Goal: Task Accomplishment & Management: Use online tool/utility

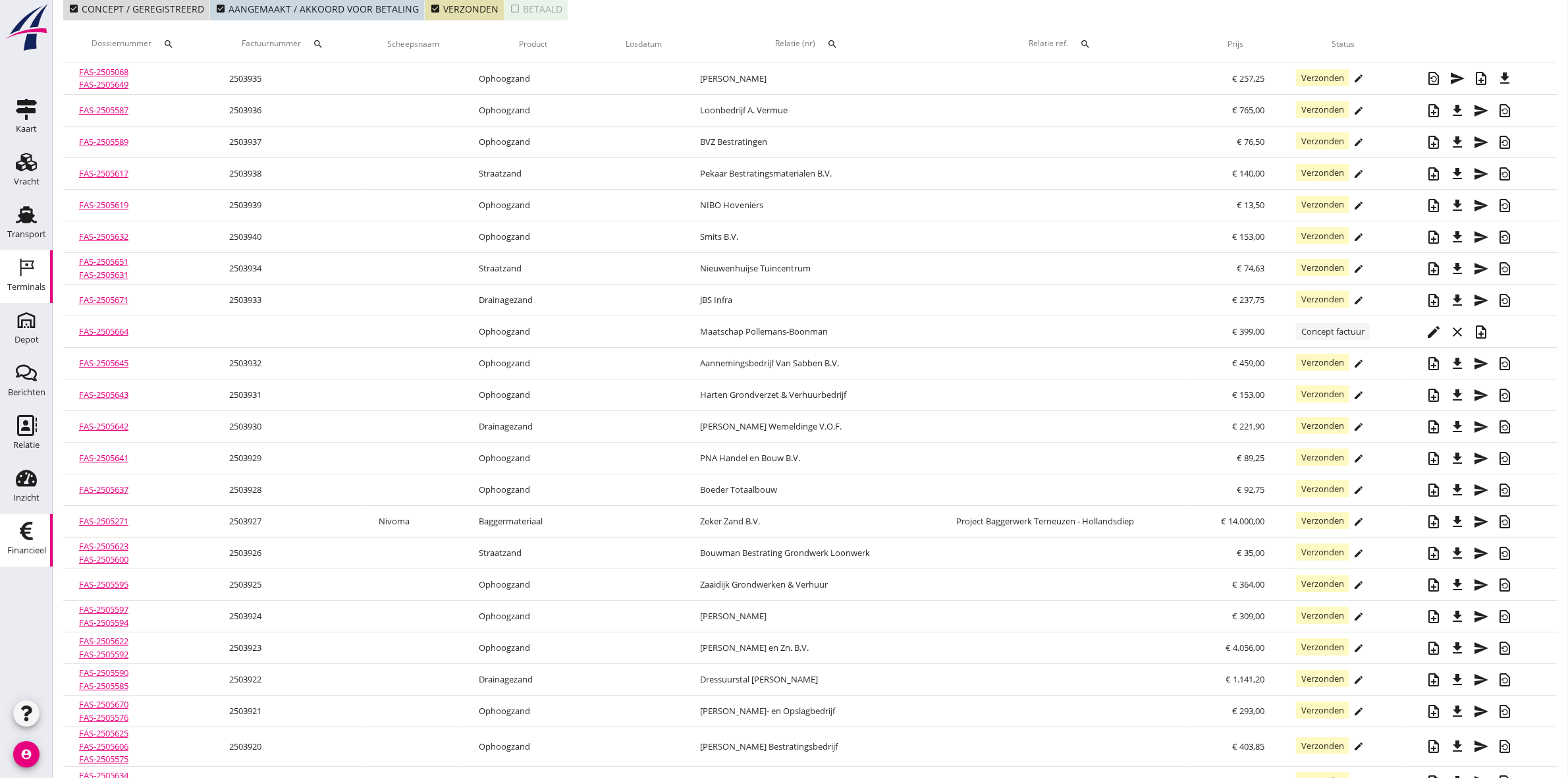
click at [33, 277] on icon "Terminals" at bounding box center [26, 267] width 21 height 21
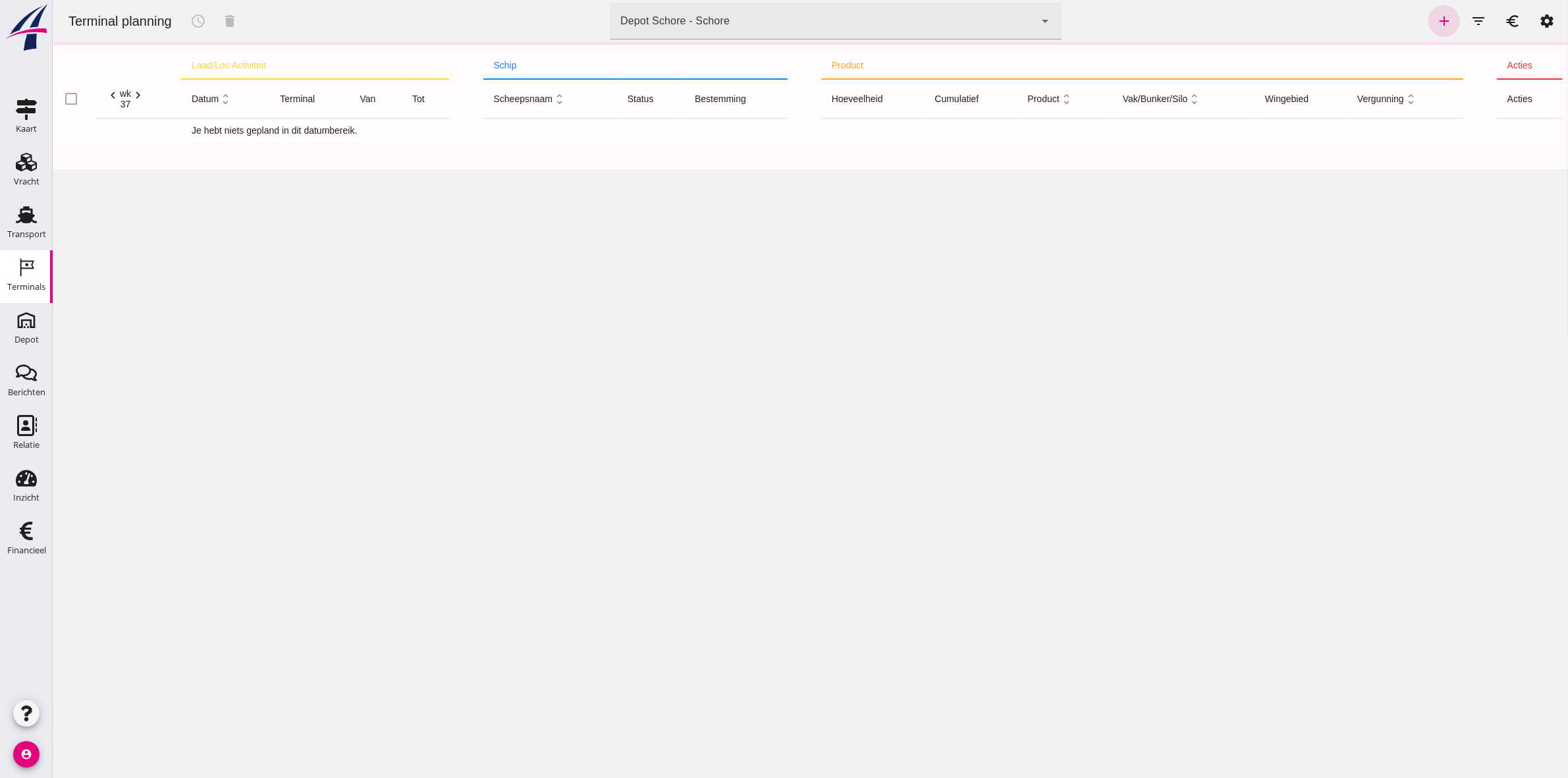
click at [842, 10] on div "Depot Schore - Schore da4e762a-ddf1-4556-b2ca-bcf6277de398" at bounding box center [822, 21] width 426 height 37
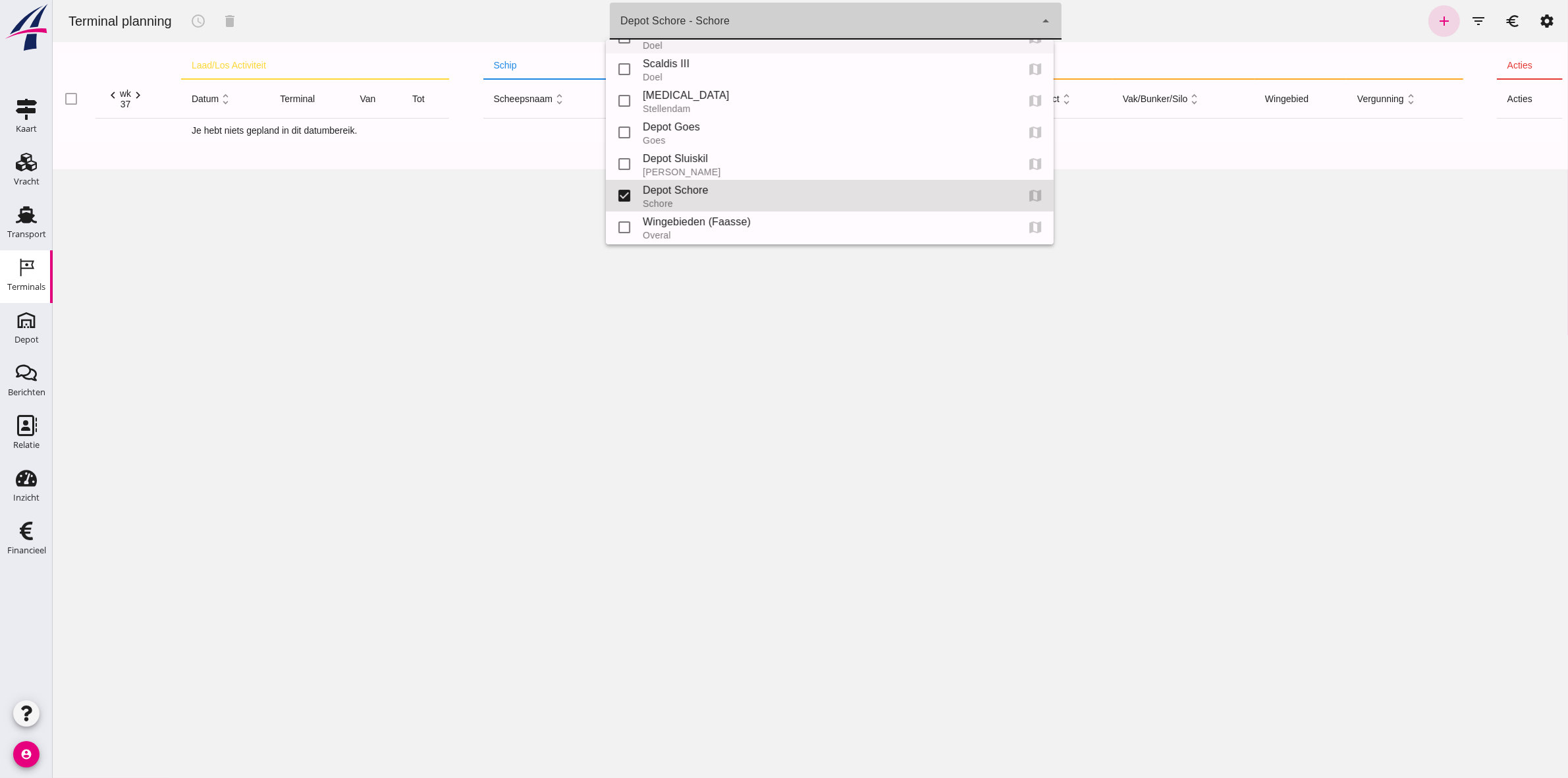
scroll to position [82, 0]
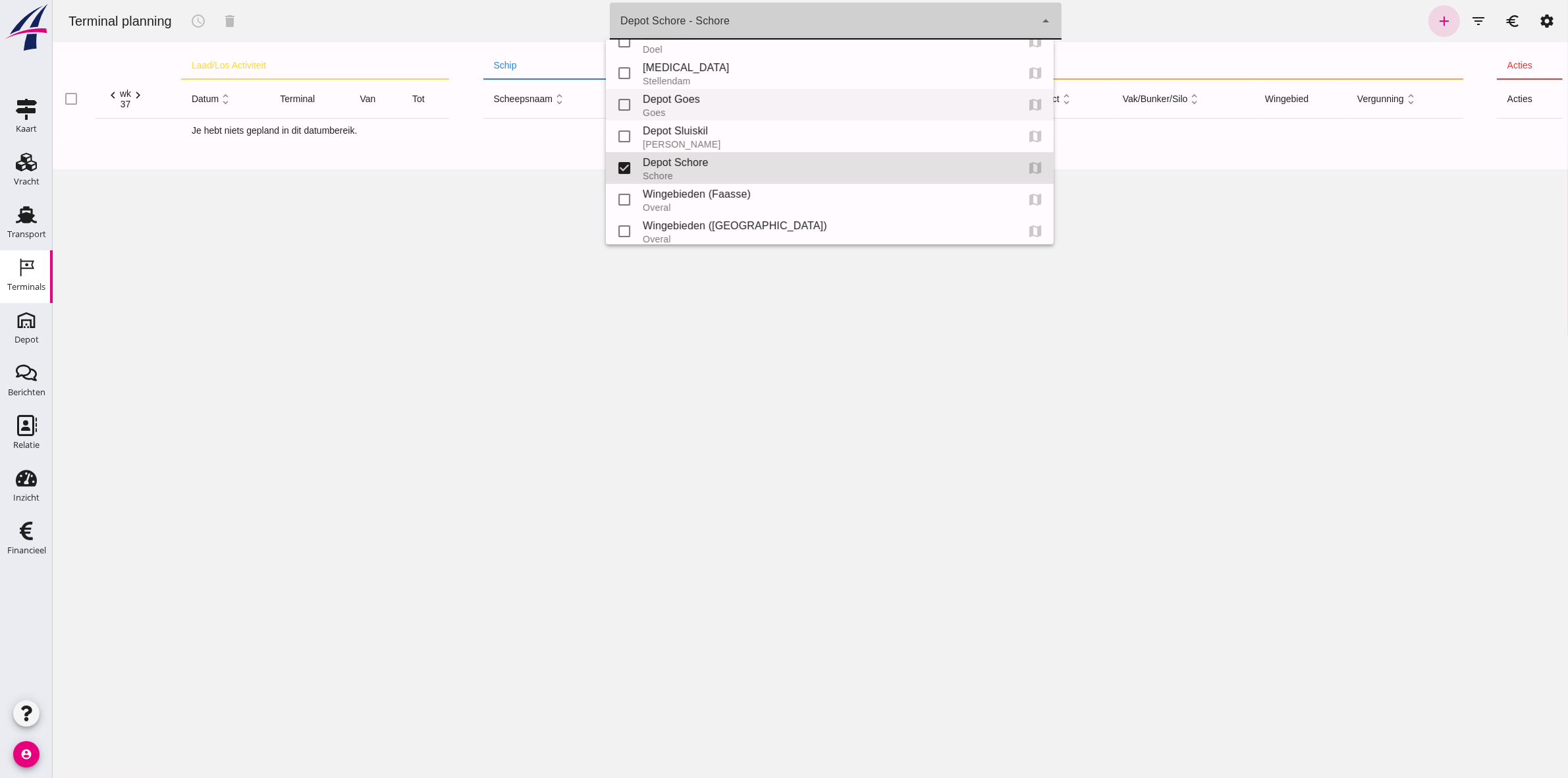
click at [683, 99] on div "Depot Goes" at bounding box center [824, 99] width 364 height 16
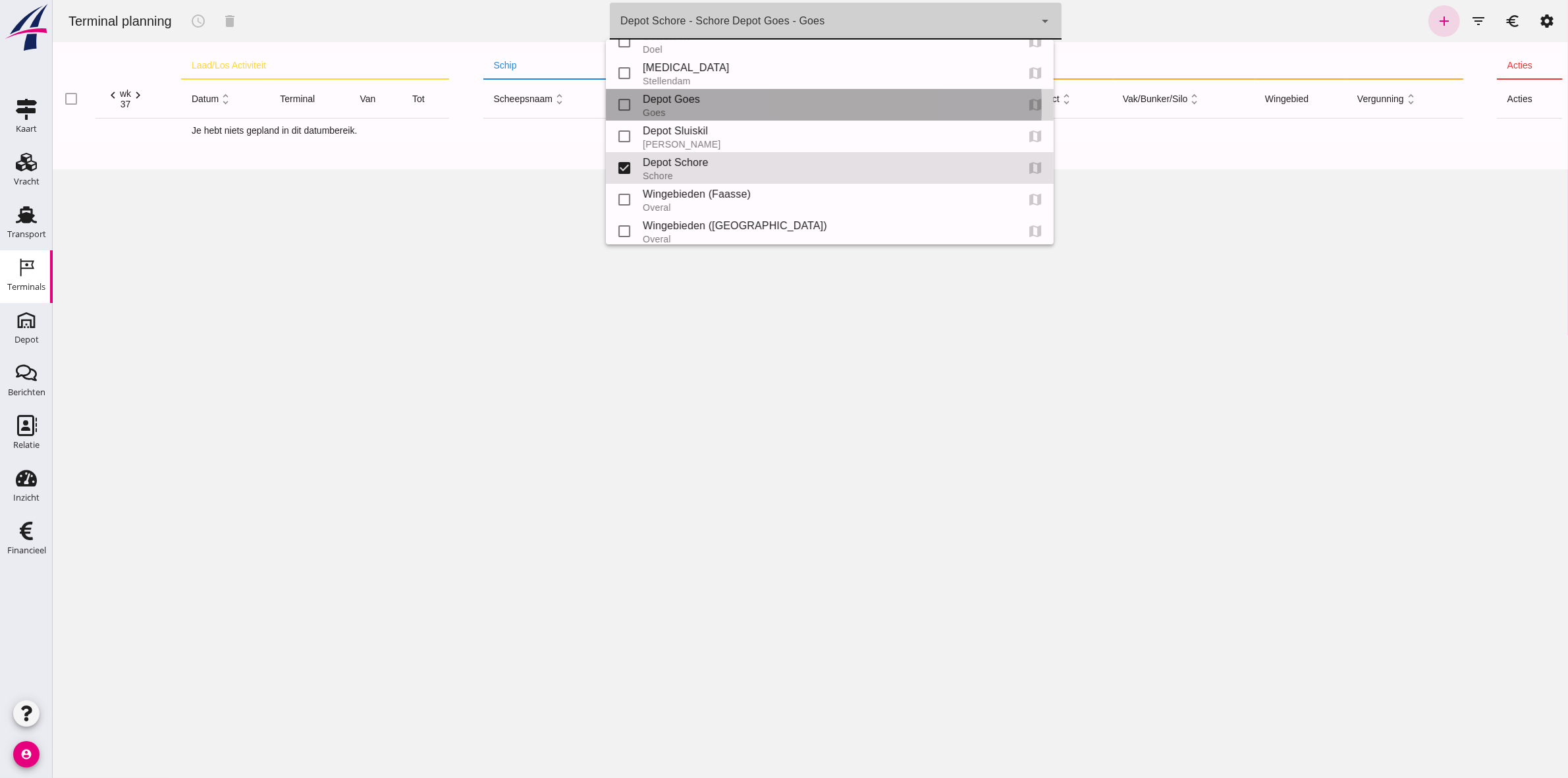
type input "8d49d884-38cb-411c-a66c-fafb858bb749"
checkbox input "true"
checkbox input "false"
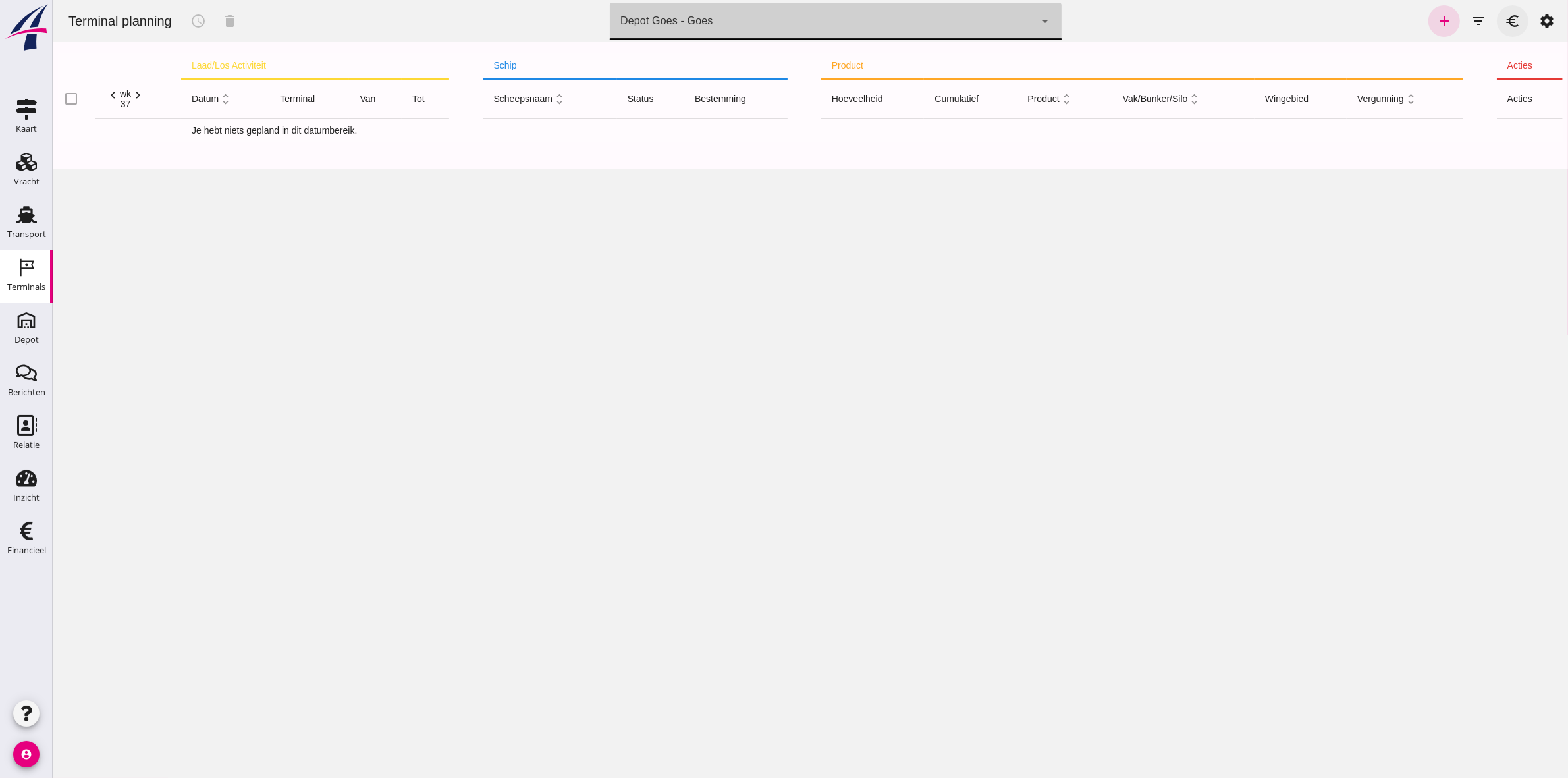
click at [1505, 17] on icon "euro" at bounding box center [1511, 21] width 16 height 16
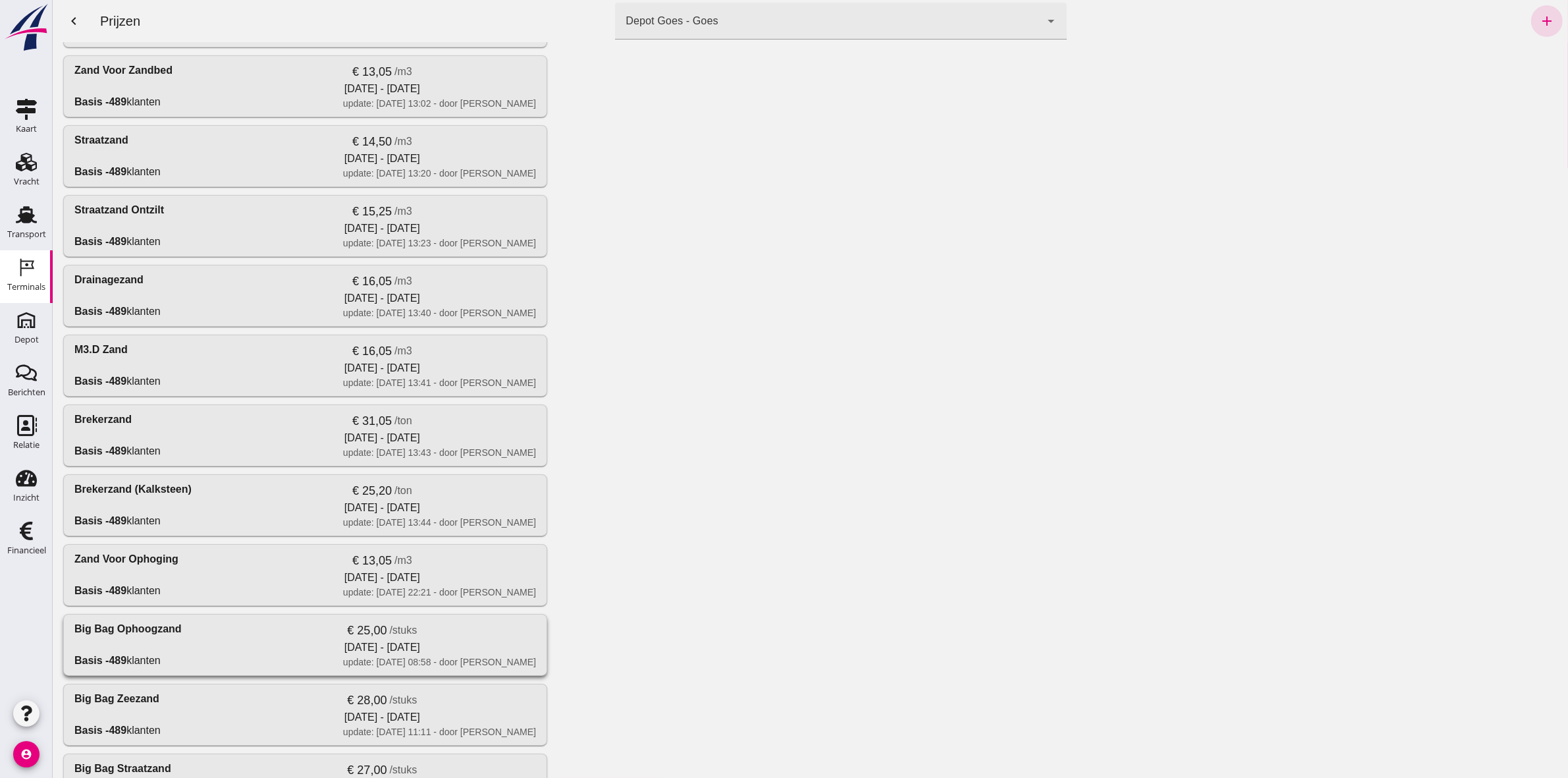
scroll to position [847, 0]
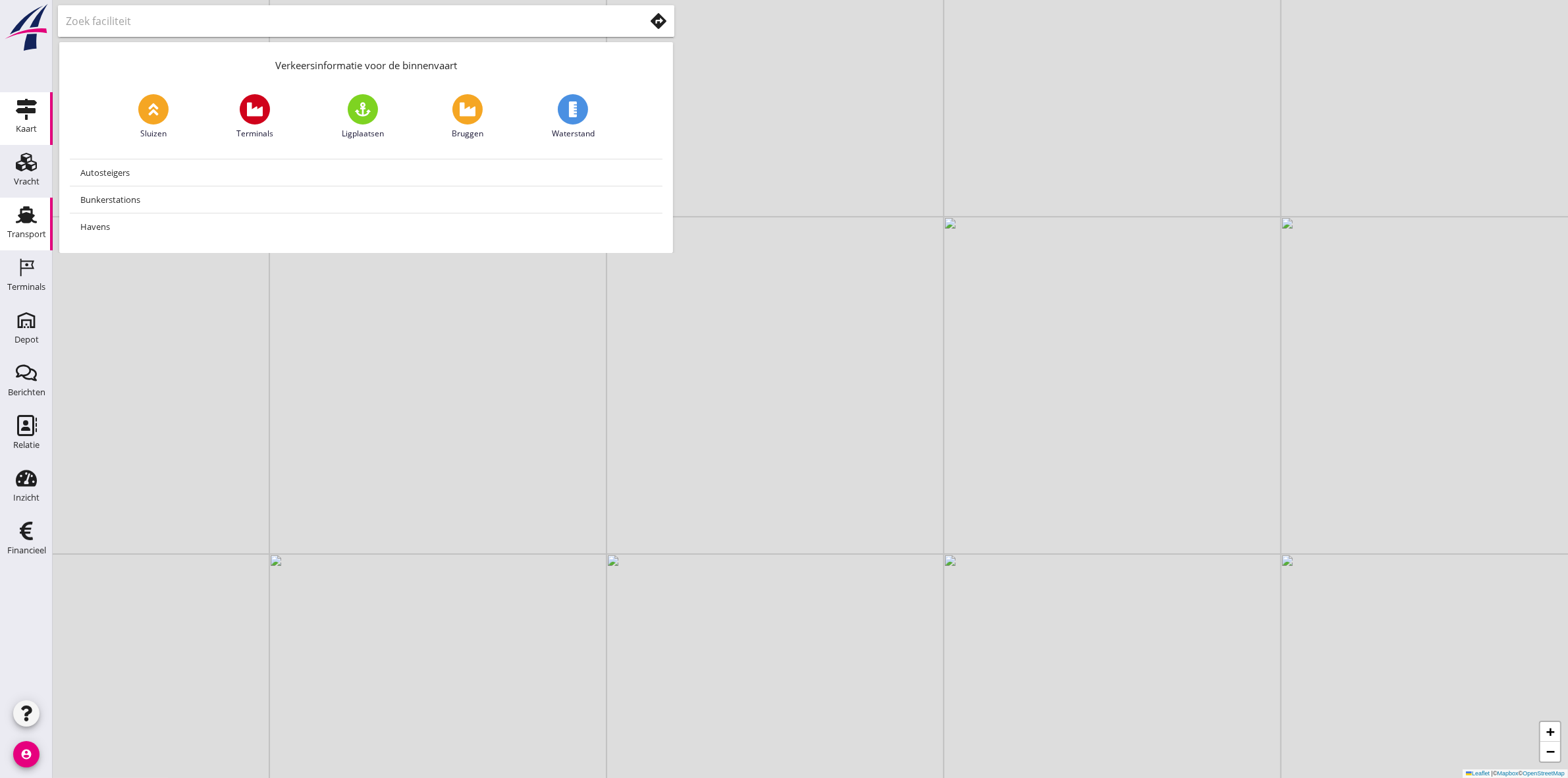
click at [14, 221] on div "Transport" at bounding box center [26, 215] width 32 height 21
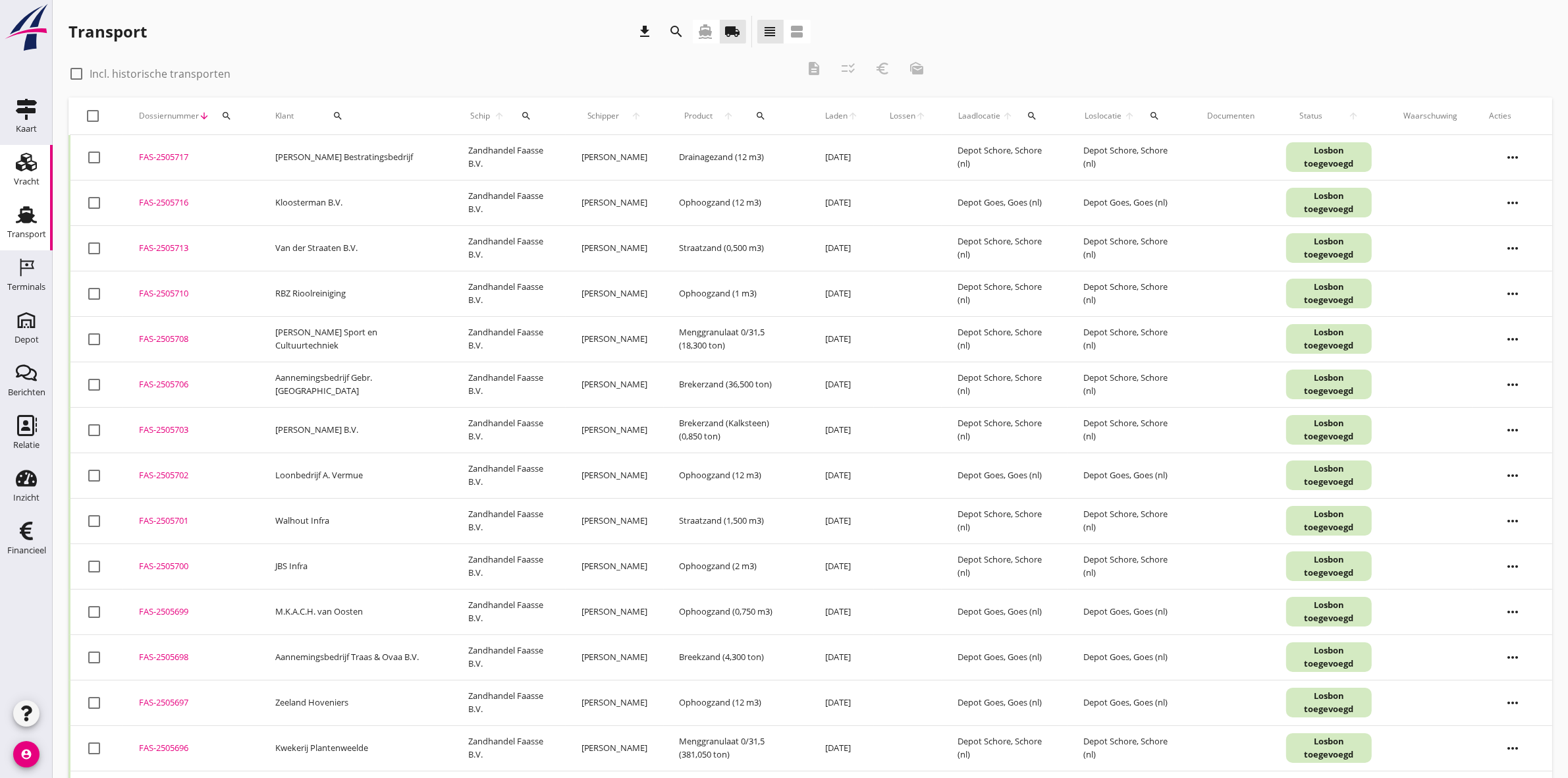
click at [24, 170] on use at bounding box center [26, 162] width 21 height 19
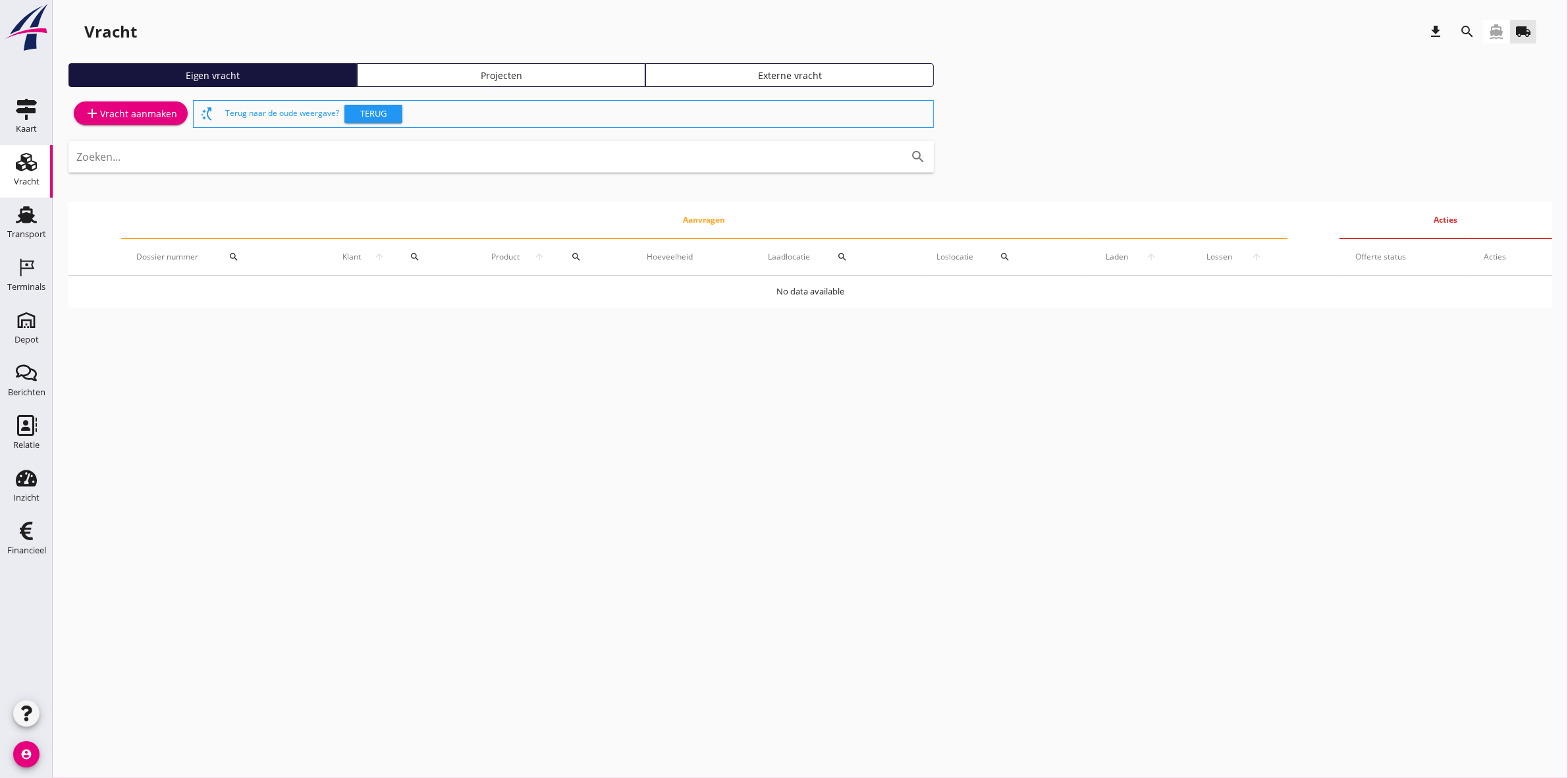
click at [510, 69] on div "Projecten" at bounding box center [501, 75] width 277 height 14
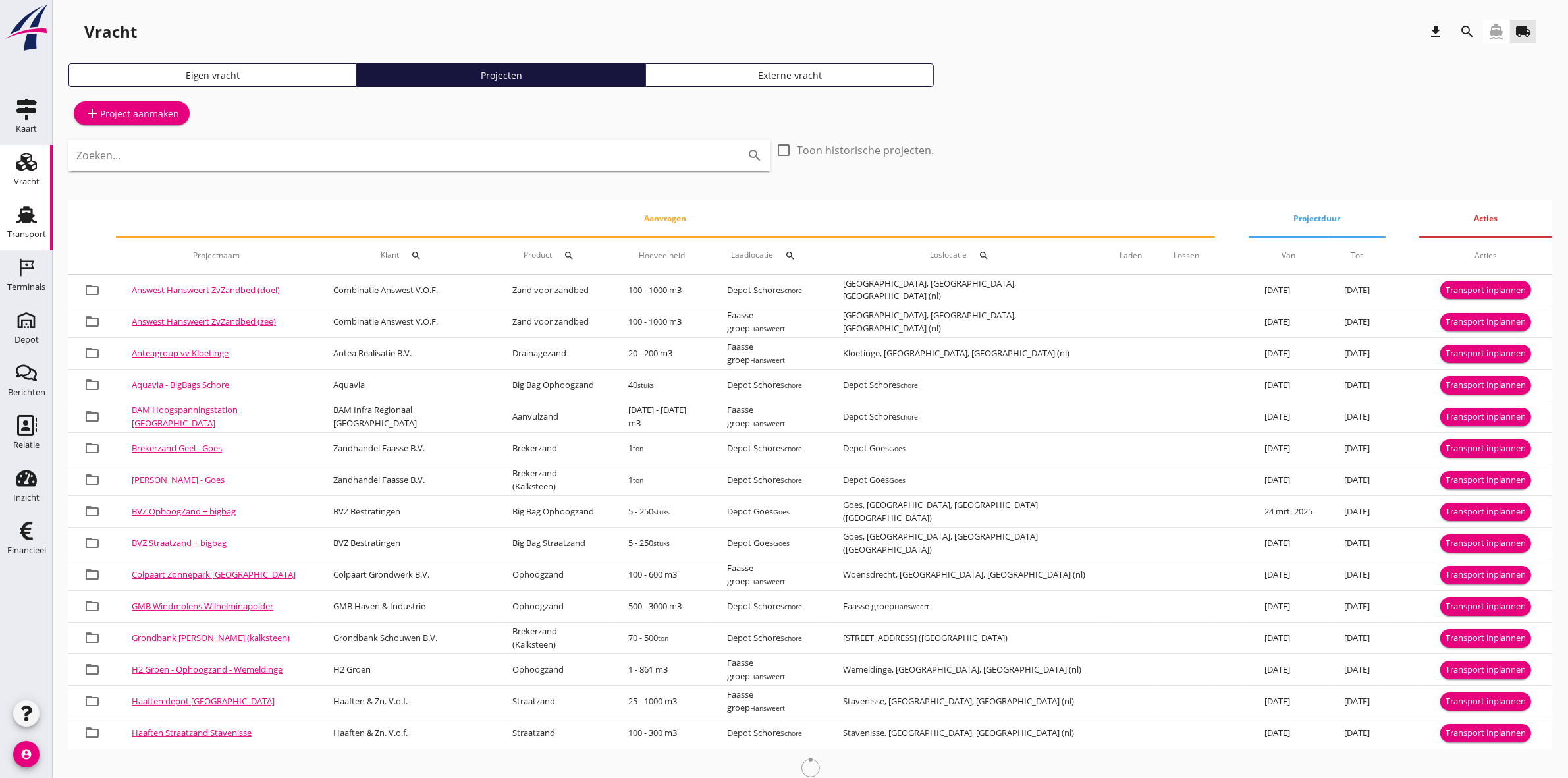
click at [22, 216] on use at bounding box center [26, 215] width 21 height 17
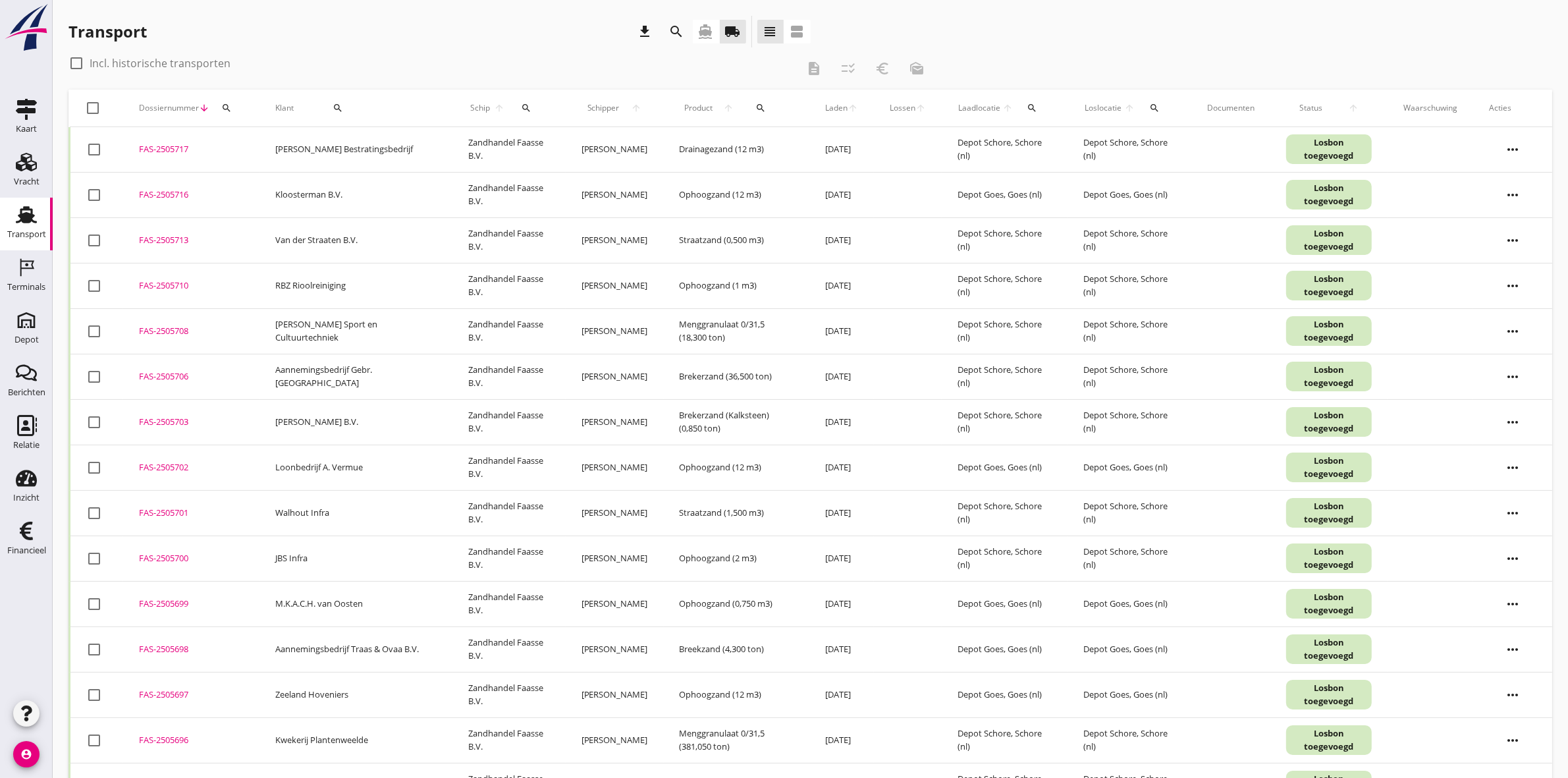
click at [671, 32] on icon "search" at bounding box center [677, 31] width 16 height 16
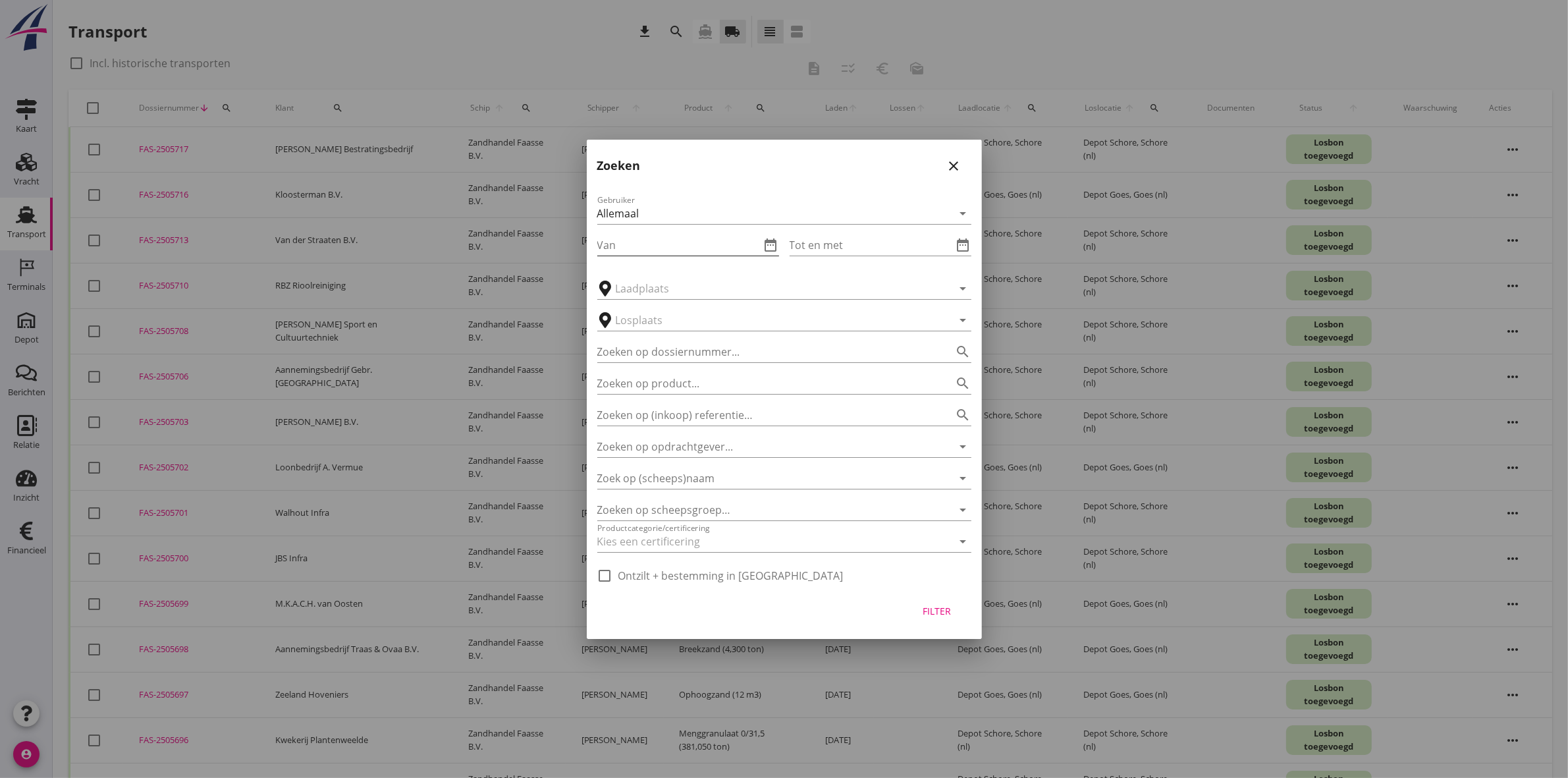
click at [771, 242] on icon "date_range" at bounding box center [771, 245] width 16 height 16
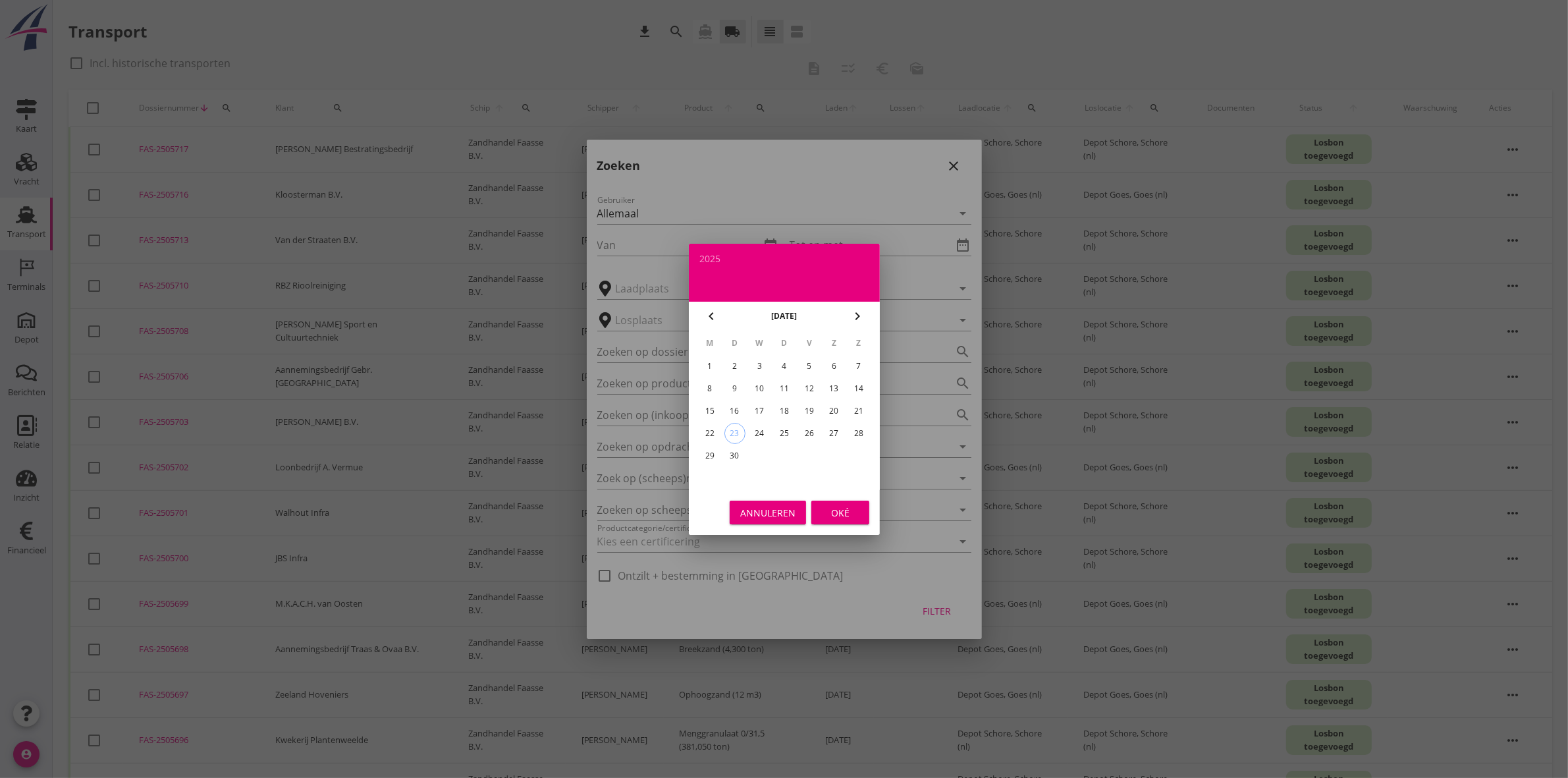
click at [709, 405] on div "15" at bounding box center [709, 411] width 21 height 21
type input "[DATE]"
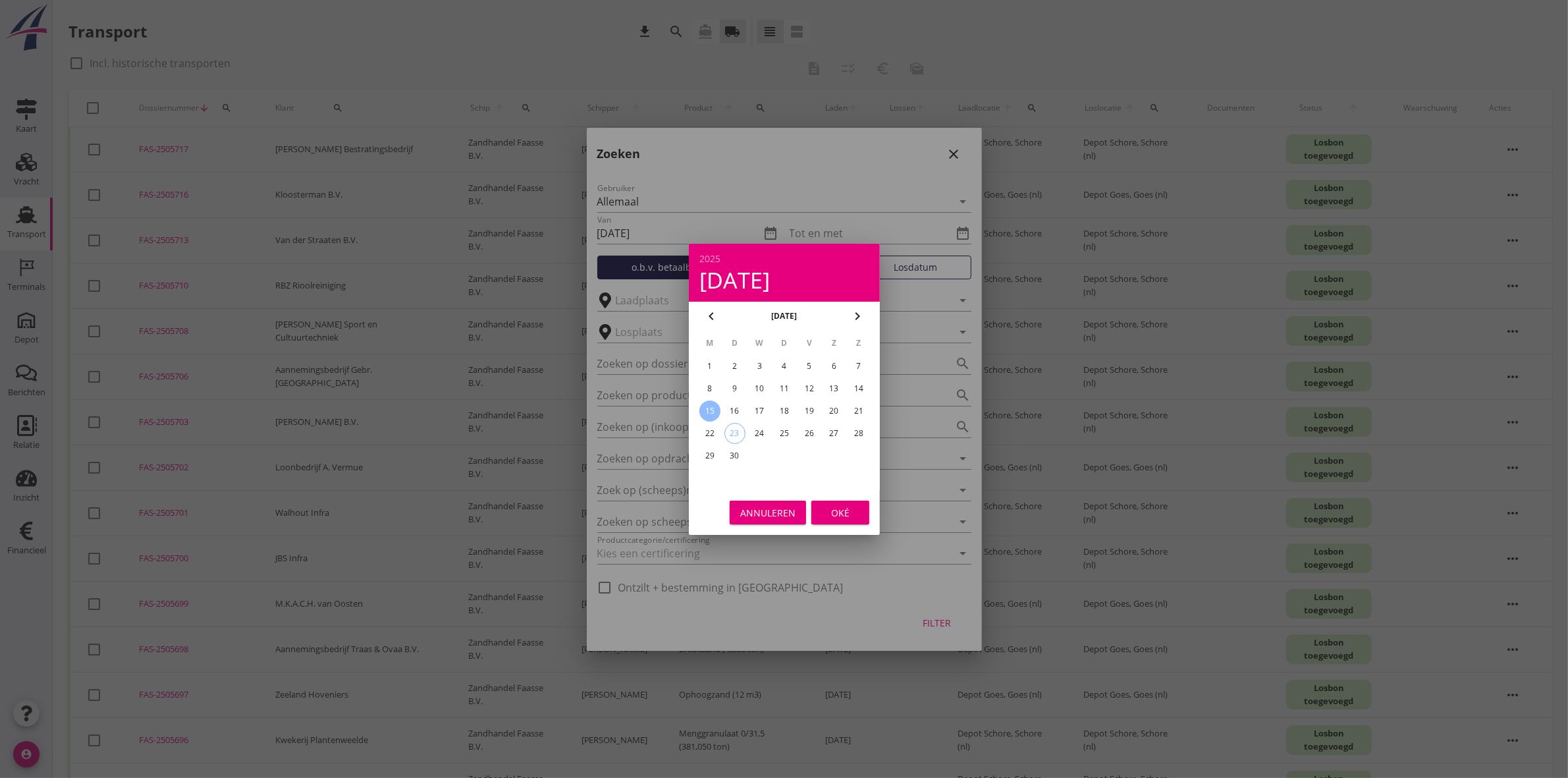
click at [851, 506] on div "Oké" at bounding box center [840, 511] width 37 height 14
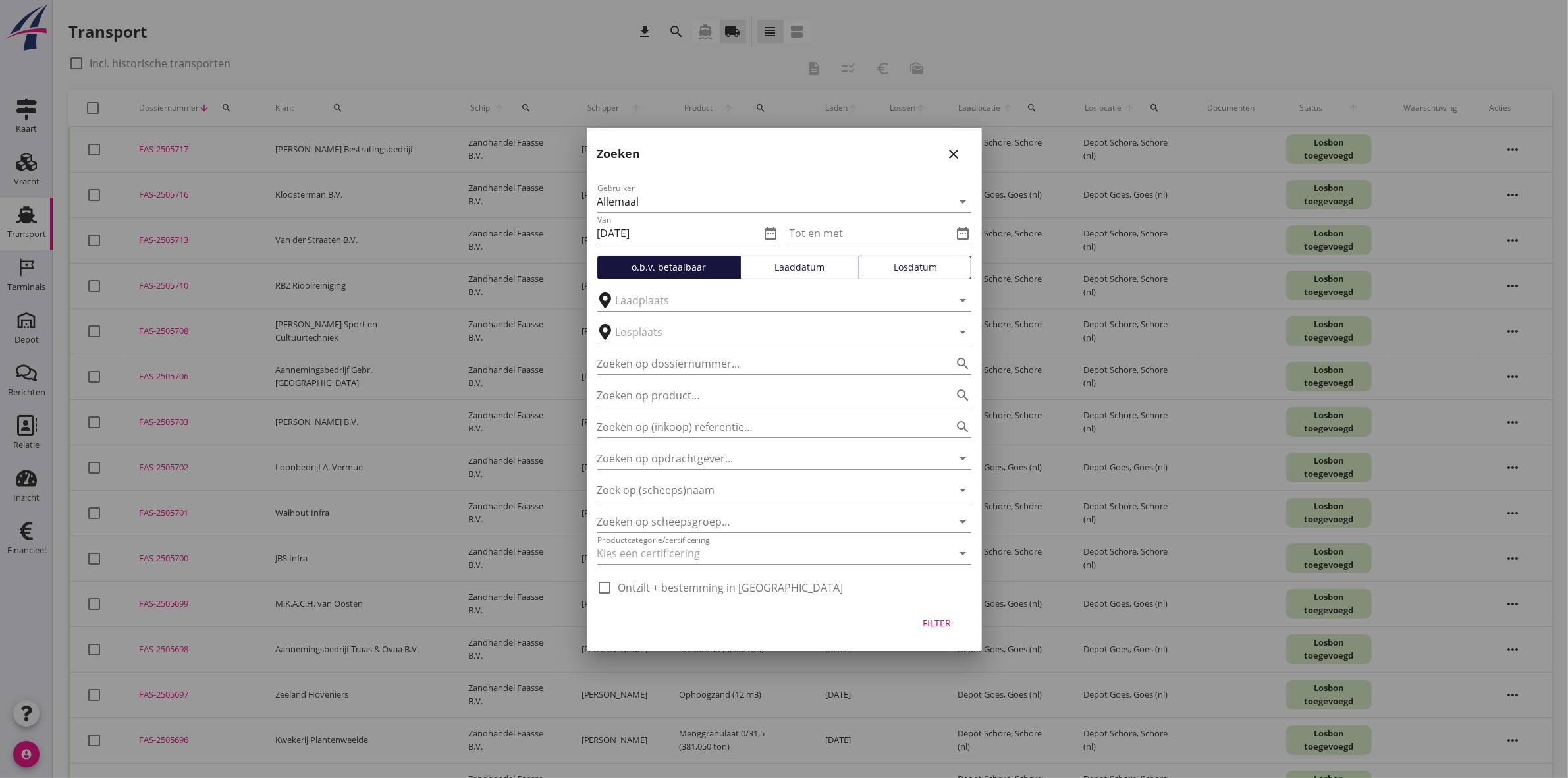
click at [963, 232] on icon "date_range" at bounding box center [963, 233] width 16 height 16
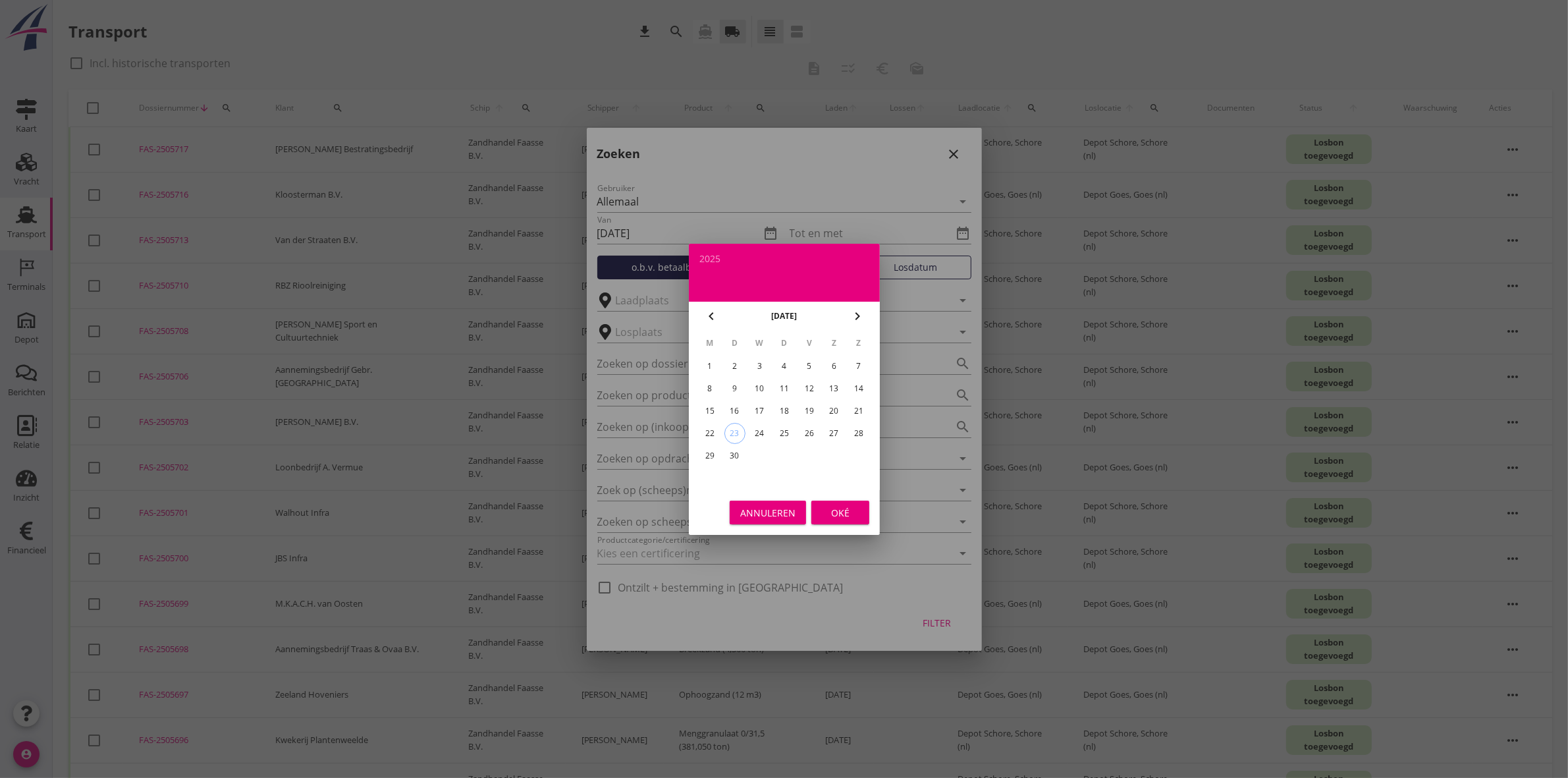
click at [807, 410] on div "19" at bounding box center [809, 411] width 21 height 21
type input "[DATE]"
click at [855, 517] on div "Oké" at bounding box center [840, 511] width 37 height 14
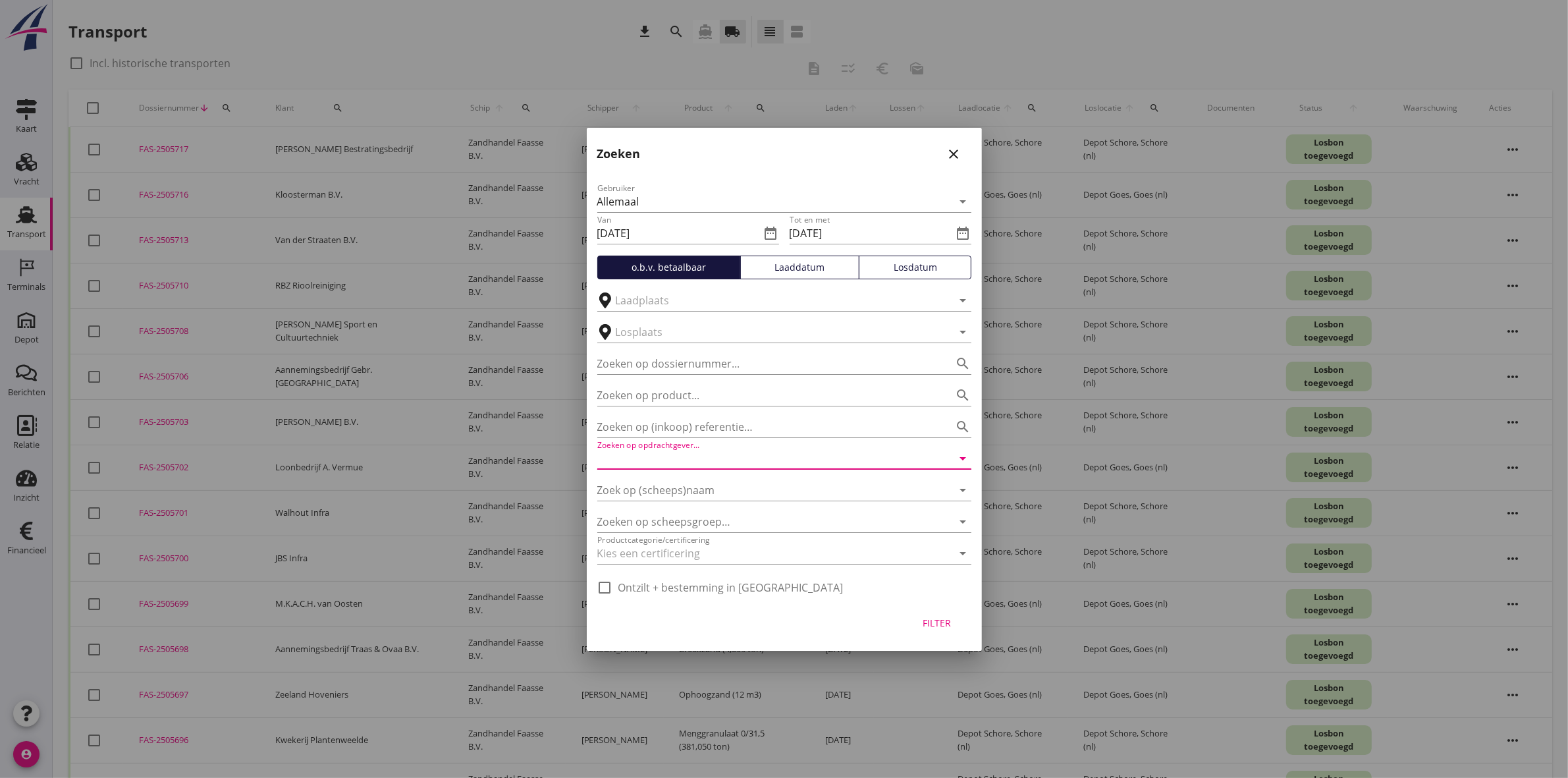
click at [728, 455] on input "Zoeken op opdrachtgever..." at bounding box center [766, 459] width 337 height 21
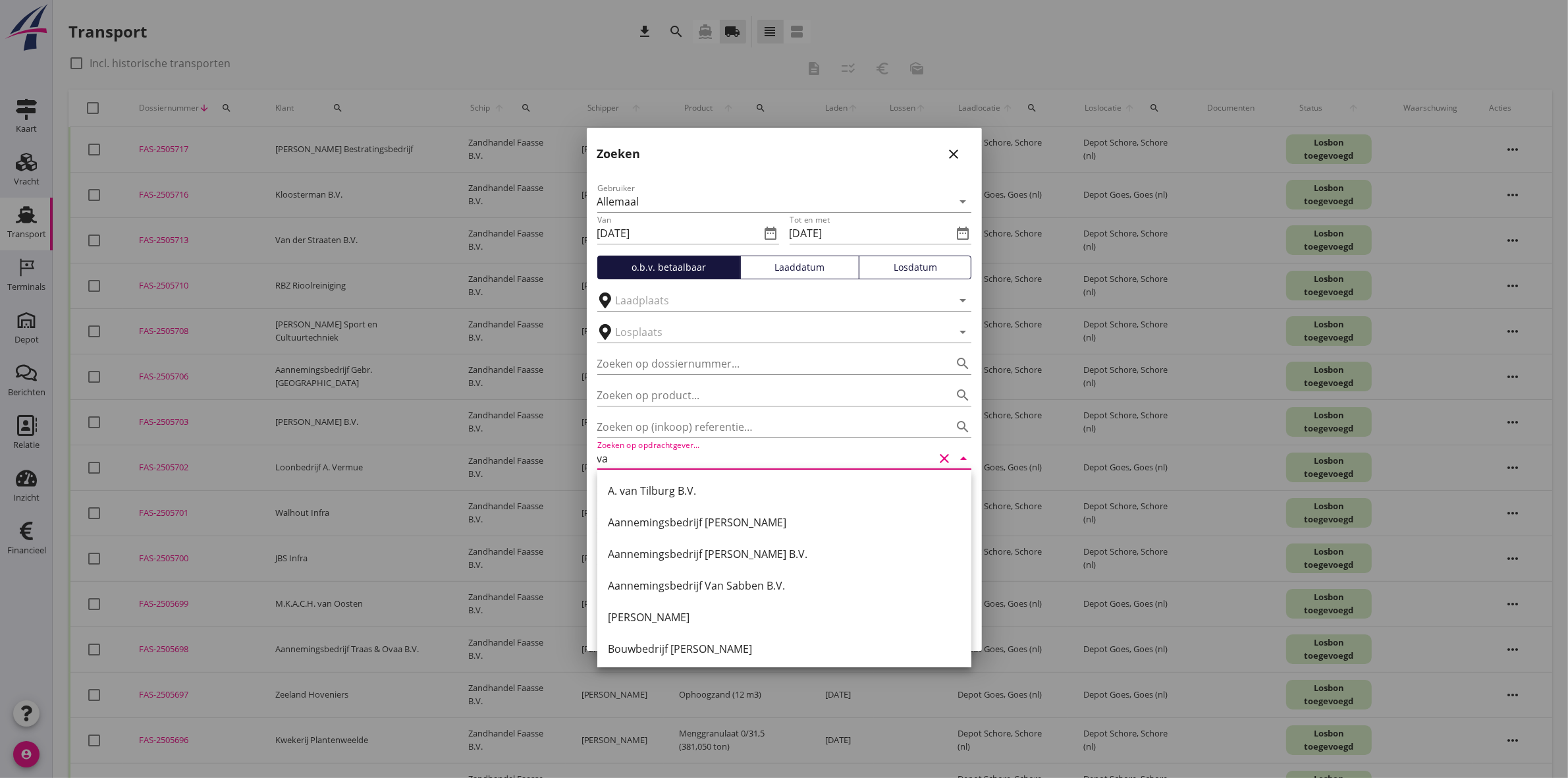
type input "v"
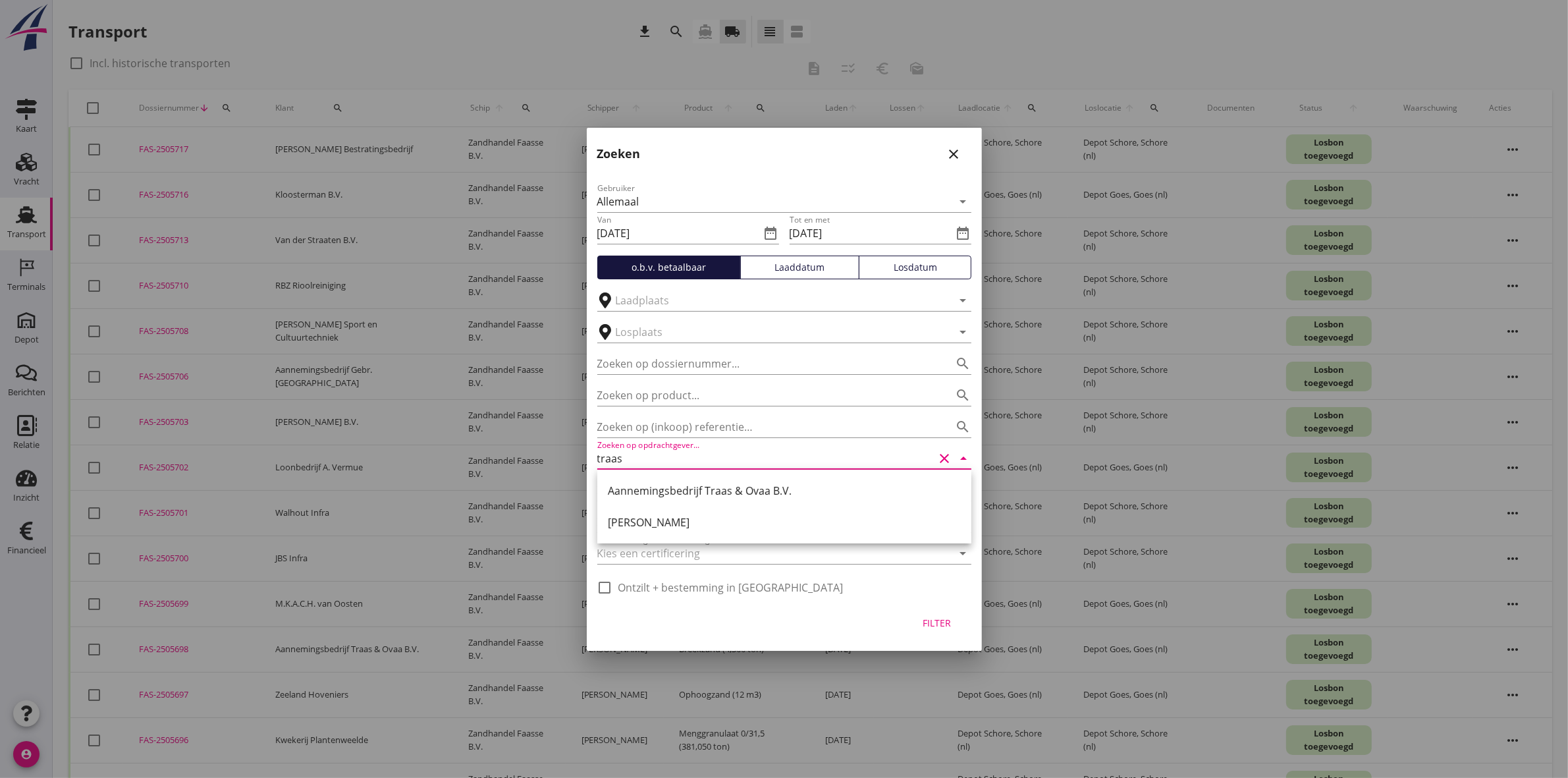
click at [692, 478] on div "Aannemingsbedrijf Traas & Ovaa B.V." at bounding box center [784, 491] width 353 height 32
type input "Aannemingsbedrijf Traas & Ovaa B.V."
click at [932, 624] on div "Filter" at bounding box center [937, 623] width 37 height 14
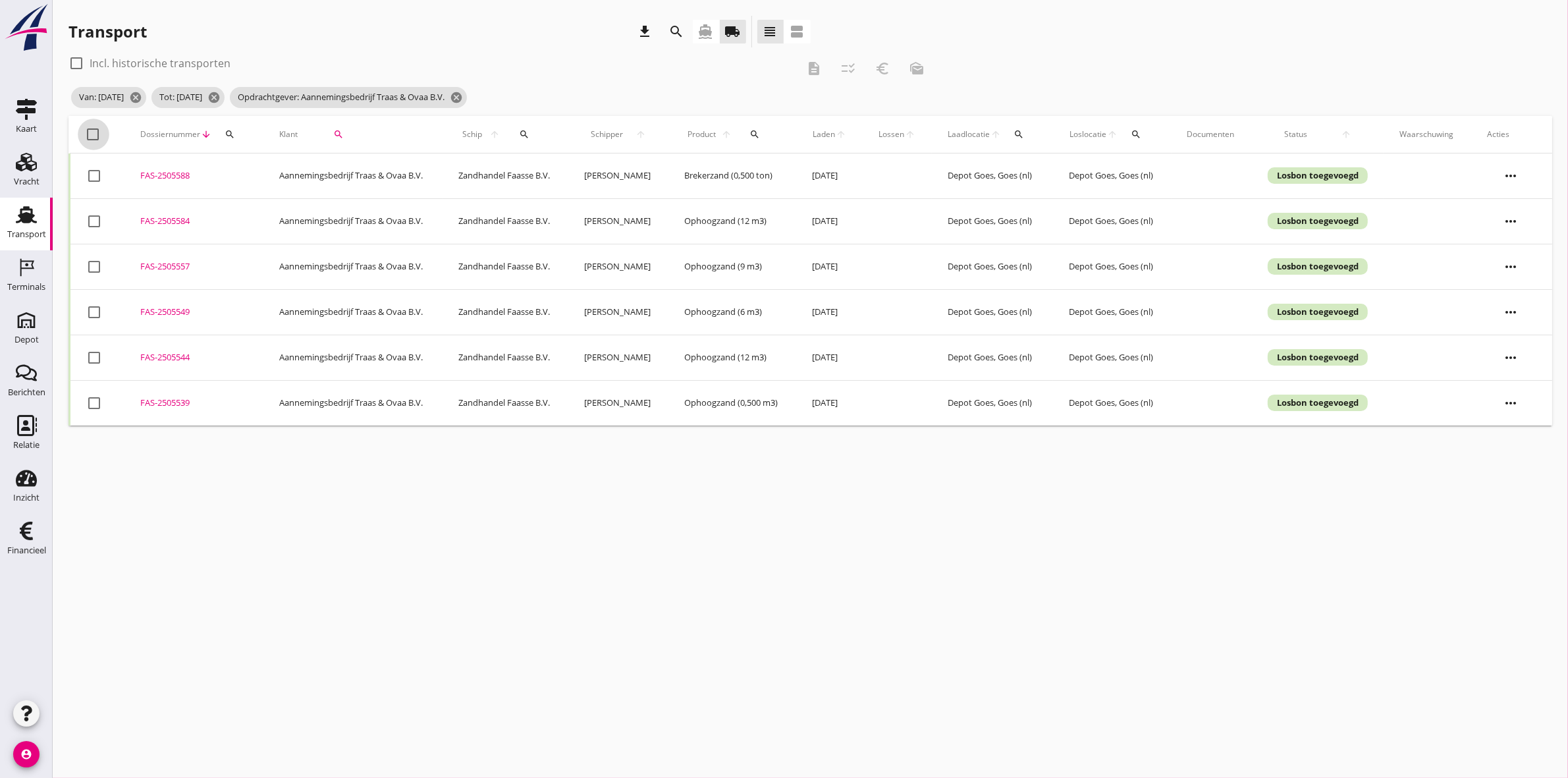
click at [88, 126] on div at bounding box center [93, 135] width 23 height 23
checkbox input "true"
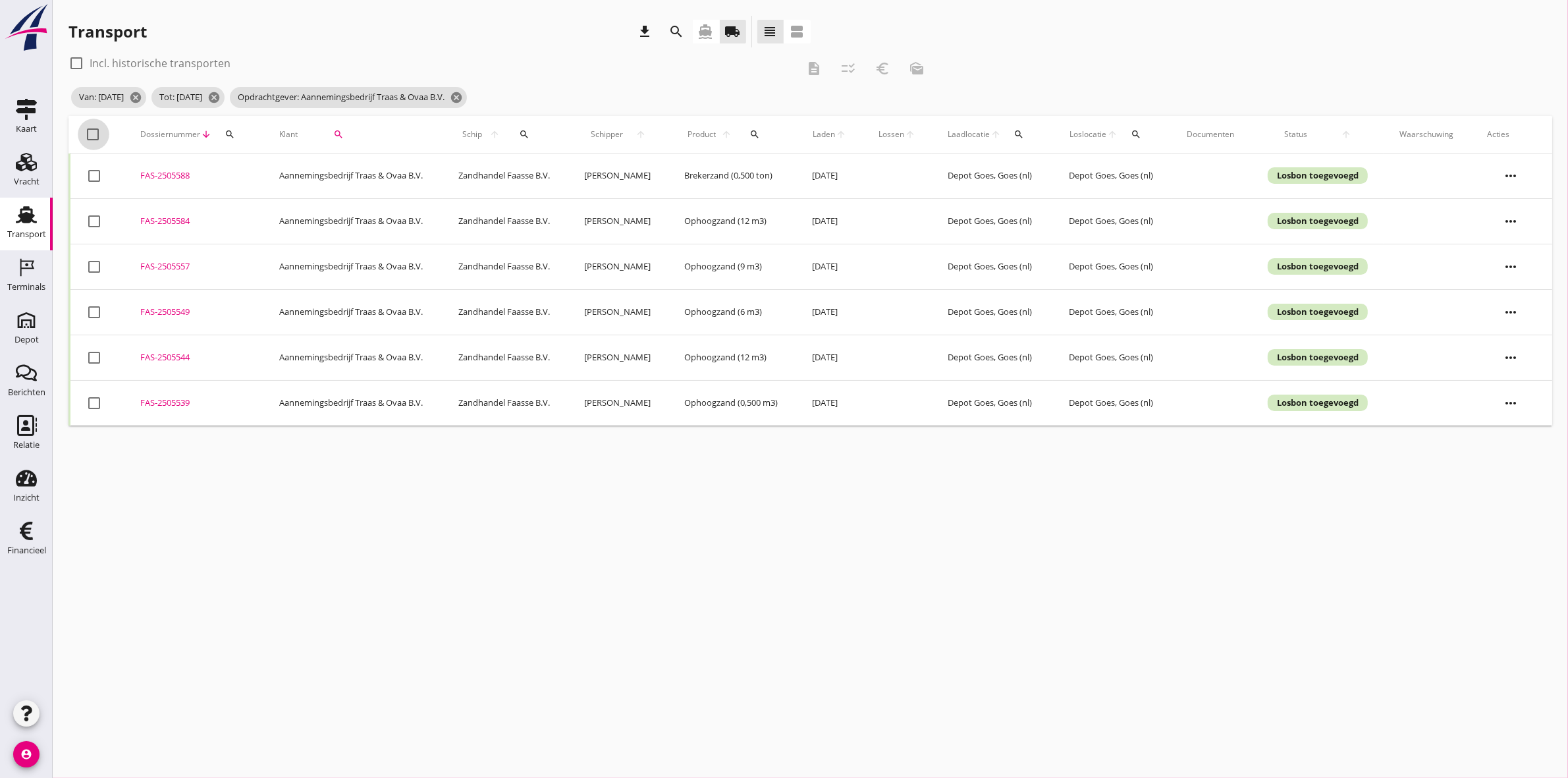
checkbox input "true"
click at [851, 65] on icon "checklist_rtl" at bounding box center [848, 68] width 16 height 16
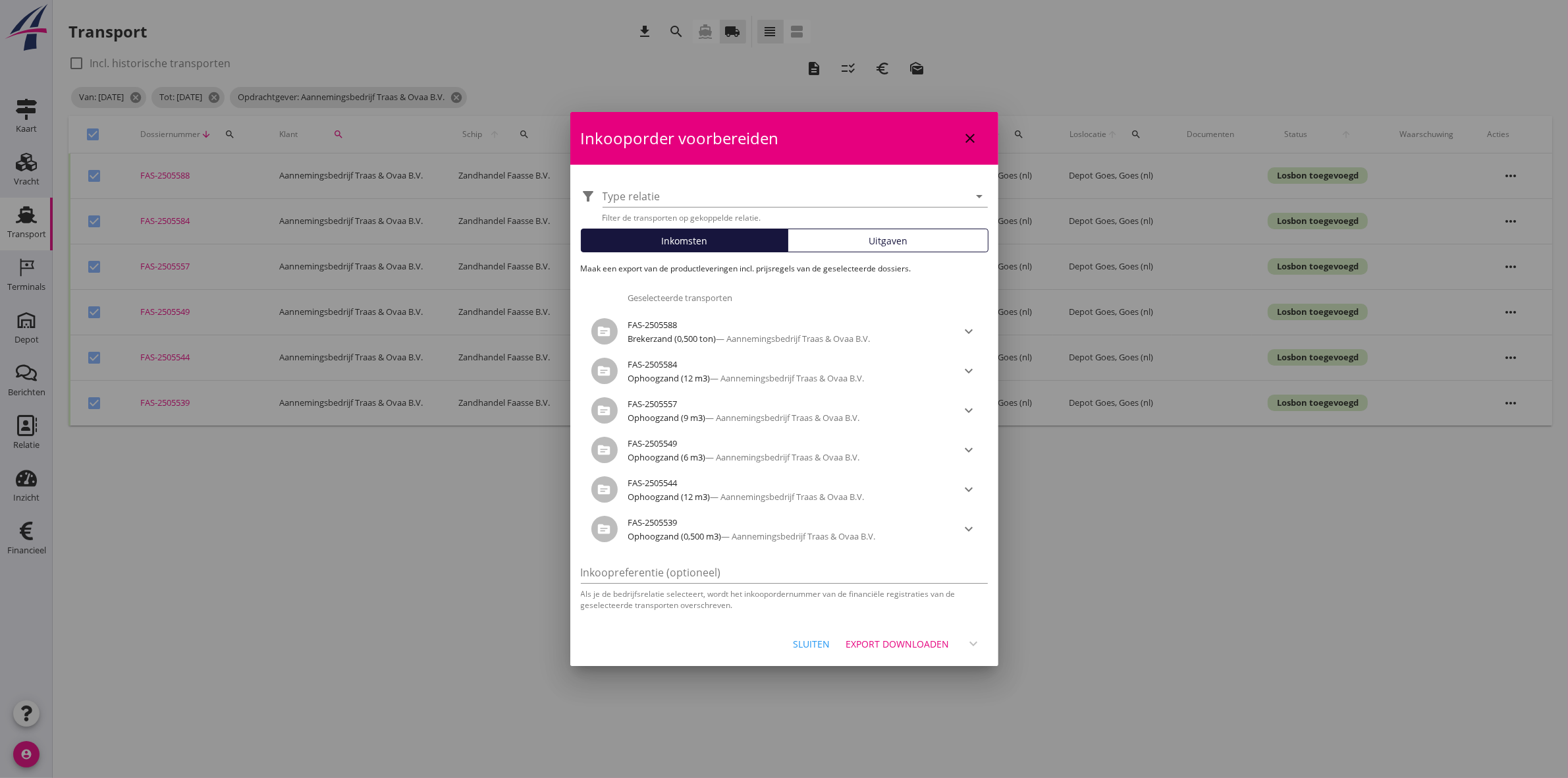
click at [911, 438] on div "FAS-2505549" at bounding box center [784, 443] width 313 height 16
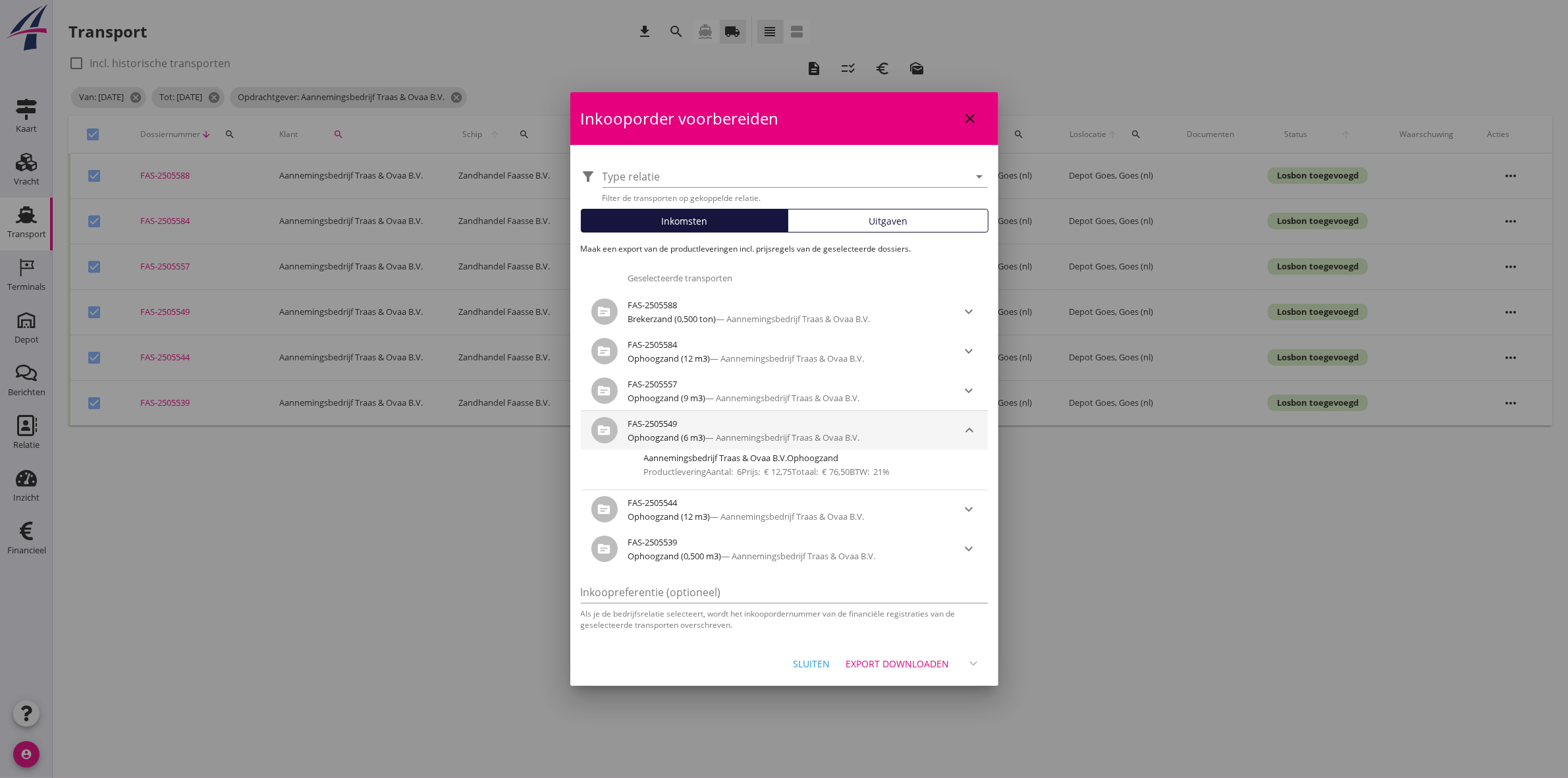
click at [973, 422] on icon "keyboard_arrow_down" at bounding box center [969, 430] width 16 height 16
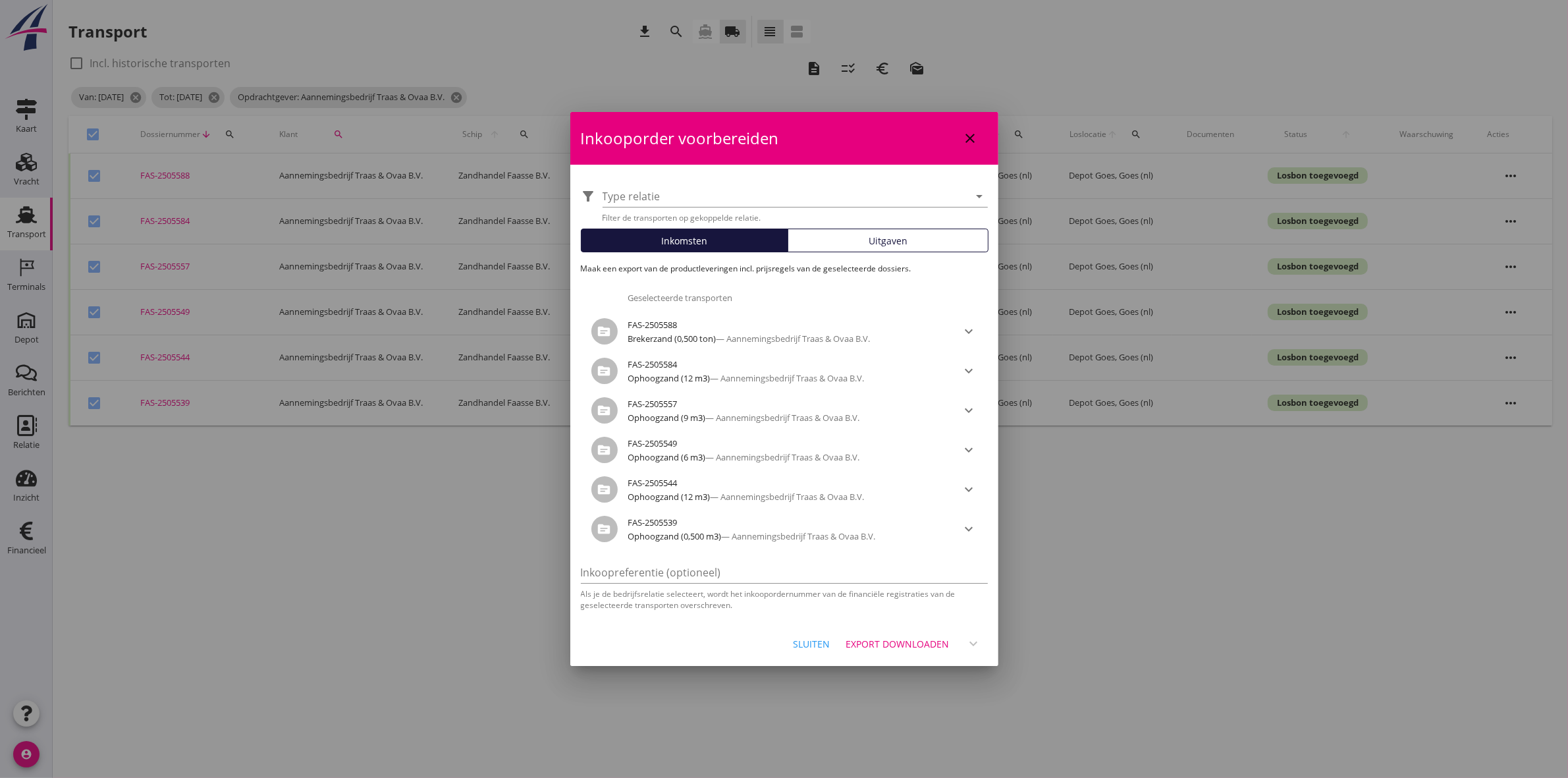
drag, startPoint x: 880, startPoint y: 132, endPoint x: 1184, endPoint y: 150, distance: 304.5
click at [1184, 150] on div "Aannemingsbedrijf Traas & Ovaa B.V. Klant Niet filteren op relatie Alle bedrijf…" at bounding box center [784, 389] width 1568 height 778
click at [1261, 717] on div at bounding box center [784, 389] width 1568 height 778
click at [897, 630] on div "Sluiten Export downloaden expand_more" at bounding box center [784, 644] width 428 height 45
click at [904, 640] on div "Export downloaden" at bounding box center [898, 643] width 104 height 14
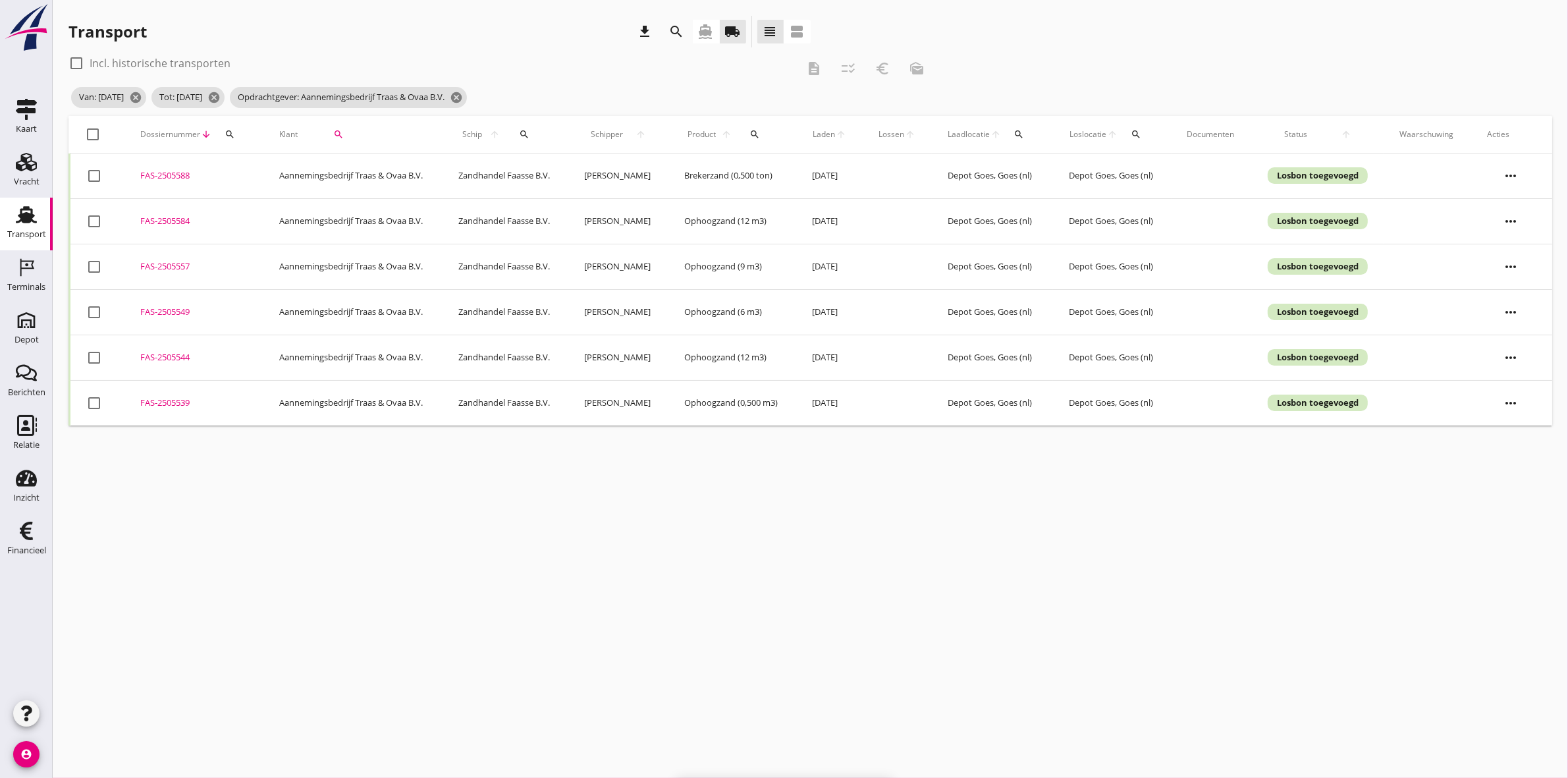
checkbox input "false"
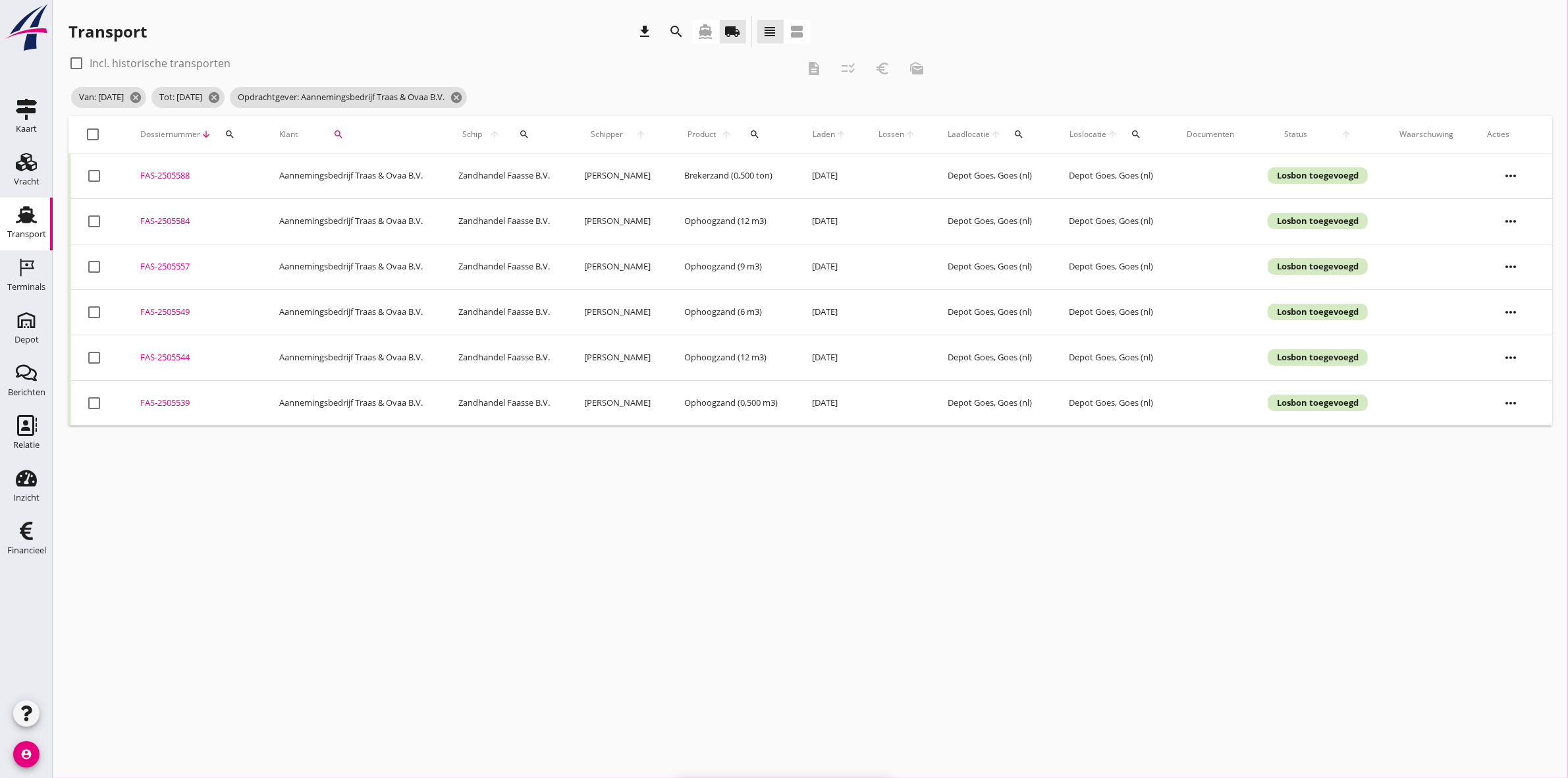
checkbox input "false"
click at [84, 169] on div at bounding box center [94, 176] width 23 height 23
click at [91, 173] on div at bounding box center [94, 176] width 23 height 23
click at [92, 174] on div at bounding box center [94, 176] width 23 height 23
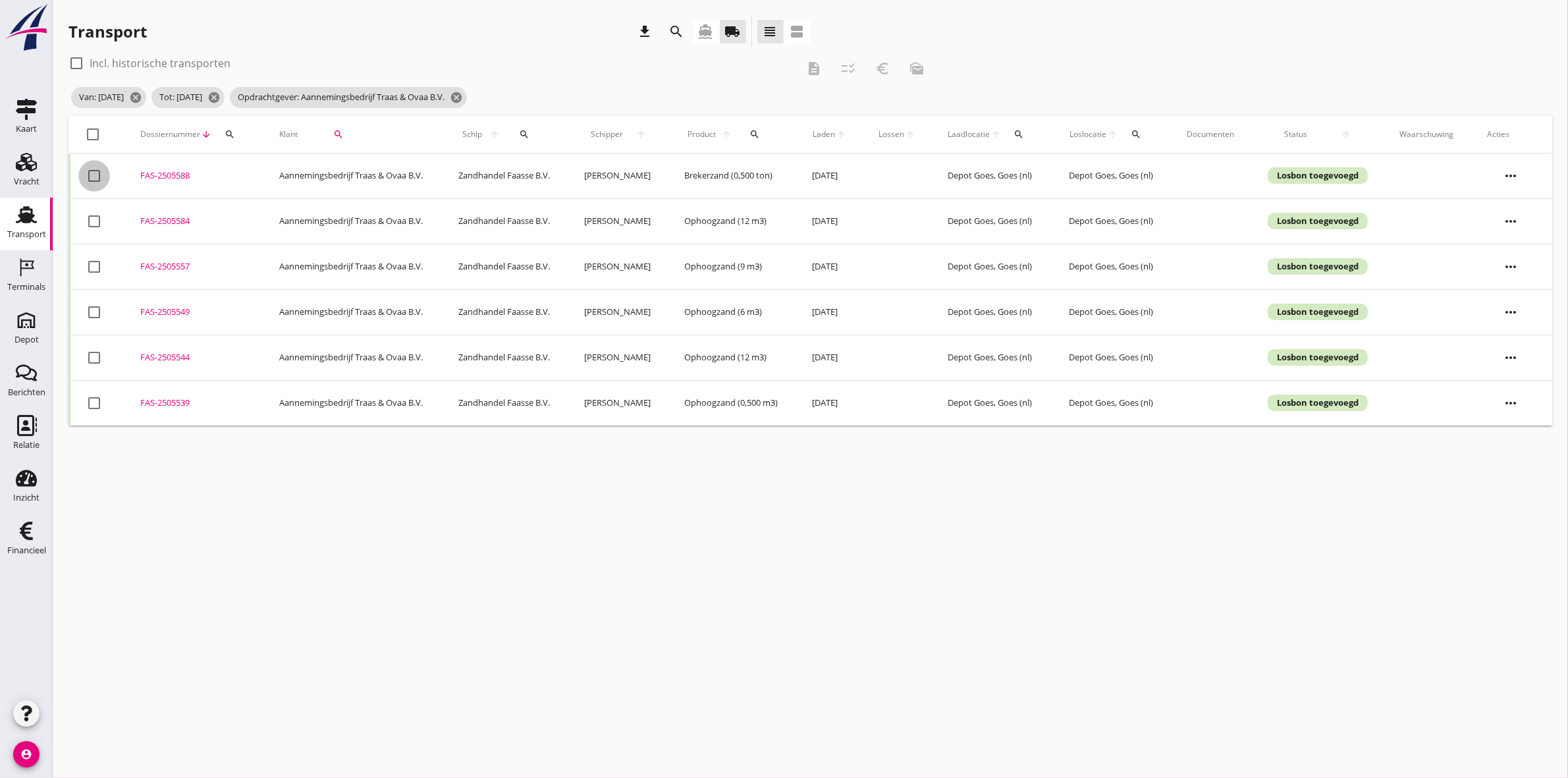
checkbox input "true"
click at [93, 407] on div at bounding box center [94, 403] width 23 height 23
checkbox input "true"
click at [880, 71] on icon "euro_symbol" at bounding box center [882, 68] width 16 height 16
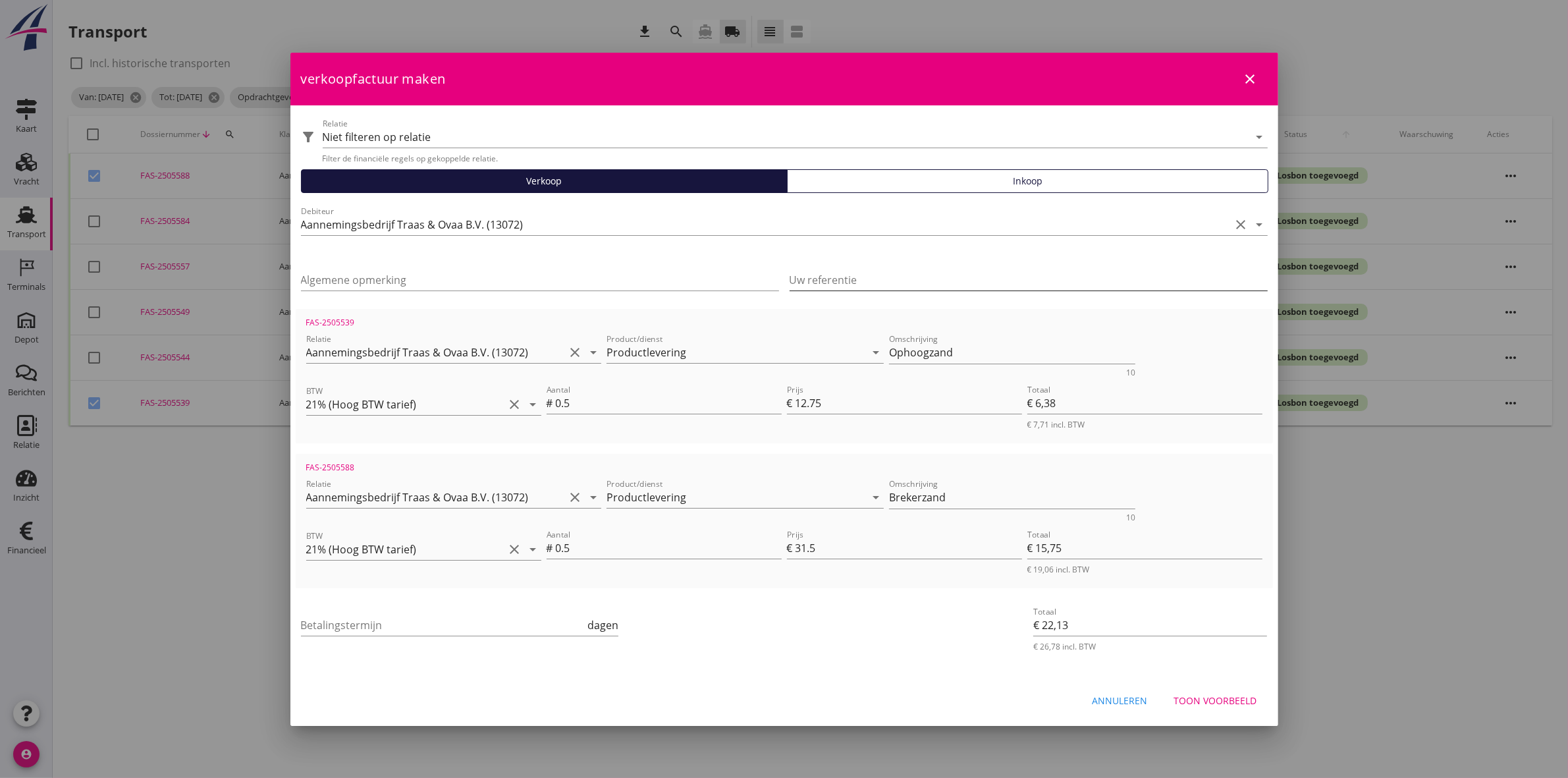
click at [845, 277] on input "Uw referentie" at bounding box center [1029, 280] width 478 height 21
type input "25T010"
click at [615, 277] on input "Algemene opmerking" at bounding box center [541, 280] width 478 height 21
click at [445, 615] on input "Betalingstermijn" at bounding box center [444, 625] width 284 height 21
type input "30"
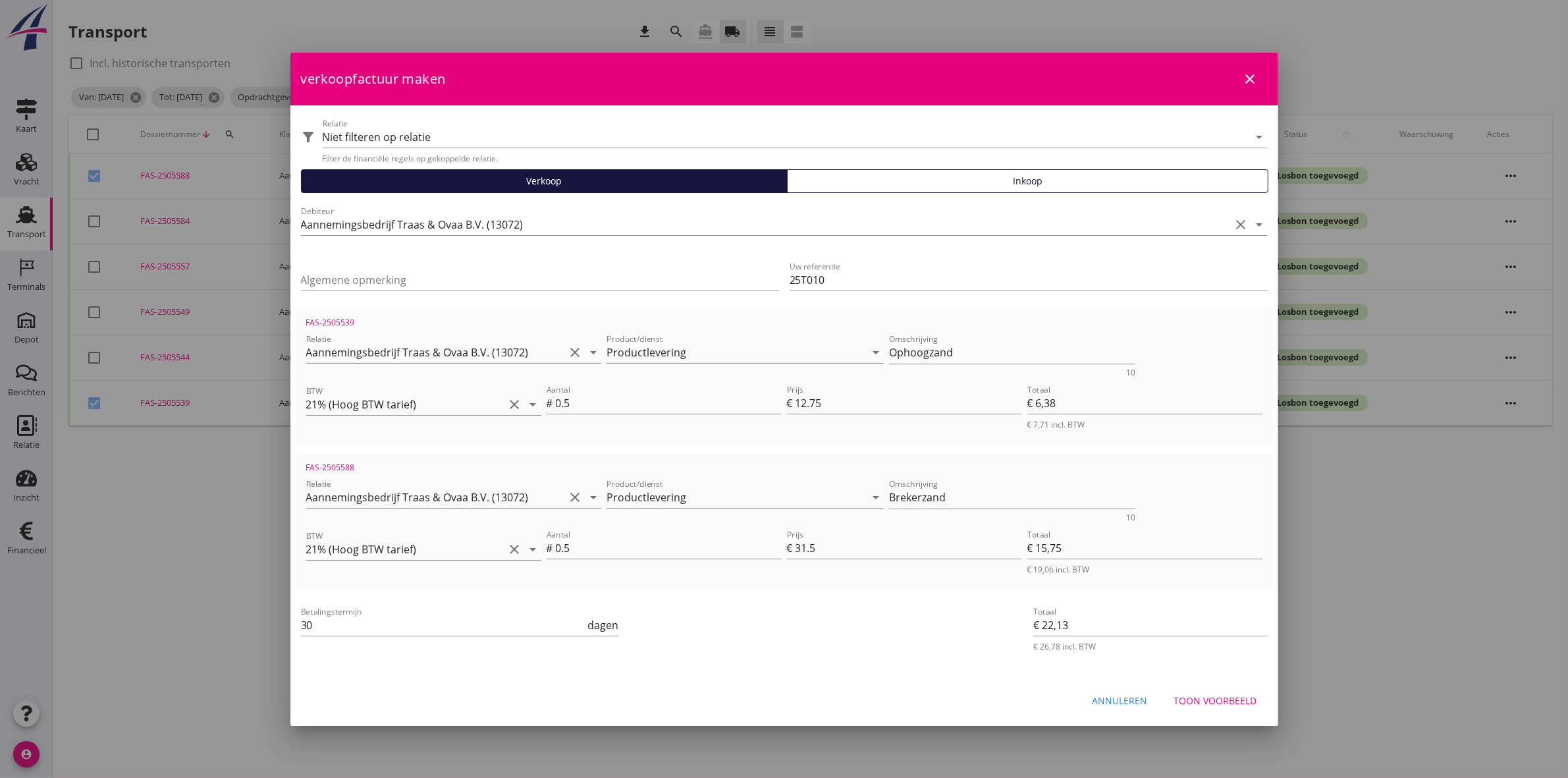
click at [379, 268] on div "Algemene opmerking" at bounding box center [541, 283] width 478 height 42
click at [400, 290] on div "Algemene opmerking" at bounding box center [541, 280] width 478 height 21
click at [426, 277] on input "Algemene opmerking" at bounding box center [541, 280] width 478 height 21
click at [364, 277] on input "Algemene opmerking" at bounding box center [541, 280] width 478 height 21
click at [871, 266] on div "Uw referentie 25T010" at bounding box center [1029, 283] width 478 height 42
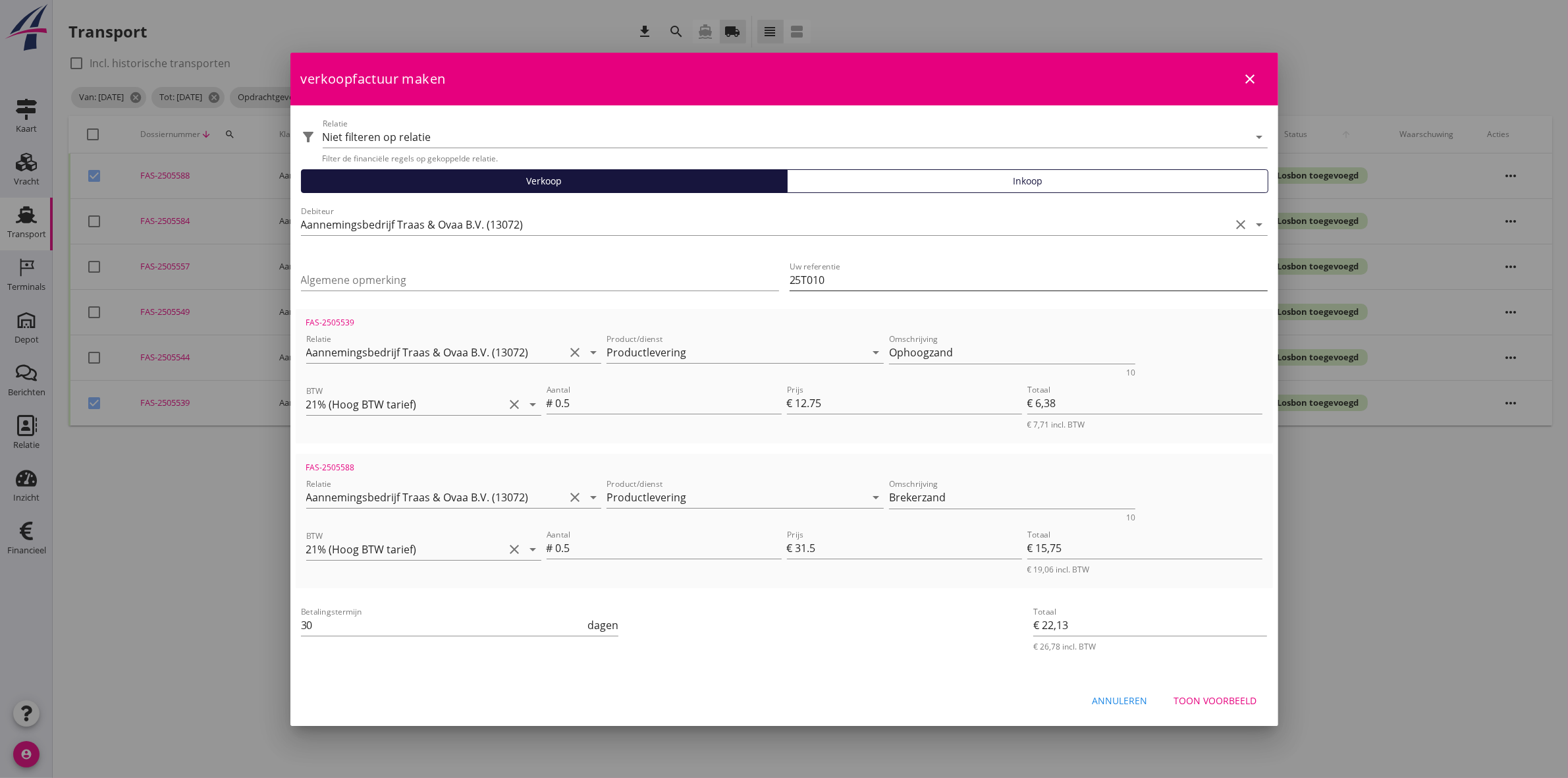
click at [871, 279] on input "25T010" at bounding box center [1029, 280] width 478 height 21
type input "25.T.010 | Edwin Traas"
click at [511, 268] on div "Algemene opmerking" at bounding box center [541, 283] width 478 height 42
click at [511, 273] on input "Algemene opmerking" at bounding box center [541, 280] width 478 height 21
type input "25.T.010 | ROVK Goes Kabels en Leidingen 2025"
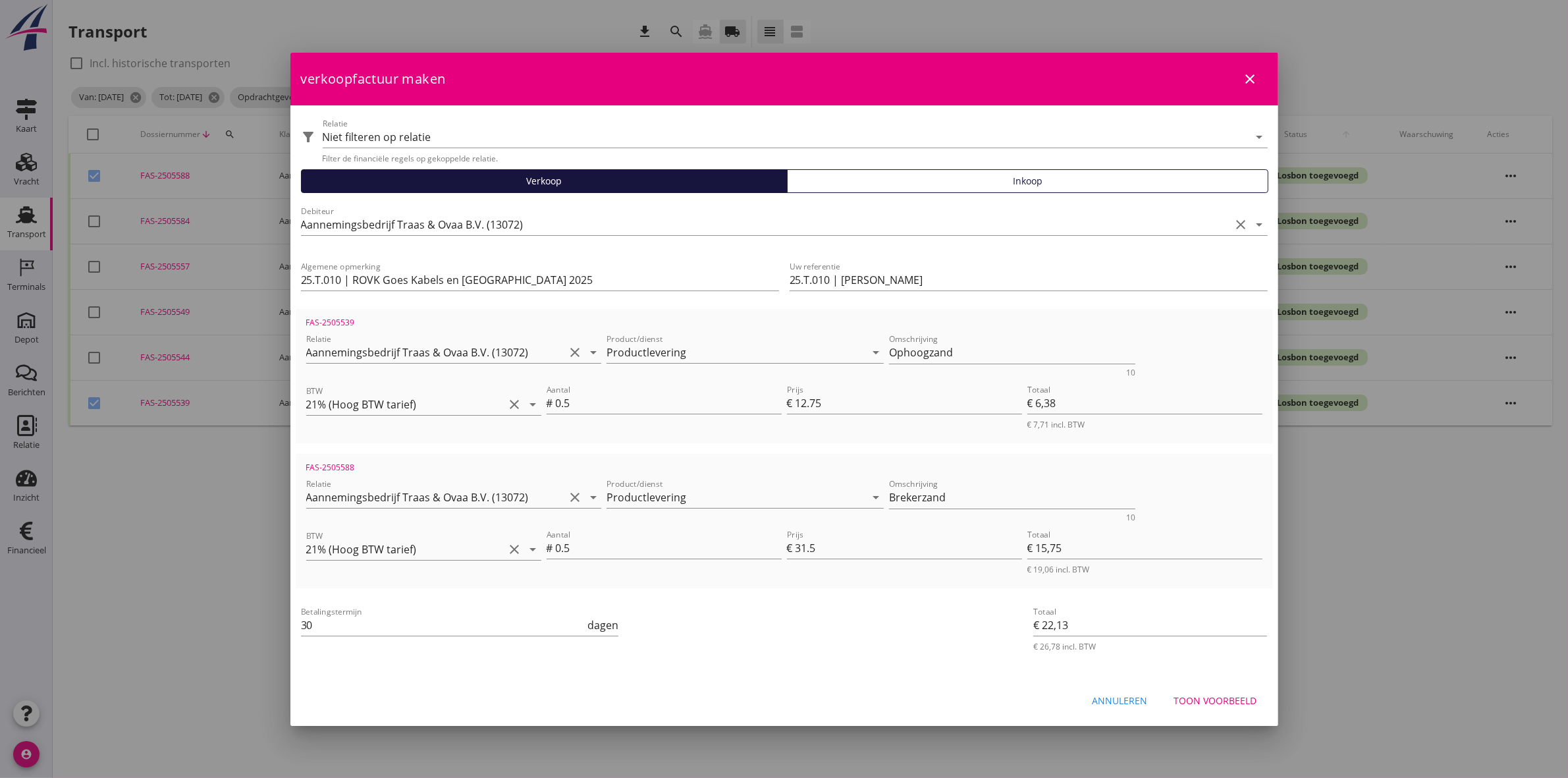
click at [1222, 705] on div "Toon voorbeeld" at bounding box center [1216, 700] width 83 height 14
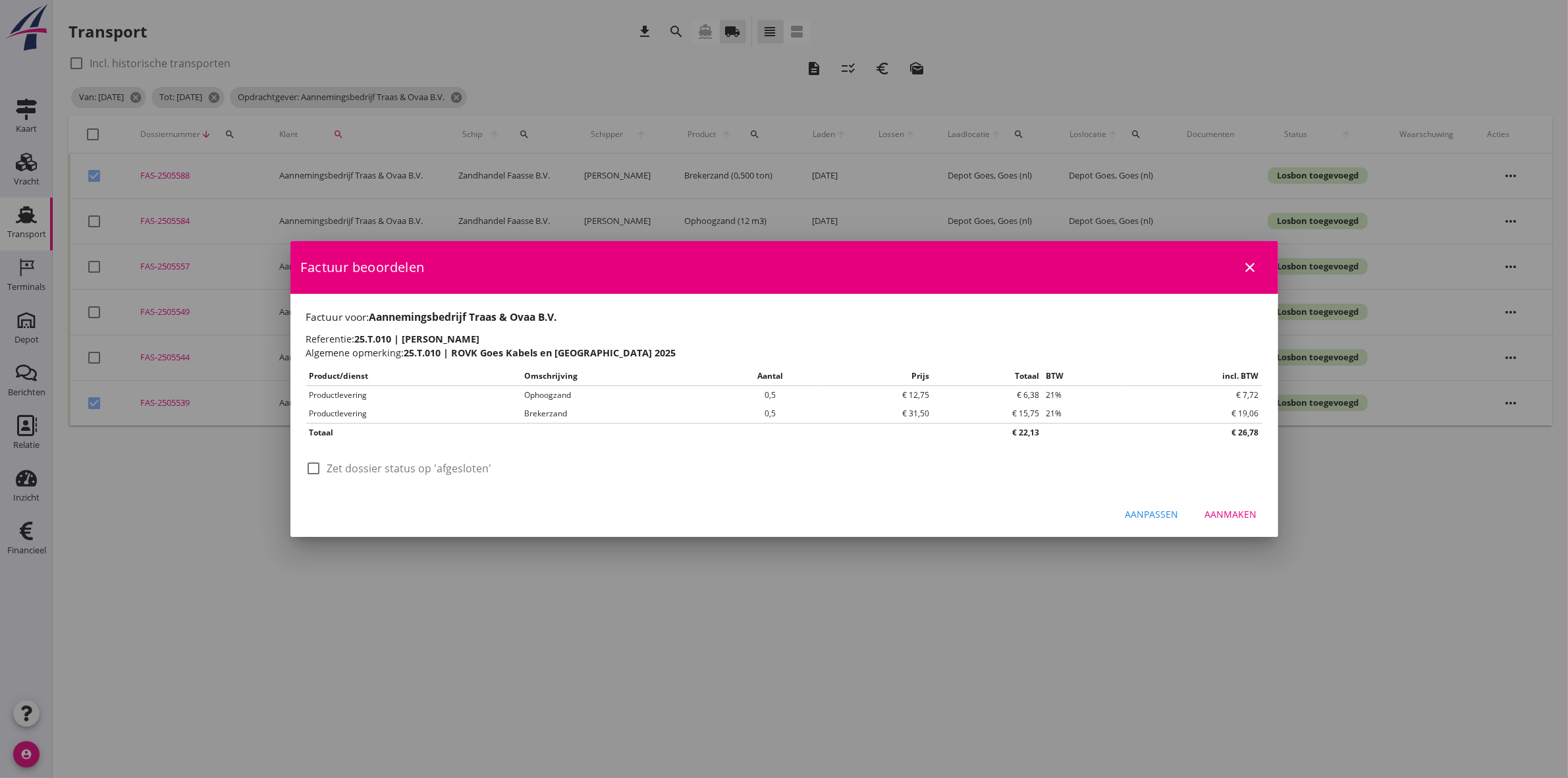
click at [475, 466] on label "Zet dossier status op 'afgesloten'" at bounding box center [410, 468] width 165 height 13
click at [465, 465] on label "Zet dossier status op 'afgesloten'" at bounding box center [410, 468] width 165 height 13
checkbox input "true"
click at [1243, 511] on div "Aanmaken" at bounding box center [1231, 514] width 52 height 14
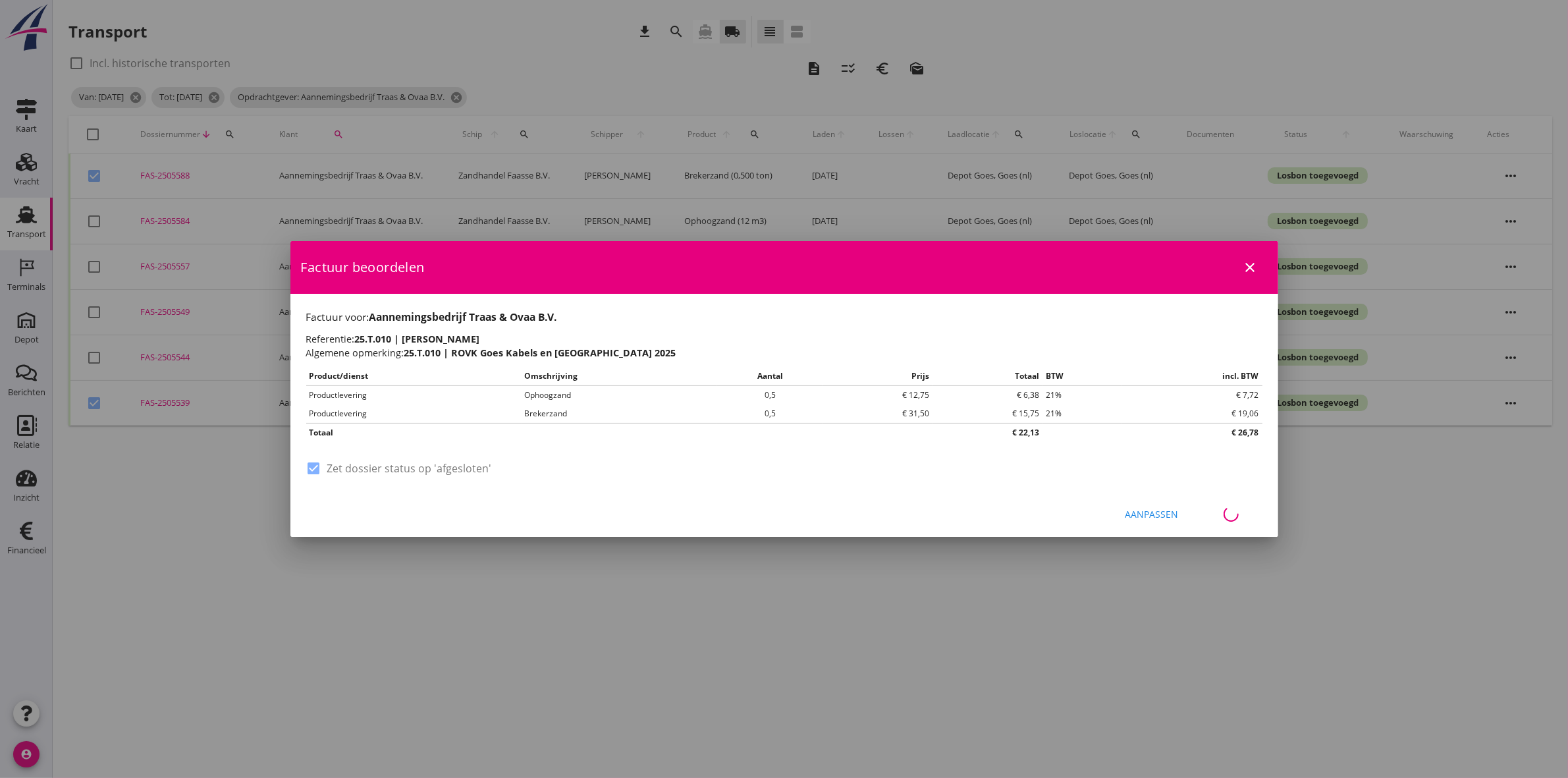
checkbox input "false"
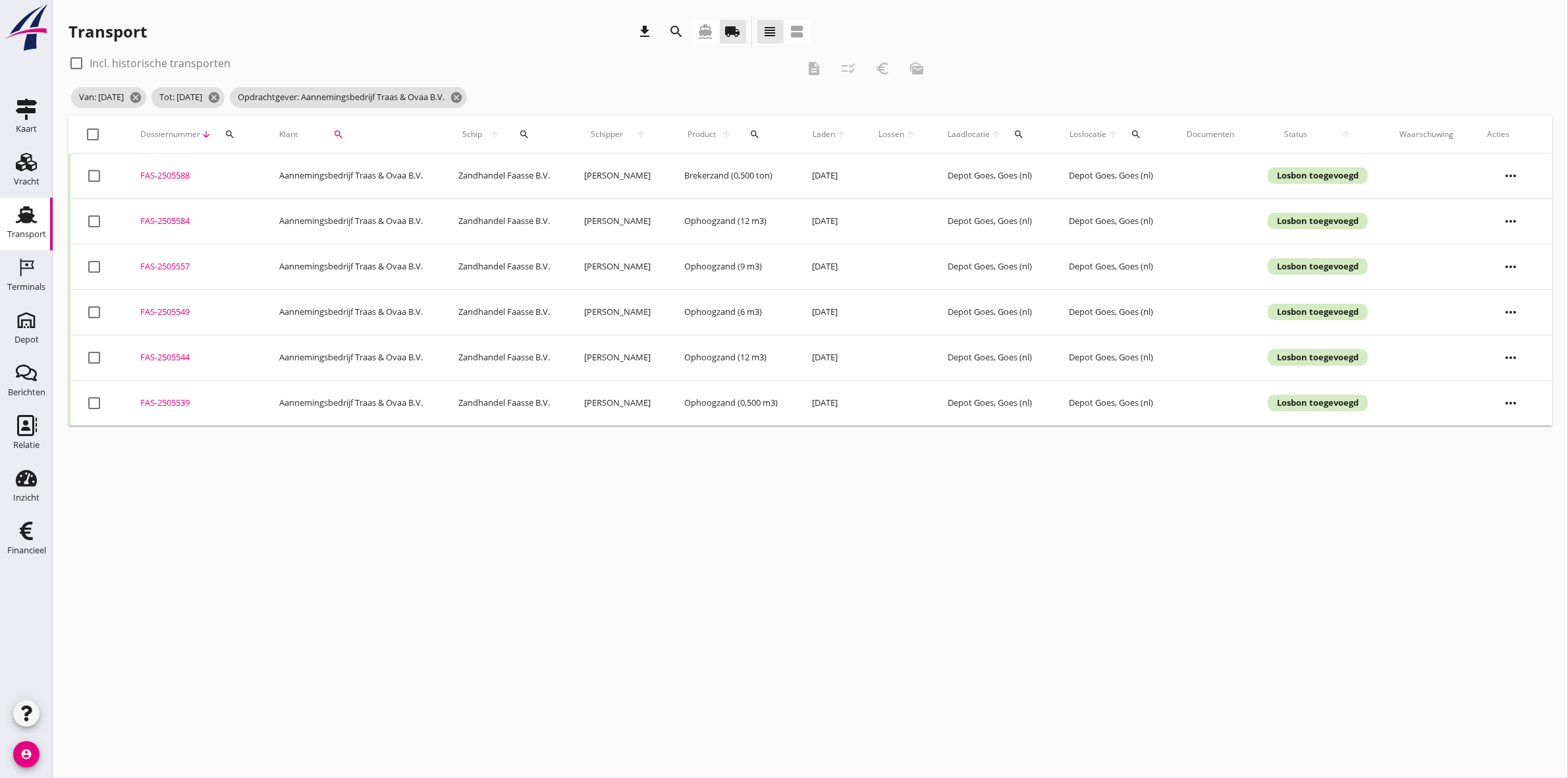
click at [90, 218] on div at bounding box center [94, 221] width 23 height 23
checkbox input "true"
click at [91, 354] on div at bounding box center [94, 358] width 23 height 23
checkbox input "true"
click at [884, 64] on icon "euro_symbol" at bounding box center [882, 68] width 16 height 16
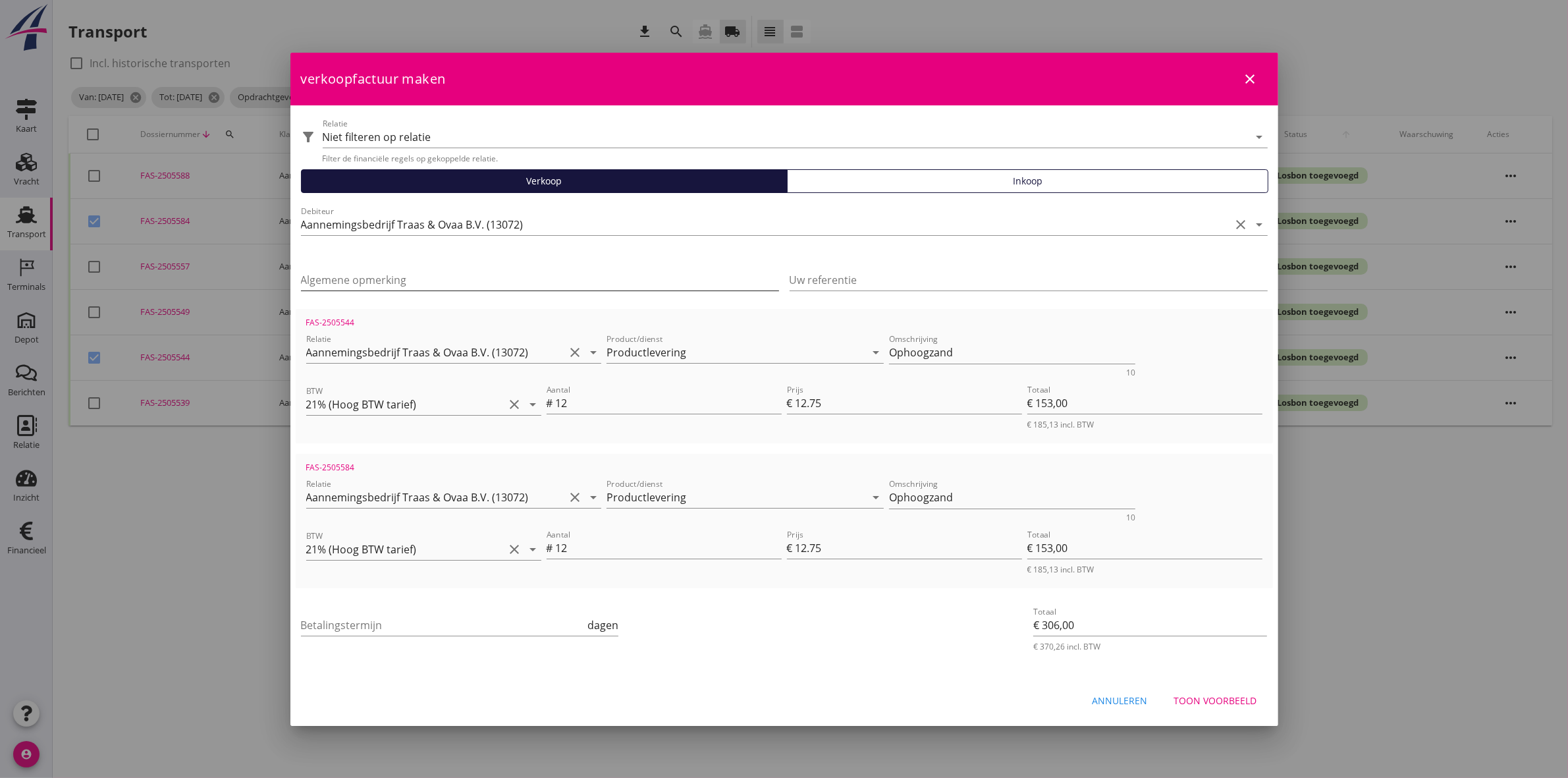
click at [361, 281] on input "Algemene opmerking" at bounding box center [541, 280] width 478 height 21
click at [908, 280] on input "Uw referentie" at bounding box center [1029, 280] width 478 height 21
type input "25.T.046 | Edwin Traas"
click at [665, 269] on input "Algemene opmerking" at bounding box center [541, 280] width 478 height 21
click at [394, 275] on input "25.T.046 |" at bounding box center [541, 280] width 478 height 21
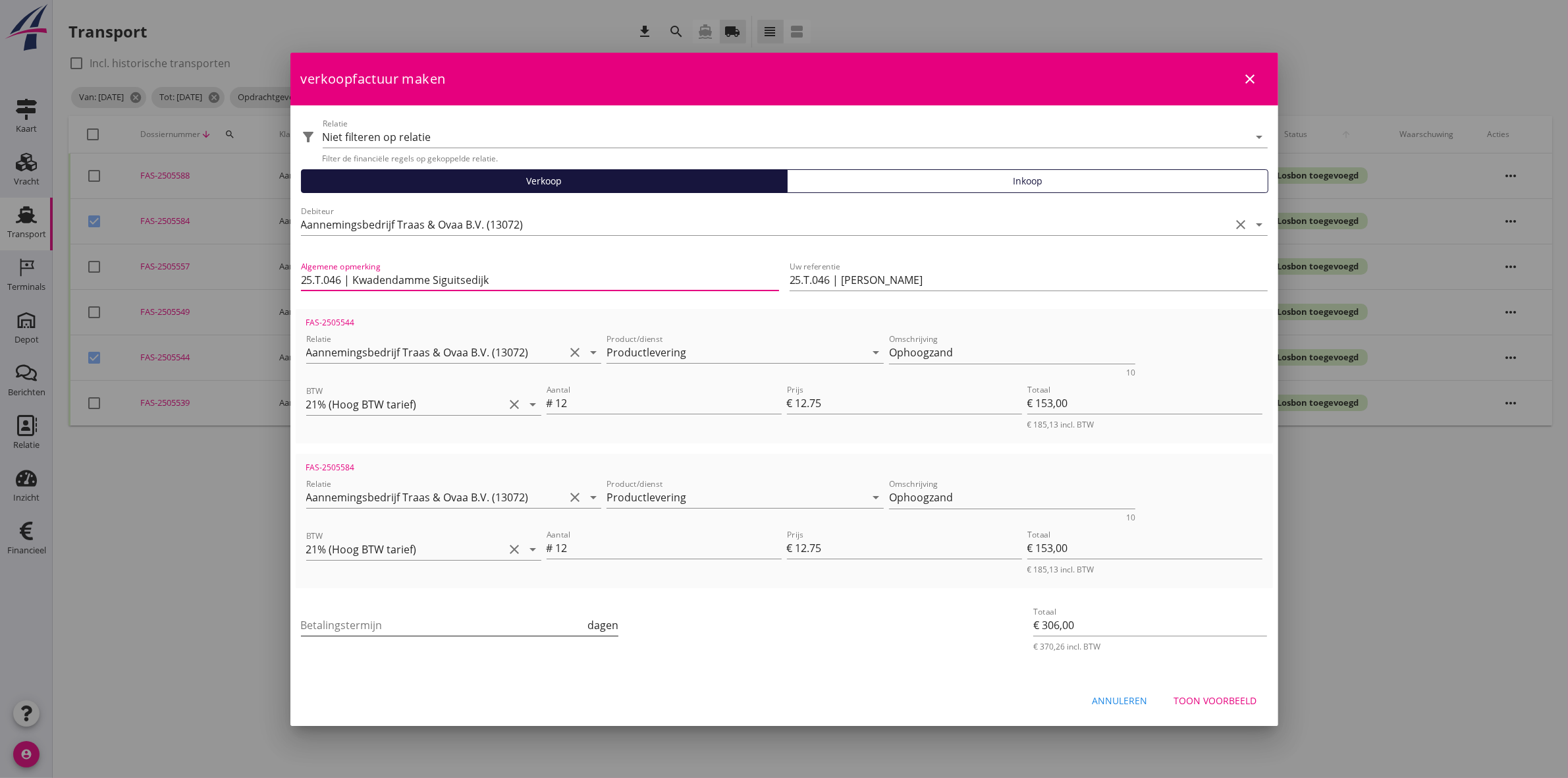
type input "25.T.046 | Kwadendamme Siguitsedijk"
click at [475, 630] on input "Betalingstermijn" at bounding box center [444, 625] width 284 height 21
type input "30"
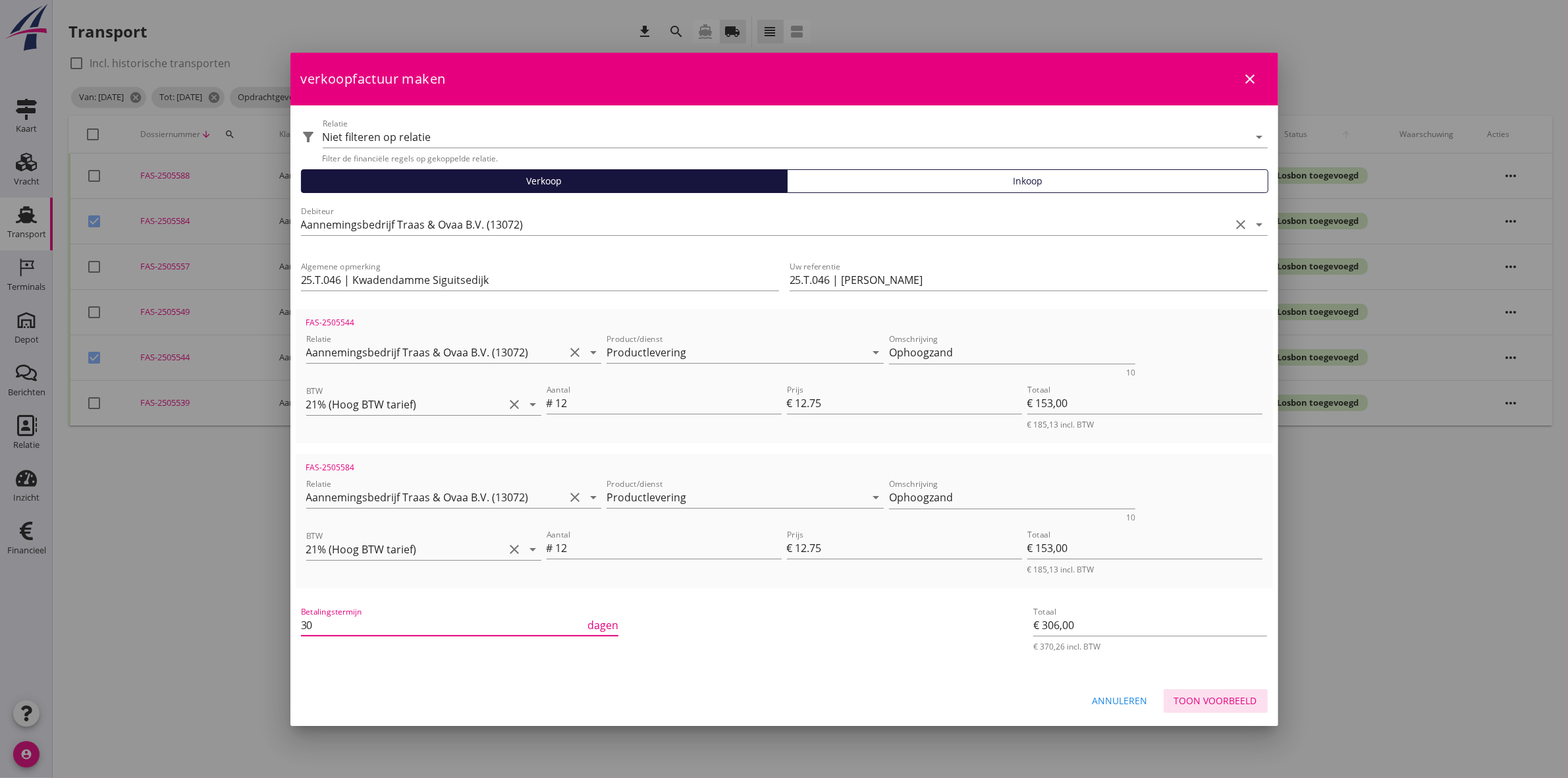
click at [1234, 693] on div "Toon voorbeeld" at bounding box center [1216, 700] width 83 height 14
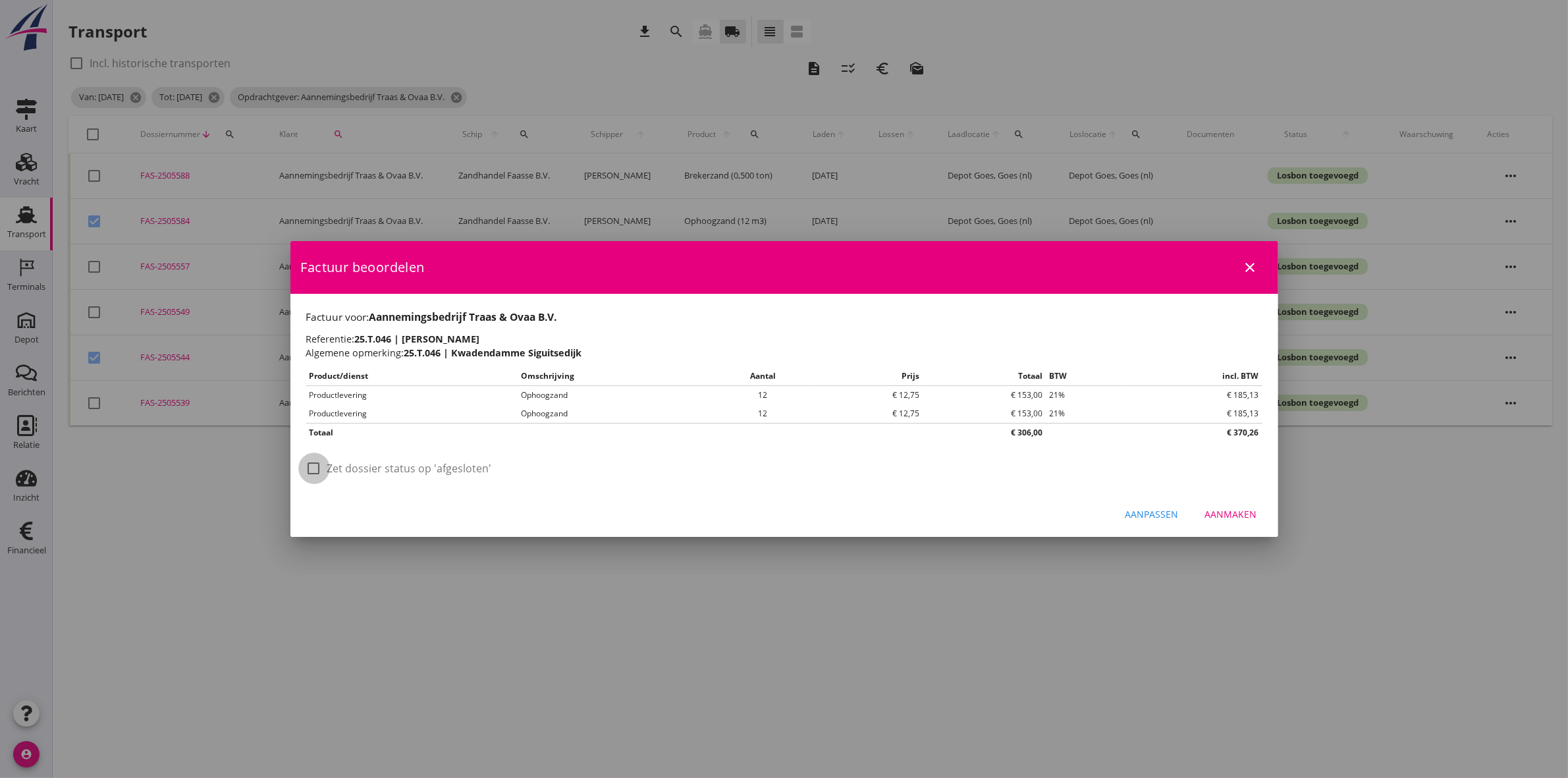
click at [316, 468] on div at bounding box center [315, 468] width 23 height 23
checkbox input "true"
click at [1247, 512] on div "Aanmaken" at bounding box center [1231, 514] width 52 height 14
checkbox input "false"
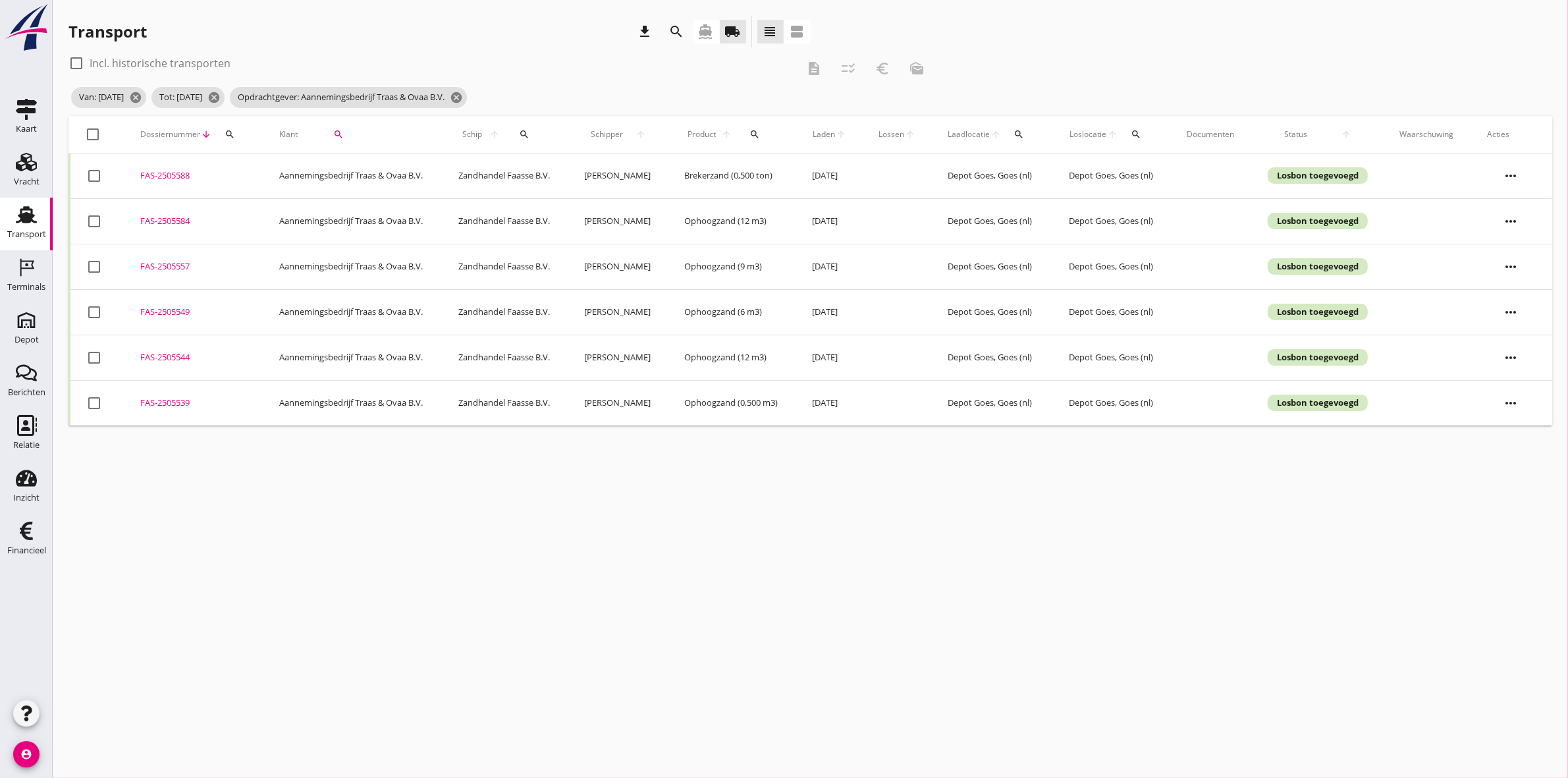
click at [92, 313] on div at bounding box center [94, 313] width 23 height 23
checkbox input "true"
click at [884, 68] on icon "euro_symbol" at bounding box center [882, 68] width 16 height 16
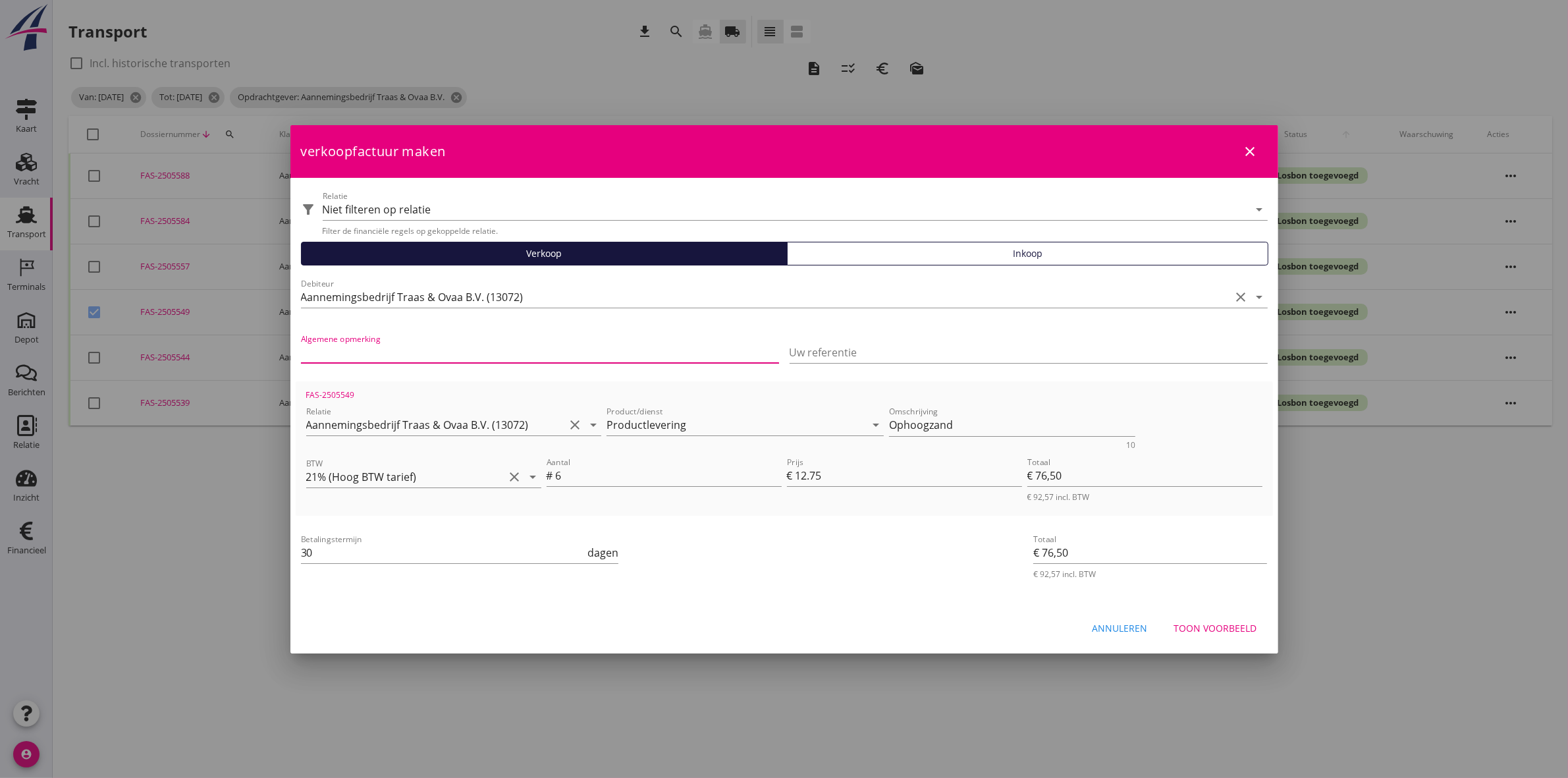
click at [430, 361] on input "Algemene opmerking" at bounding box center [541, 352] width 478 height 21
click at [800, 350] on input "Uw referentie" at bounding box center [1029, 352] width 478 height 21
click at [374, 346] on input "25.T.061" at bounding box center [541, 352] width 478 height 21
type input "25.T.061 | Oudelande Everingseweg"
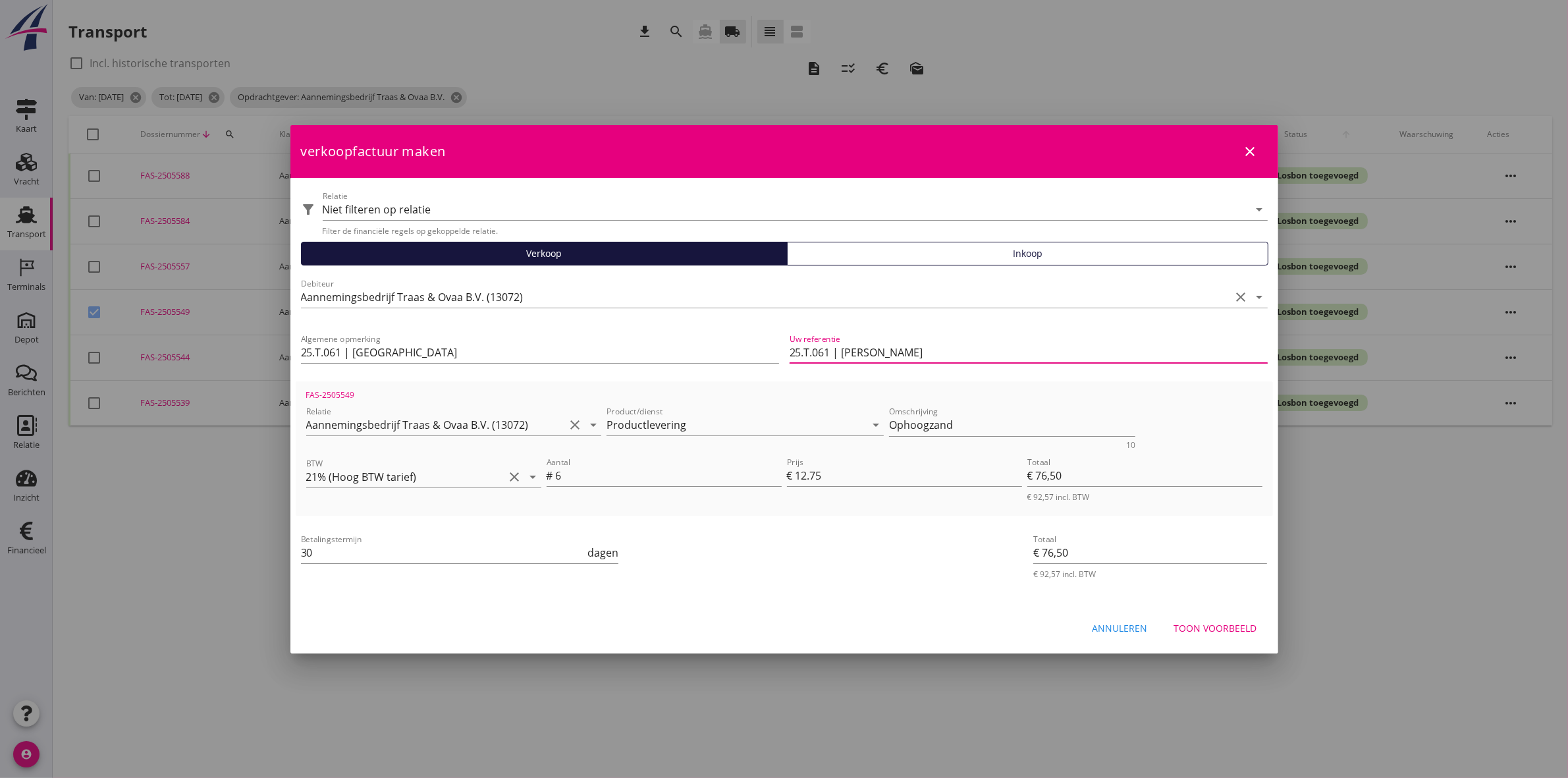
type input "25.T.061 | Roel de Ridder"
click at [1240, 617] on button "Toon voorbeeld" at bounding box center [1216, 628] width 105 height 24
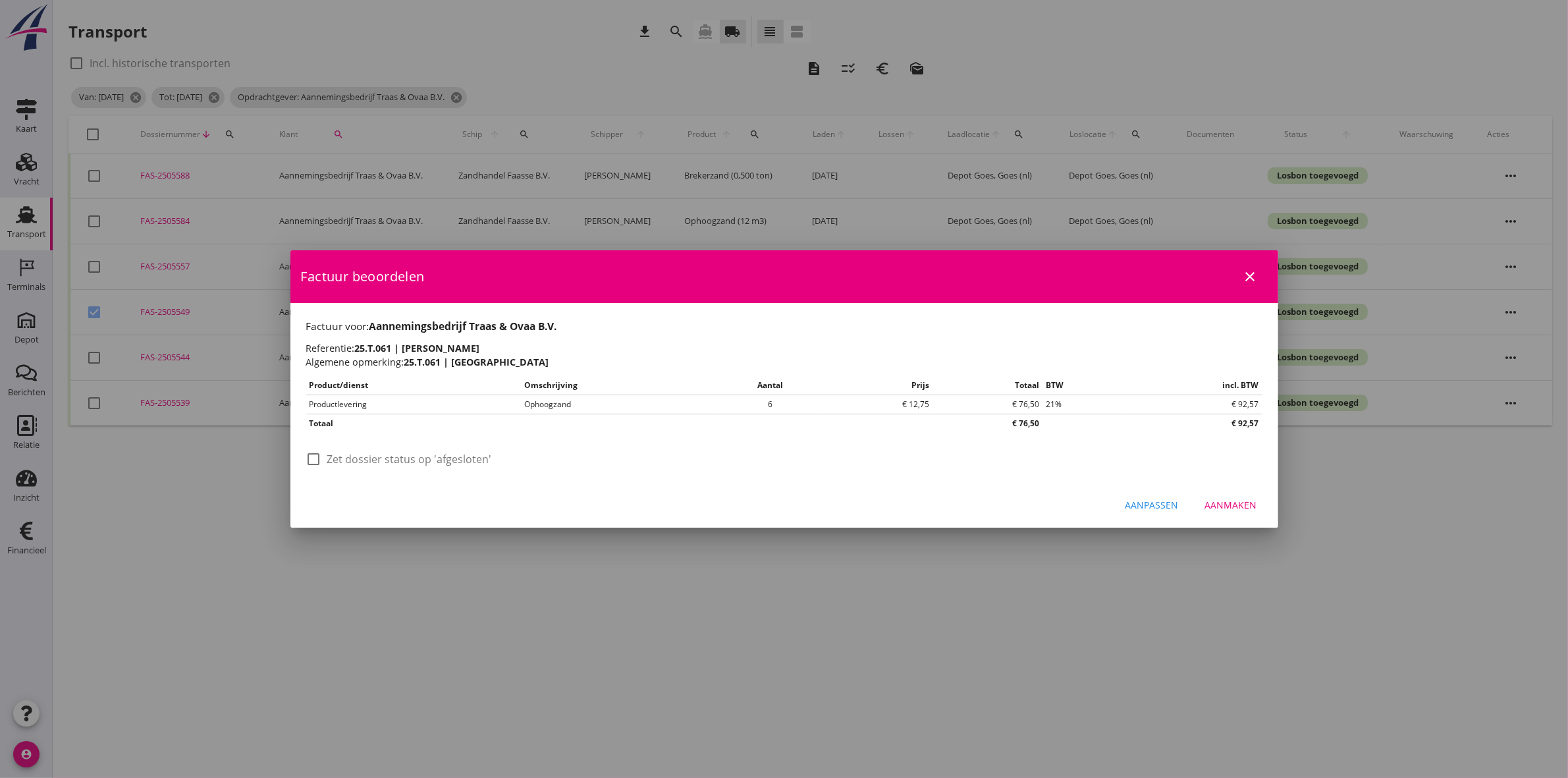
click at [412, 452] on label "Zet dossier status op 'afgesloten'" at bounding box center [410, 459] width 165 height 13
checkbox input "true"
click at [1230, 509] on div "Aanmaken" at bounding box center [1231, 505] width 52 height 14
checkbox input "false"
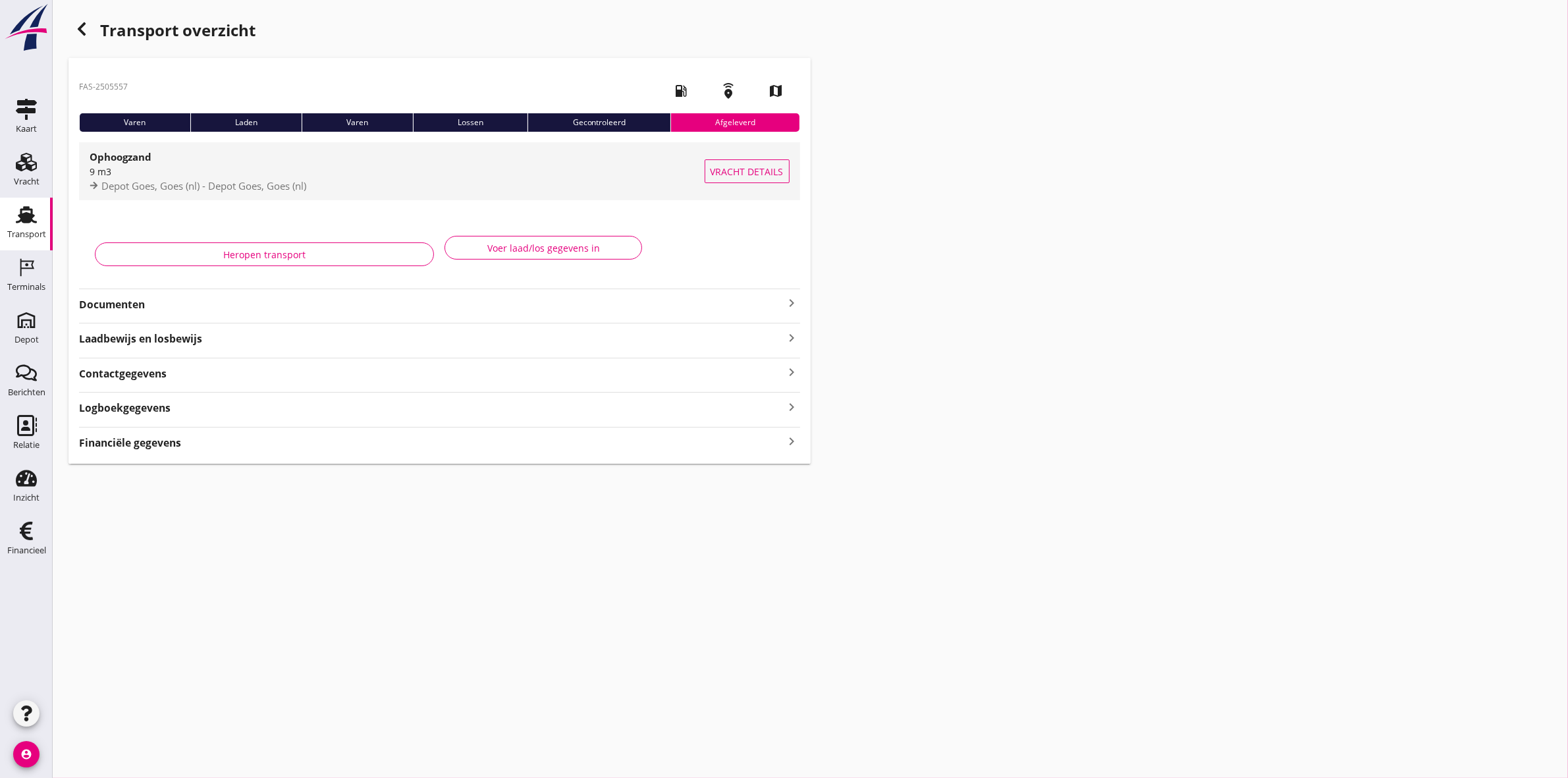
click at [152, 192] on div "Depot Goes, Goes (nl) - Depot Goes, Goes (nl)" at bounding box center [396, 186] width 615 height 15
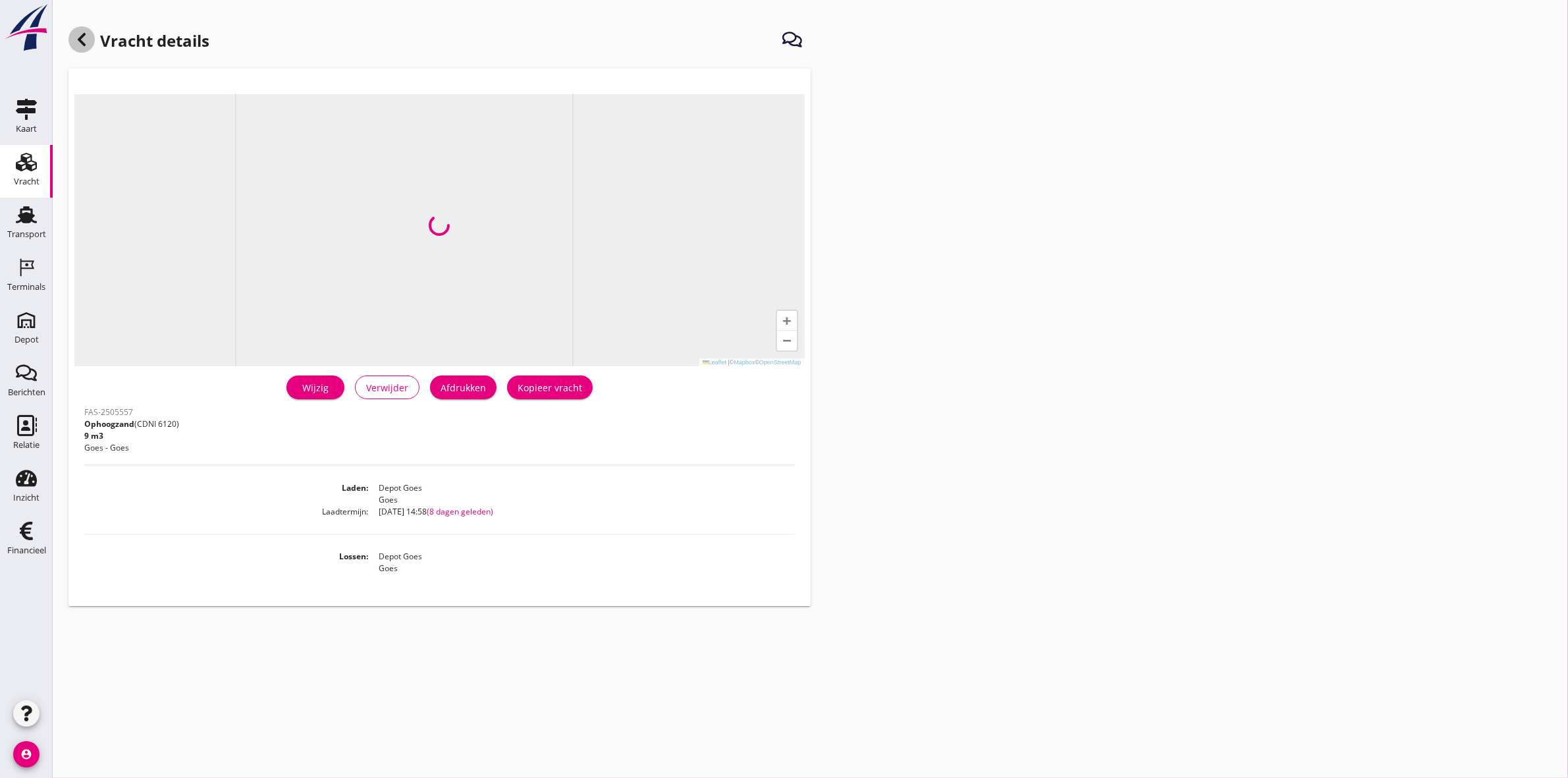
click at [80, 36] on icon at bounding box center [81, 40] width 16 height 16
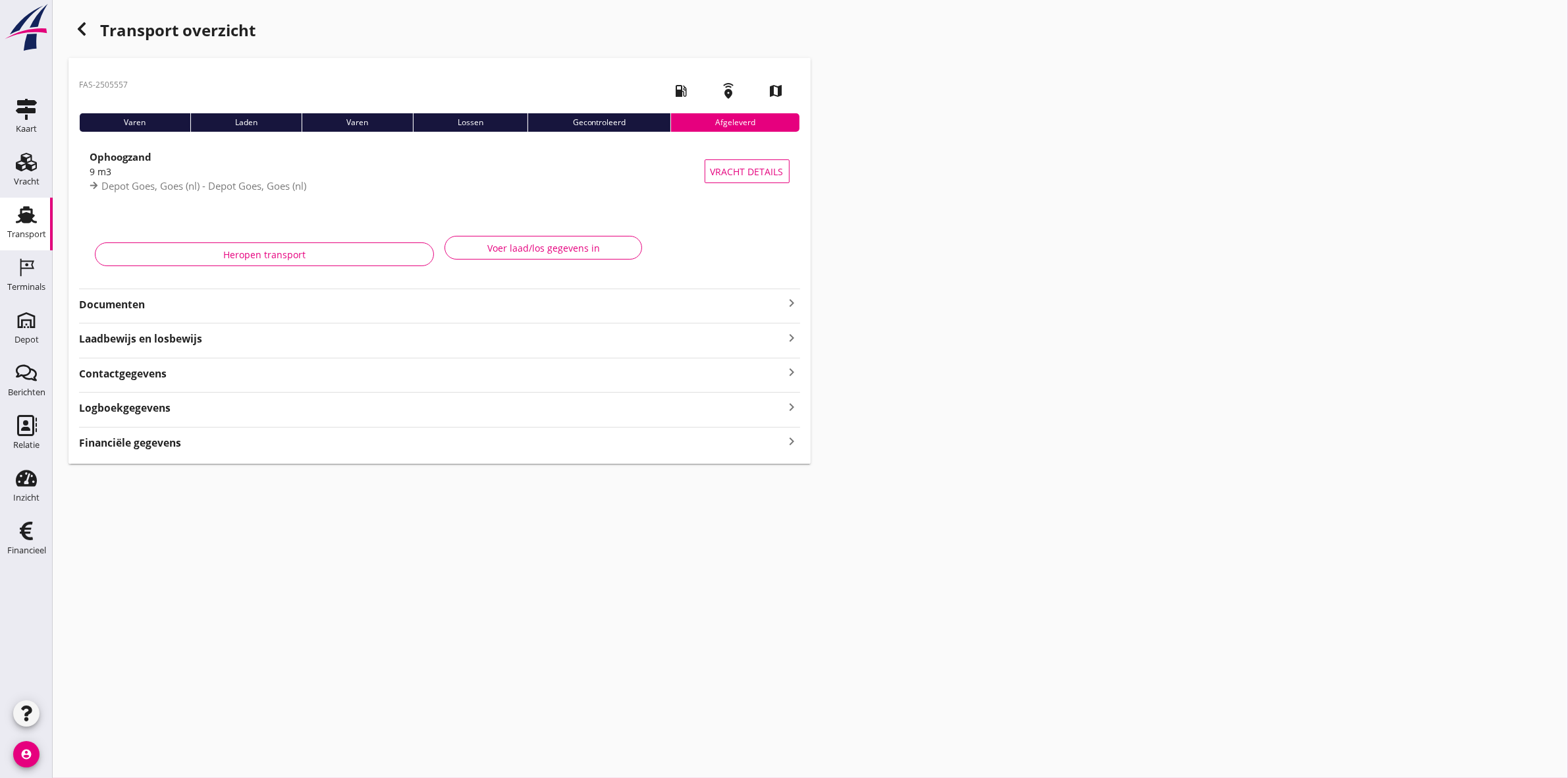
click at [140, 303] on strong "Documenten" at bounding box center [431, 304] width 705 height 15
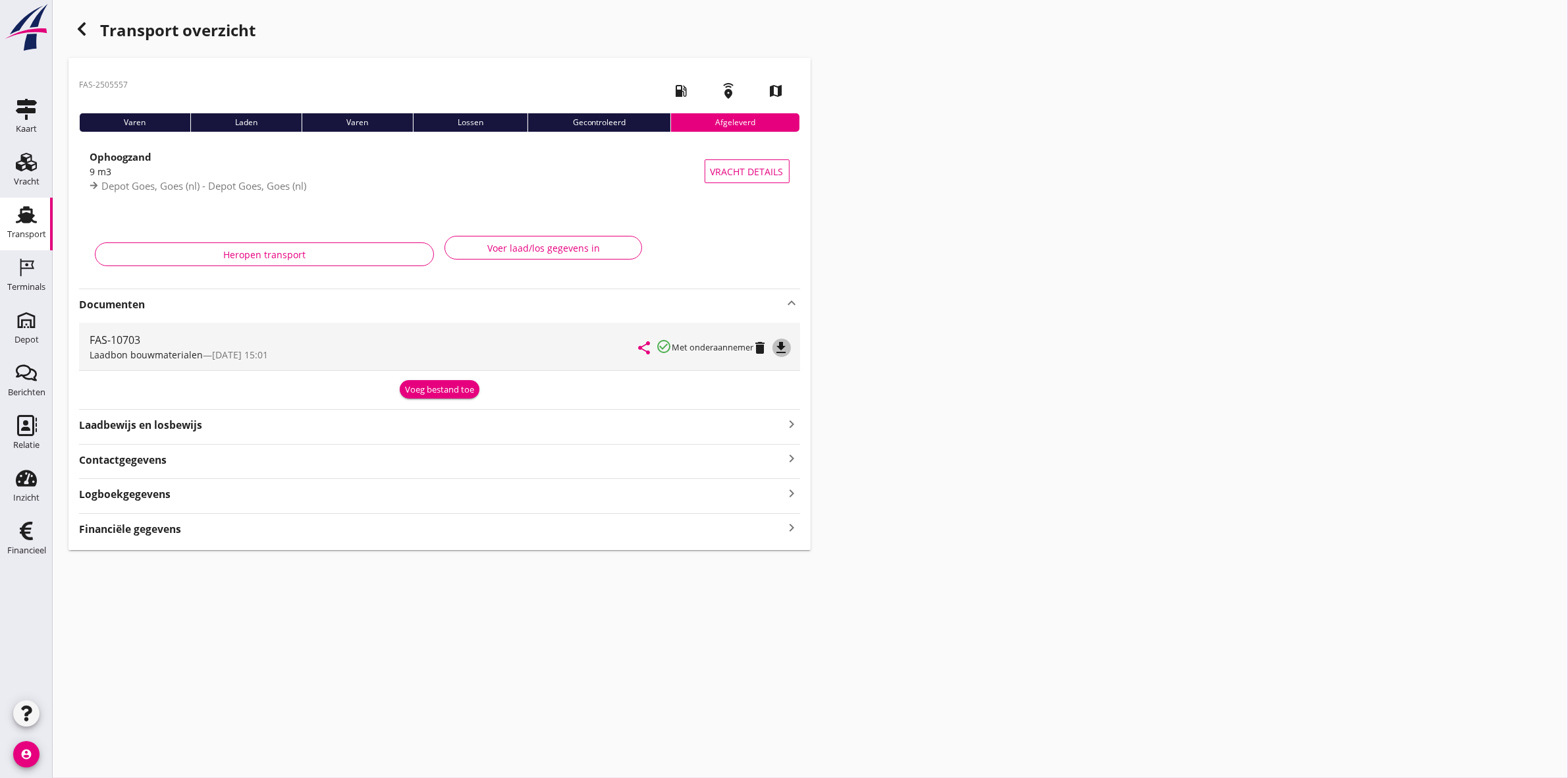
click at [785, 349] on icon "file_download" at bounding box center [782, 348] width 16 height 16
click at [79, 23] on icon "button" at bounding box center [81, 28] width 16 height 16
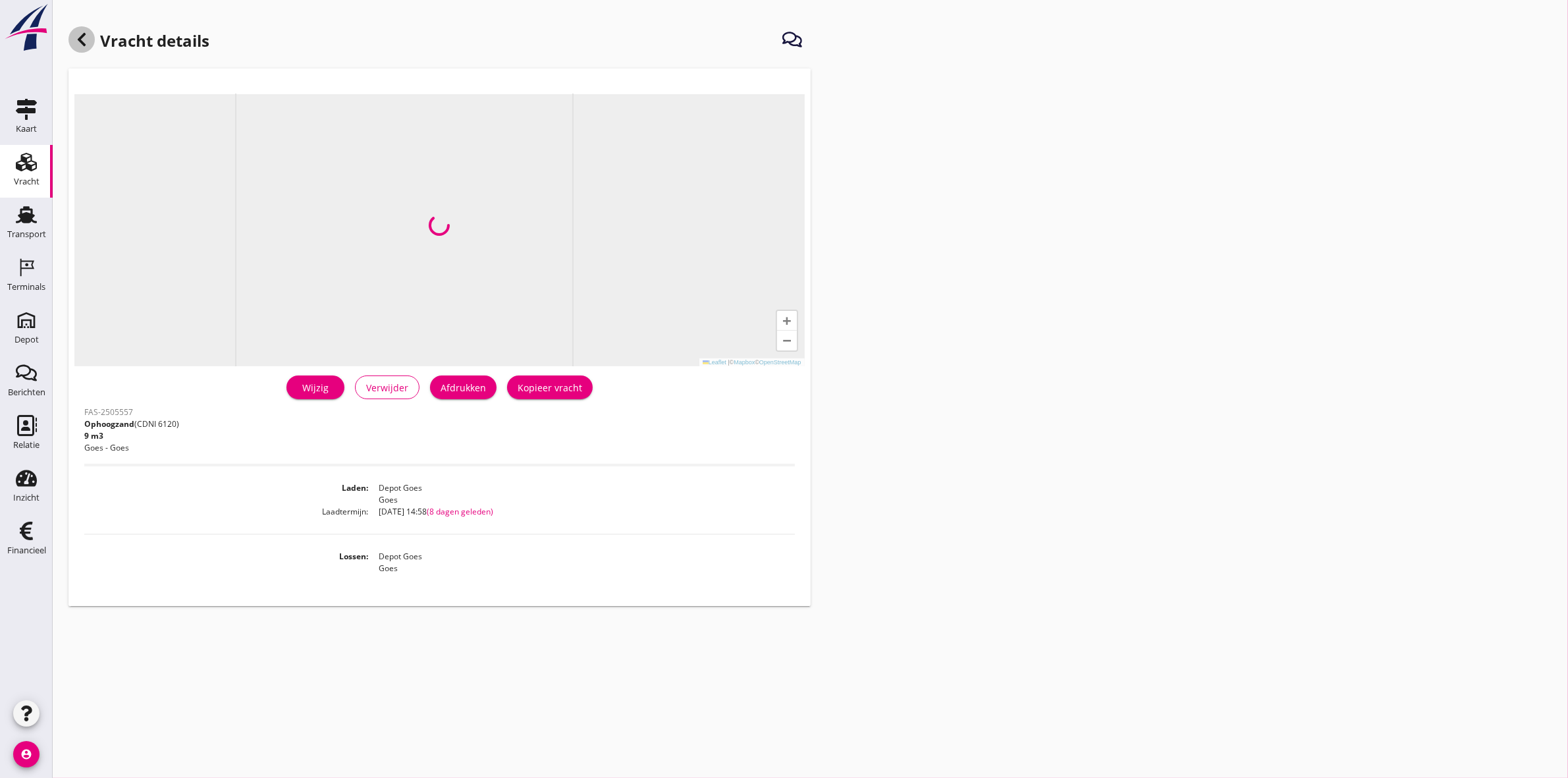
click at [76, 38] on icon at bounding box center [81, 40] width 16 height 16
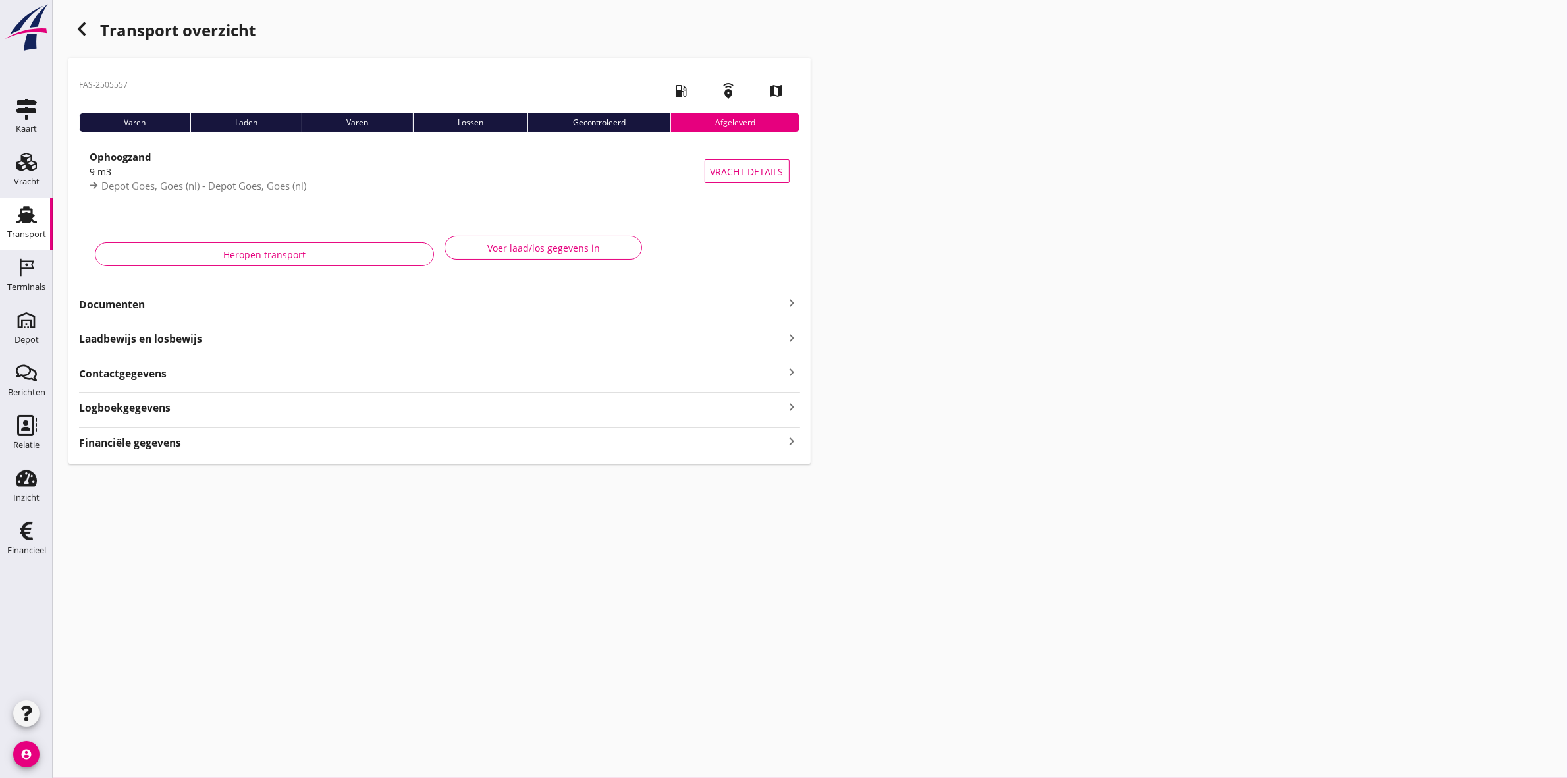
click at [91, 28] on div "button" at bounding box center [82, 29] width 26 height 26
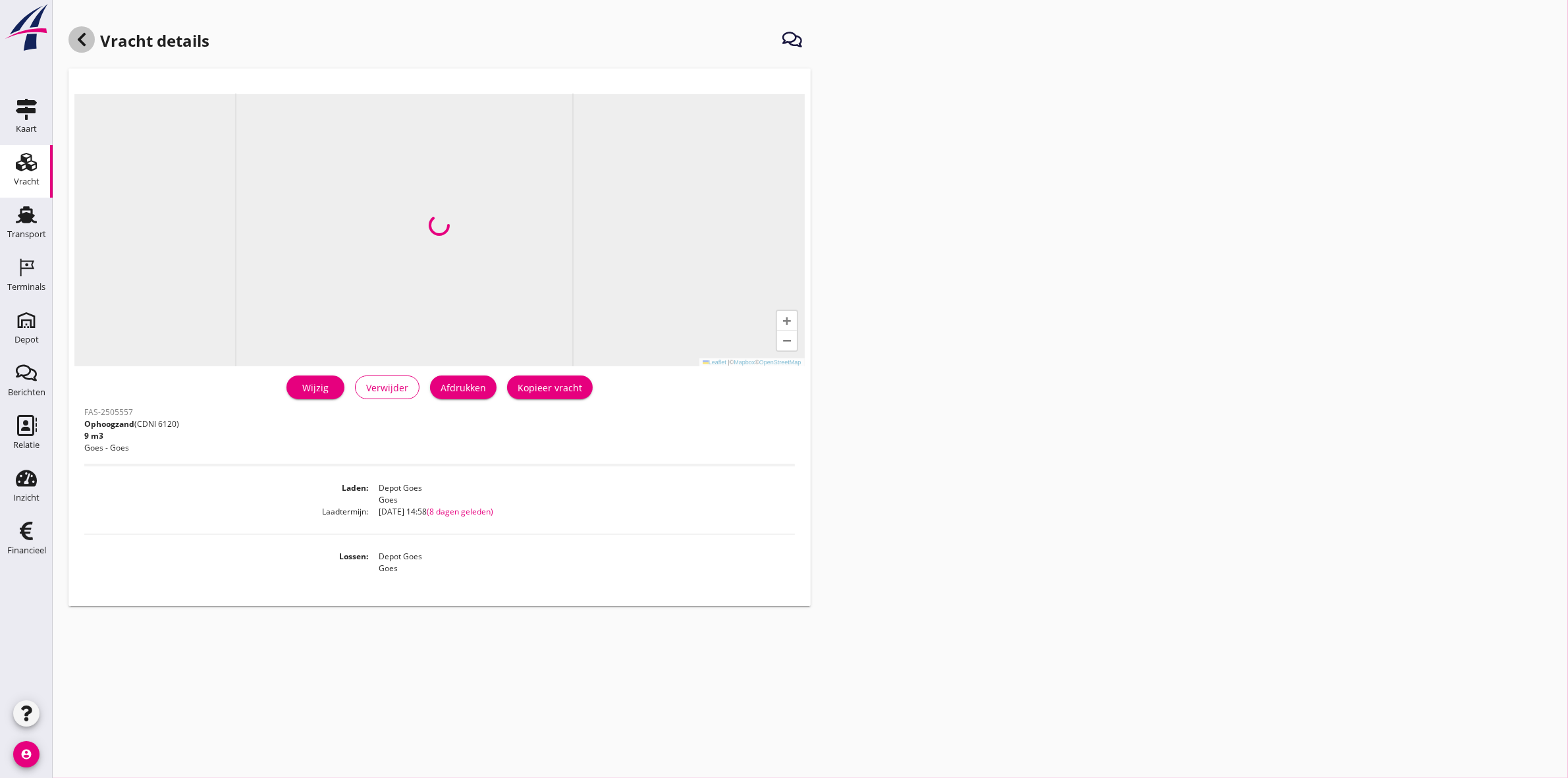
click at [85, 37] on icon at bounding box center [81, 40] width 16 height 16
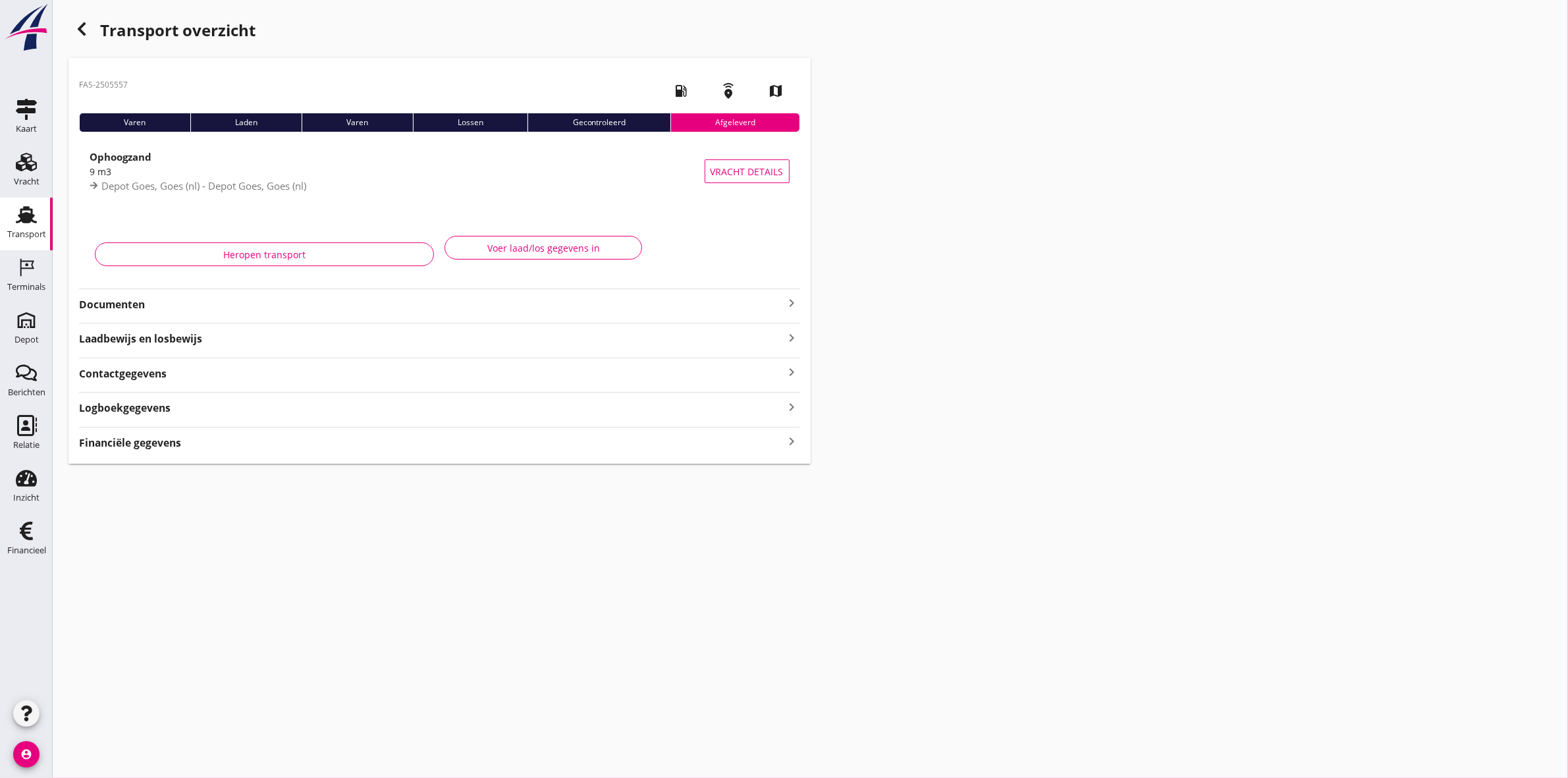
click at [86, 38] on div "button" at bounding box center [82, 29] width 26 height 26
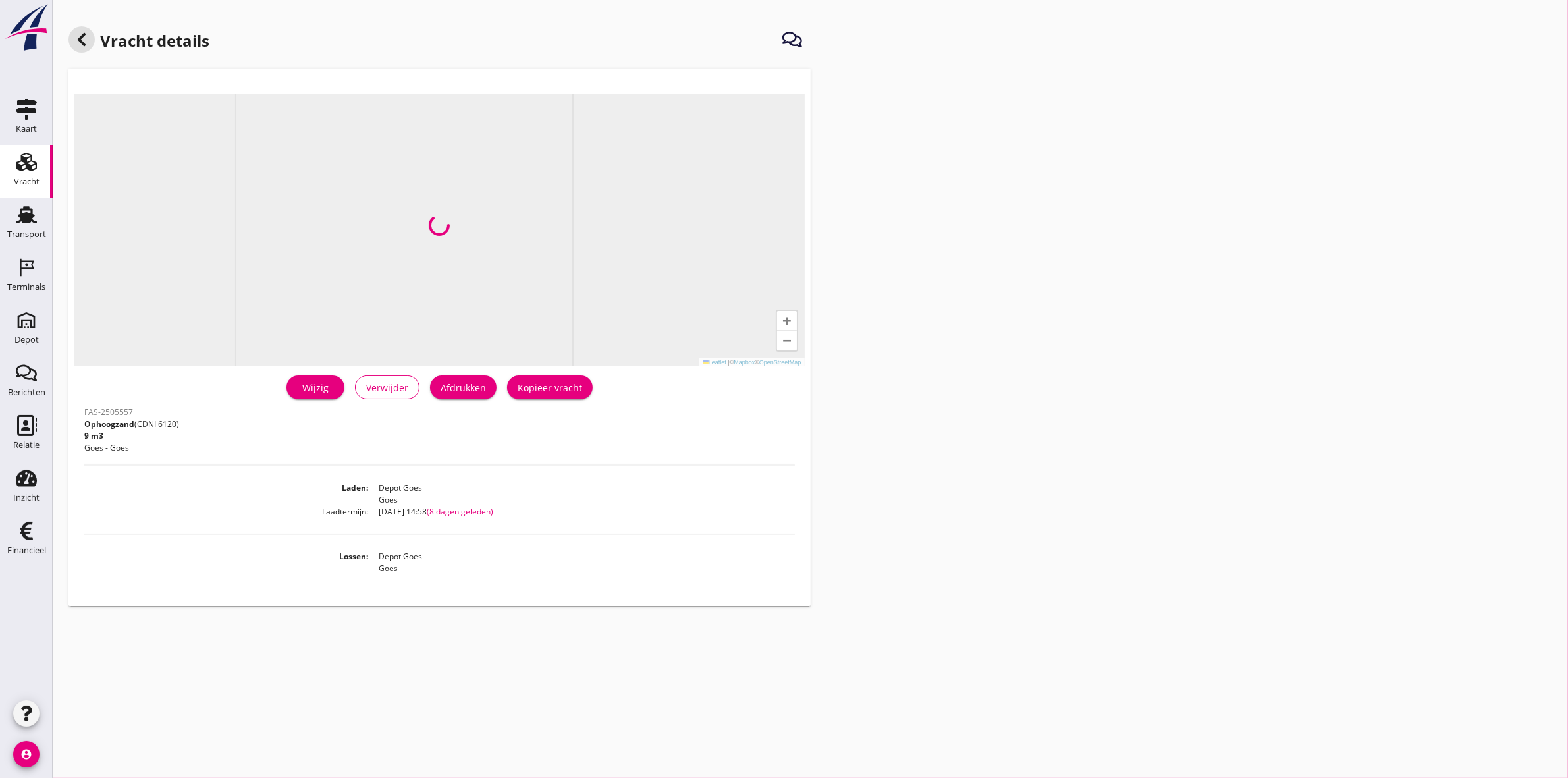
click at [86, 39] on icon at bounding box center [81, 40] width 16 height 16
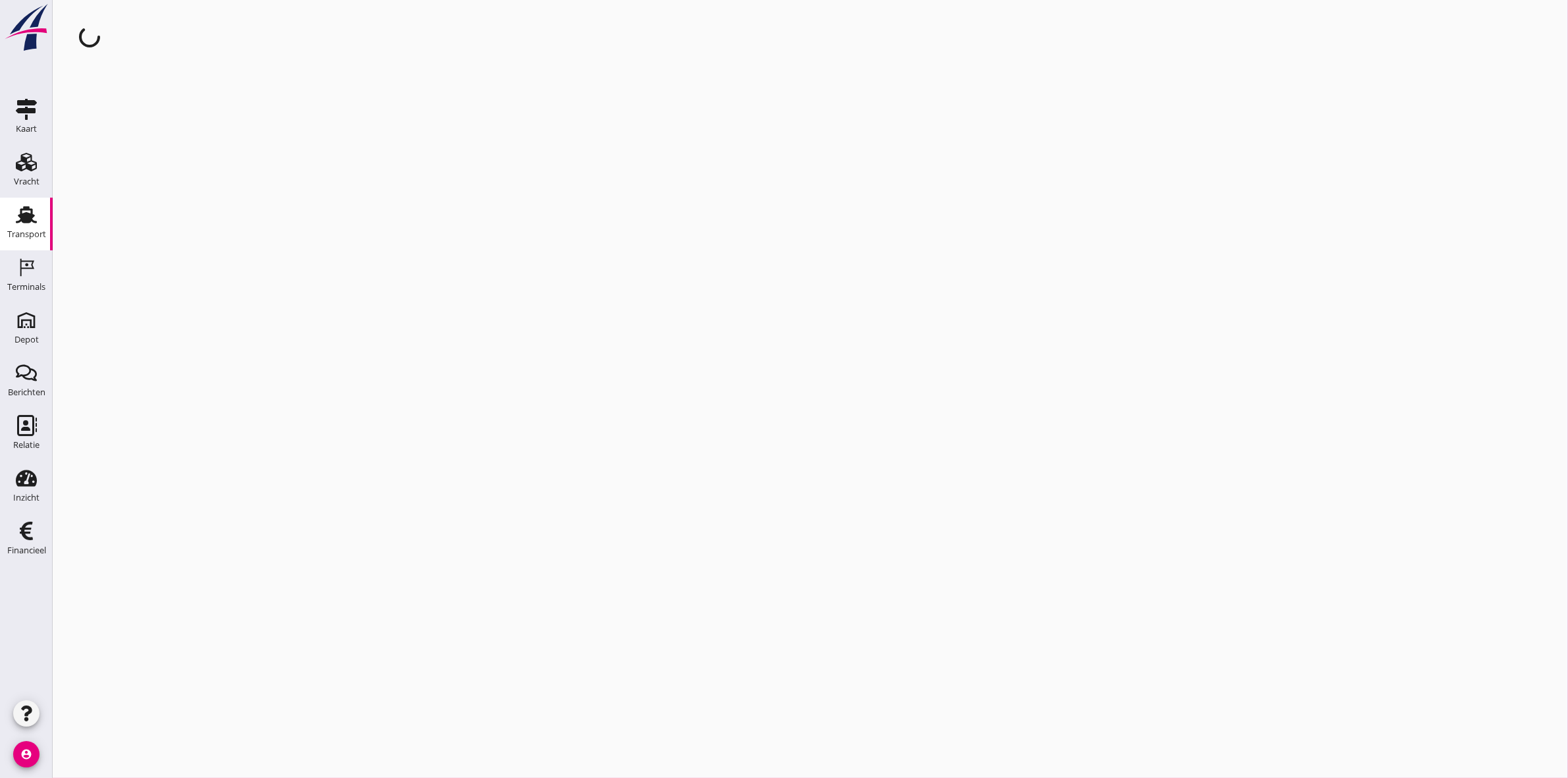
click at [28, 213] on icon "Transport" at bounding box center [26, 215] width 21 height 21
click at [317, 98] on icon "cancel" at bounding box center [311, 98] width 13 height 13
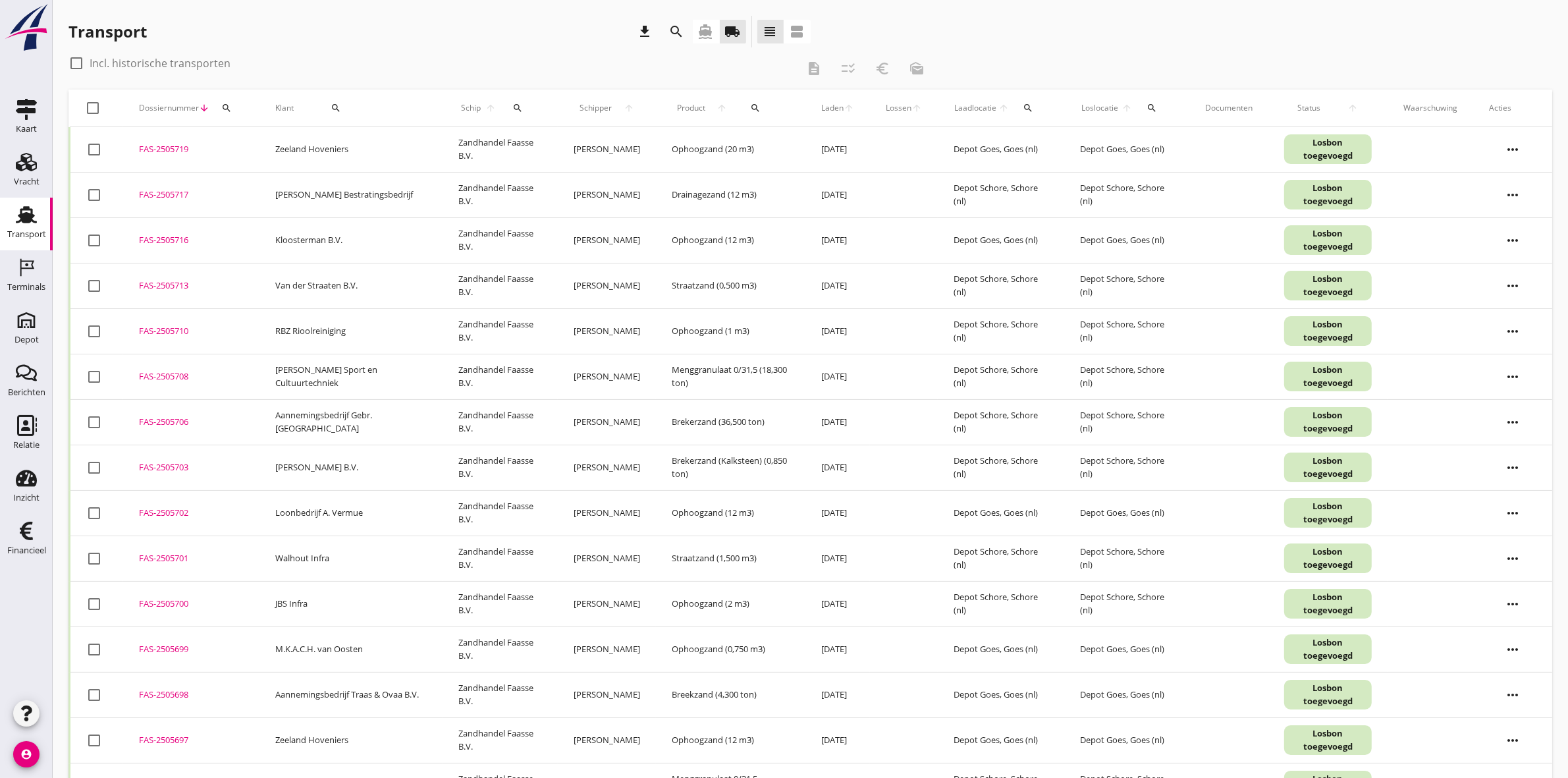
click at [671, 25] on icon "search" at bounding box center [677, 31] width 16 height 16
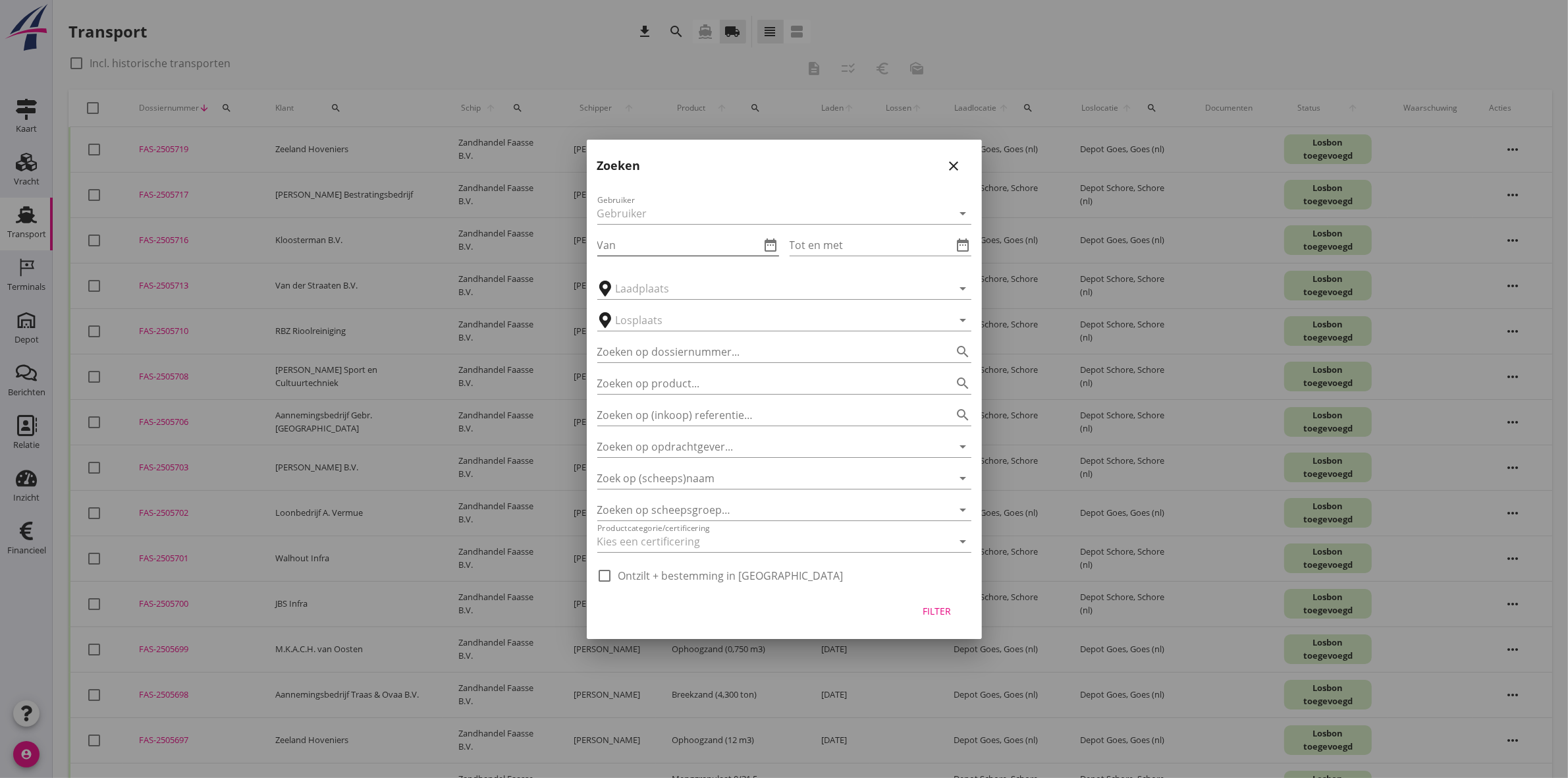
click at [778, 244] on icon "date_range" at bounding box center [771, 245] width 16 height 16
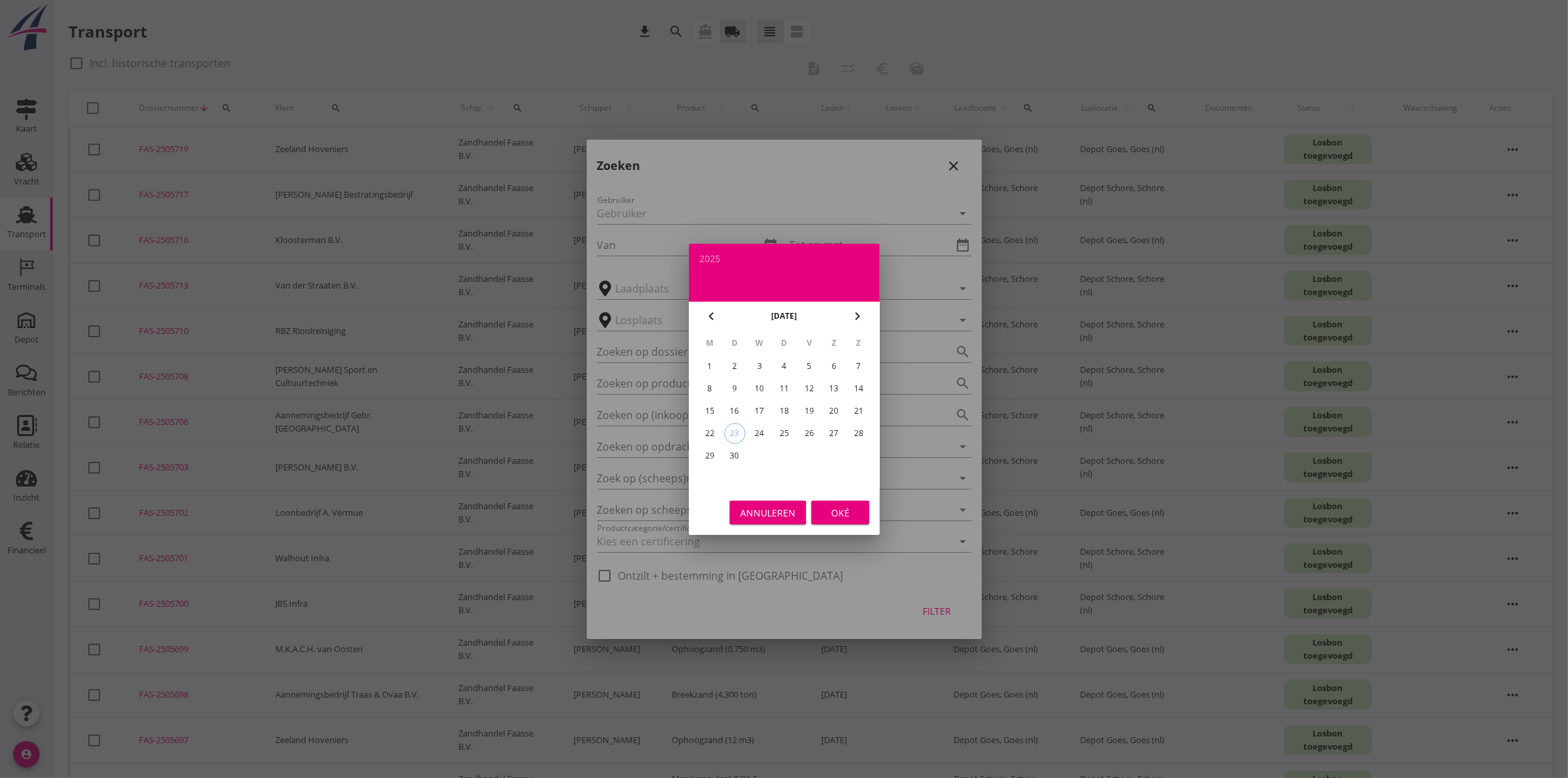
click at [709, 405] on div "15" at bounding box center [709, 411] width 21 height 21
type input "[DATE]"
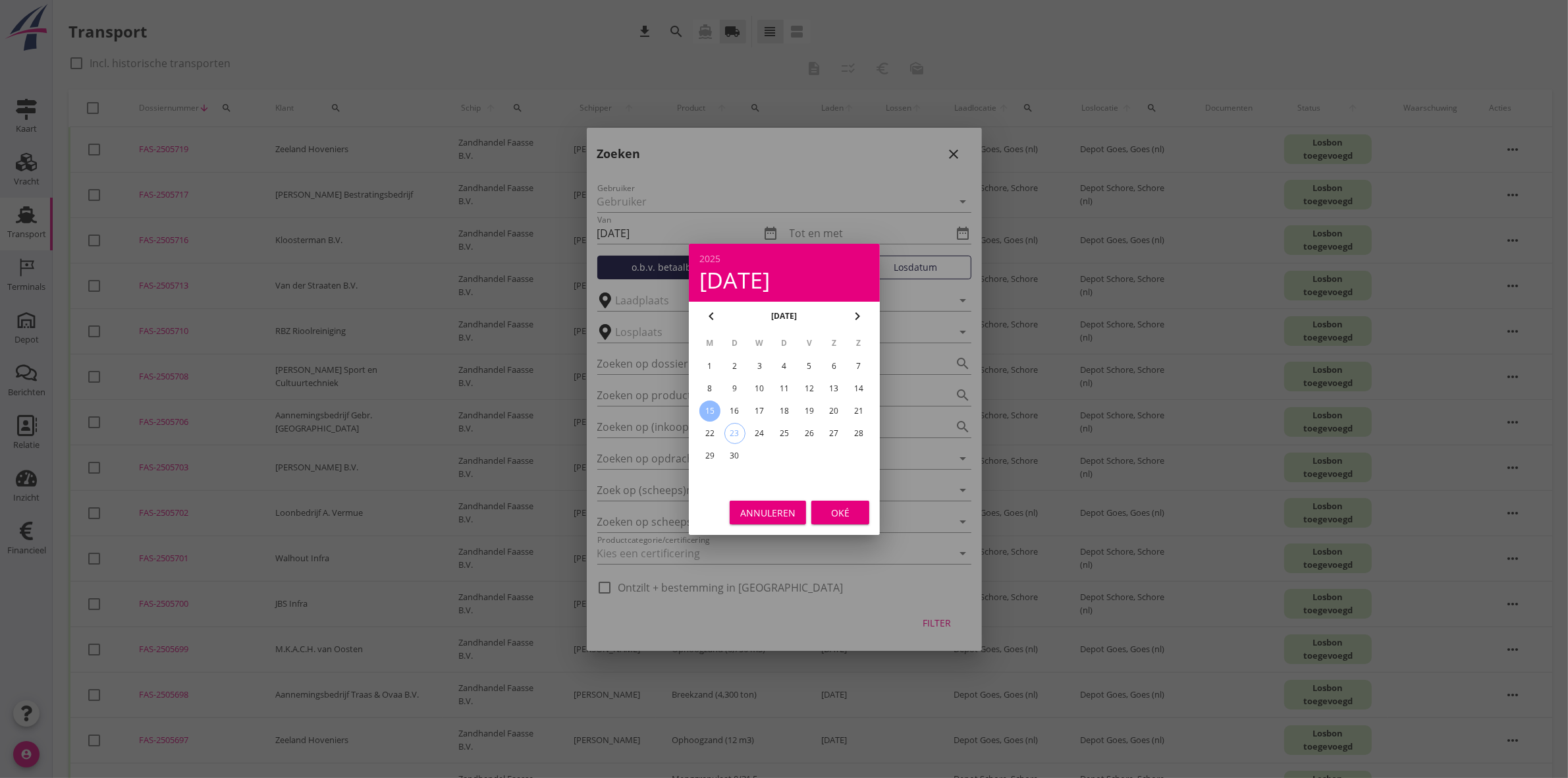
click at [848, 511] on div "Oké" at bounding box center [840, 511] width 37 height 14
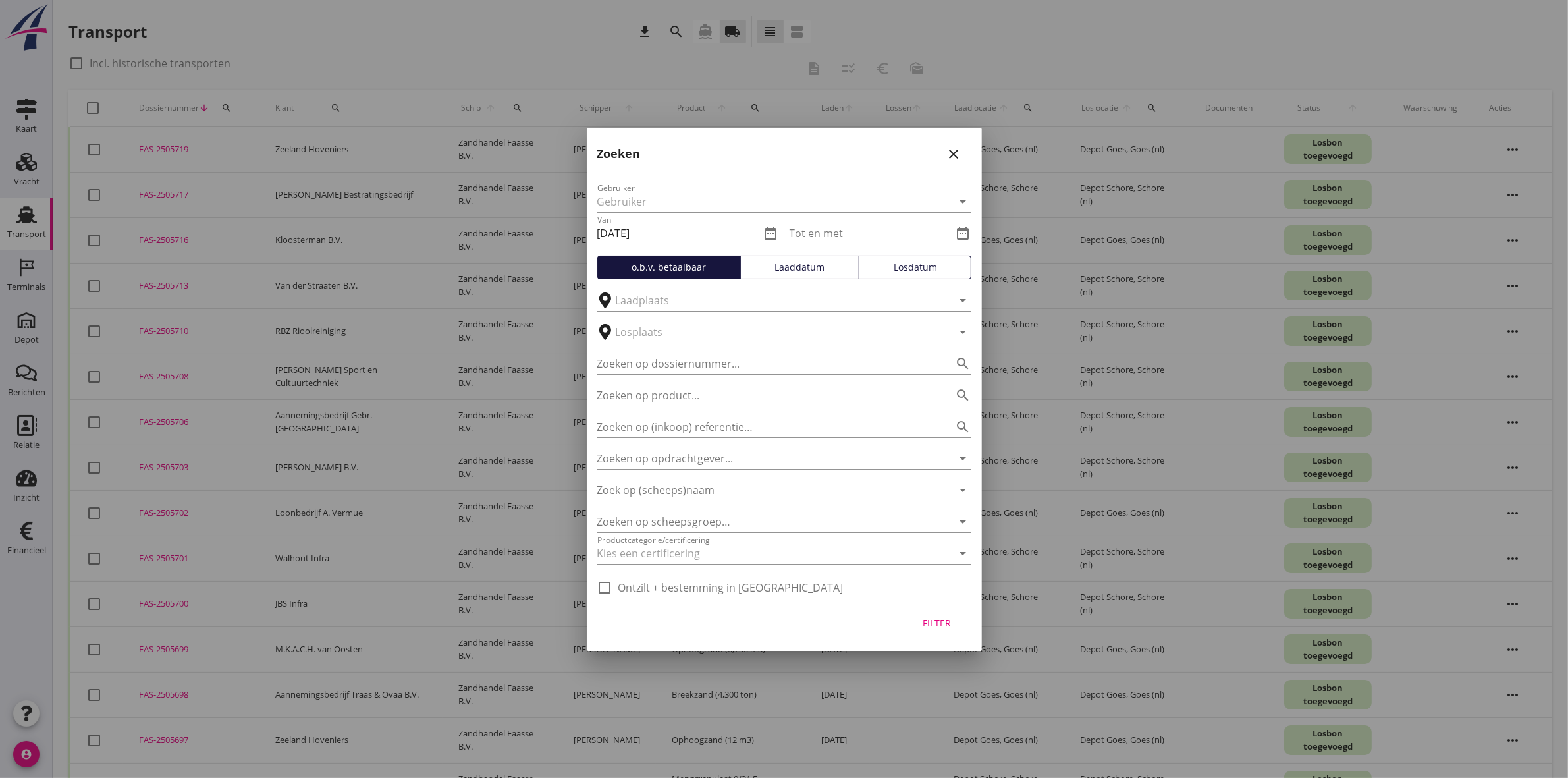
click at [957, 231] on icon "date_range" at bounding box center [963, 233] width 16 height 16
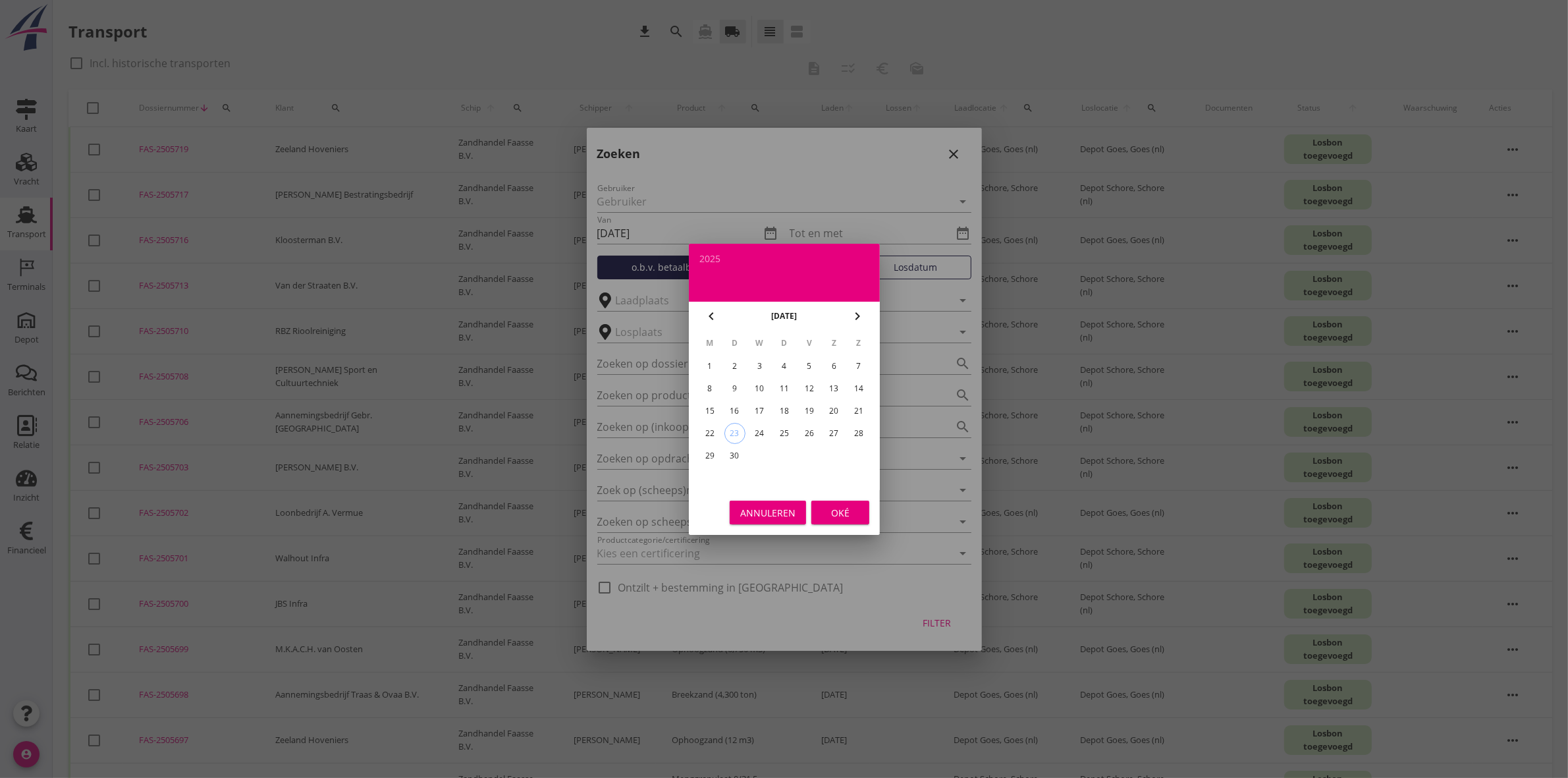
click at [808, 410] on div "19" at bounding box center [809, 411] width 21 height 21
type input "[DATE]"
click at [843, 505] on button "Oké" at bounding box center [841, 512] width 58 height 24
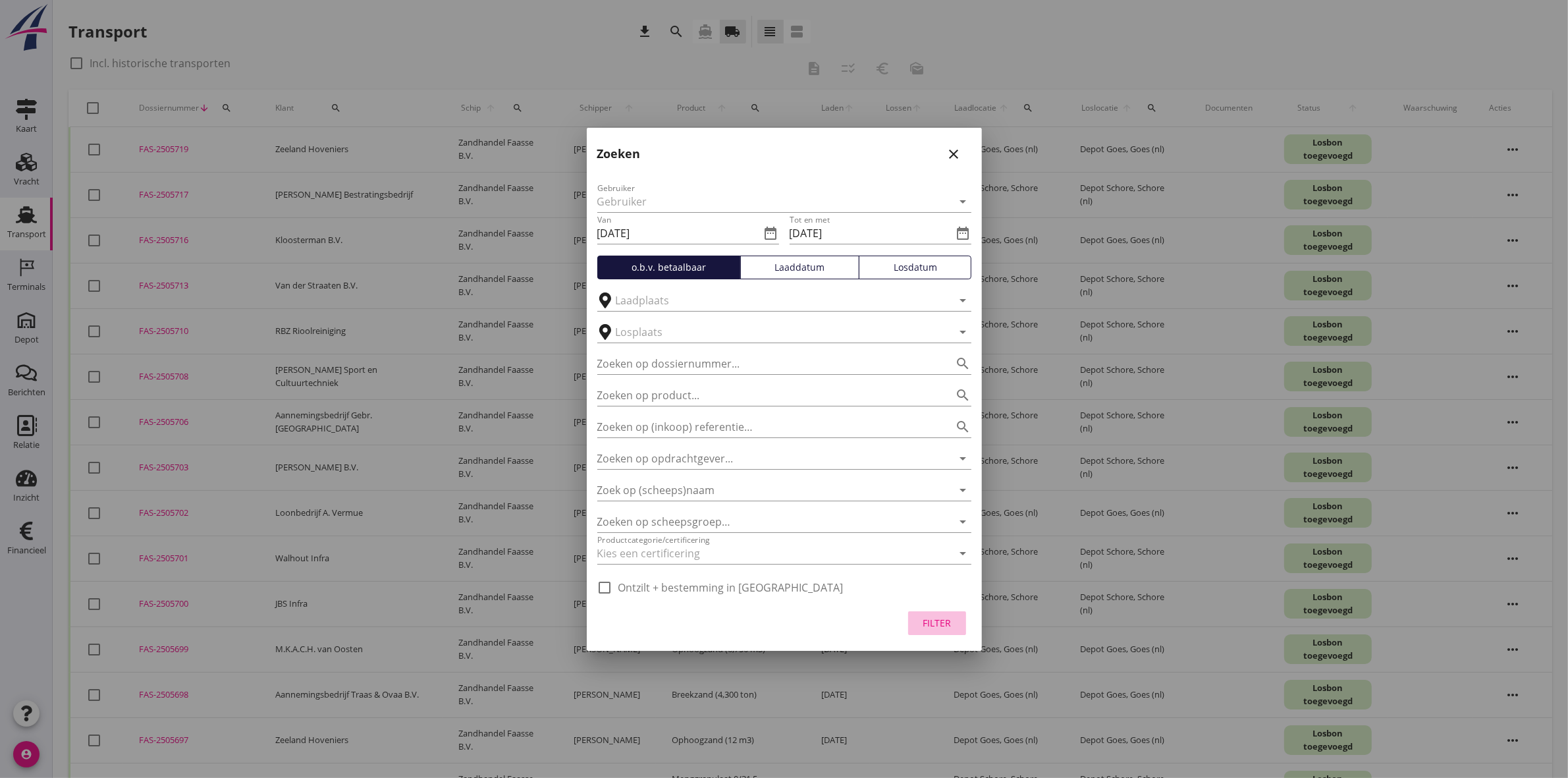
click at [944, 617] on div "Filter" at bounding box center [937, 623] width 37 height 14
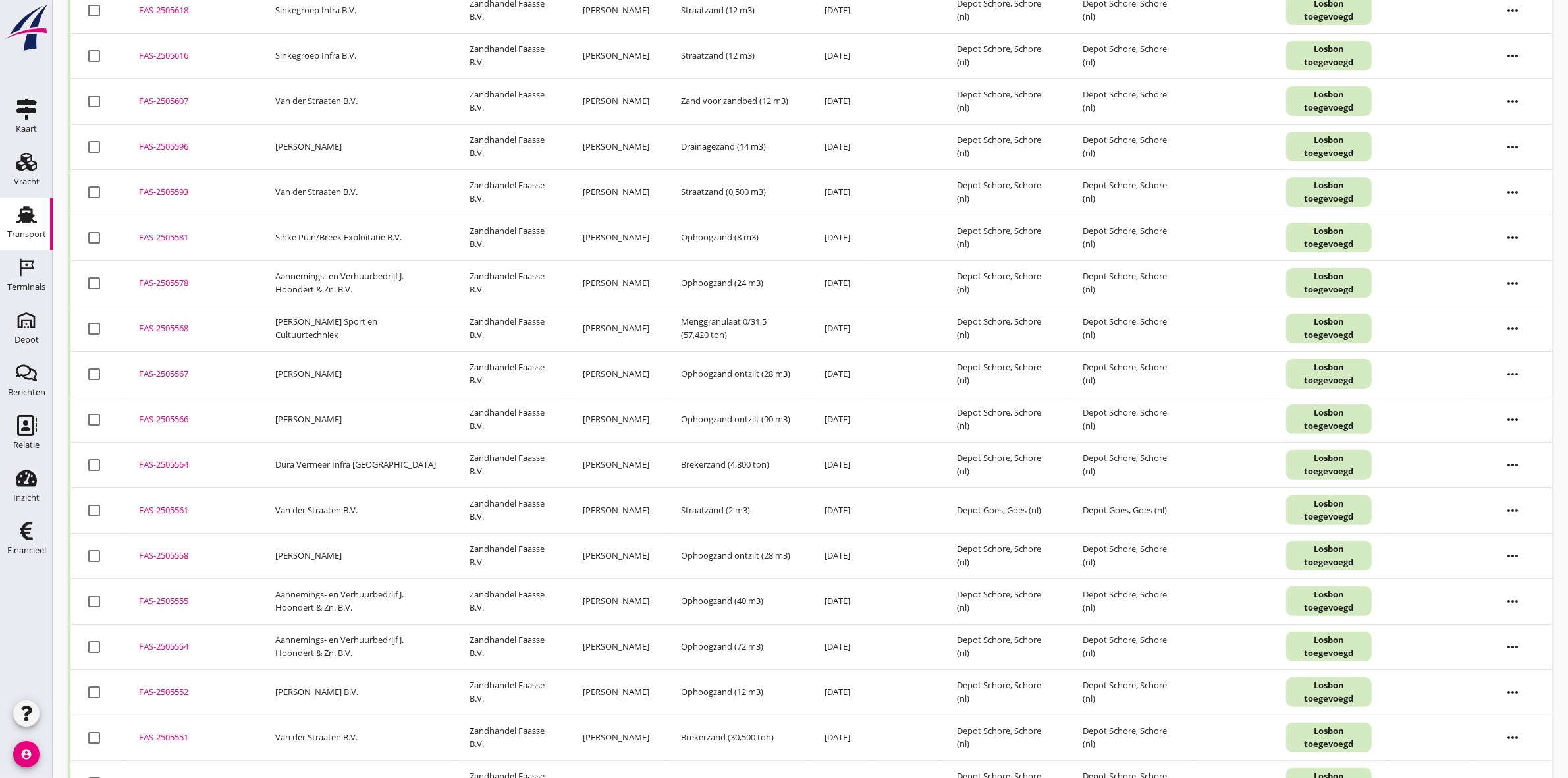
scroll to position [439, 0]
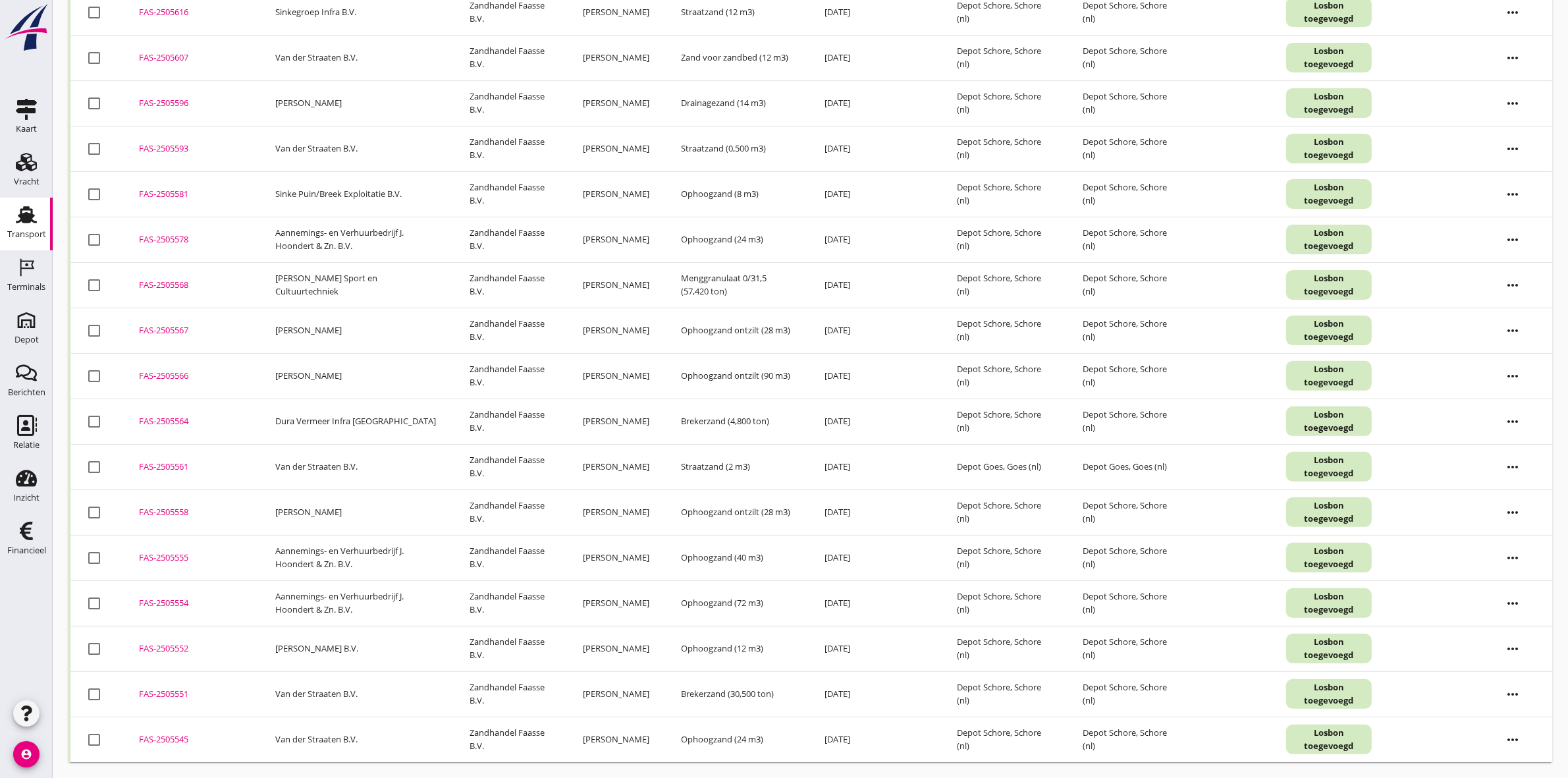
click at [98, 605] on div at bounding box center [94, 604] width 23 height 23
checkbox input "true"
click at [91, 558] on div at bounding box center [94, 558] width 23 height 23
checkbox input "true"
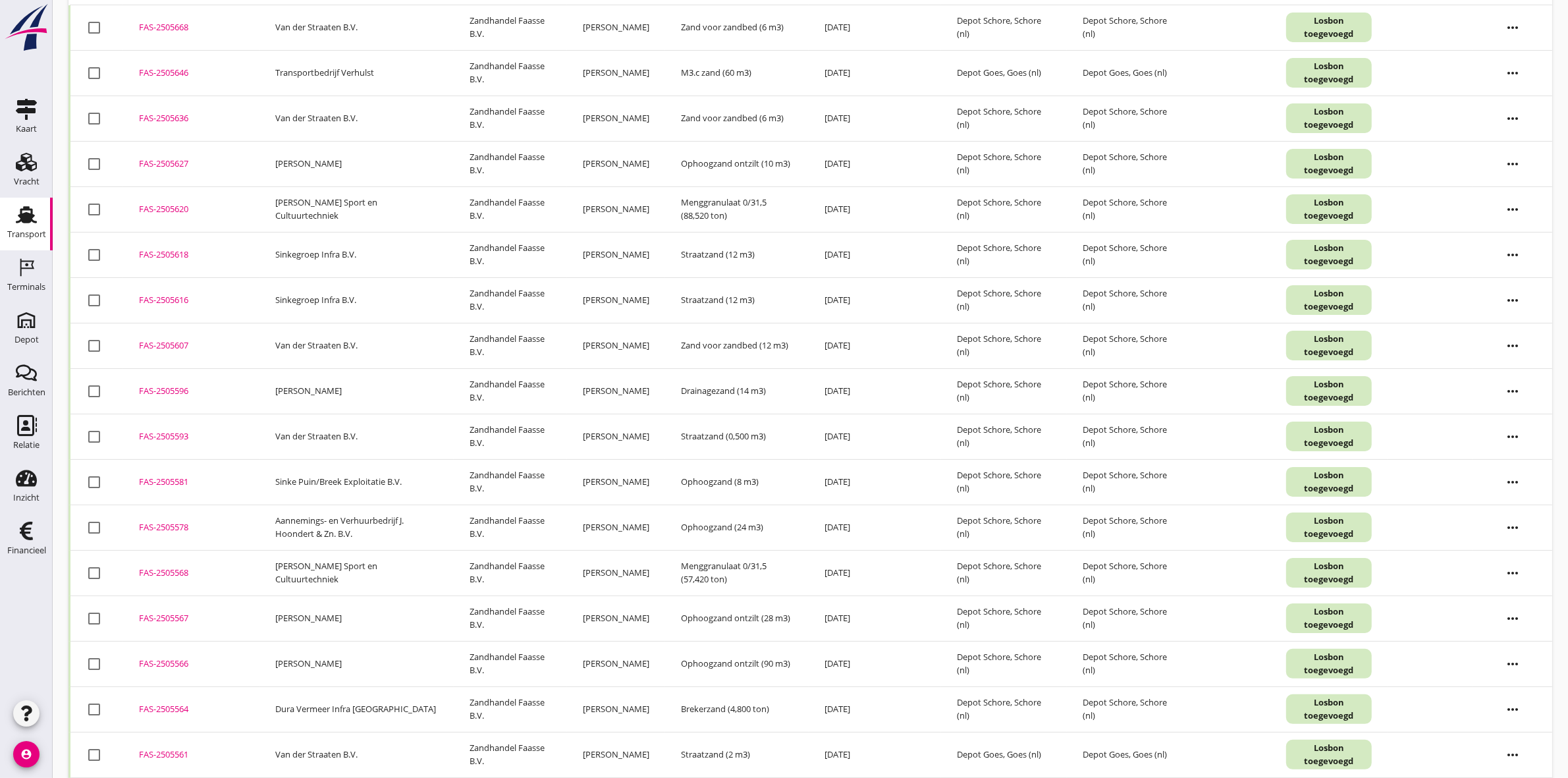
scroll to position [0, 0]
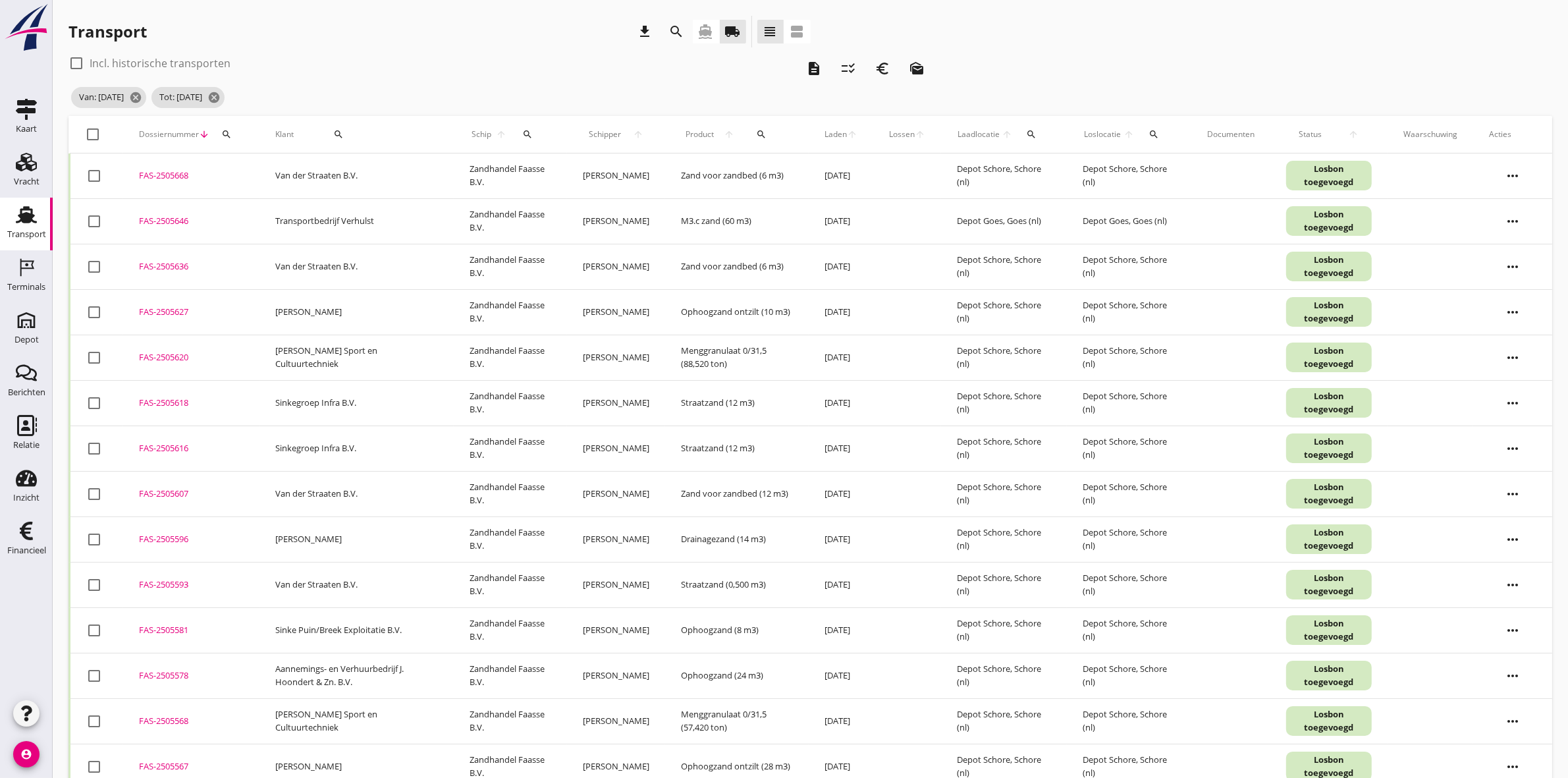
click at [332, 123] on button "search" at bounding box center [338, 134] width 78 height 24
click at [358, 173] on input "Zoeken op opdrachtgever..." at bounding box center [372, 172] width 137 height 21
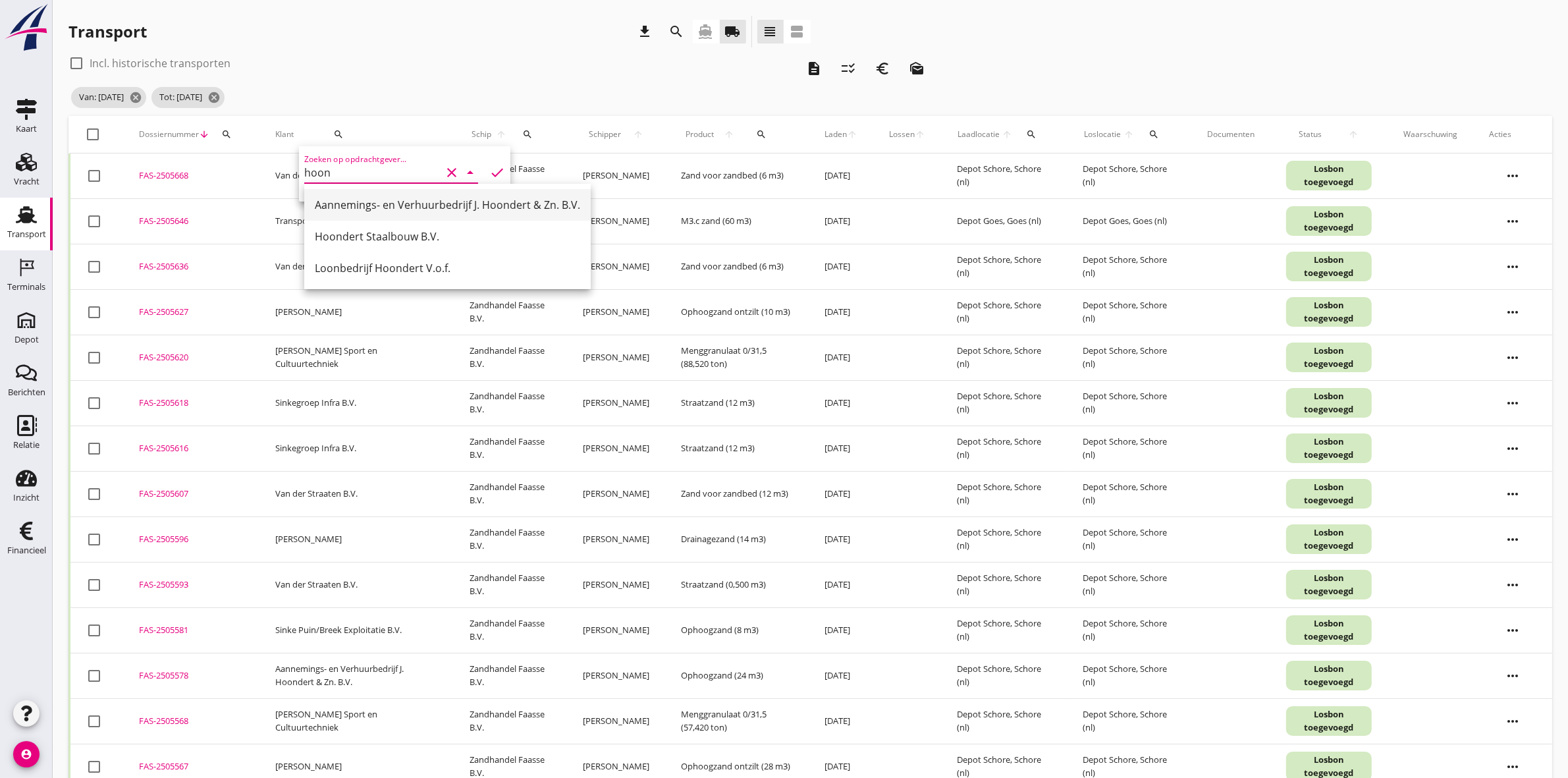
click at [393, 201] on div "Aannemings- en Verhuurbedrijf J. Hoondert & Zn. B.V." at bounding box center [447, 204] width 266 height 16
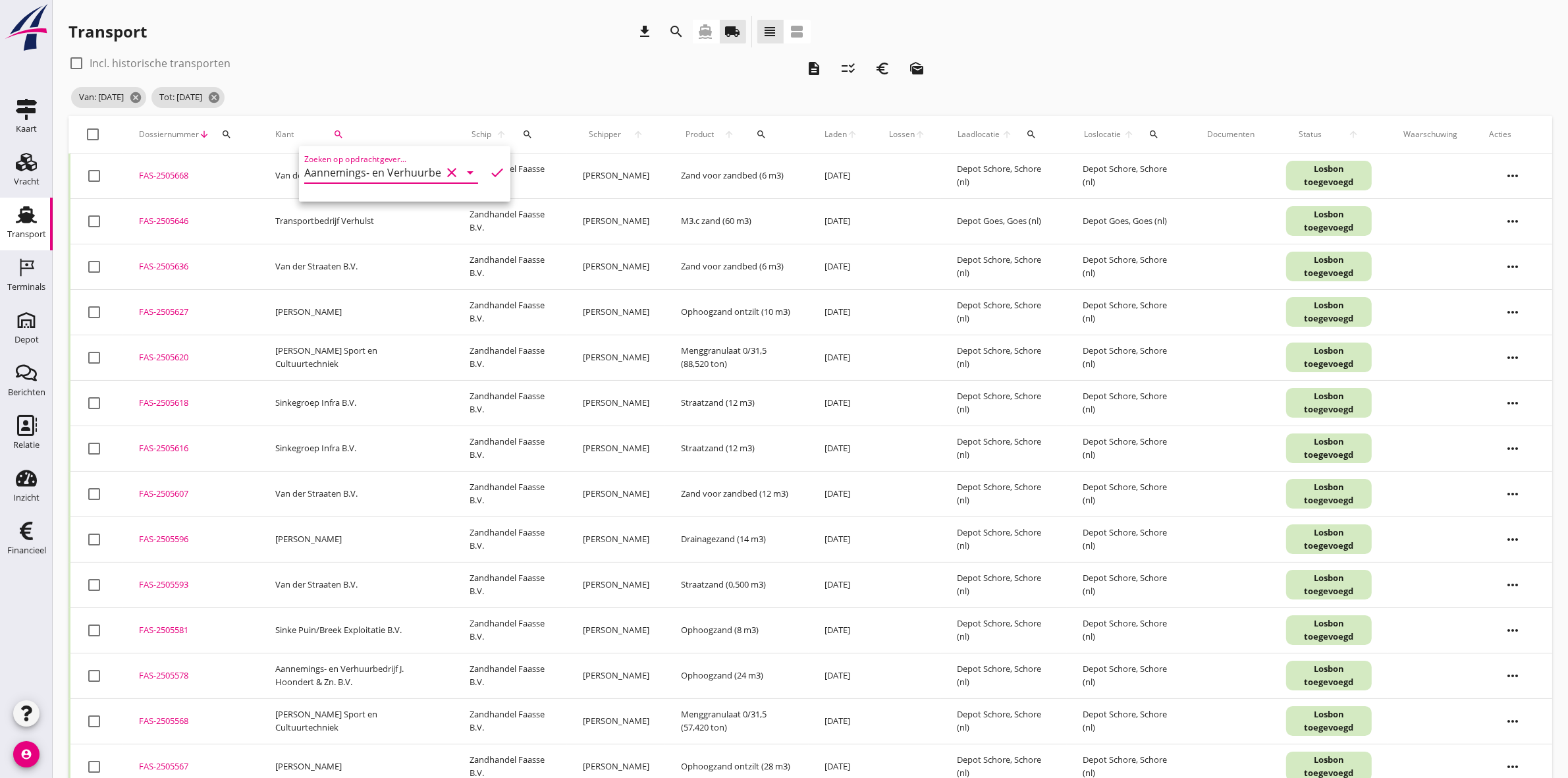
scroll to position [0, 133]
type input "Aannemings- en Verhuurbedrijf J. Hoondert & Zn. B.V."
click at [490, 168] on icon "check" at bounding box center [497, 172] width 16 height 16
checkbox input "true"
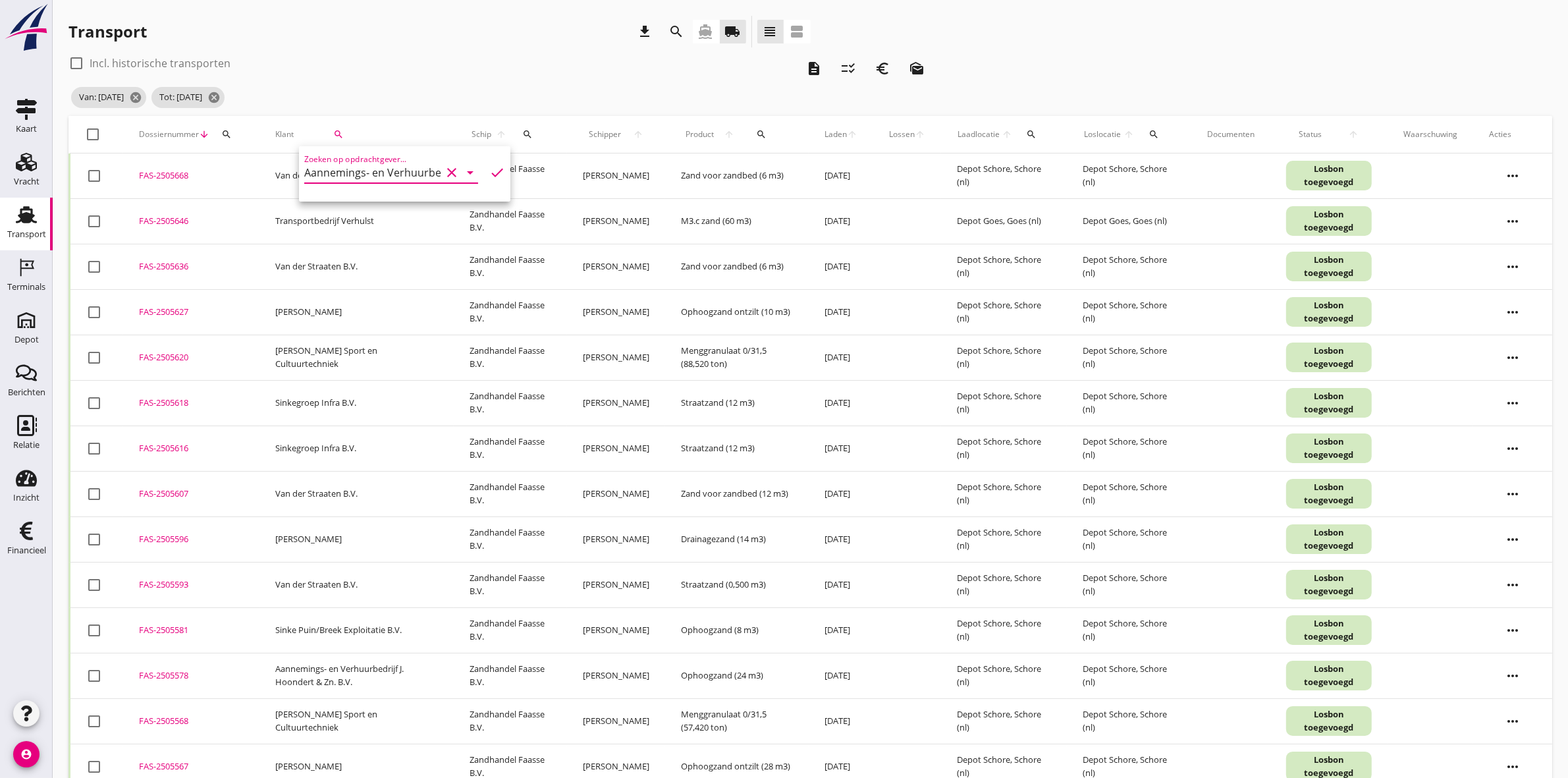
checkbox input "true"
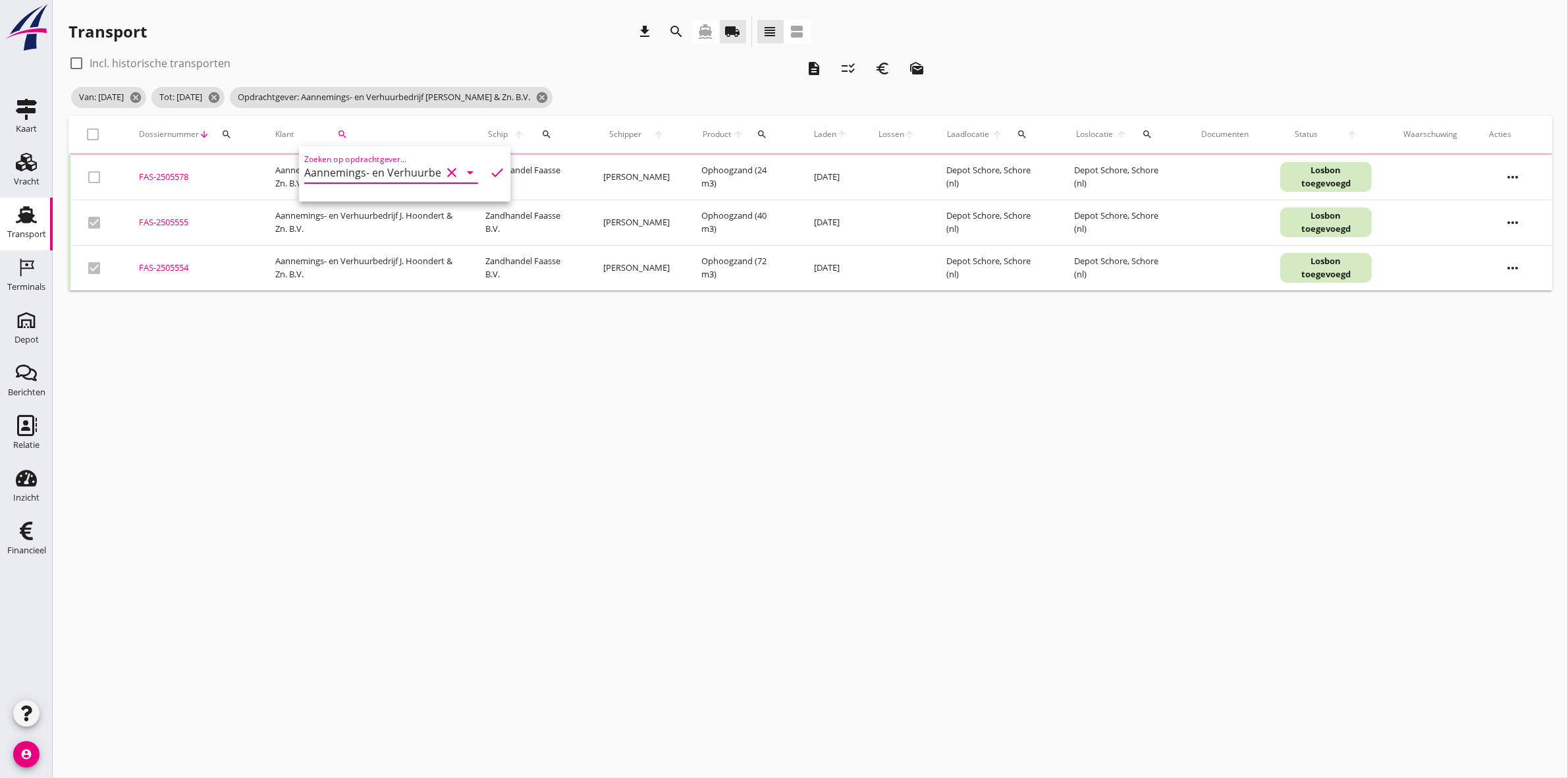
checkbox input "false"
click at [90, 133] on div at bounding box center [93, 135] width 23 height 23
checkbox input "true"
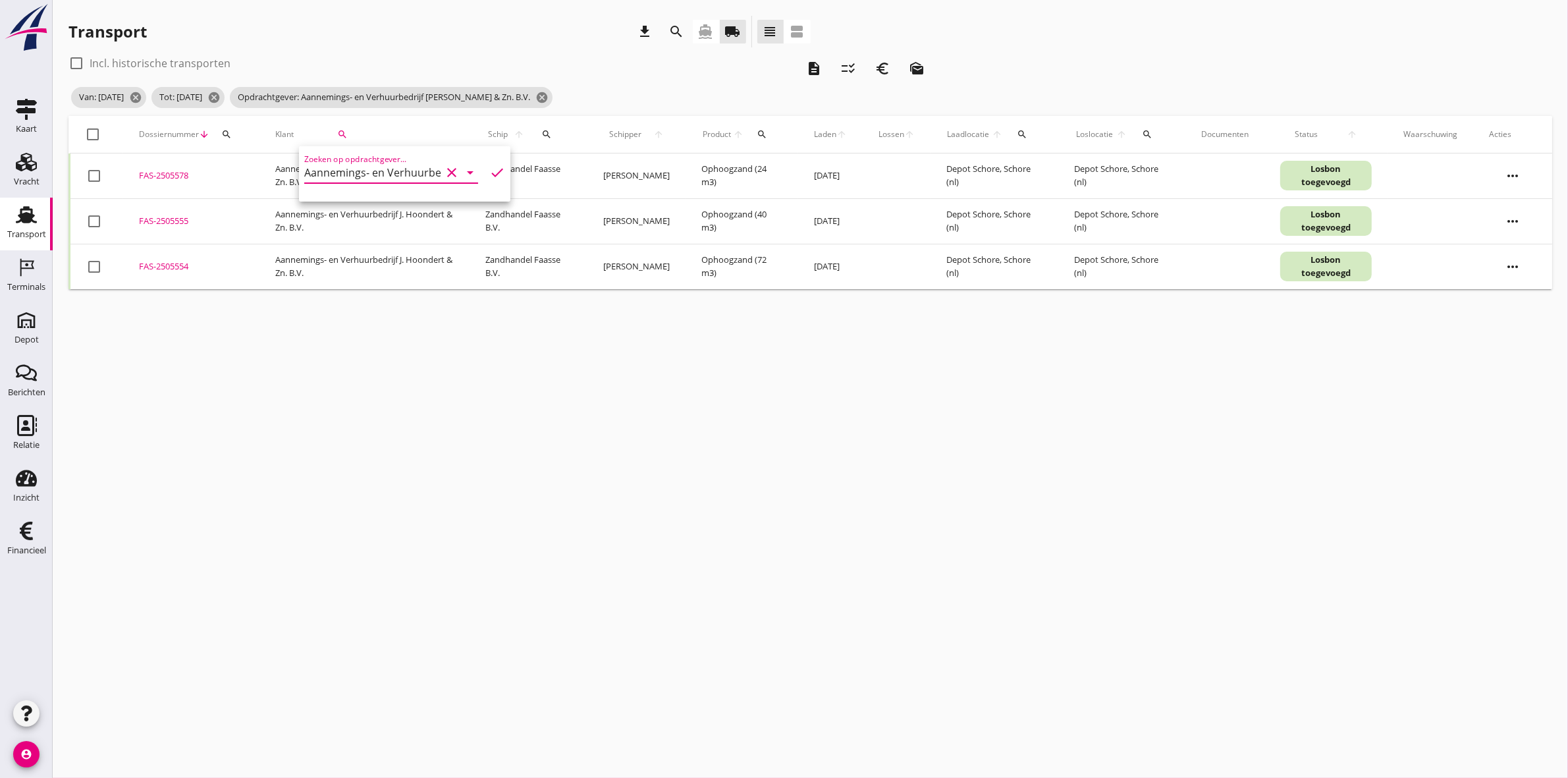
checkbox input "true"
click at [853, 68] on icon "checklist_rtl" at bounding box center [848, 68] width 16 height 16
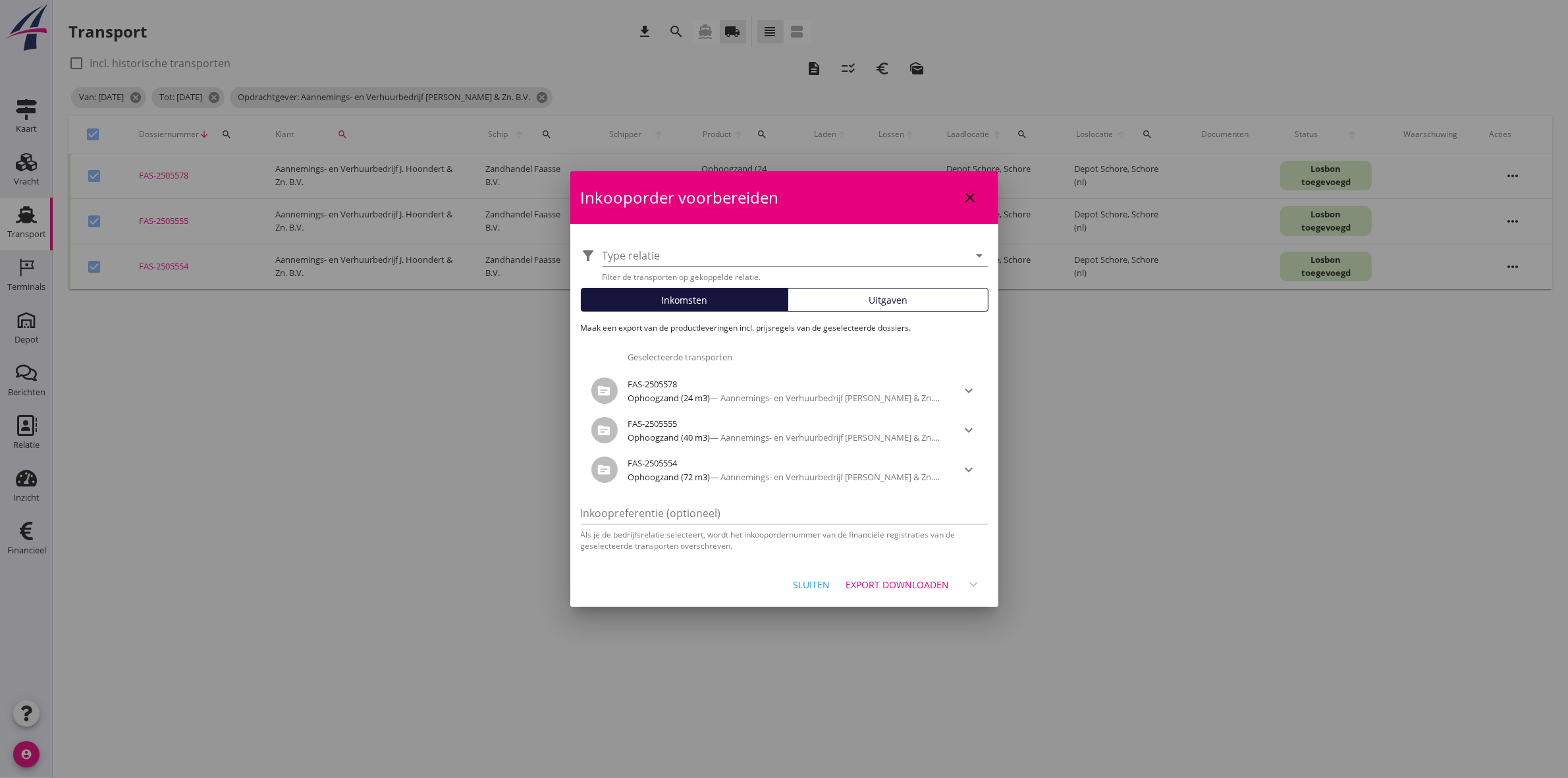
click at [897, 588] on div "Export downloaden" at bounding box center [898, 584] width 104 height 14
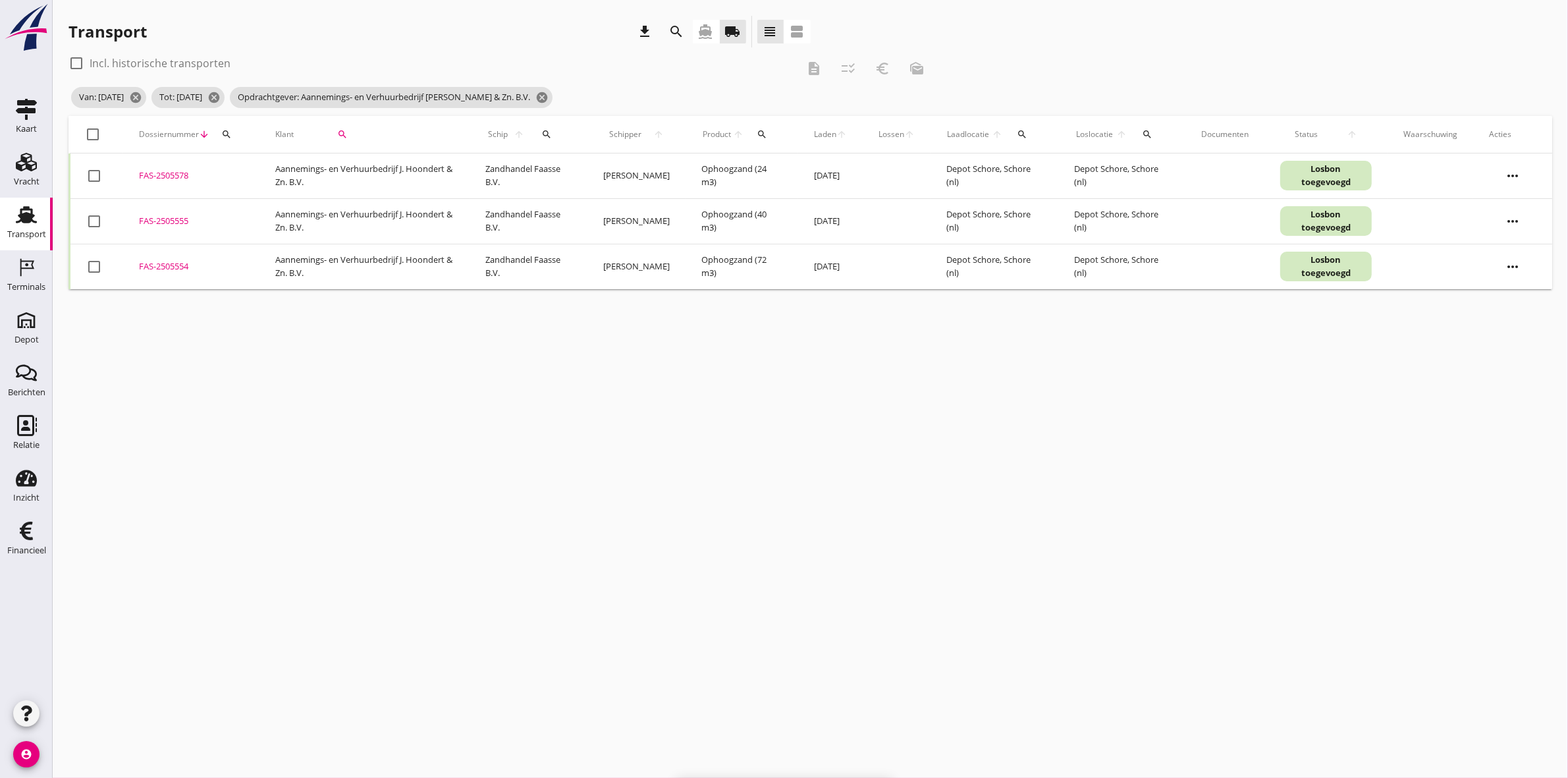
checkbox input "false"
drag, startPoint x: 88, startPoint y: 267, endPoint x: 89, endPoint y: 251, distance: 16.0
click at [88, 267] on div at bounding box center [94, 267] width 23 height 23
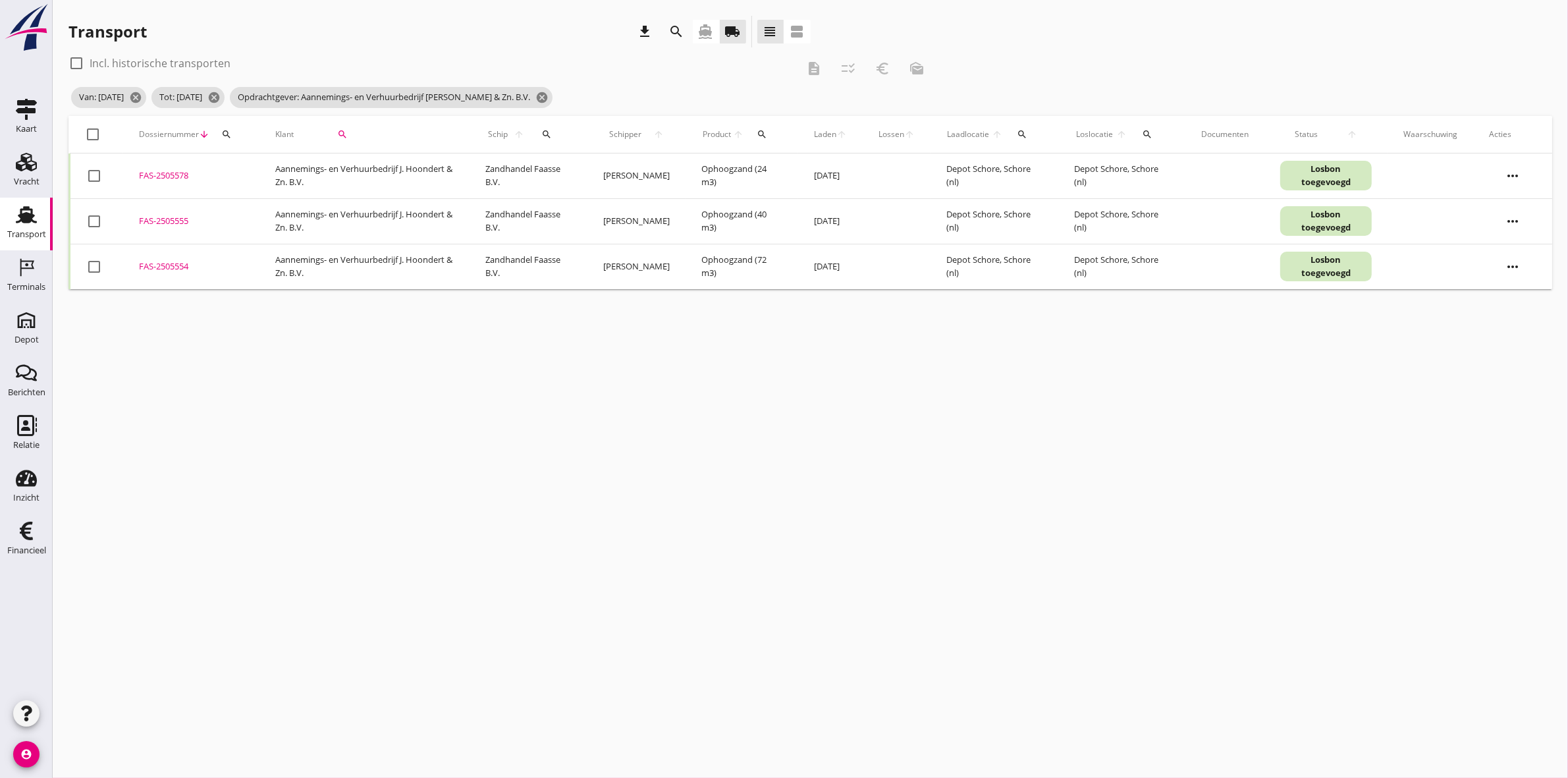
checkbox input "true"
click at [93, 219] on div at bounding box center [94, 221] width 23 height 23
checkbox input "true"
click at [891, 66] on div "euro_symbol" at bounding box center [882, 68] width 24 height 16
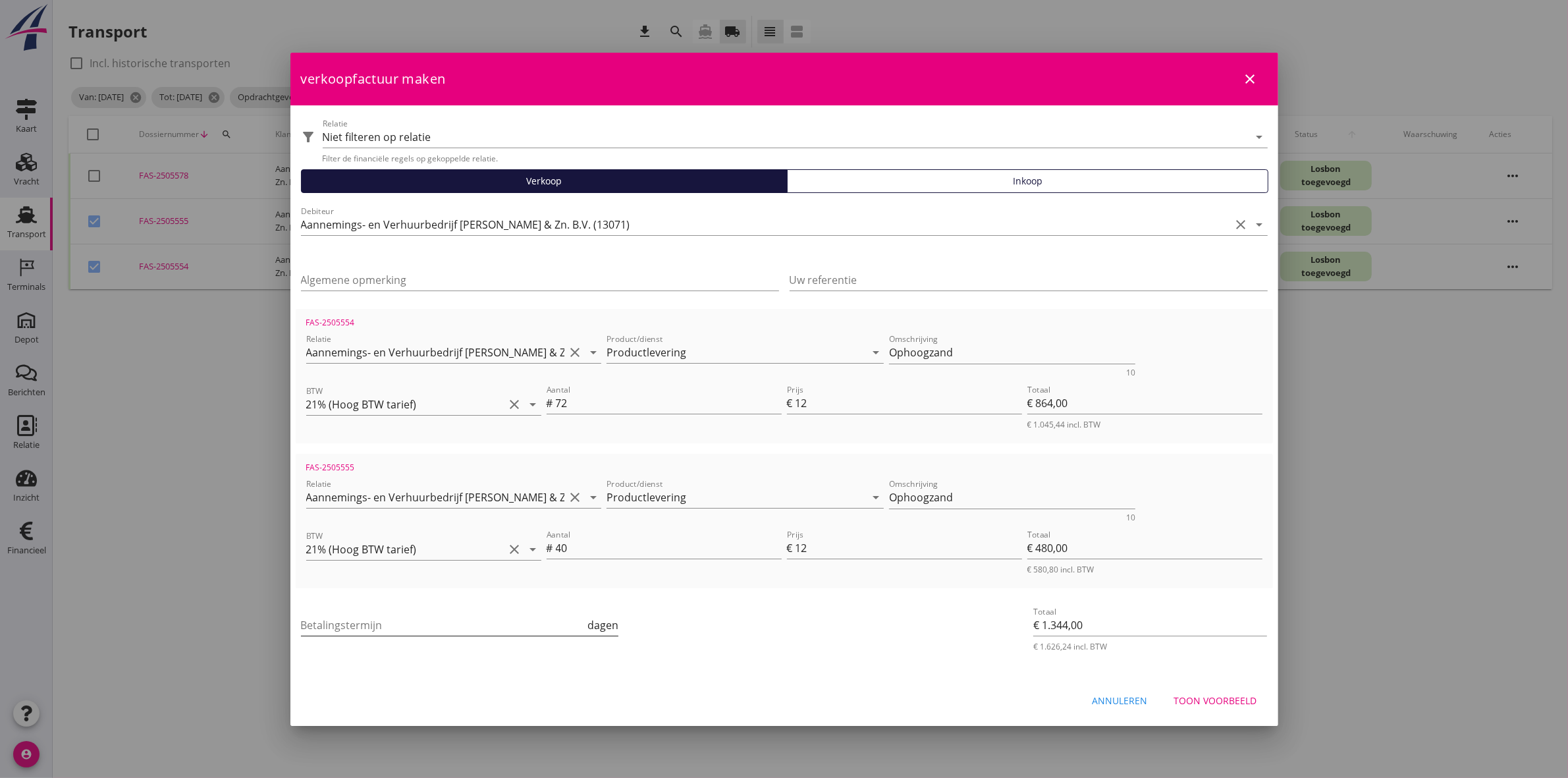
click at [538, 624] on input "Betalingstermijn" at bounding box center [444, 625] width 284 height 21
type input "30"
click at [413, 267] on div "Algemene opmerking" at bounding box center [541, 283] width 478 height 42
click at [416, 275] on input "Algemene opmerking" at bounding box center [541, 280] width 478 height 21
drag, startPoint x: 477, startPoint y: 73, endPoint x: 512, endPoint y: 60, distance: 37.3
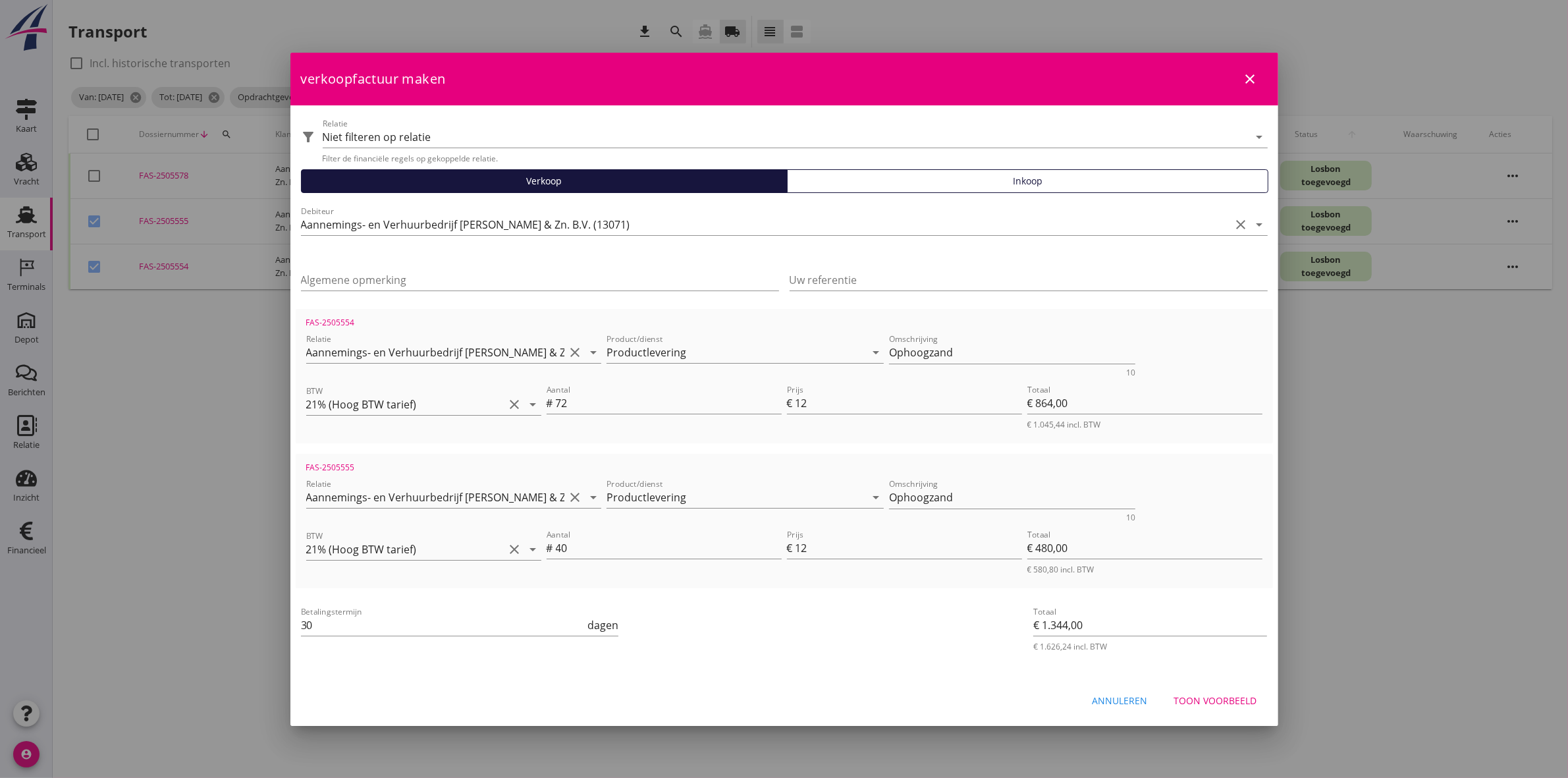
click at [512, 60] on div "verkoopfactuur maken close" at bounding box center [784, 79] width 988 height 53
click at [1117, 697] on div "Annuleren" at bounding box center [1120, 700] width 56 height 14
checkbox input "false"
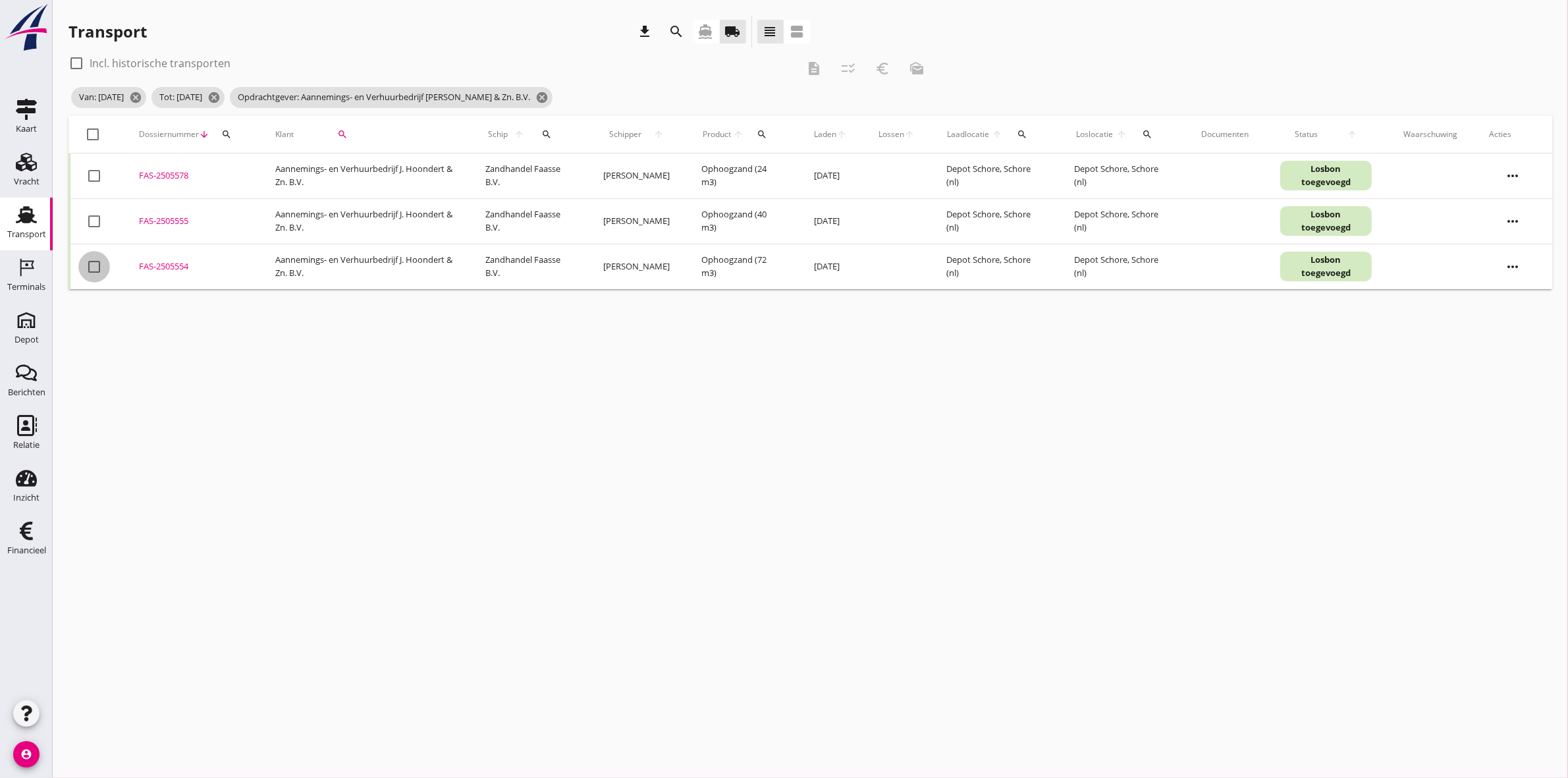
click at [90, 264] on div at bounding box center [94, 267] width 23 height 23
checkbox input "true"
click at [90, 226] on div at bounding box center [94, 221] width 23 height 23
click at [840, 62] on icon "checklist_rtl" at bounding box center [848, 68] width 16 height 16
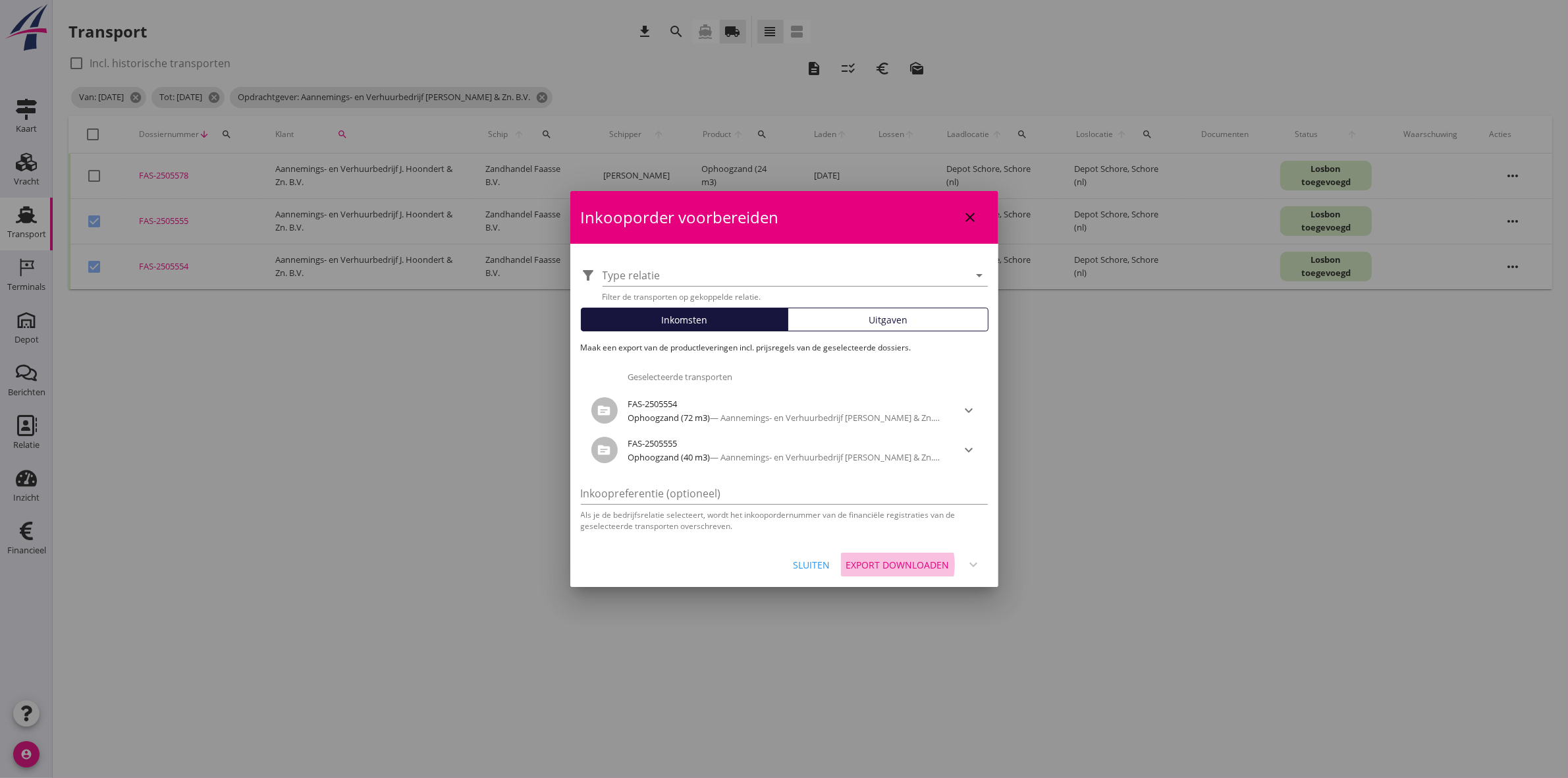
click at [922, 571] on button "Export downloaden" at bounding box center [898, 564] width 115 height 24
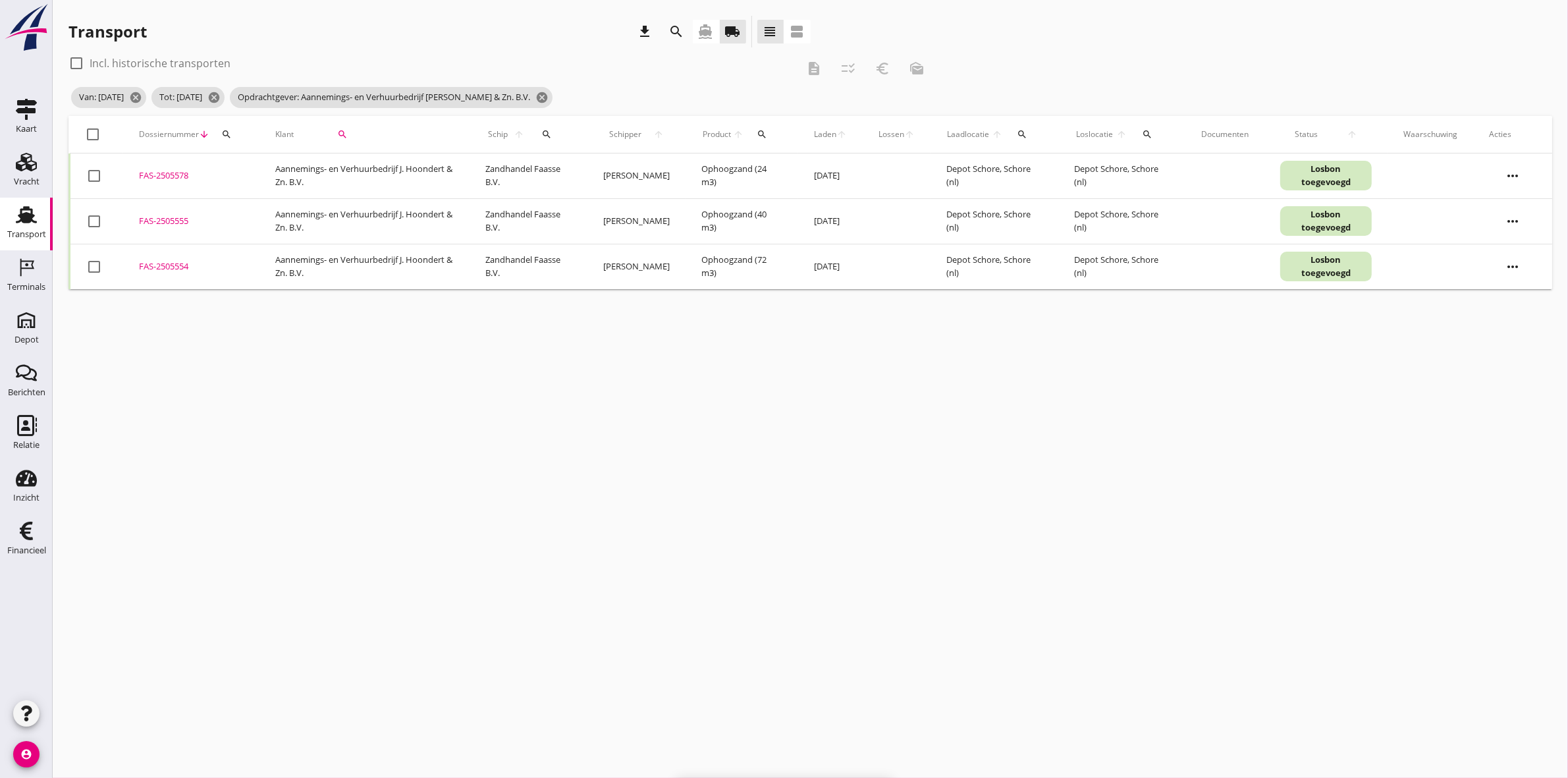
checkbox input "false"
click at [163, 265] on div "FAS-2505554" at bounding box center [191, 267] width 105 height 13
click at [156, 219] on div "FAS-2505555" at bounding box center [191, 221] width 105 height 13
drag, startPoint x: 88, startPoint y: 264, endPoint x: 87, endPoint y: 224, distance: 40.0
click at [88, 261] on div at bounding box center [94, 267] width 23 height 23
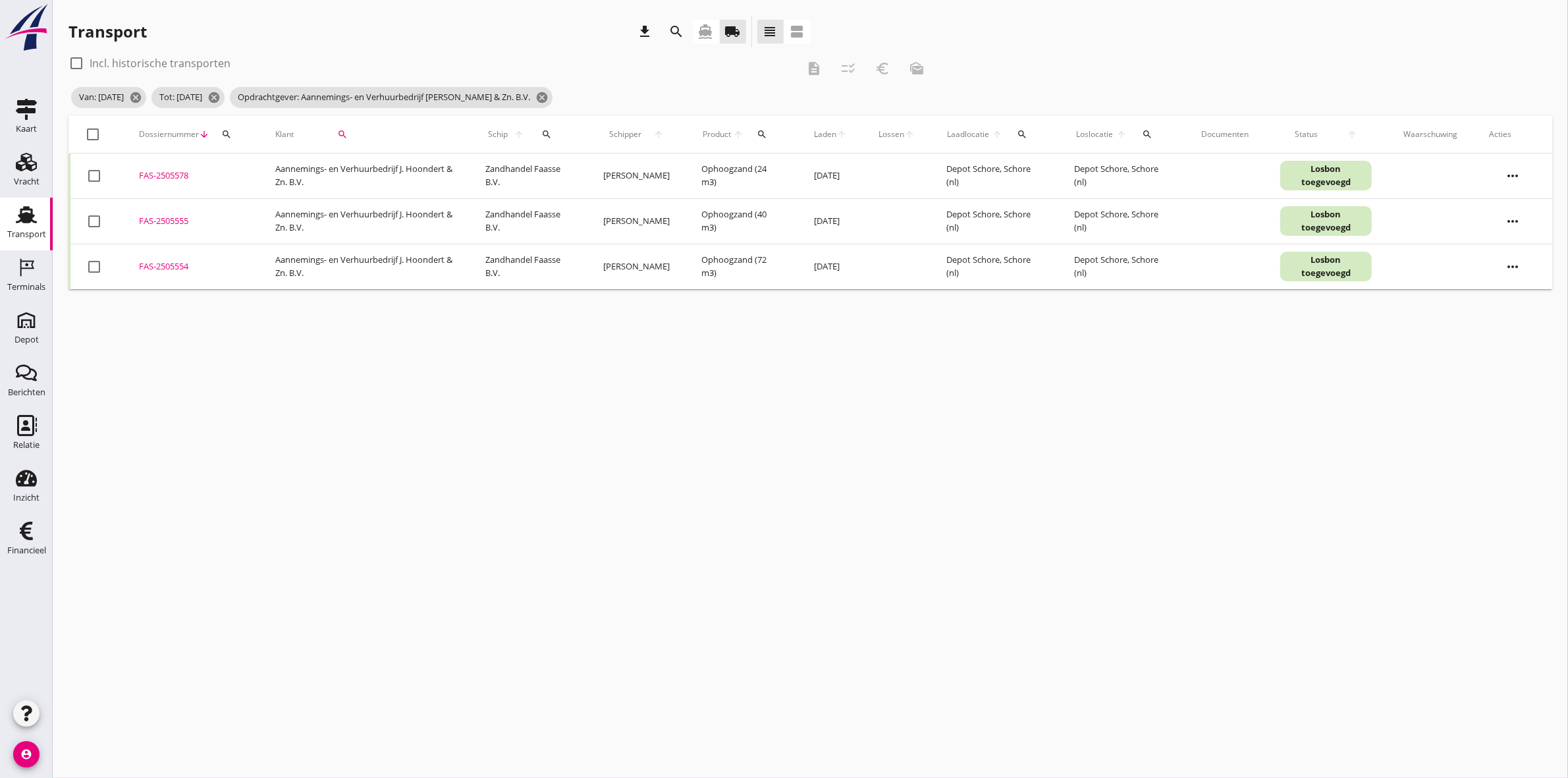
checkbox input "true"
click at [87, 209] on td "check_box_outline_blank" at bounding box center [96, 221] width 54 height 45
click at [95, 216] on div at bounding box center [94, 221] width 23 height 23
checkbox input "true"
click at [91, 179] on div at bounding box center [94, 176] width 23 height 23
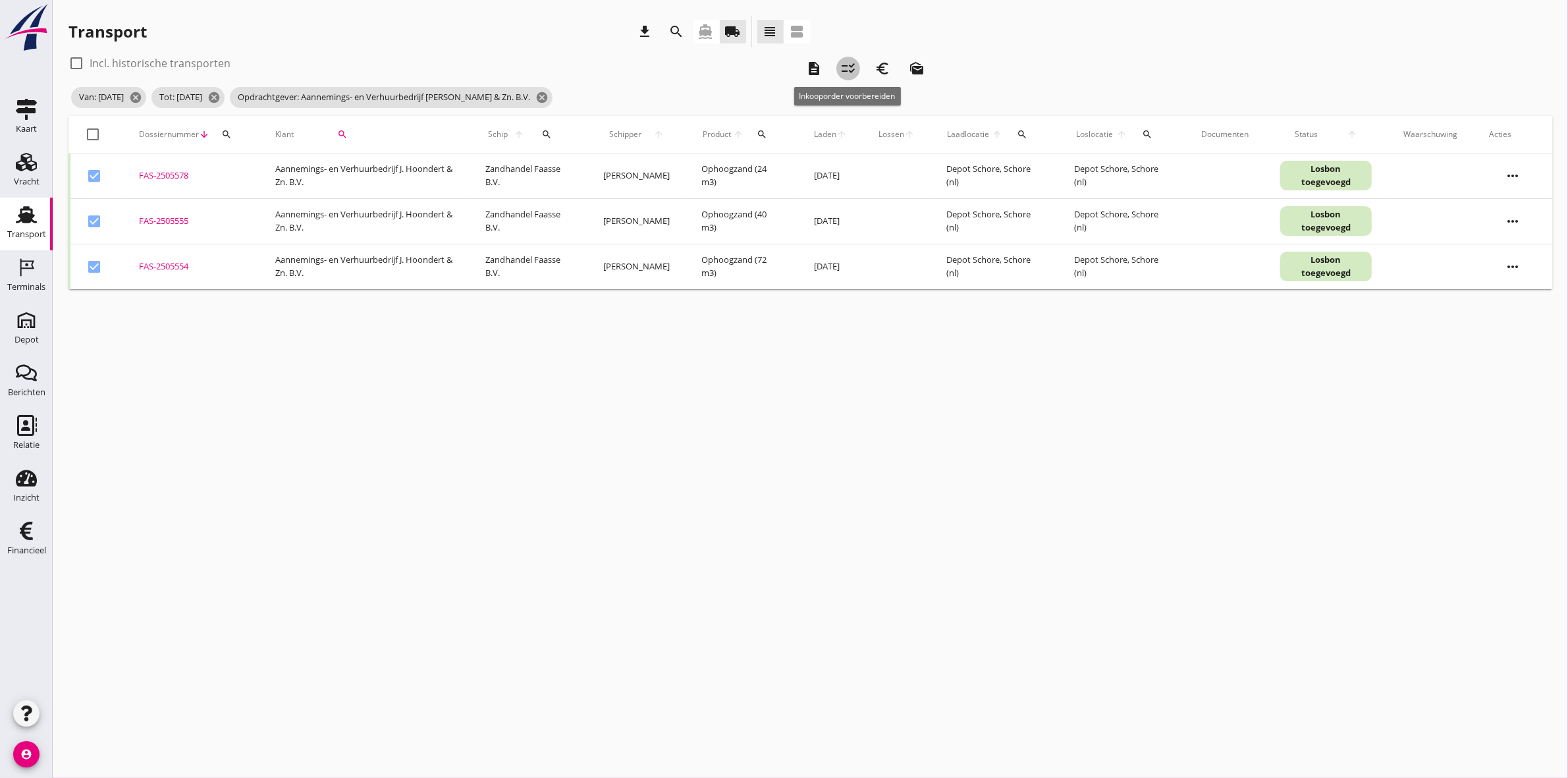
click at [848, 68] on icon "checklist_rtl" at bounding box center [848, 68] width 16 height 16
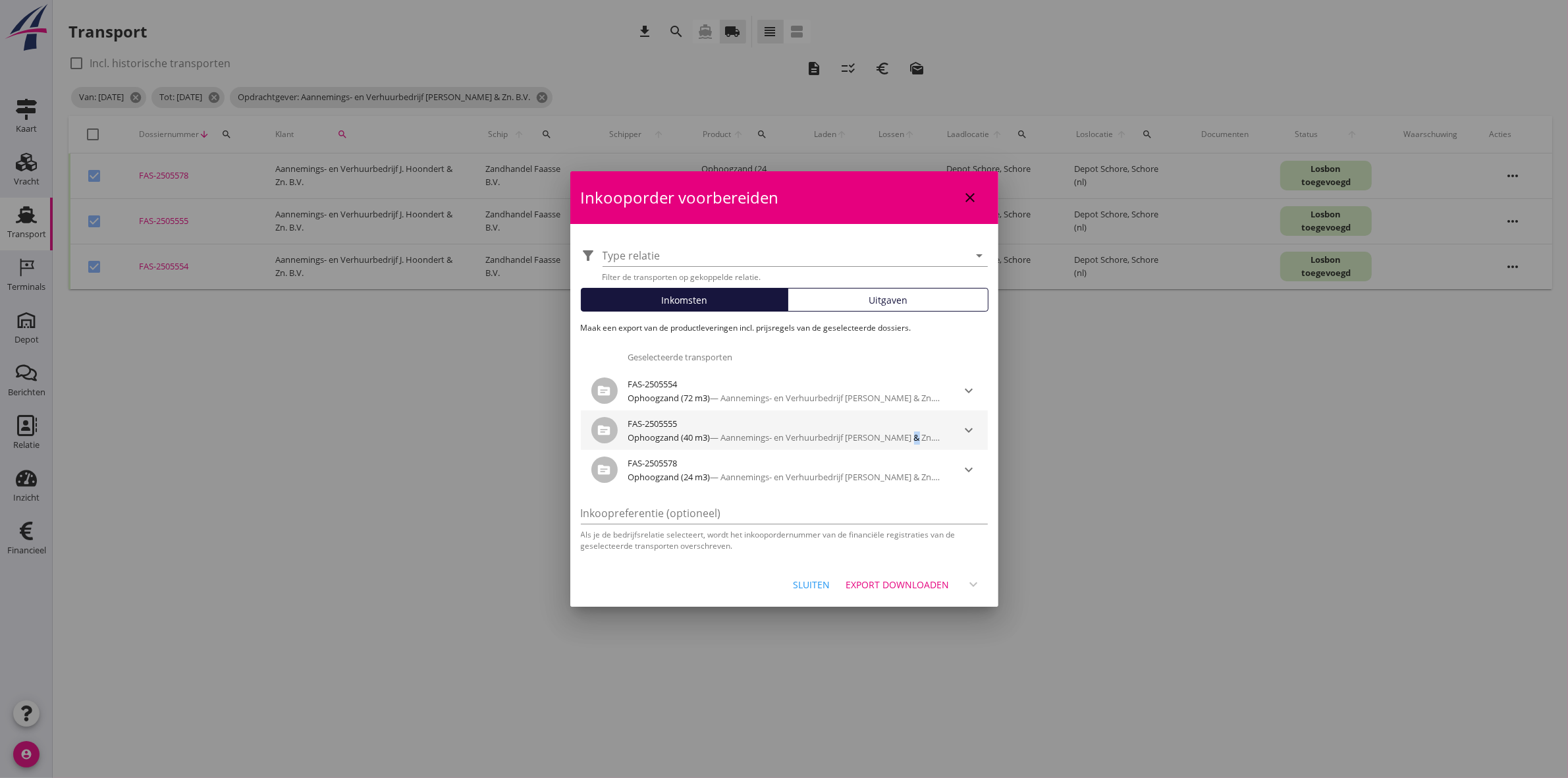
click at [908, 442] on div "Ophoogzand (40 m3) — Aannemings- en Verhuurbedrijf J. Hoondert & Zn. B.V." at bounding box center [784, 438] width 313 height 13
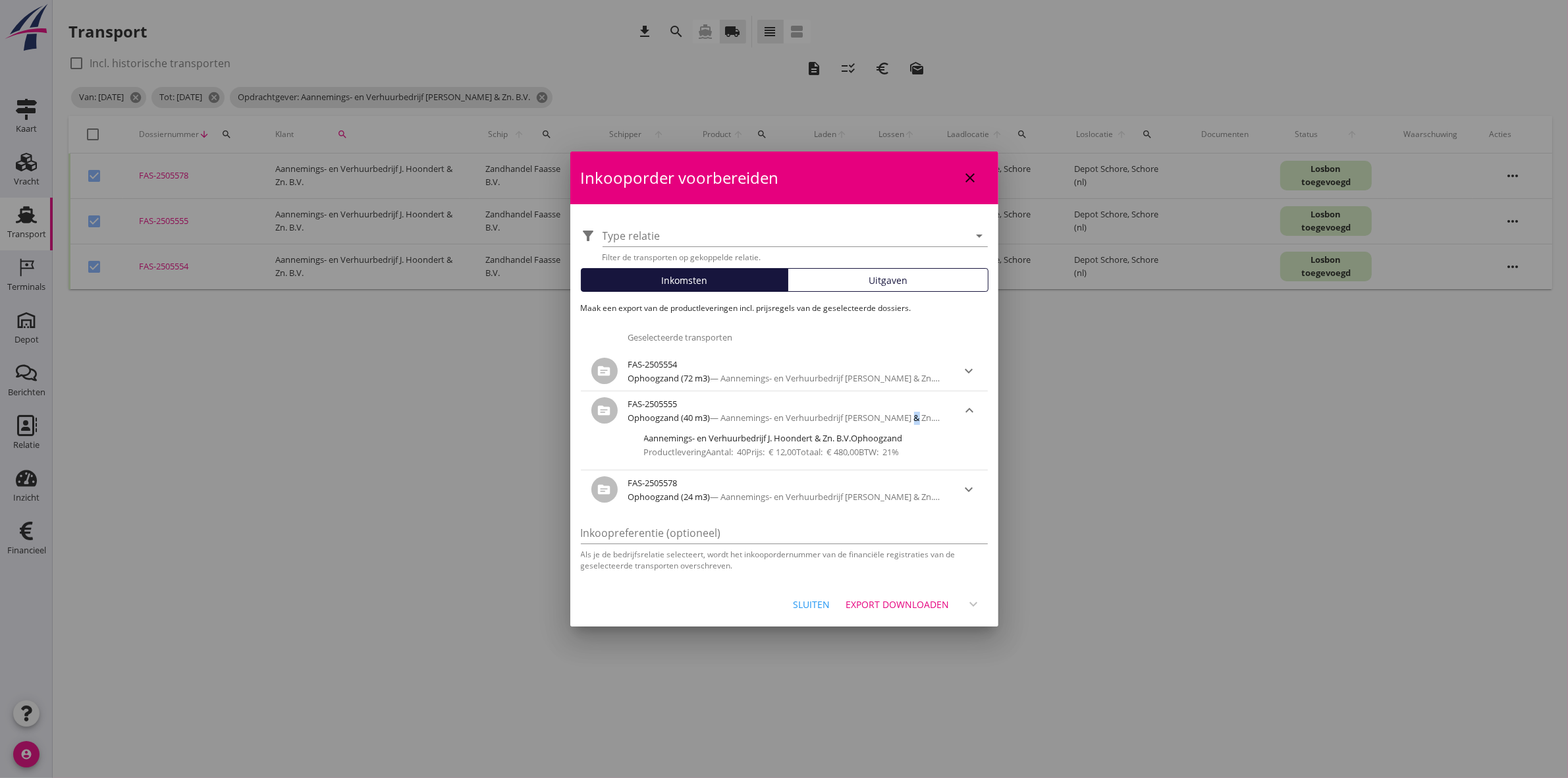
click at [900, 604] on div "Export downloaden" at bounding box center [898, 604] width 104 height 14
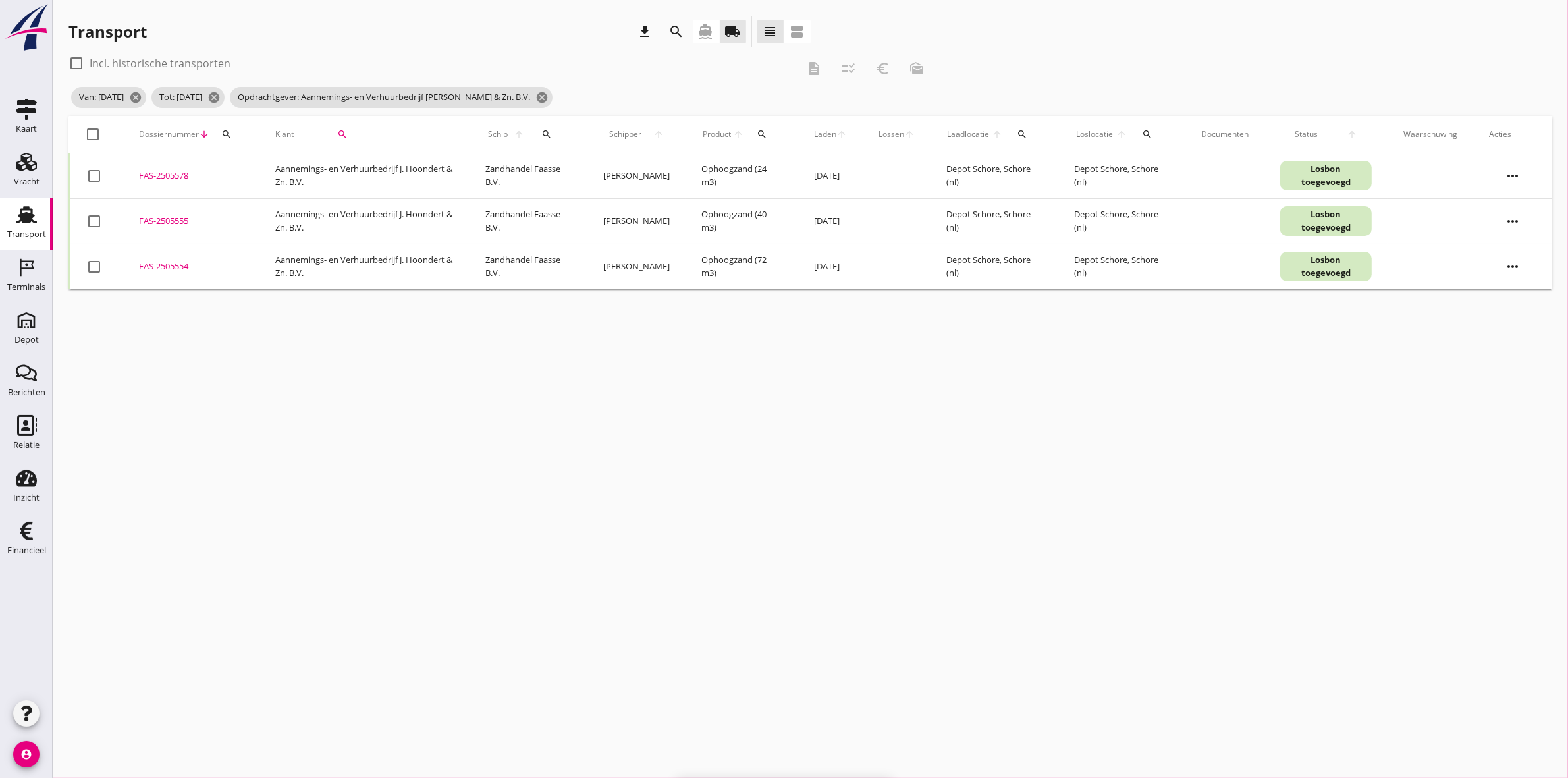
checkbox input "false"
click at [87, 260] on div at bounding box center [94, 267] width 23 height 23
checkbox input "true"
click at [880, 65] on icon "euro_symbol" at bounding box center [882, 68] width 16 height 16
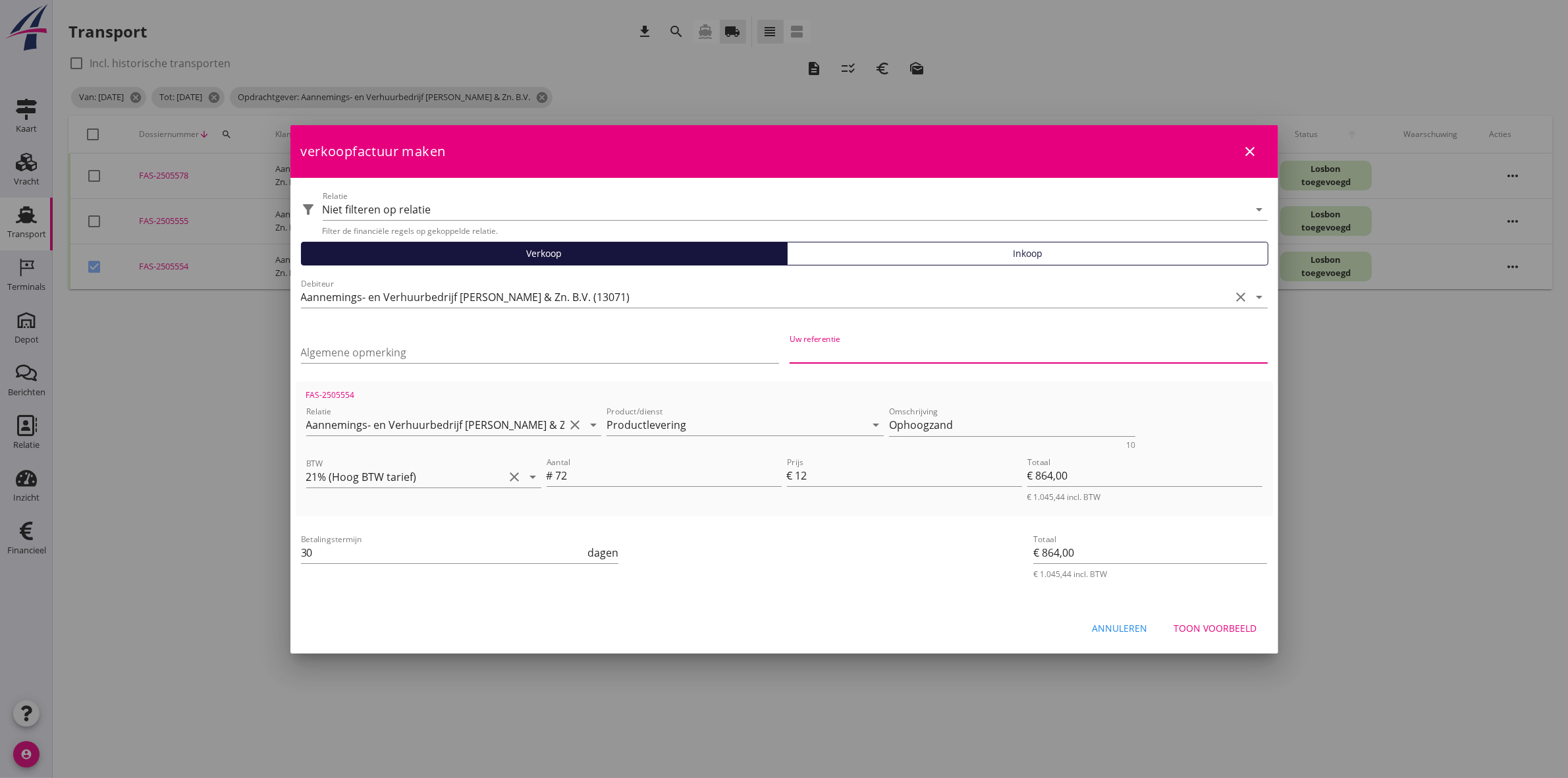
click at [881, 347] on input "Uw referentie" at bounding box center [1029, 352] width 478 height 21
type input "250426"
click at [547, 366] on div "Algemene opmerking" at bounding box center [541, 359] width 478 height 34
click at [547, 357] on input "Algemene opmerking" at bounding box center [541, 352] width 478 height 21
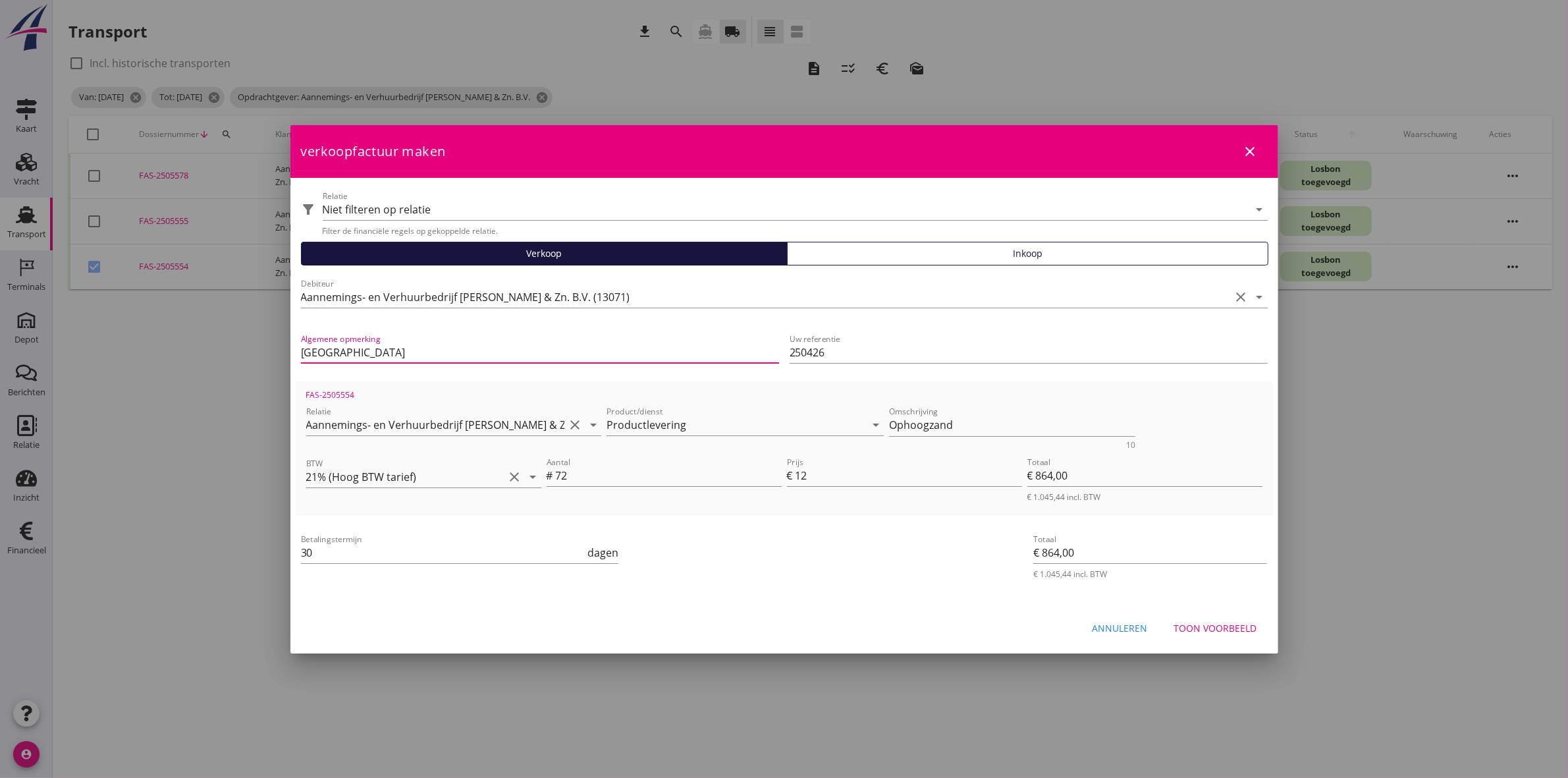
drag, startPoint x: 303, startPoint y: 350, endPoint x: 726, endPoint y: 247, distance: 435.4
click at [305, 347] on input "Kruiningen" at bounding box center [541, 352] width 478 height 21
type input "Kruiningen"
drag, startPoint x: 369, startPoint y: 354, endPoint x: 207, endPoint y: 351, distance: 162.0
click at [207, 351] on div "21% (Hoog BTW tarief) 9% (Laag BTW tarief) 0% (BTW vrij) 0% (BTW verlegd) Produ…" at bounding box center [784, 389] width 1568 height 778
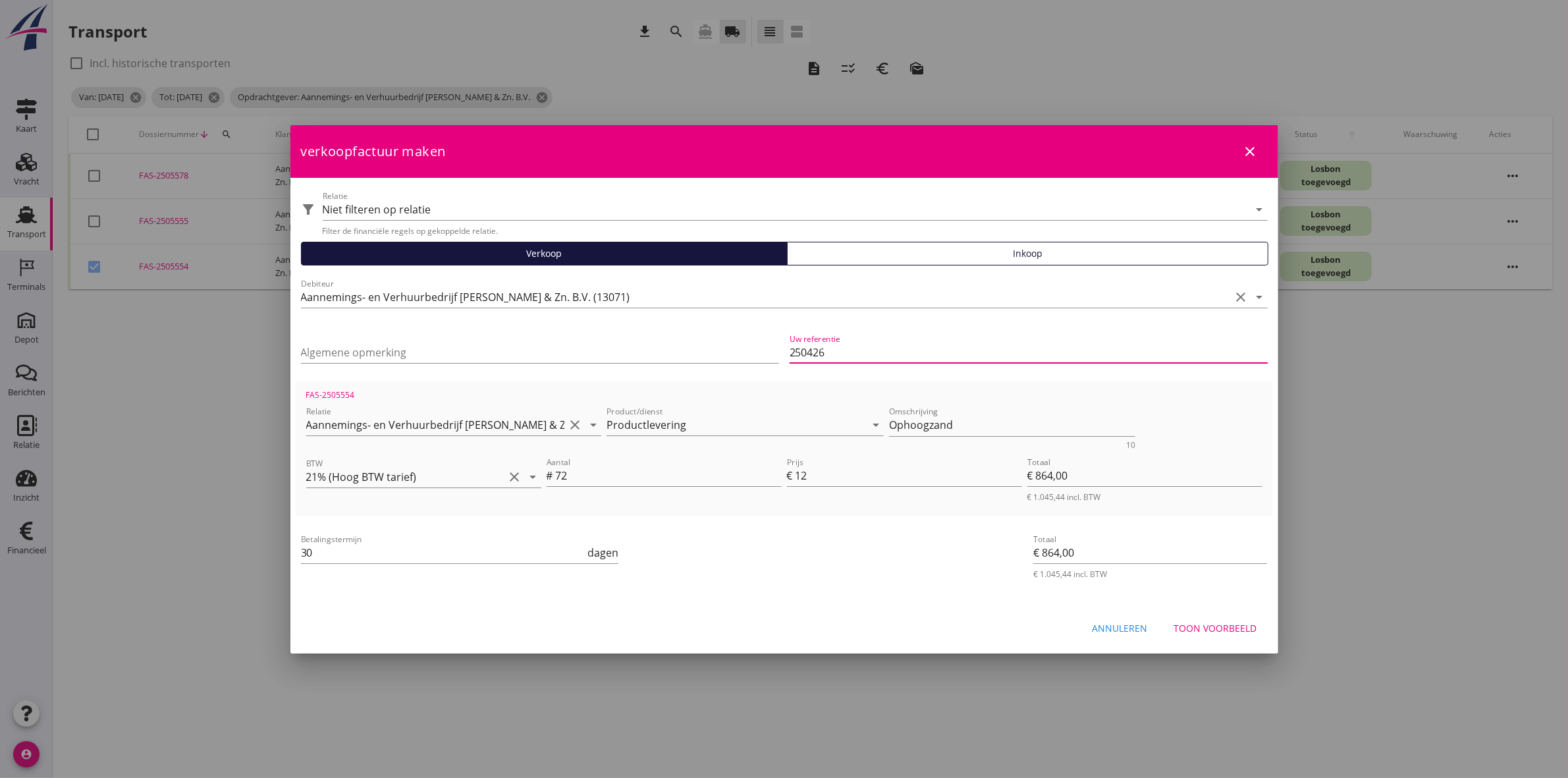
click at [924, 348] on input "250426" at bounding box center [1029, 352] width 478 height 21
type input "250426 | Kruiningen"
click at [1238, 617] on button "Toon voorbeeld" at bounding box center [1216, 628] width 105 height 24
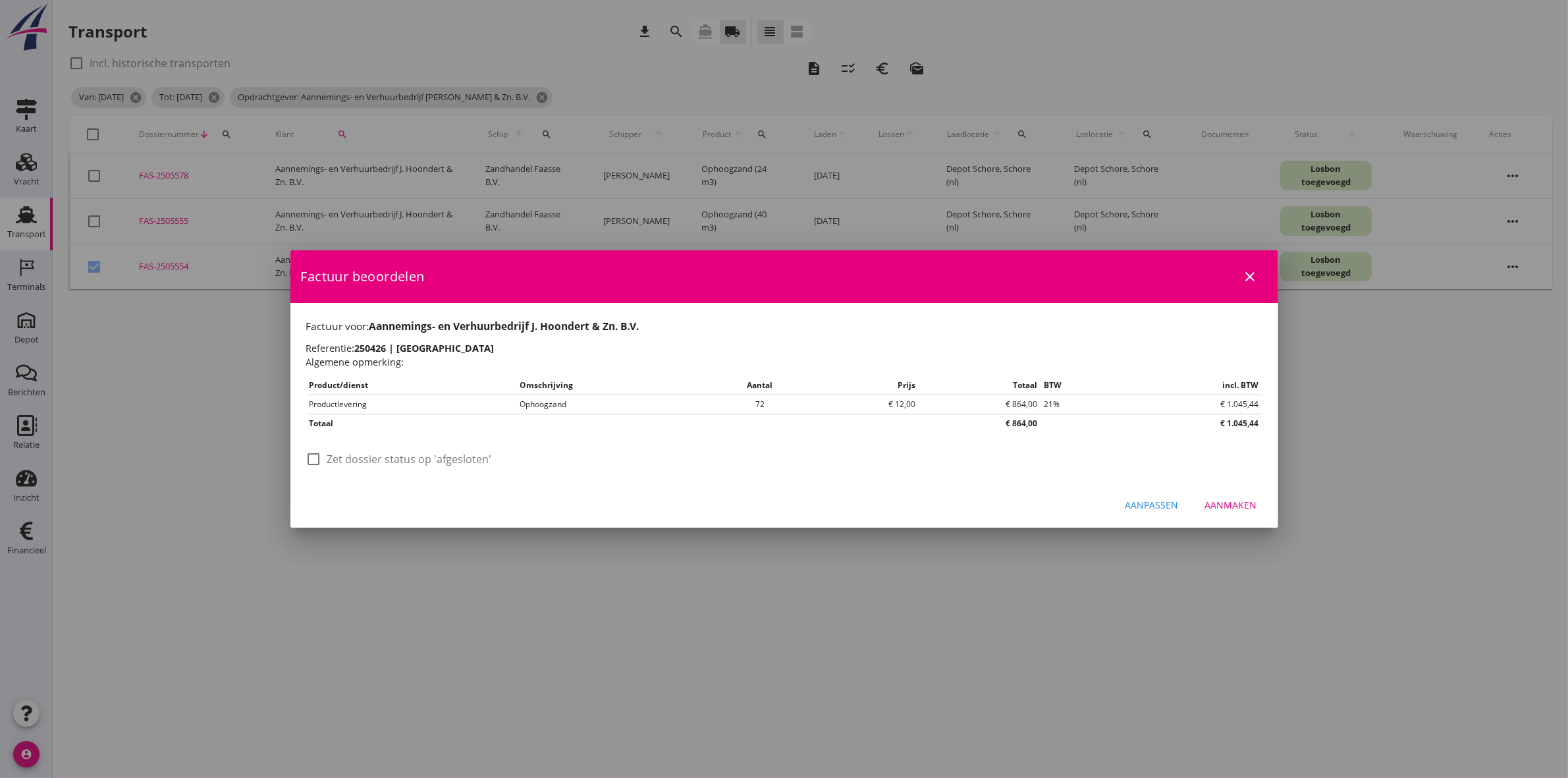
click at [427, 453] on label "Zet dossier status op 'afgesloten'" at bounding box center [410, 459] width 165 height 13
checkbox input "true"
click at [1238, 501] on div "Aanmaken" at bounding box center [1231, 505] width 52 height 14
checkbox input "false"
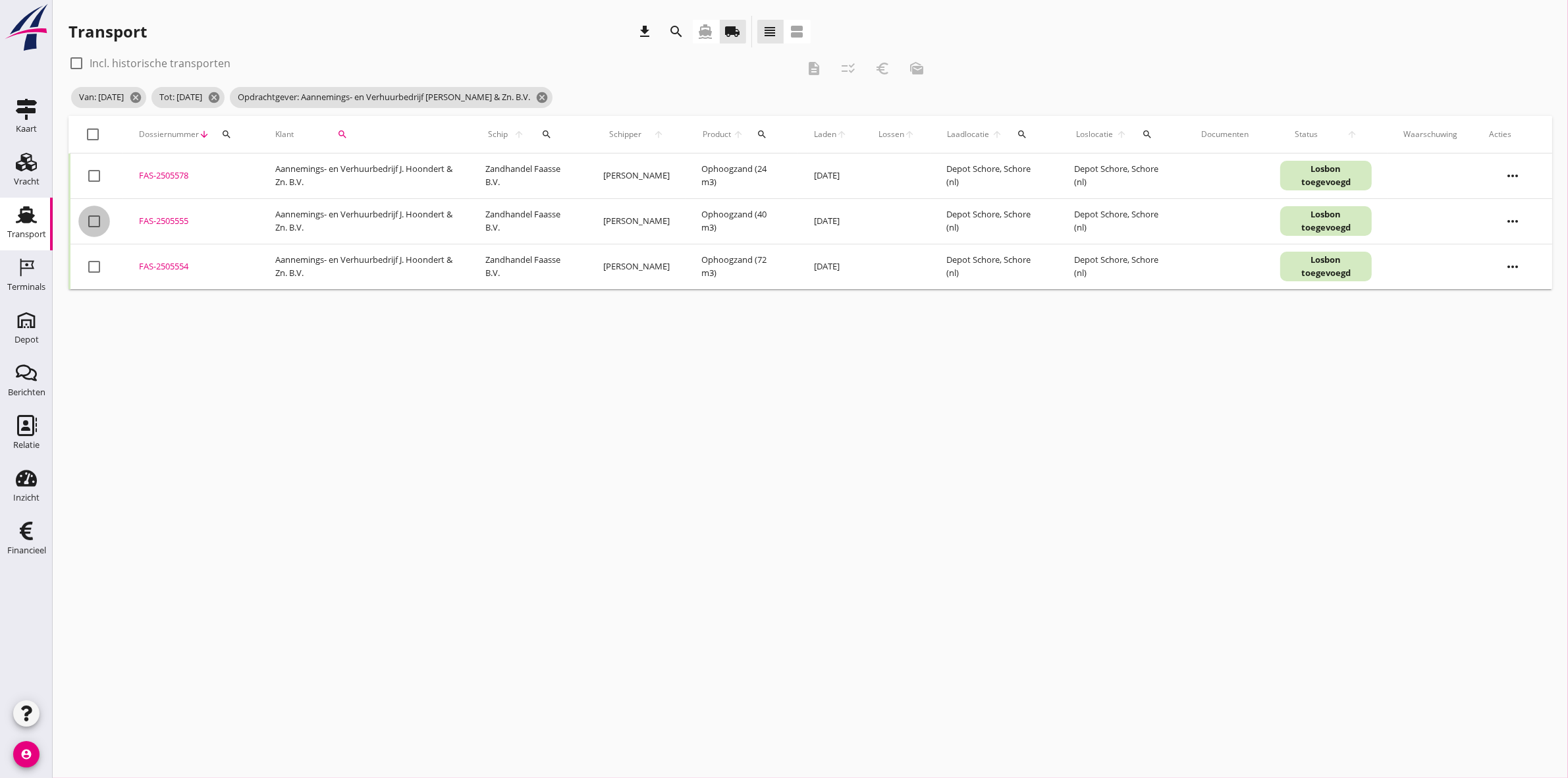
click at [91, 219] on div at bounding box center [94, 221] width 23 height 23
checkbox input "true"
click at [886, 68] on icon "euro_symbol" at bounding box center [882, 68] width 16 height 16
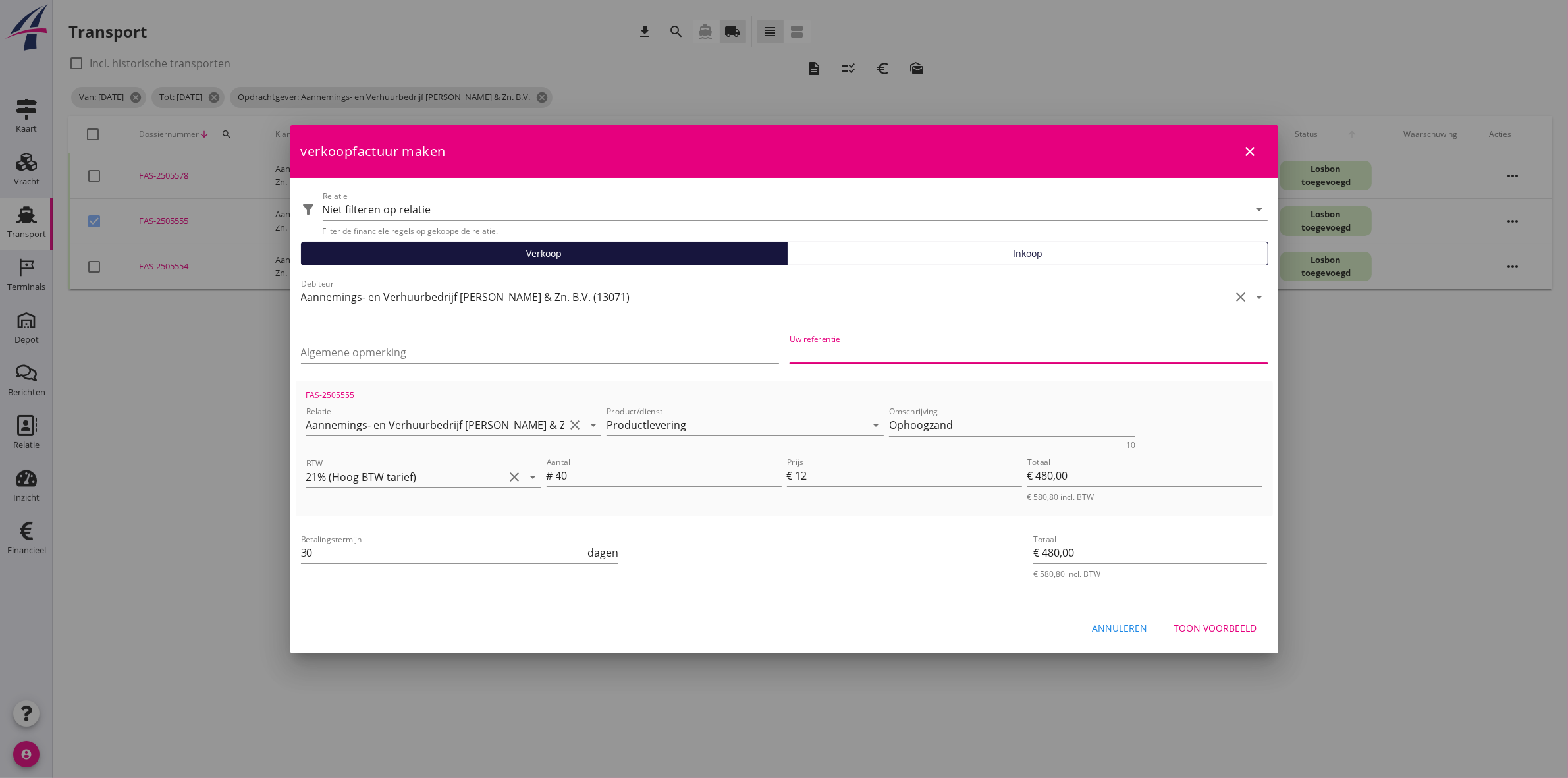
click at [850, 354] on input "Uw referentie" at bounding box center [1029, 352] width 478 height 21
type input "250416 | Kruiningen"
click at [1206, 624] on div "Toon voorbeeld" at bounding box center [1216, 628] width 83 height 14
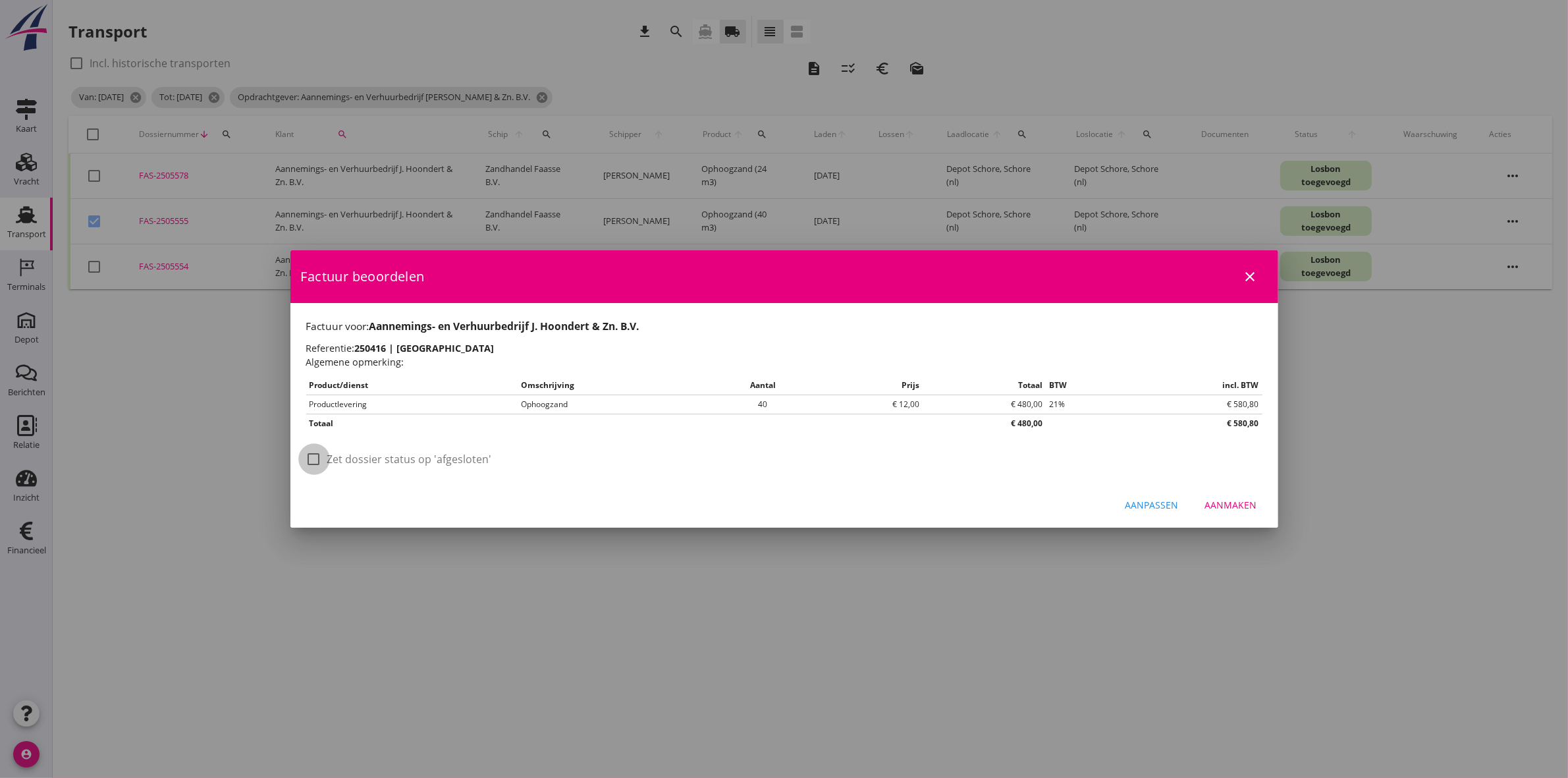
drag, startPoint x: 317, startPoint y: 457, endPoint x: 373, endPoint y: 449, distance: 56.6
click at [316, 457] on div at bounding box center [315, 460] width 23 height 23
checkbox input "true"
click at [1253, 506] on div "Aanmaken" at bounding box center [1231, 505] width 52 height 14
checkbox input "false"
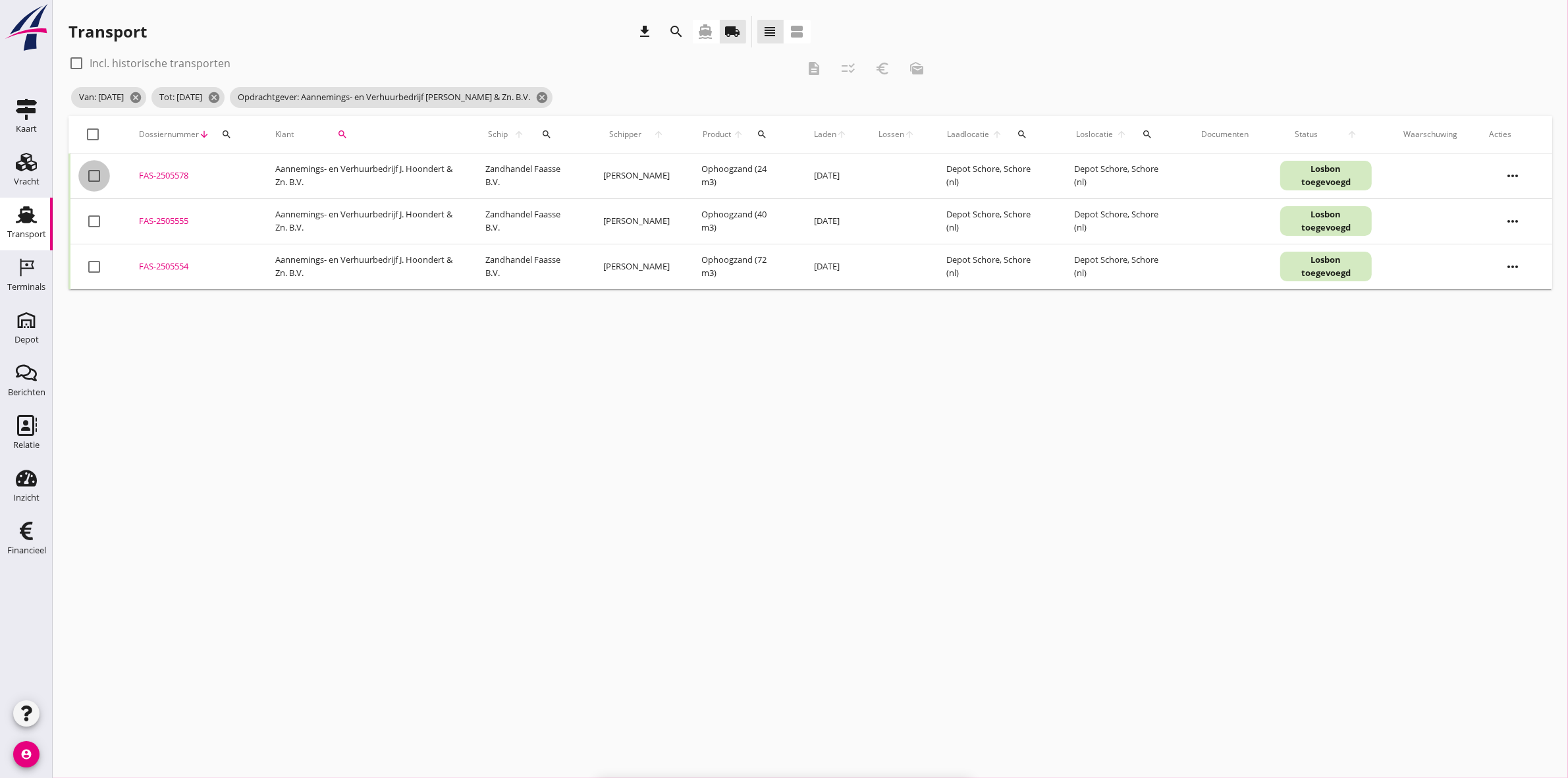
click at [95, 178] on div at bounding box center [94, 176] width 23 height 23
checkbox input "true"
click at [880, 68] on icon "euro_symbol" at bounding box center [882, 68] width 16 height 16
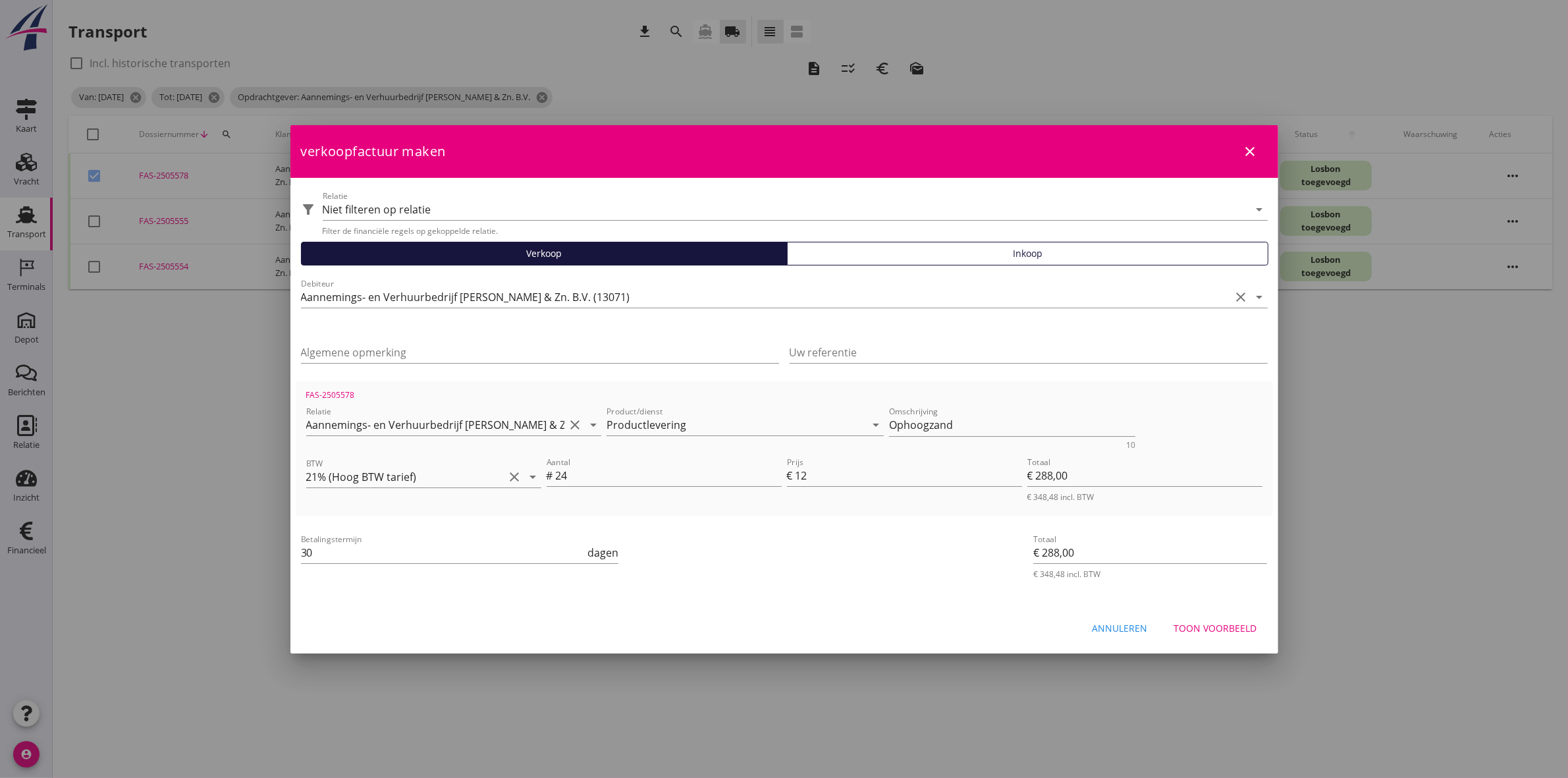
click at [930, 338] on div "Uw referentie" at bounding box center [1029, 355] width 478 height 42
click at [930, 350] on input "Uw referentie" at bounding box center [1029, 352] width 478 height 21
type input "Klinkerduin Borselle"
click at [1253, 147] on icon "close" at bounding box center [1251, 151] width 16 height 16
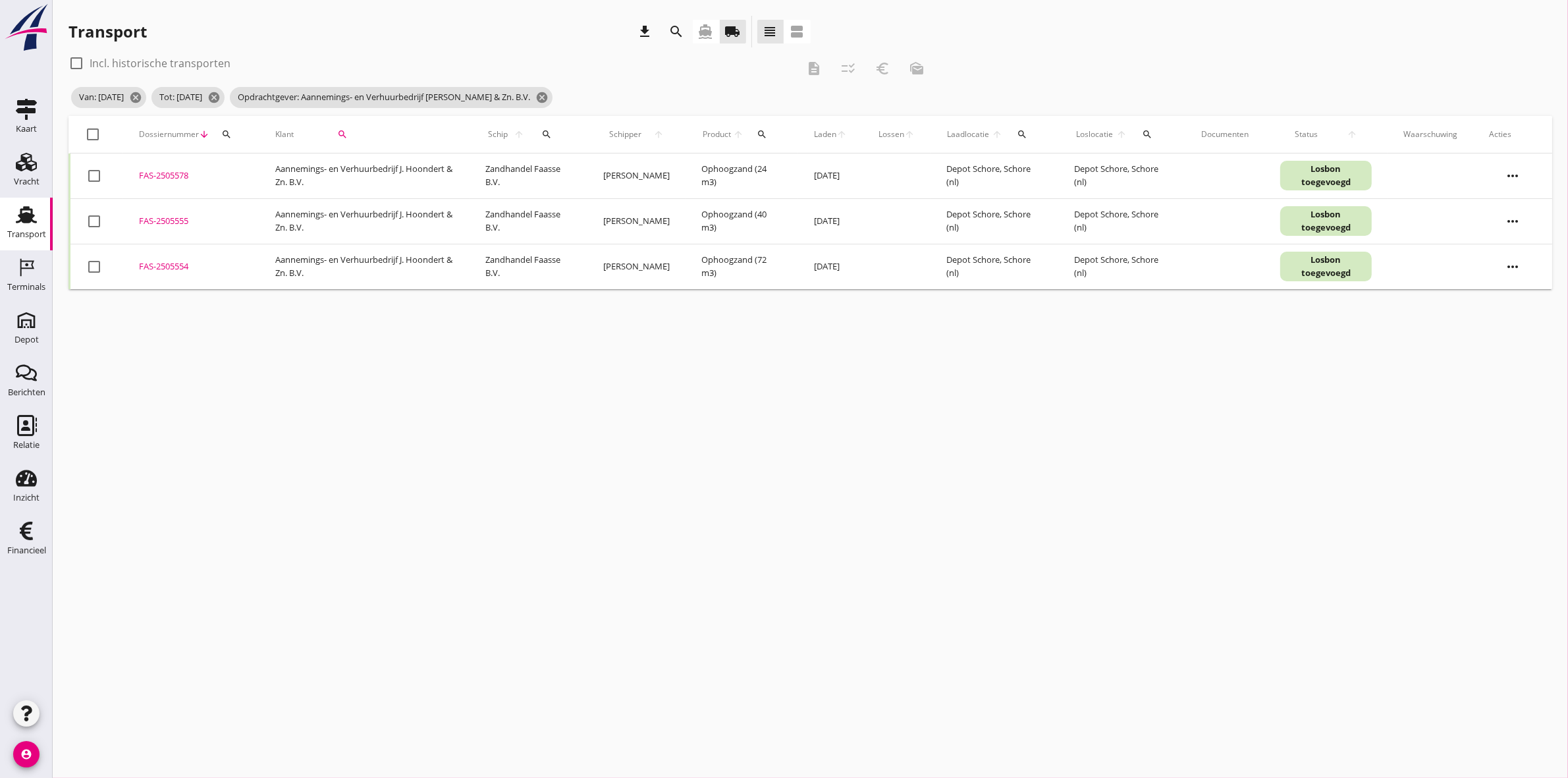
click at [169, 170] on div "FAS-2505578" at bounding box center [191, 176] width 105 height 13
click at [92, 176] on div at bounding box center [94, 176] width 23 height 23
checkbox input "true"
click at [890, 66] on icon "euro_symbol" at bounding box center [882, 68] width 16 height 16
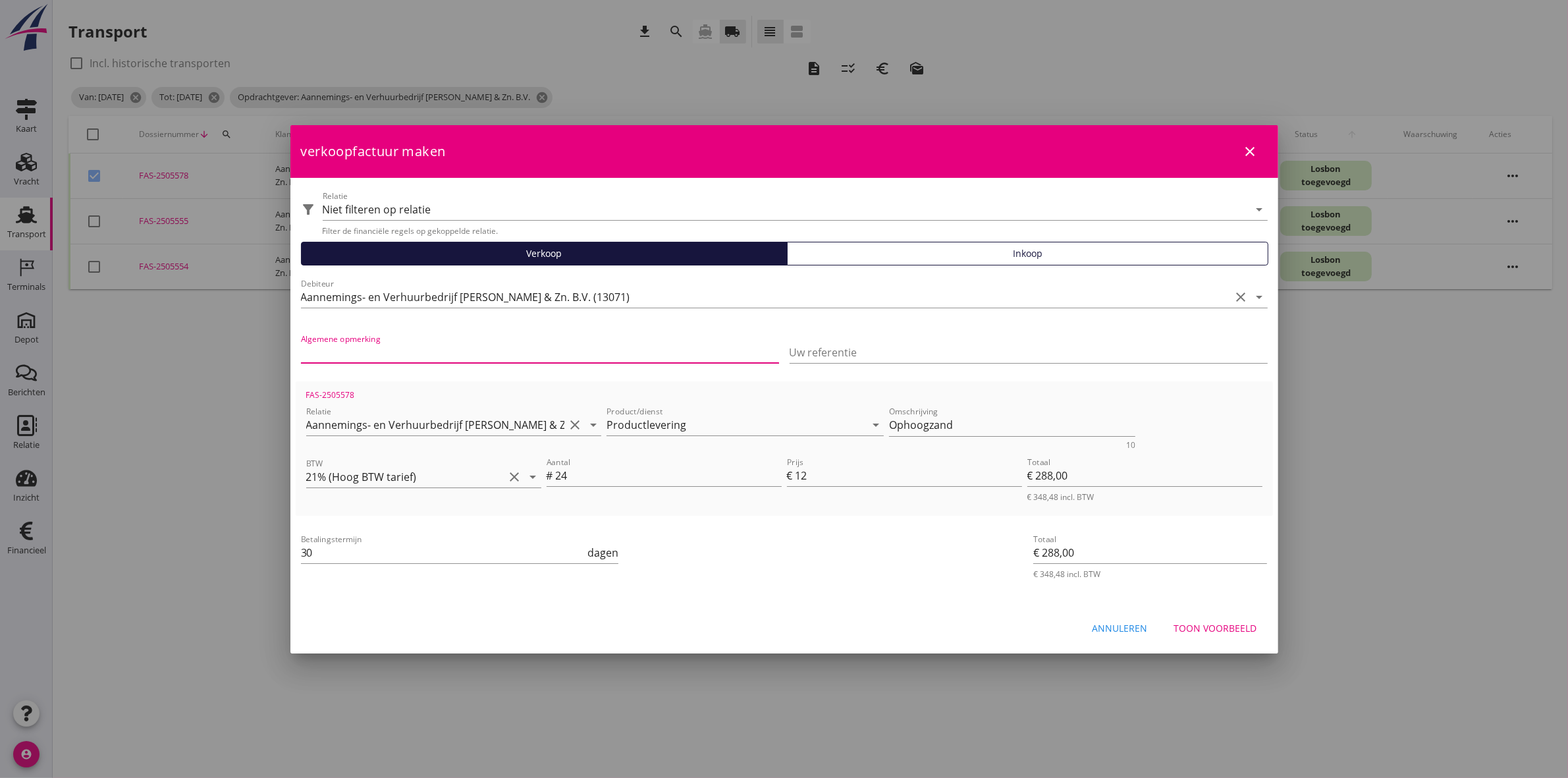
click at [418, 349] on input "Algemene opmerking" at bounding box center [541, 352] width 478 height 21
click at [917, 349] on input "Uw referentie" at bounding box center [1029, 352] width 478 height 21
type input "k"
type input "Klinkerduin Borselle"
click at [939, 594] on div "filter_alt Relatie Niet filteren op relatie arrow_drop_down Filter de financiël…" at bounding box center [784, 392] width 988 height 429
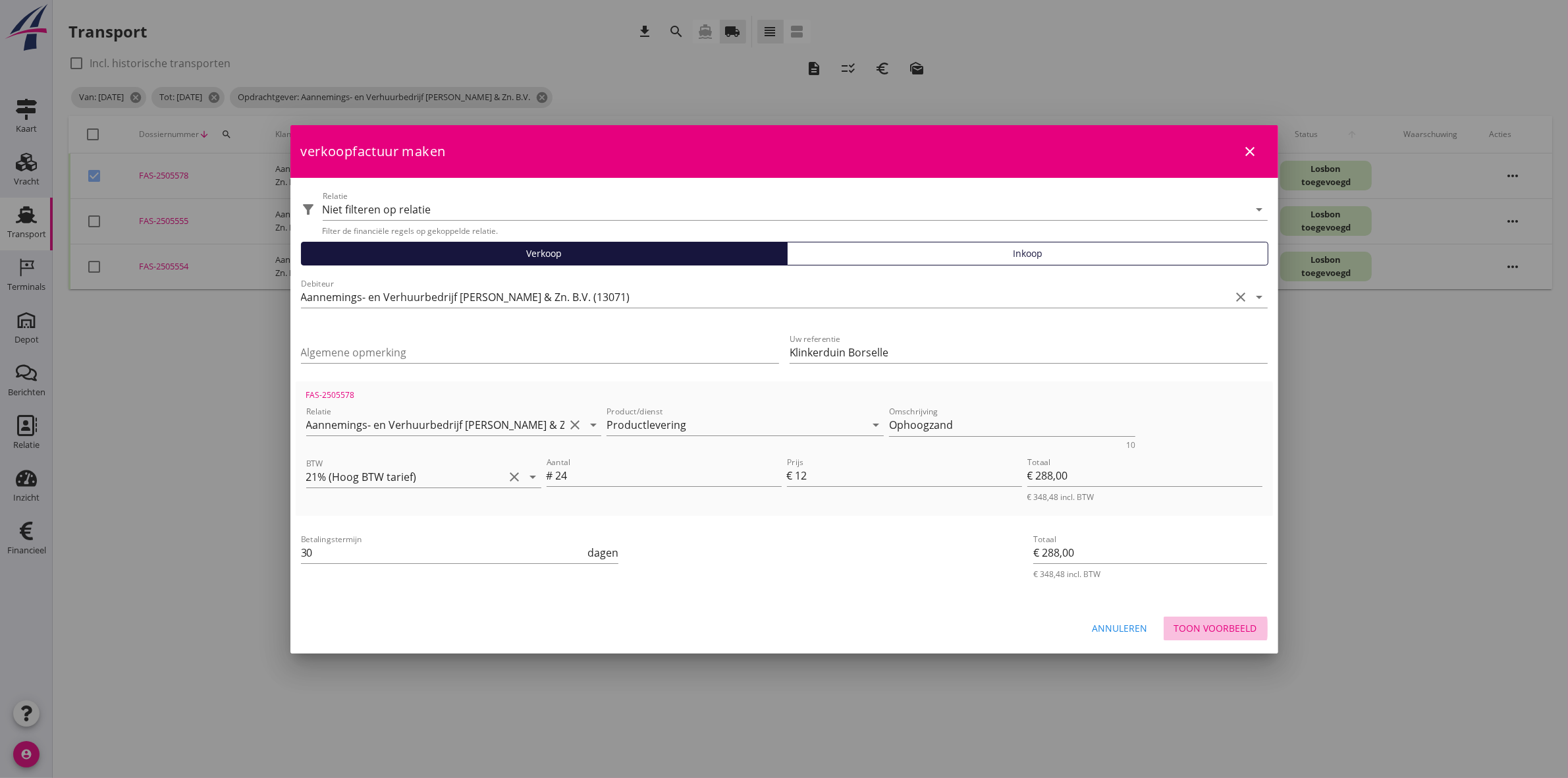
click at [1246, 630] on div "Toon voorbeeld" at bounding box center [1216, 628] width 83 height 14
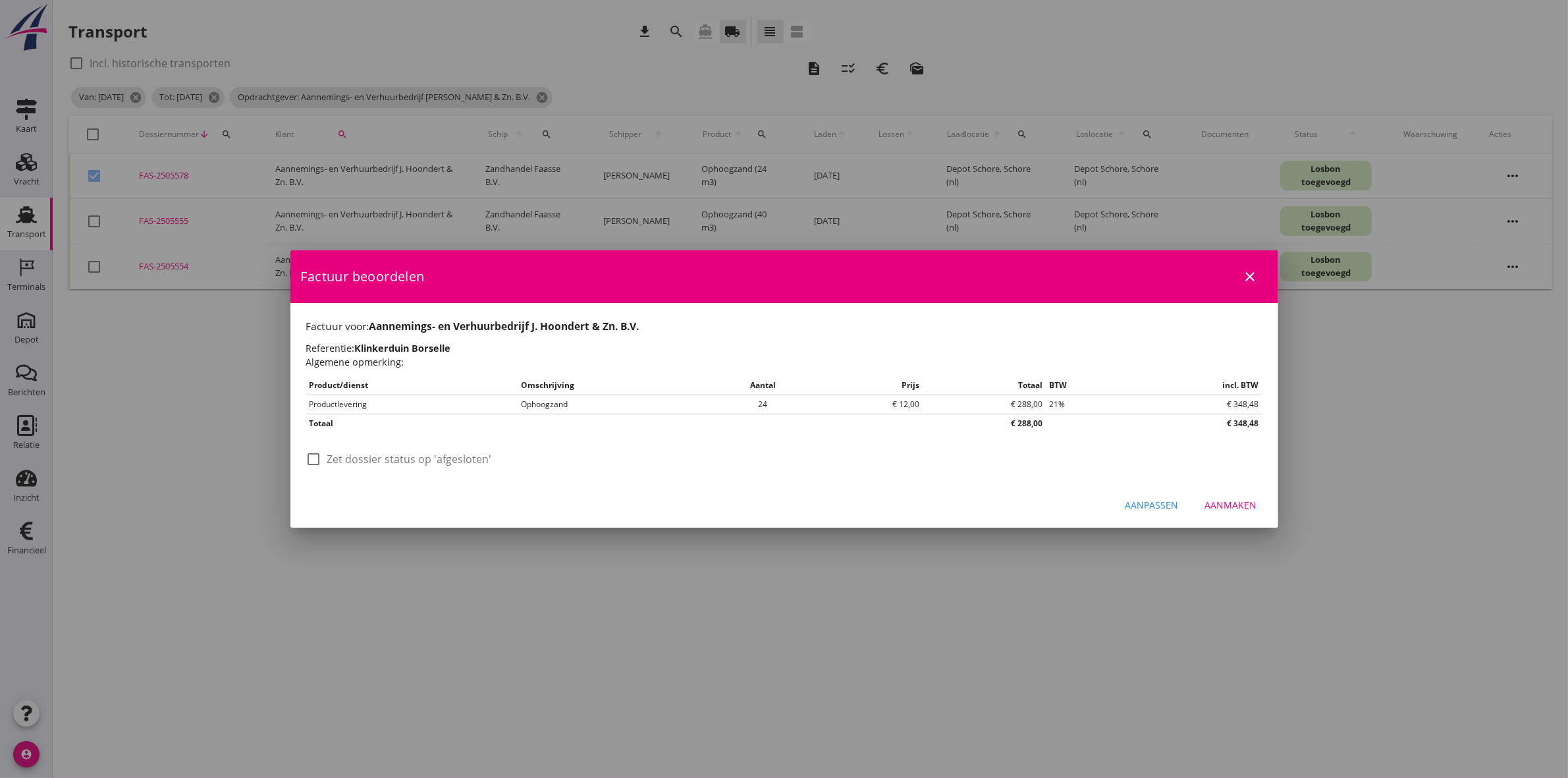
click at [364, 460] on label "Zet dossier status op 'afgesloten'" at bounding box center [410, 459] width 165 height 13
checkbox input "true"
click at [1246, 501] on div "Aanmaken" at bounding box center [1231, 505] width 52 height 14
checkbox input "false"
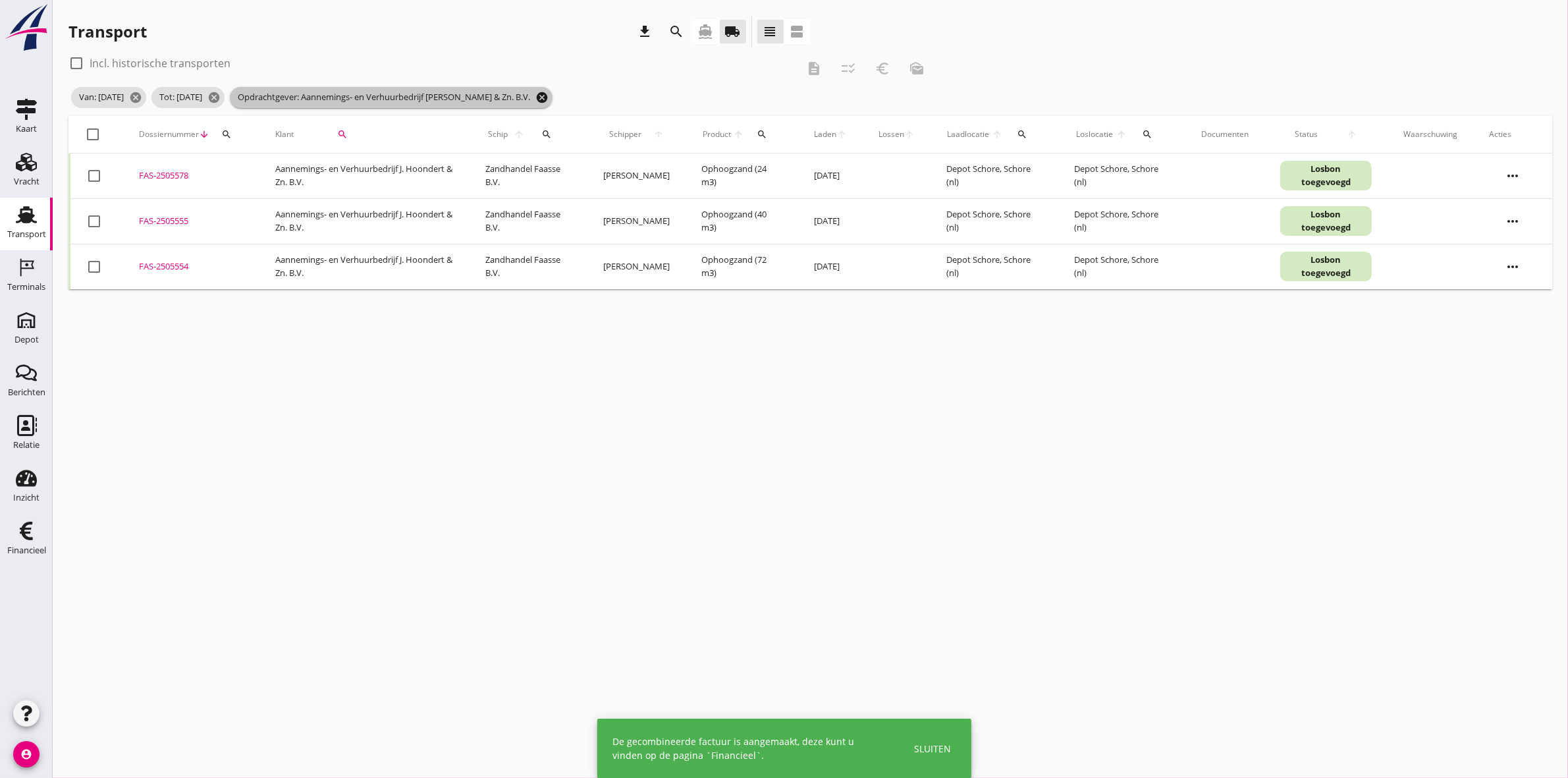
click at [549, 92] on icon "cancel" at bounding box center [542, 98] width 13 height 13
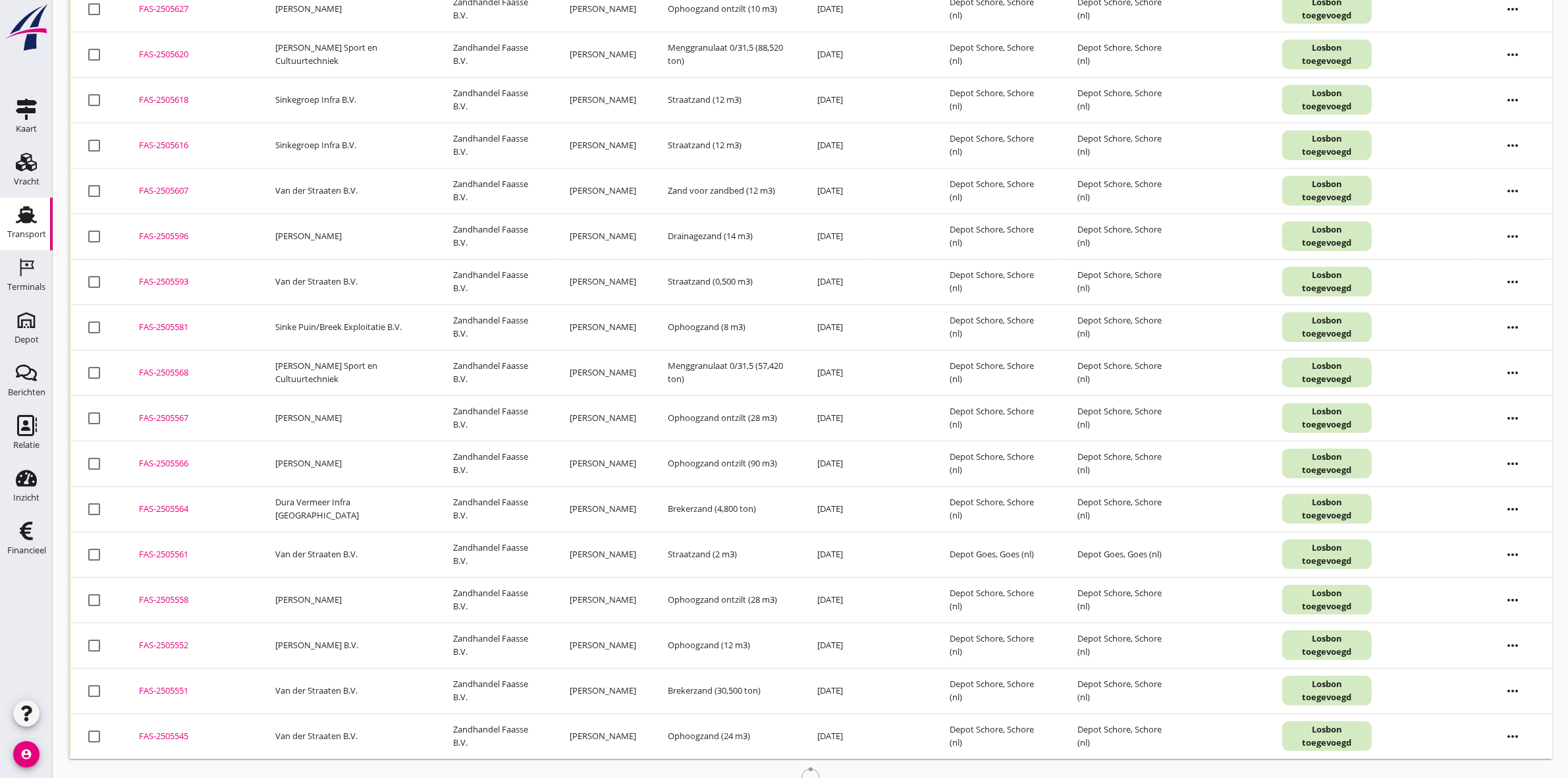
scroll to position [301, 0]
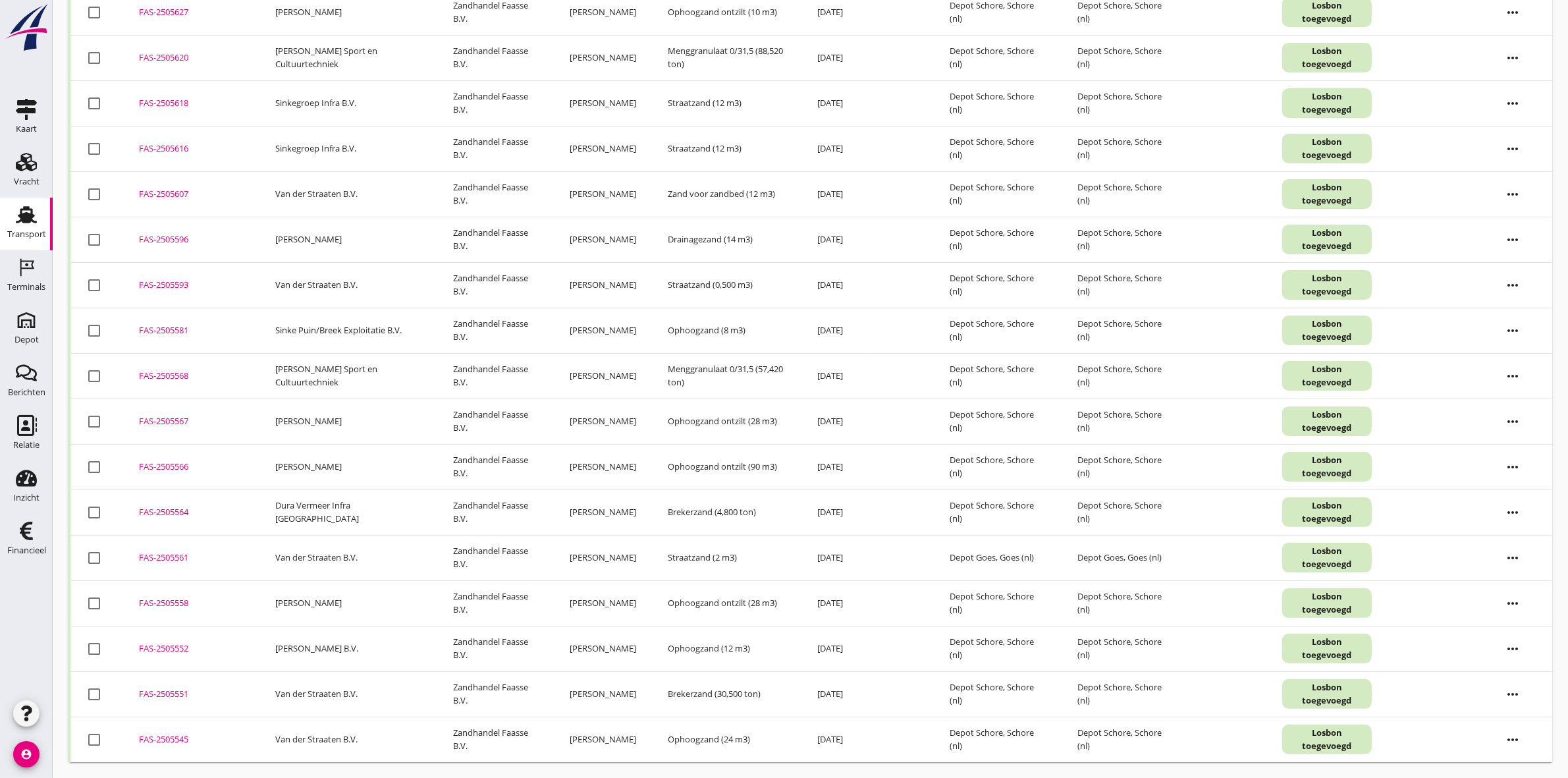
click at [142, 511] on div "FAS-2505564" at bounding box center [191, 512] width 105 height 13
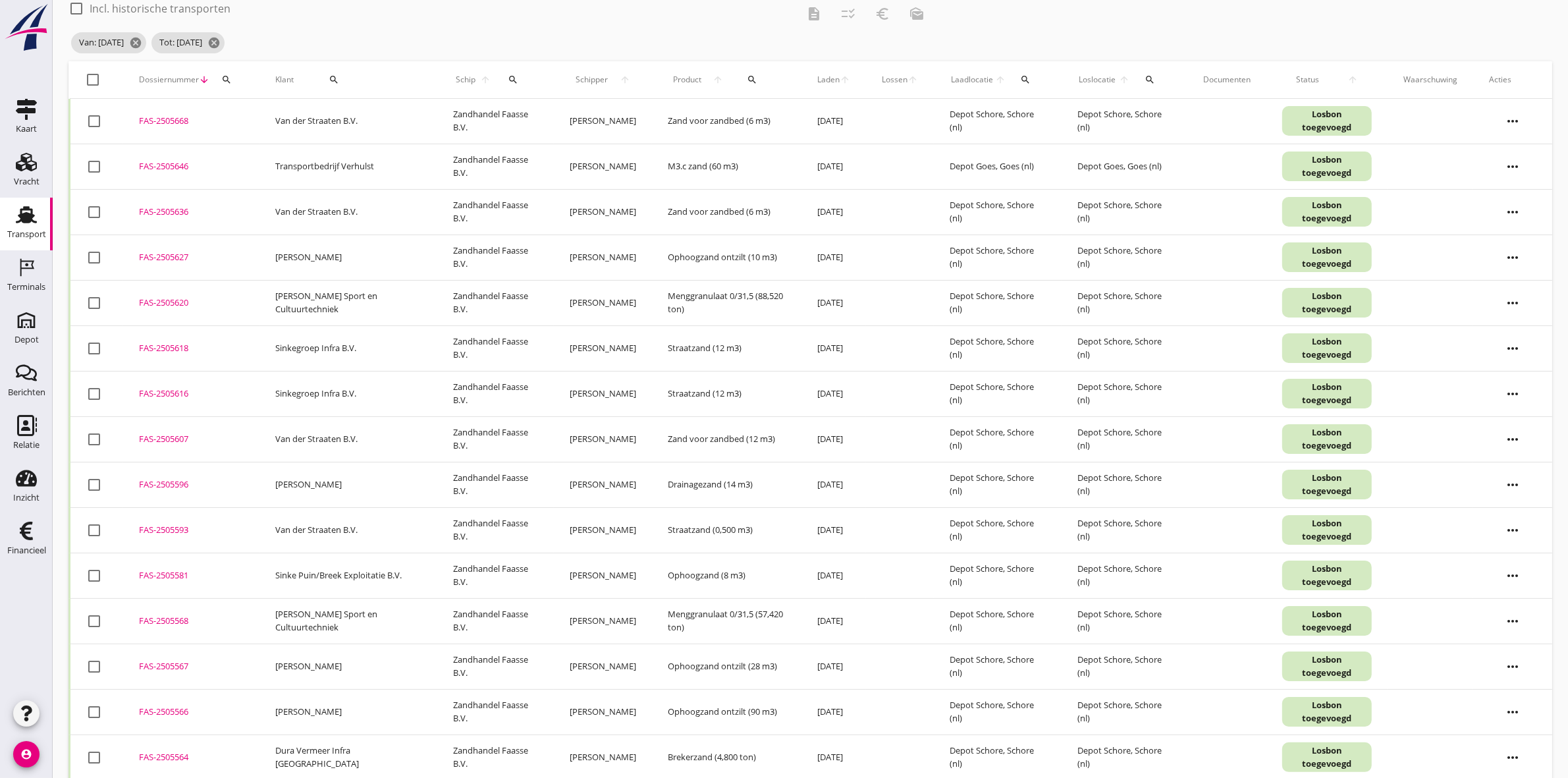
scroll to position [0, 0]
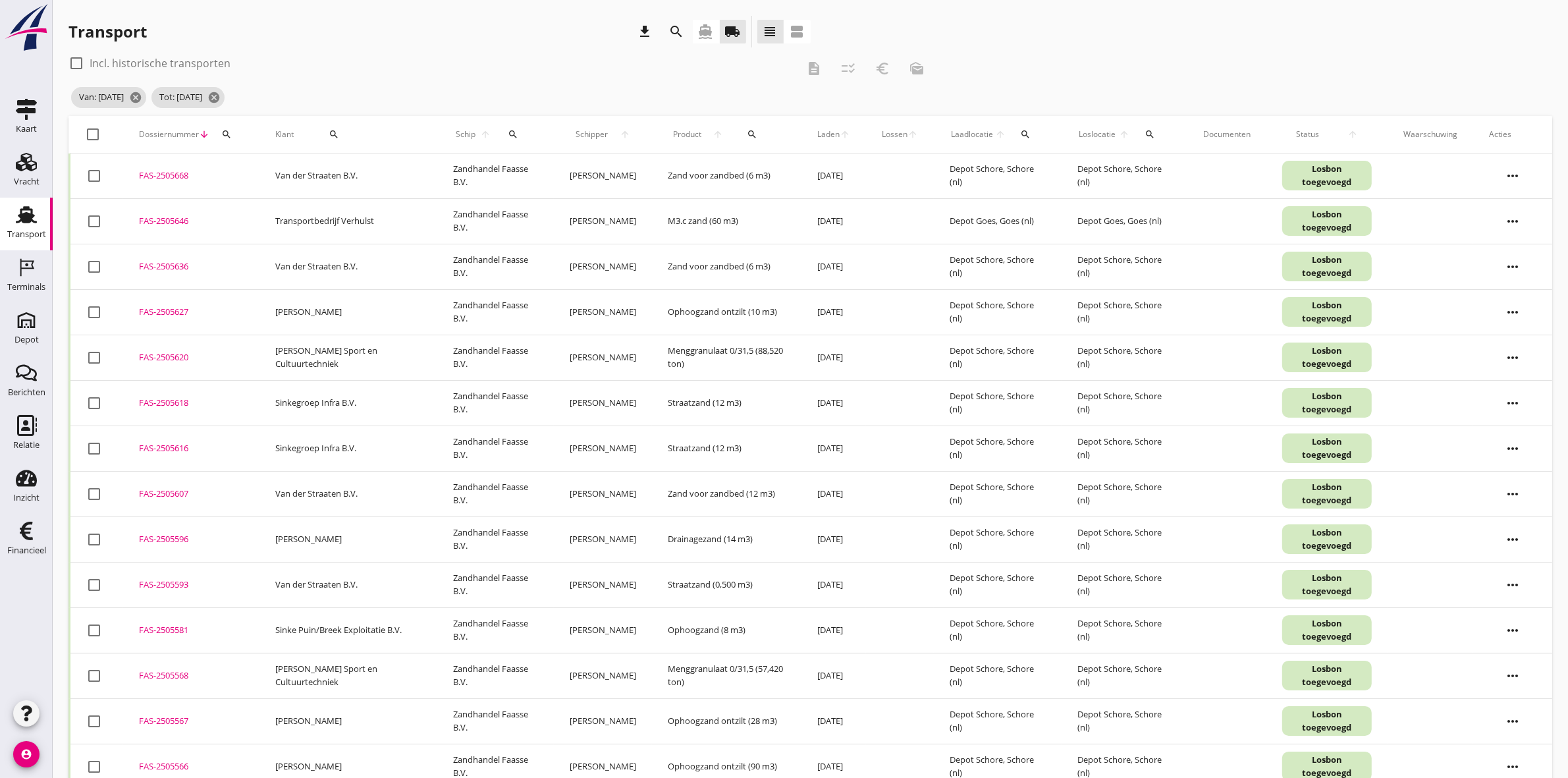
click at [182, 216] on div "FAS-2505646" at bounding box center [191, 221] width 105 height 13
click at [99, 219] on div at bounding box center [94, 221] width 23 height 23
checkbox input "true"
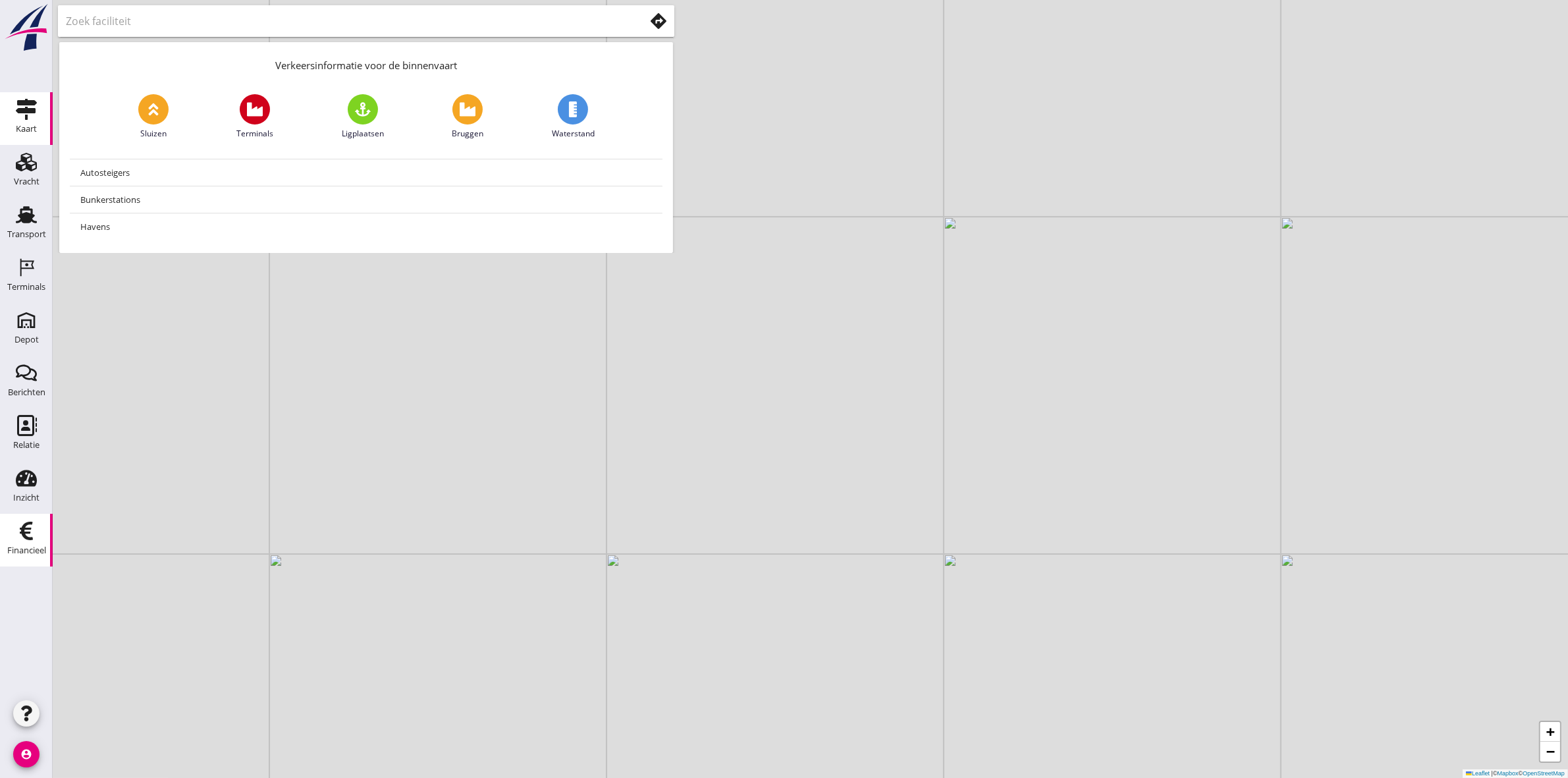
click at [31, 538] on icon "Financieel" at bounding box center [26, 531] width 21 height 21
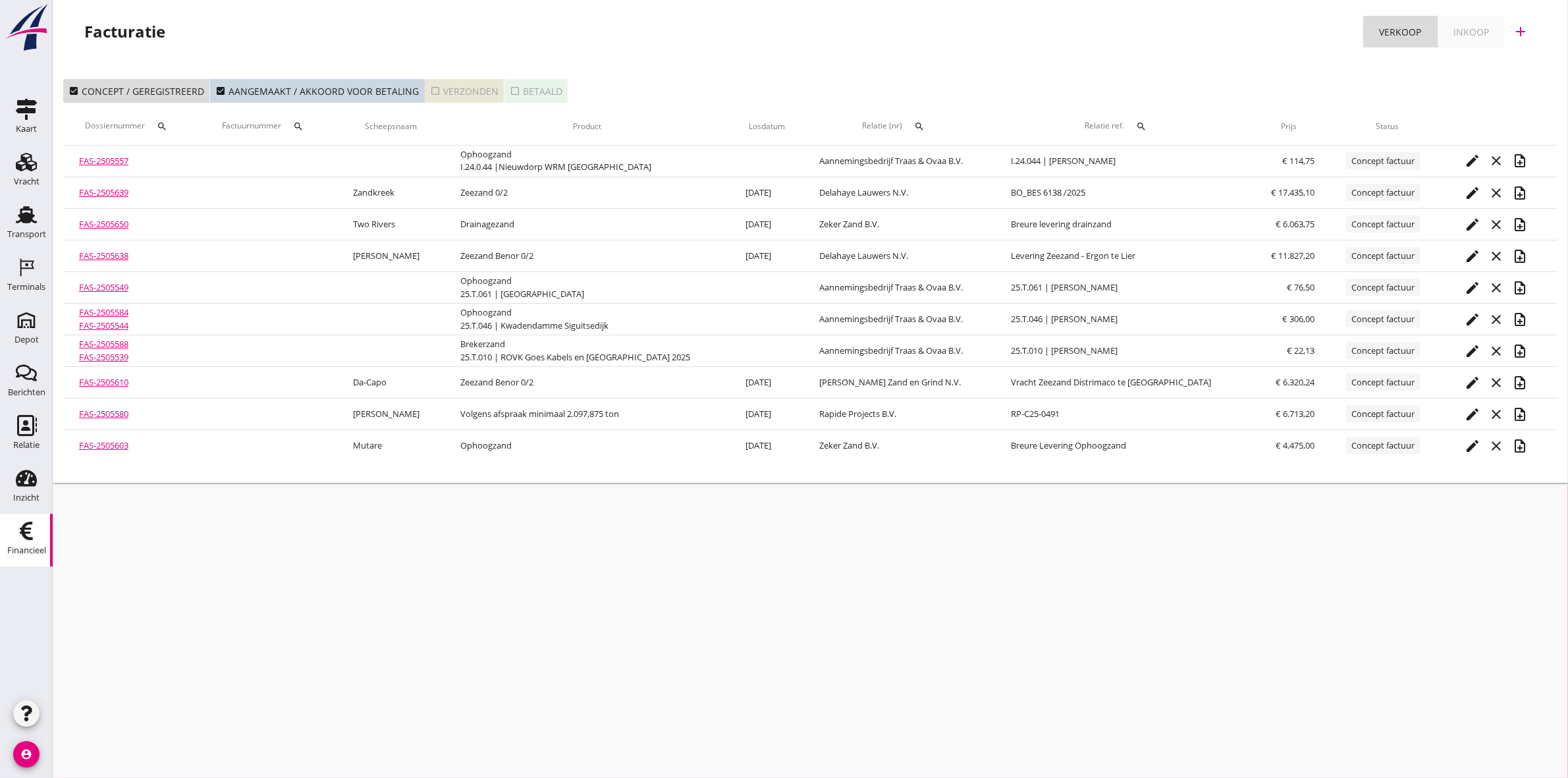
click at [461, 85] on div "check_box_outline_blank Verzonden" at bounding box center [464, 91] width 69 height 14
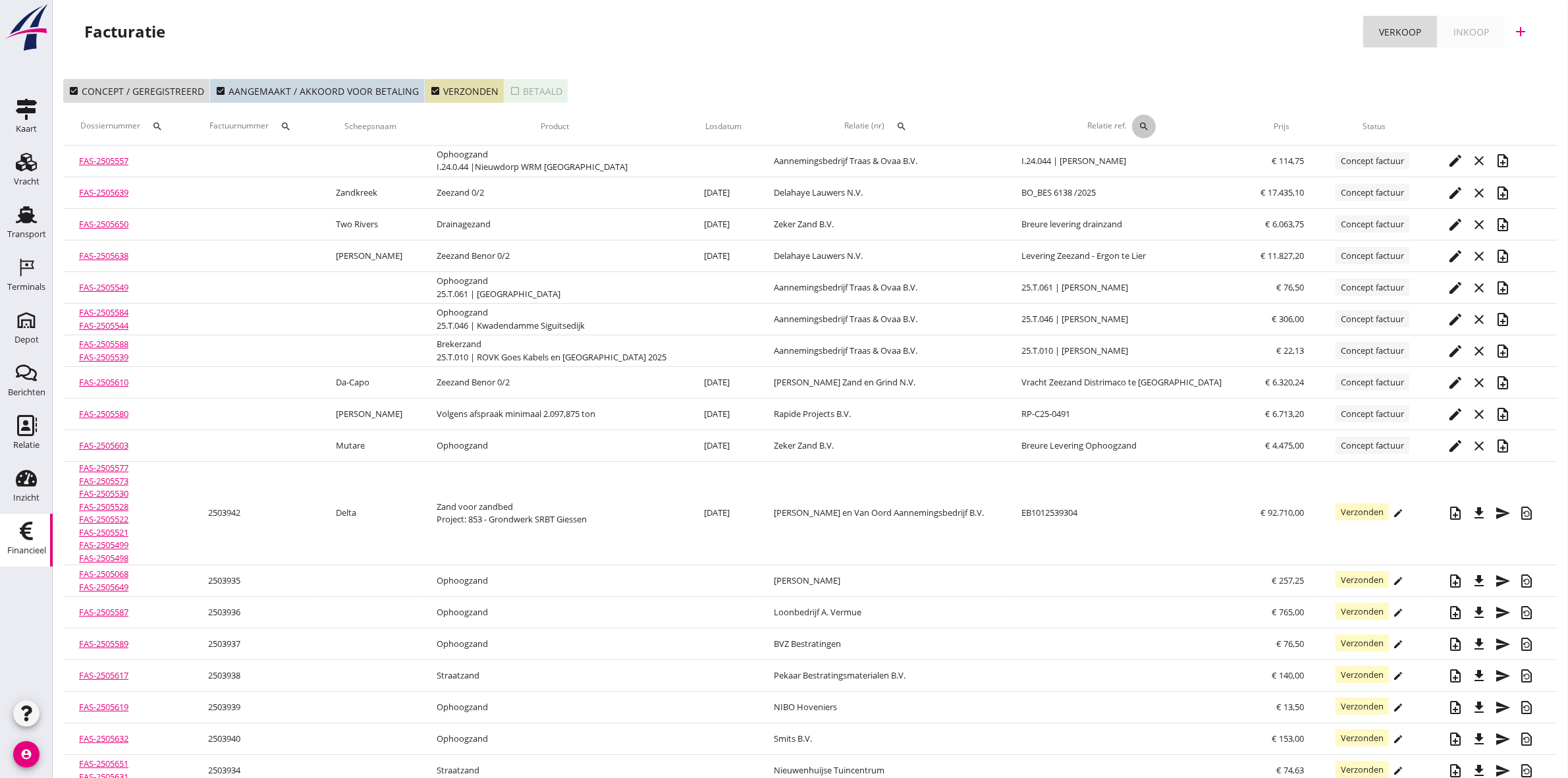
click at [1136, 129] on div "search" at bounding box center [1143, 126] width 24 height 10
click at [1145, 153] on div "Zoeken op referentie..." at bounding box center [1200, 160] width 155 height 29
click at [1156, 168] on input "Zoeken op referentie..." at bounding box center [1190, 165] width 137 height 21
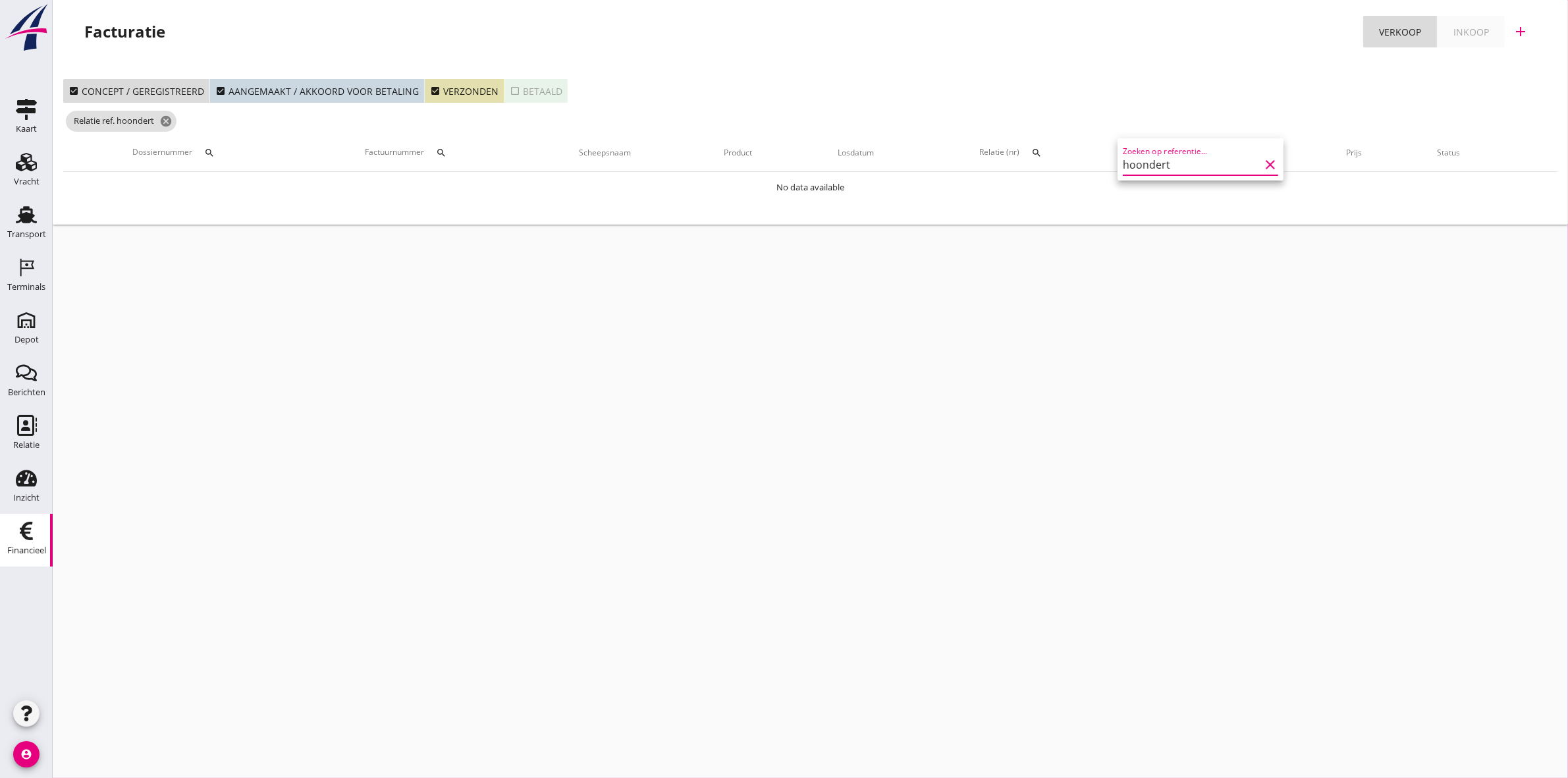
type input "hoondert"
click at [539, 92] on div "check_box_outline_blank Betaald" at bounding box center [536, 91] width 53 height 14
click at [1044, 146] on button "search" at bounding box center [1037, 153] width 24 height 24
click at [1068, 183] on input "text" at bounding box center [1101, 191] width 137 height 21
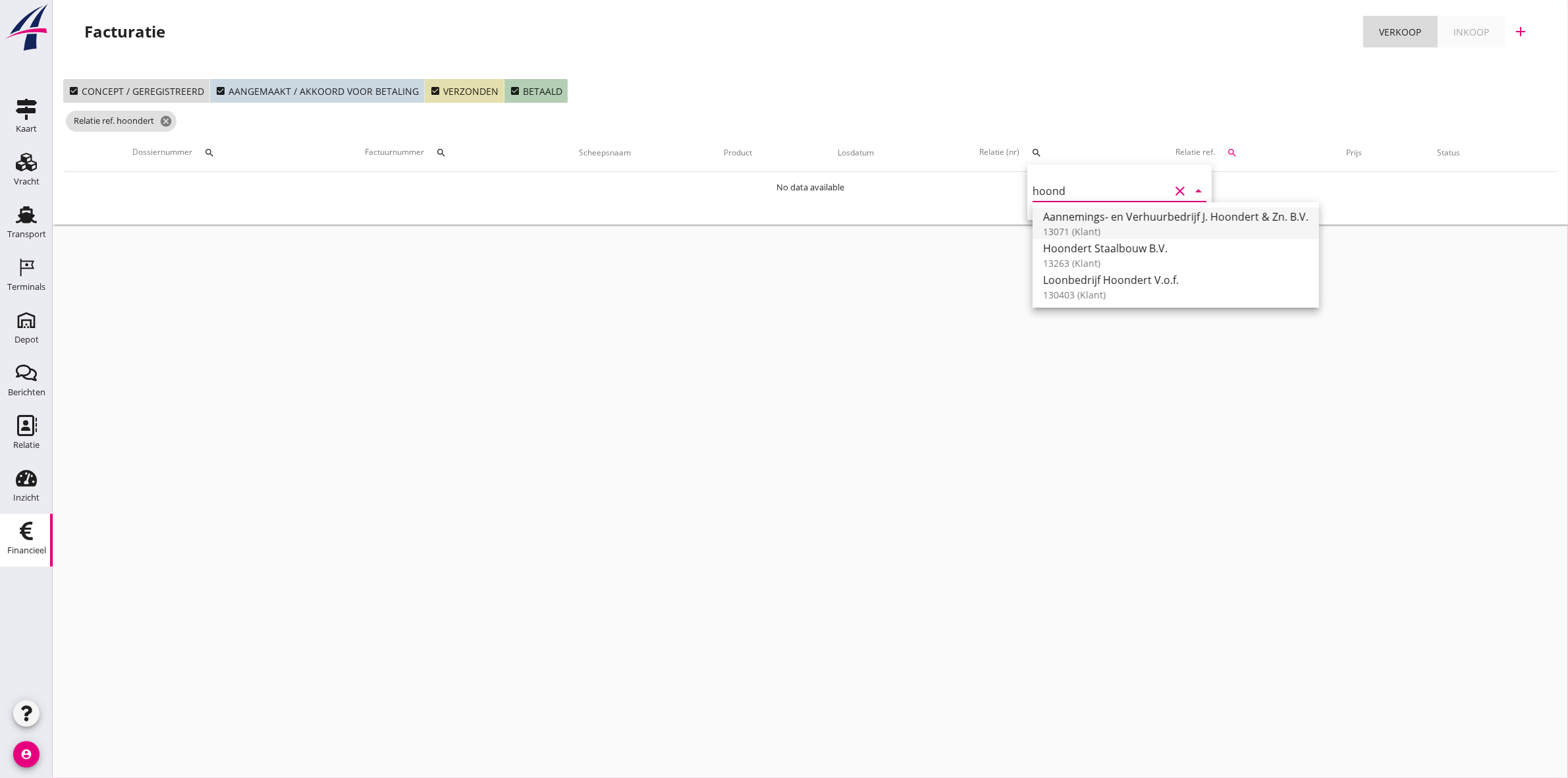
click at [1154, 227] on div "13071 (Klant)" at bounding box center [1176, 231] width 266 height 14
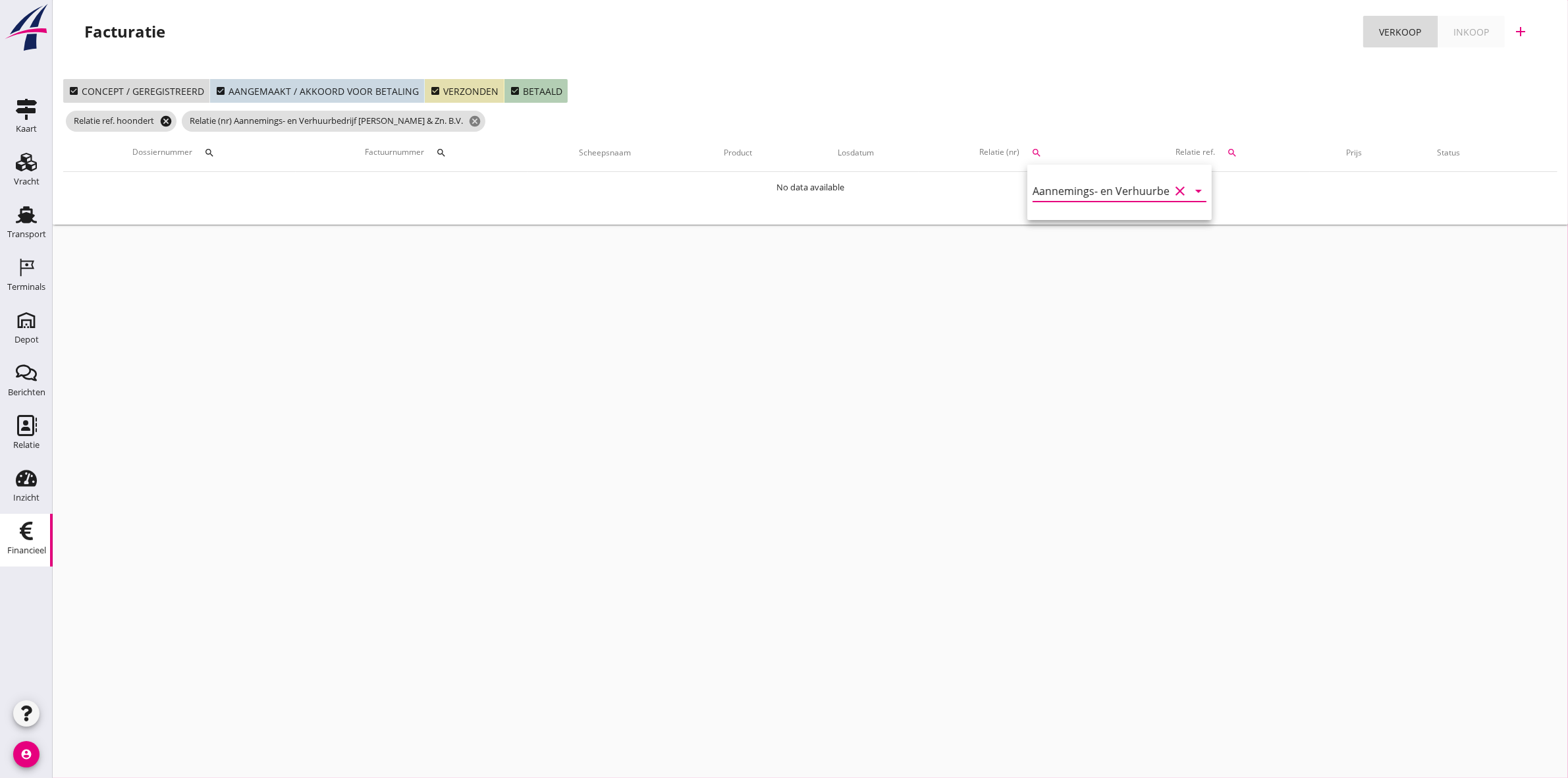
type input "Aannemings- en Verhuurbedrijf J. Hoondert & Zn. B.V. (13071)"
click at [167, 120] on icon "cancel" at bounding box center [166, 122] width 13 height 13
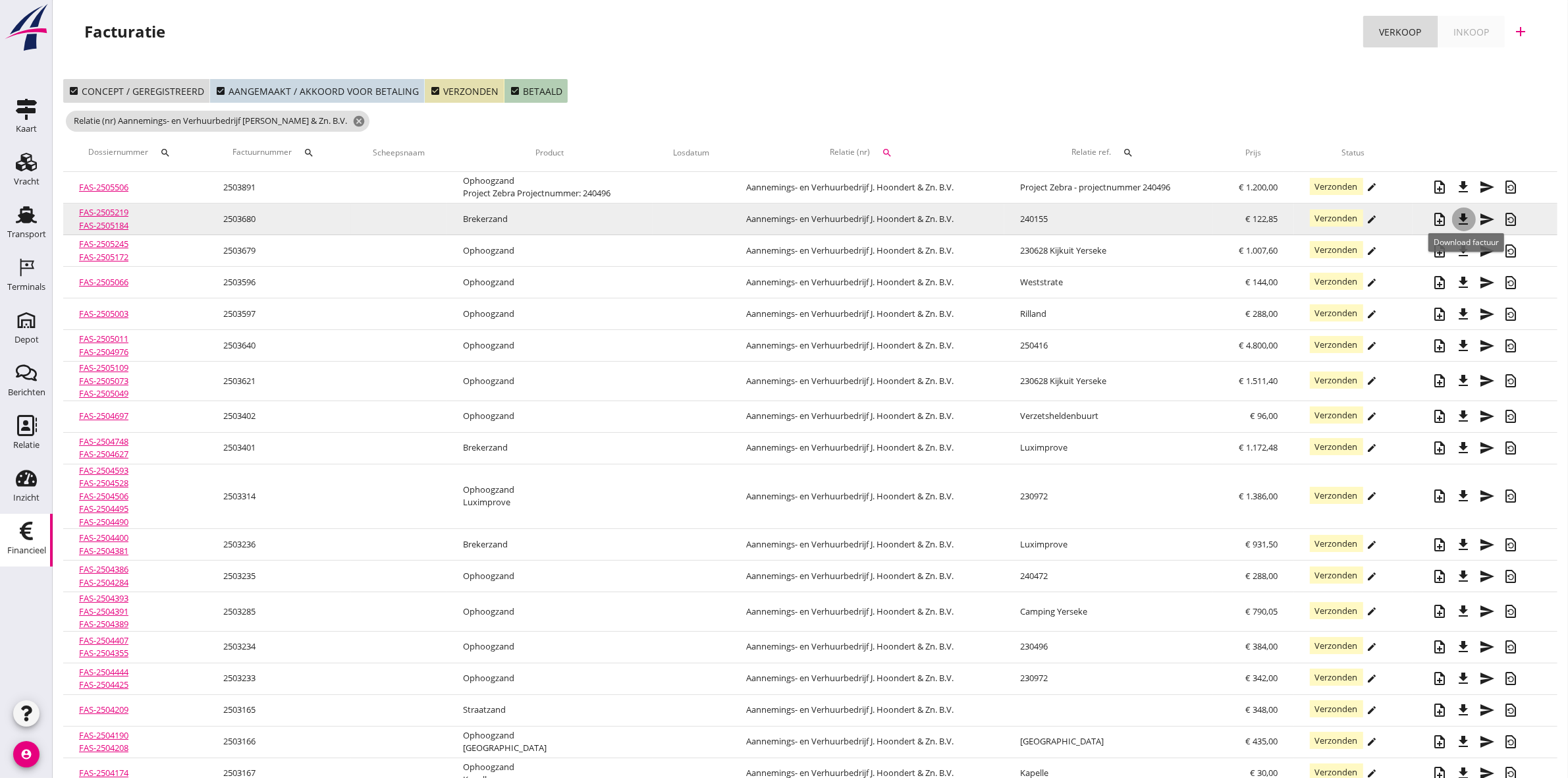
click at [1464, 219] on icon "file_download" at bounding box center [1463, 219] width 16 height 16
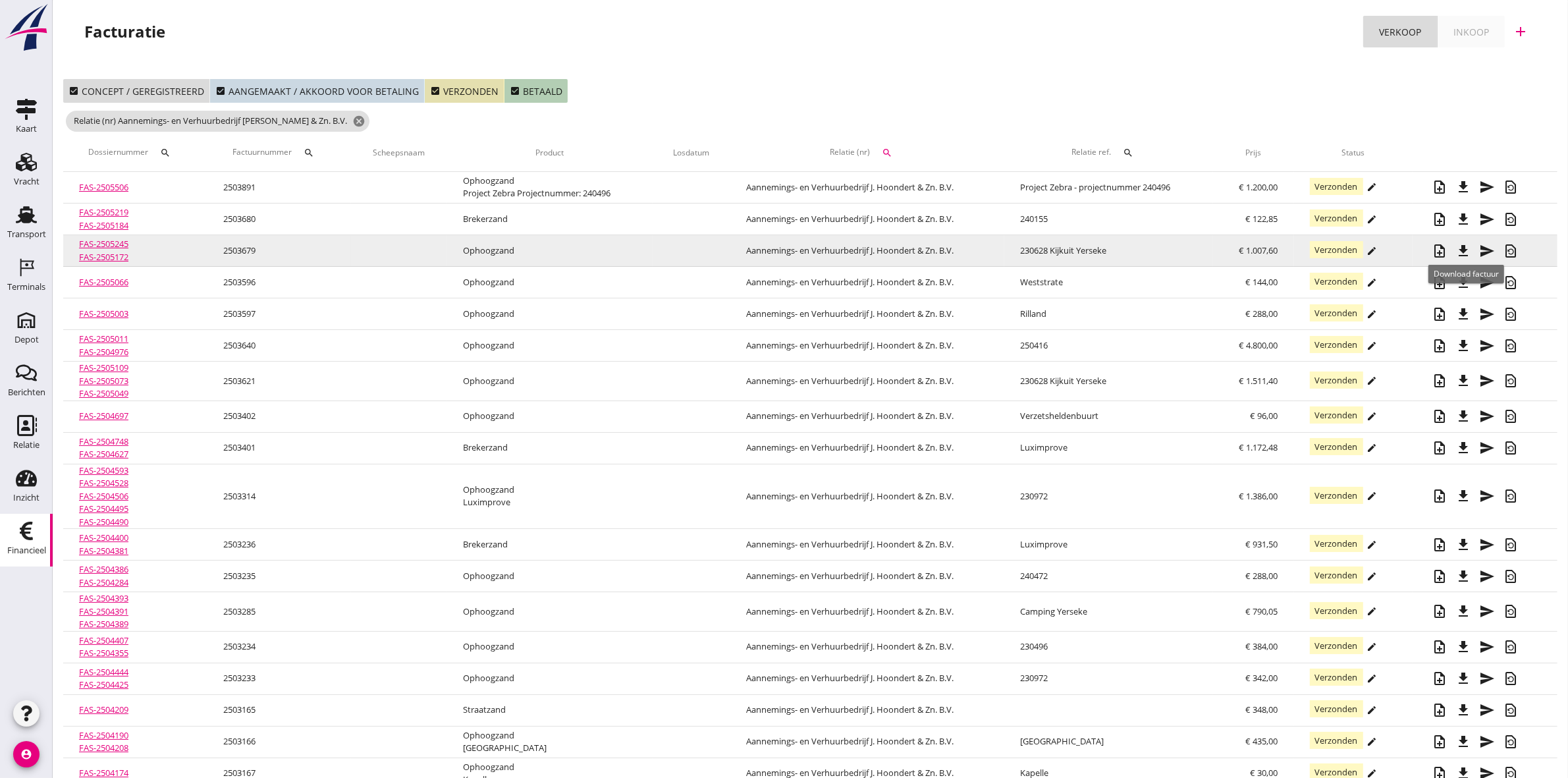
click at [1469, 247] on icon "file_download" at bounding box center [1463, 251] width 16 height 16
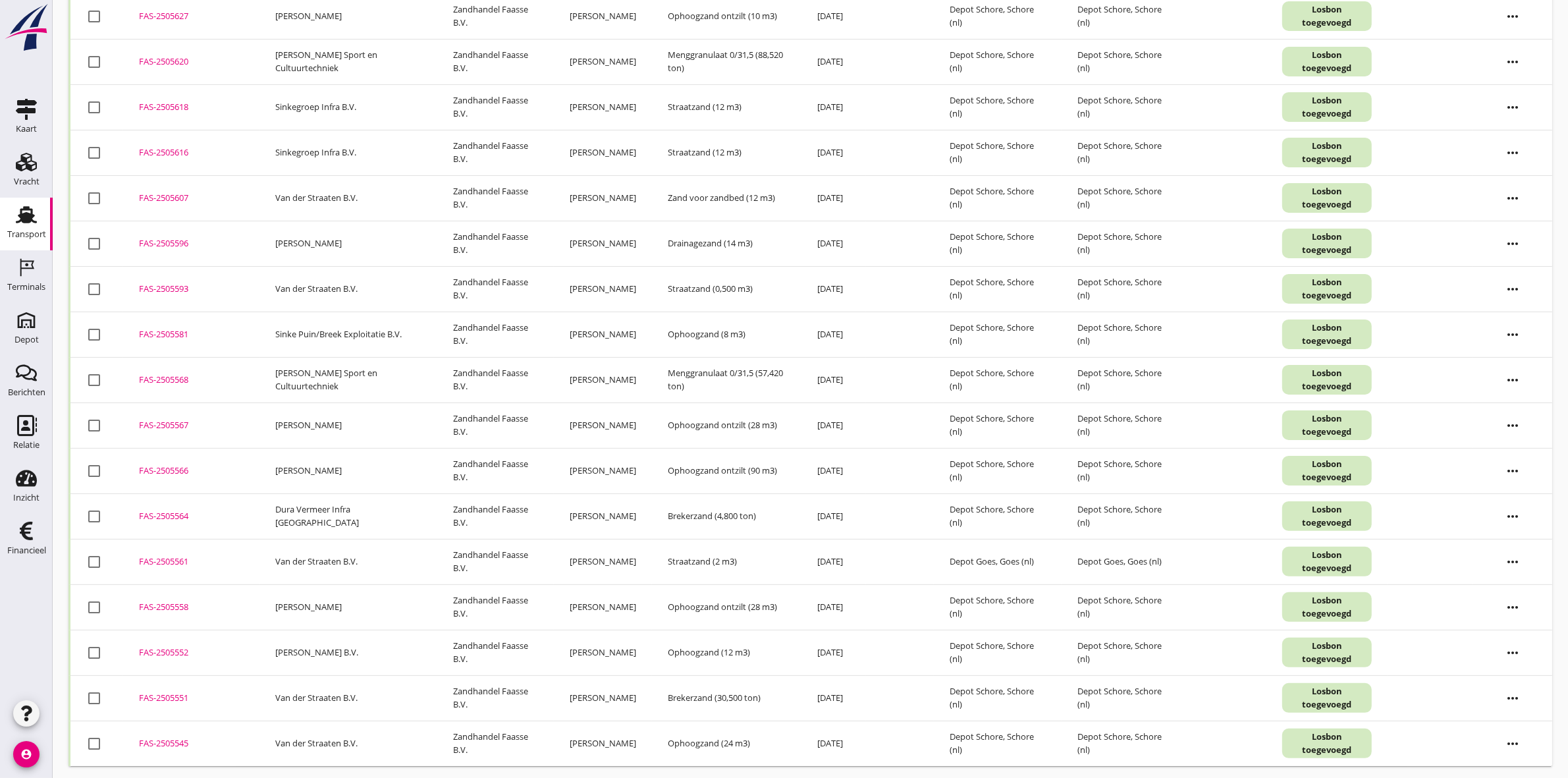
scroll to position [264, 0]
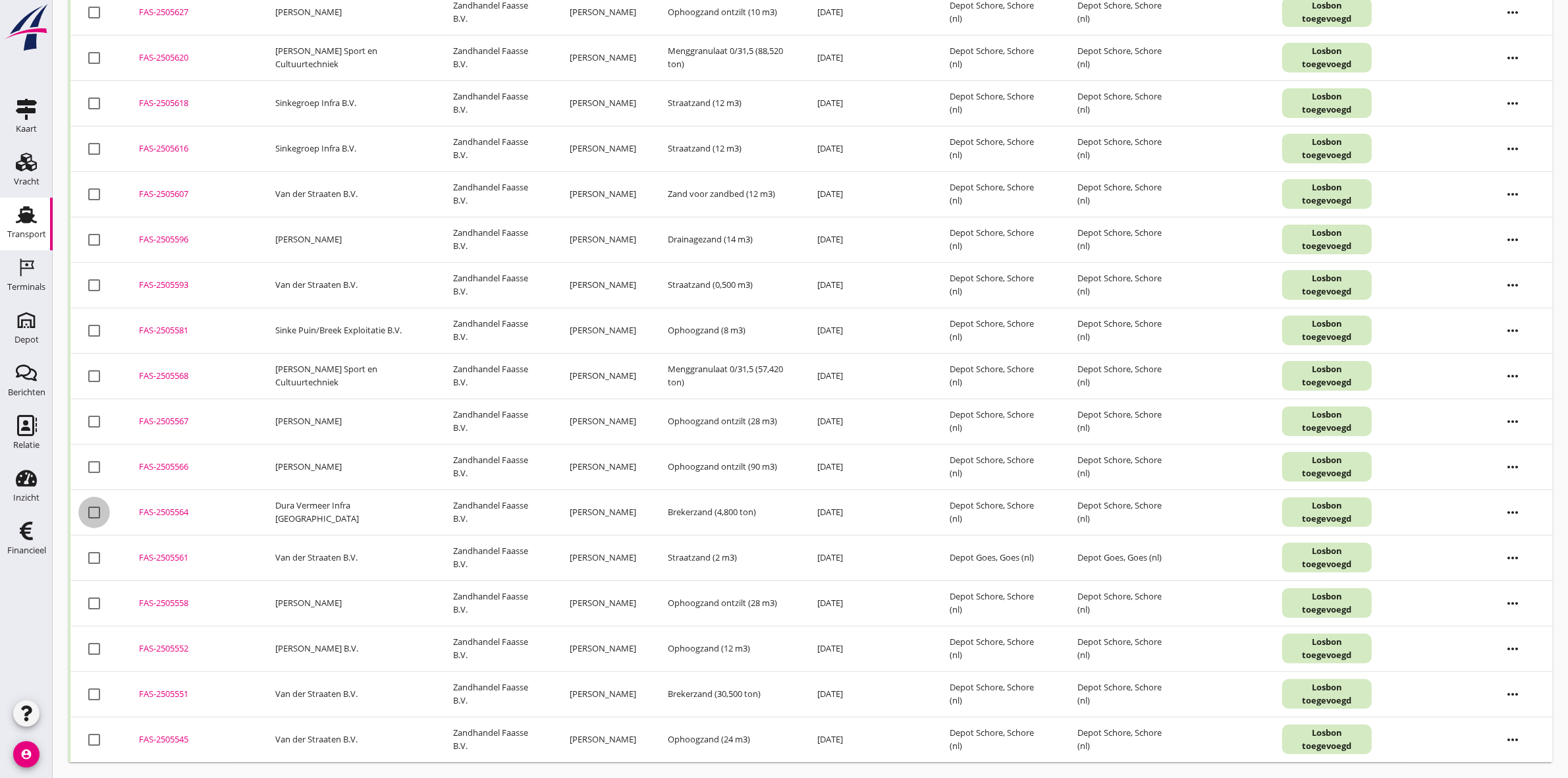
click at [101, 512] on div at bounding box center [94, 512] width 23 height 23
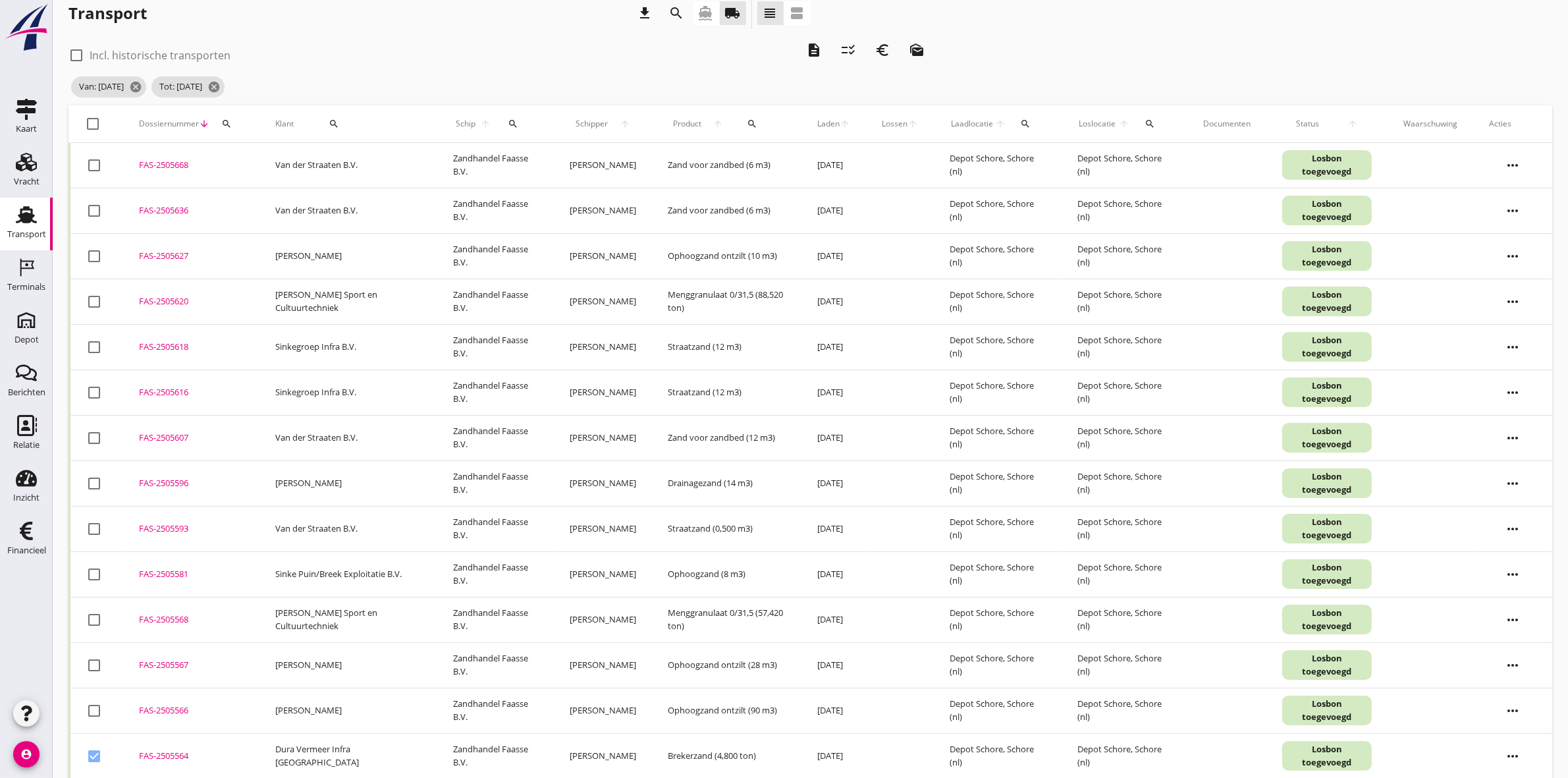
scroll to position [0, 0]
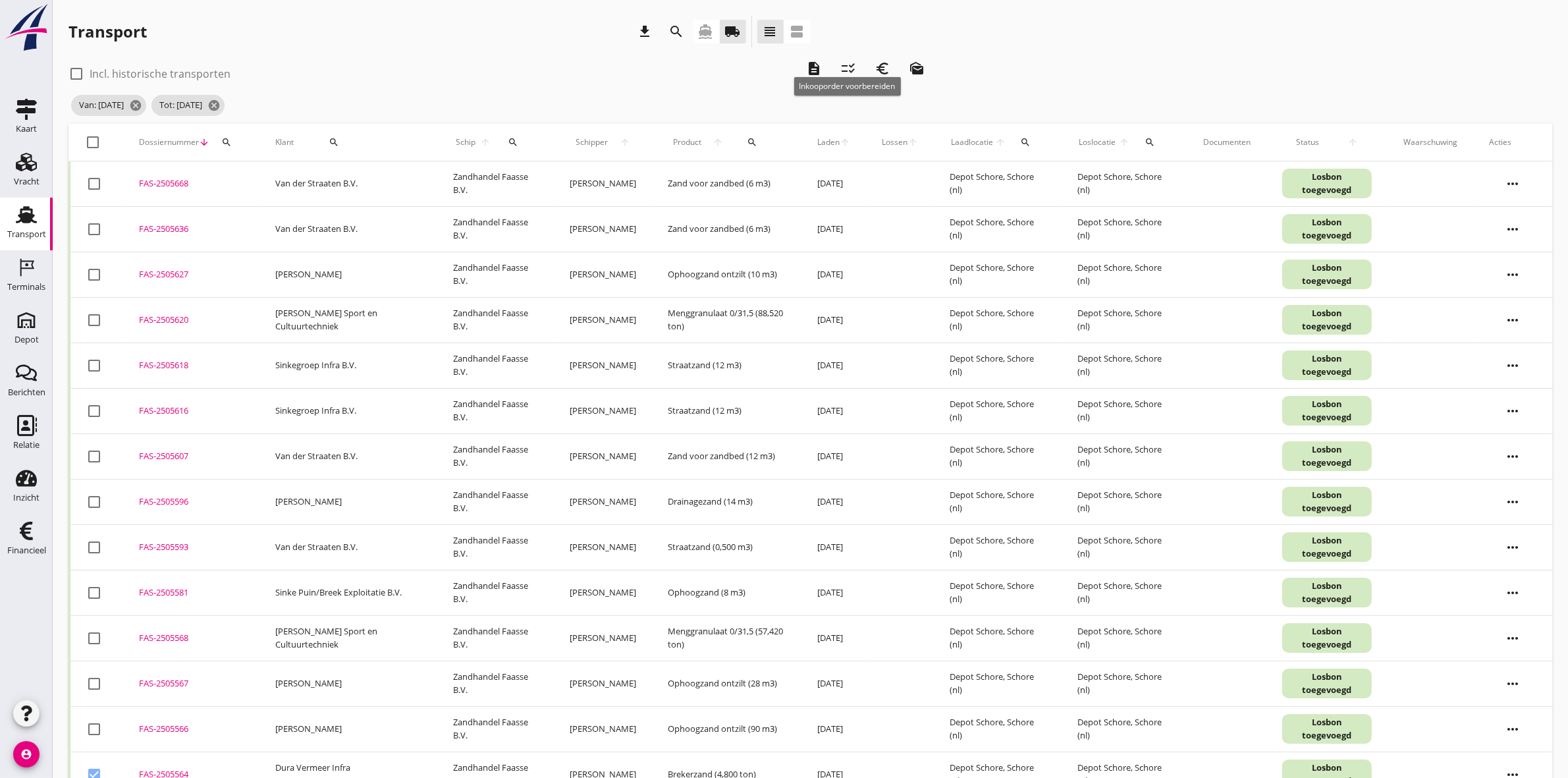
click at [849, 65] on icon "checklist_rtl" at bounding box center [848, 68] width 16 height 16
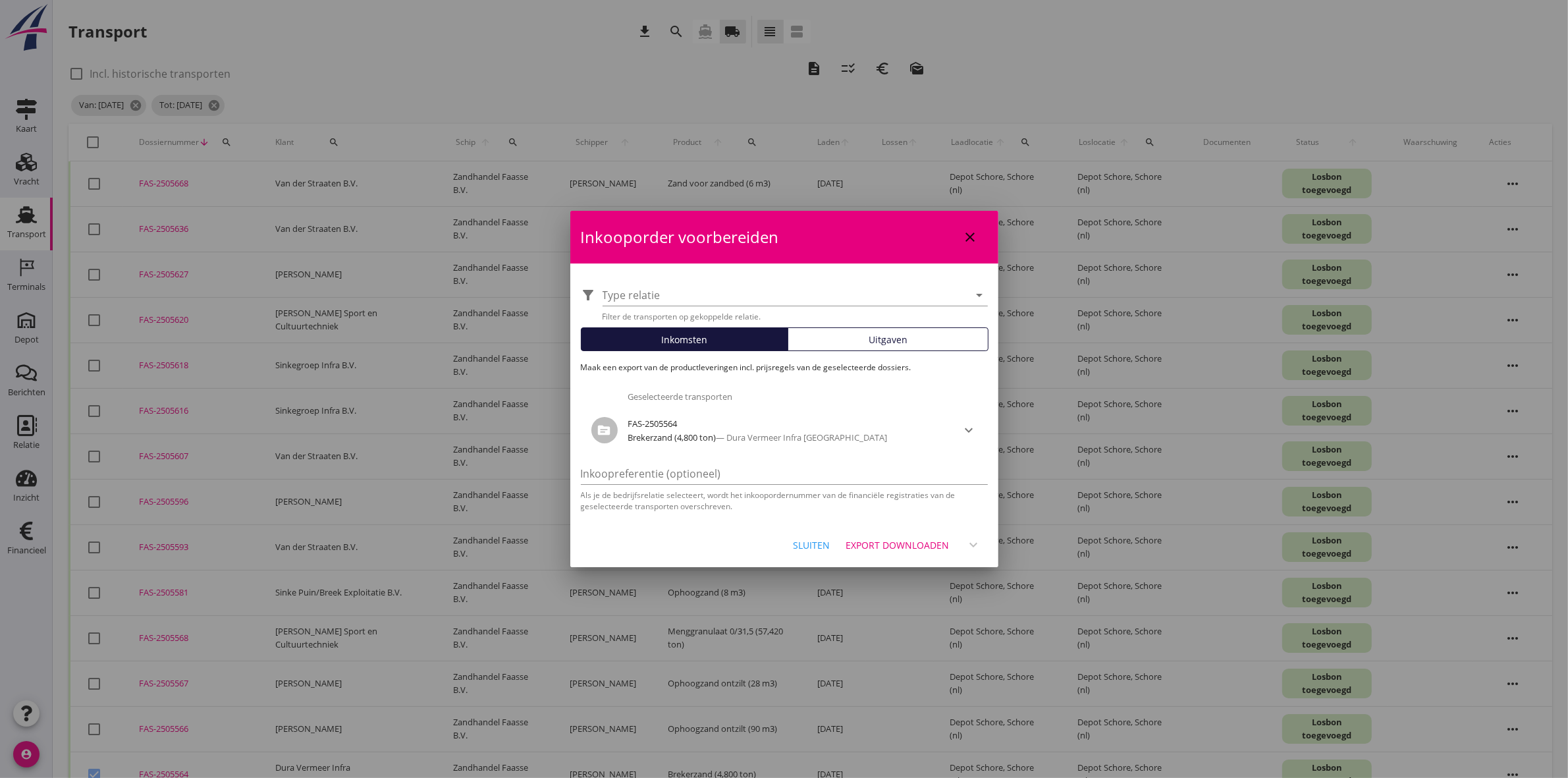
drag, startPoint x: 929, startPoint y: 540, endPoint x: 928, endPoint y: 532, distance: 8.1
click at [929, 541] on div "Export downloaden" at bounding box center [898, 544] width 104 height 14
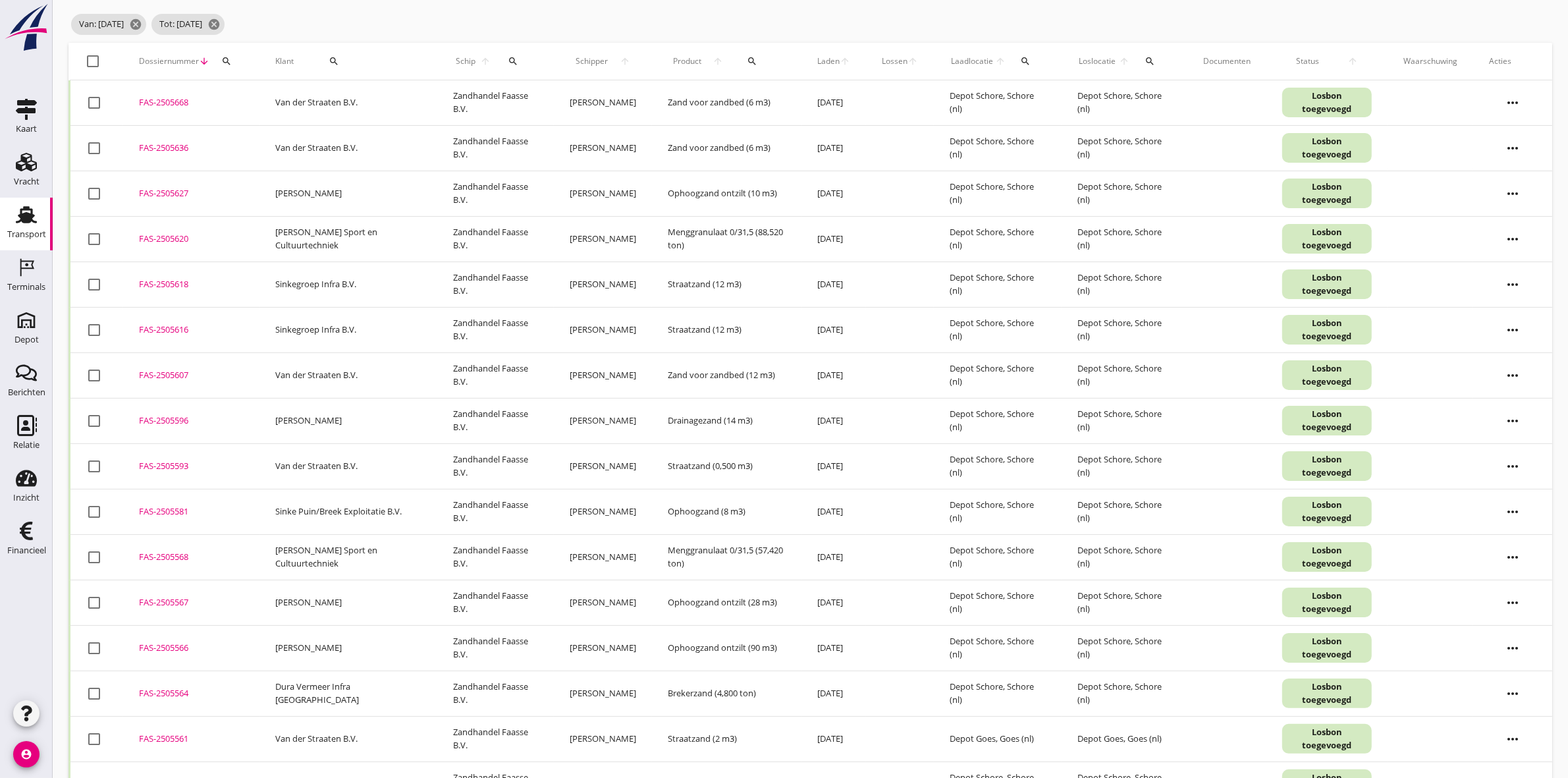
scroll to position [82, 0]
click at [90, 693] on div at bounding box center [94, 692] width 23 height 23
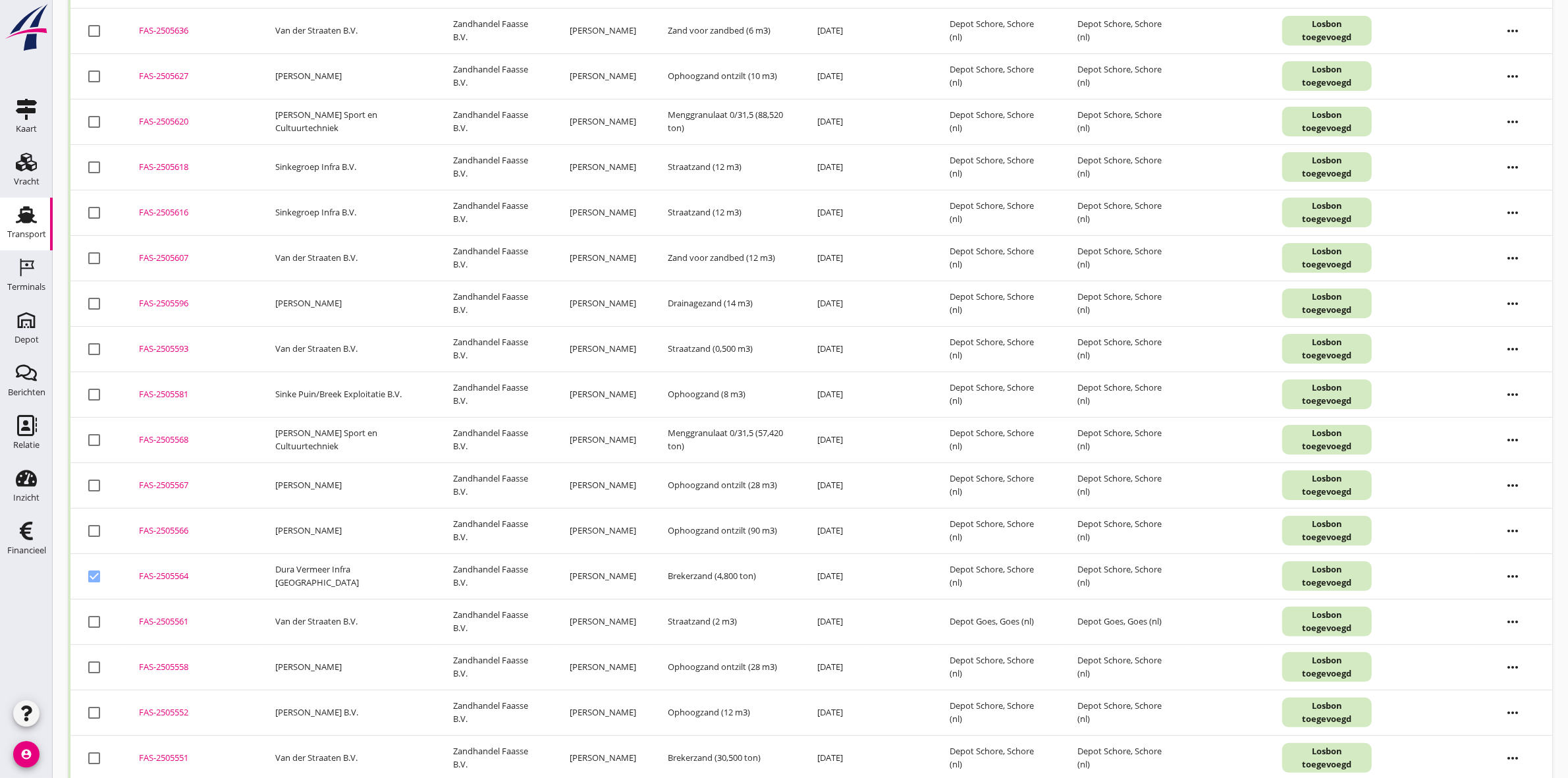
scroll to position [264, 0]
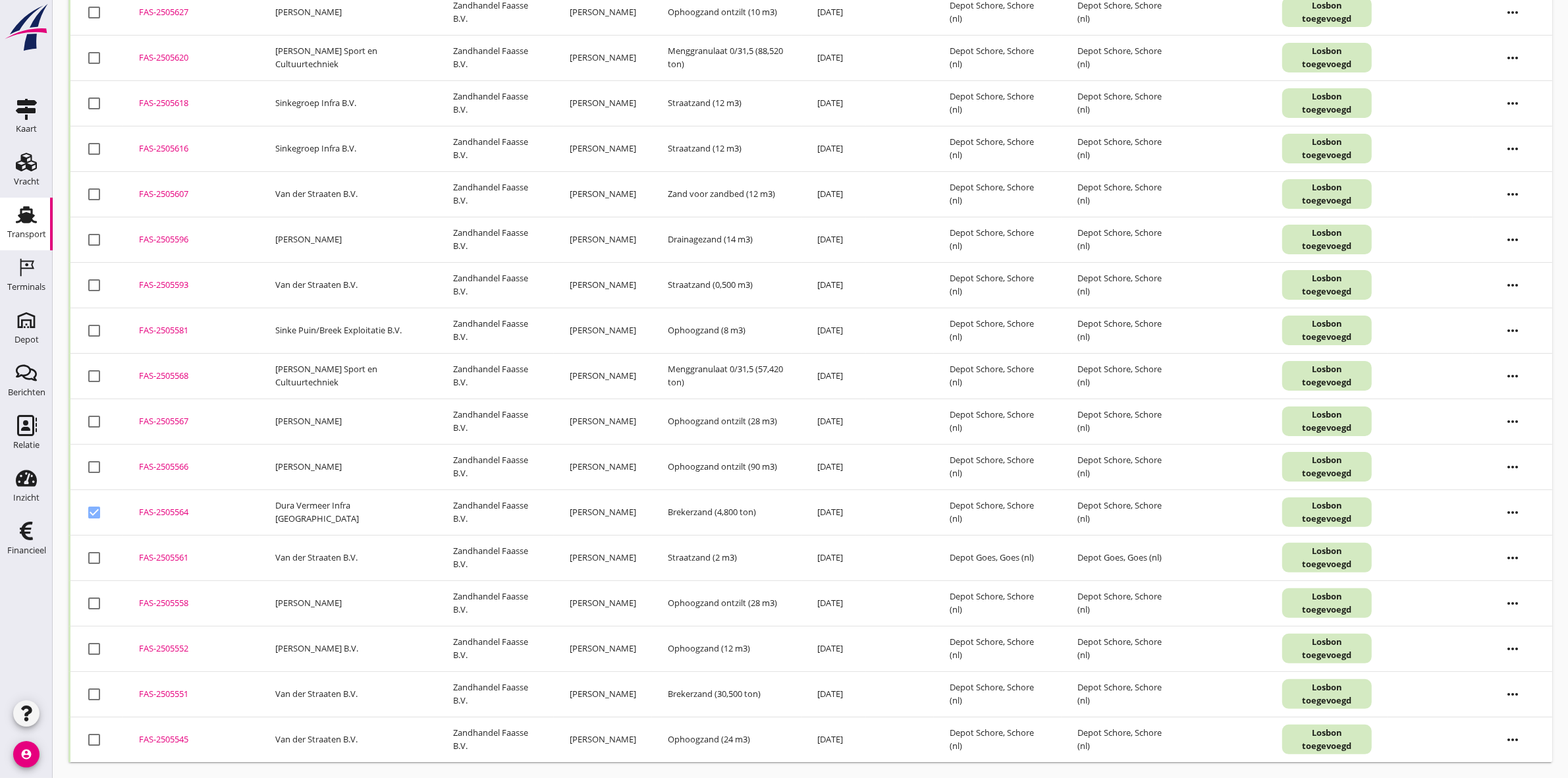
click at [93, 511] on div at bounding box center [94, 512] width 23 height 23
checkbox input "false"
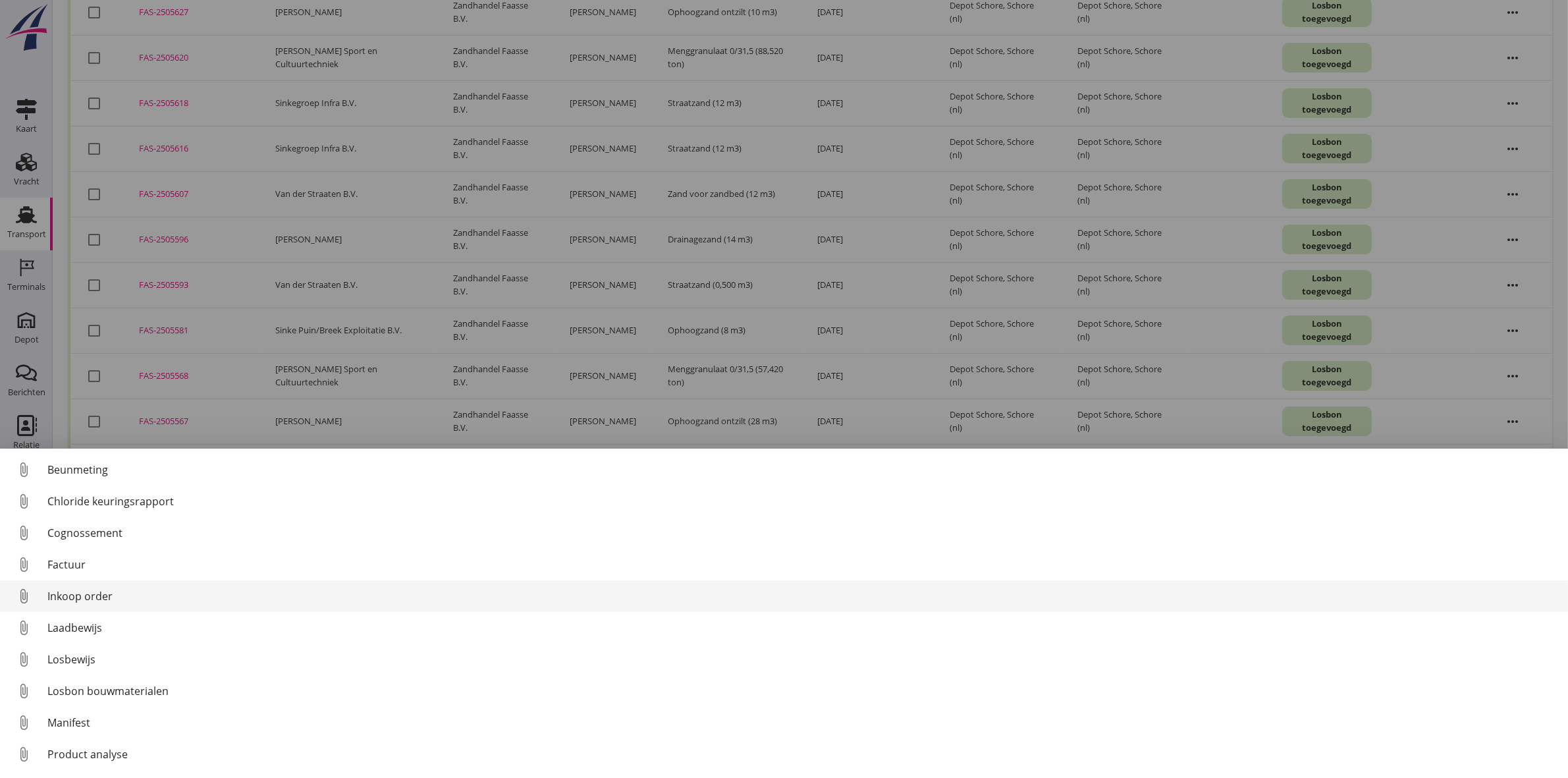
click at [104, 598] on div "Inkoop order" at bounding box center [802, 596] width 1511 height 16
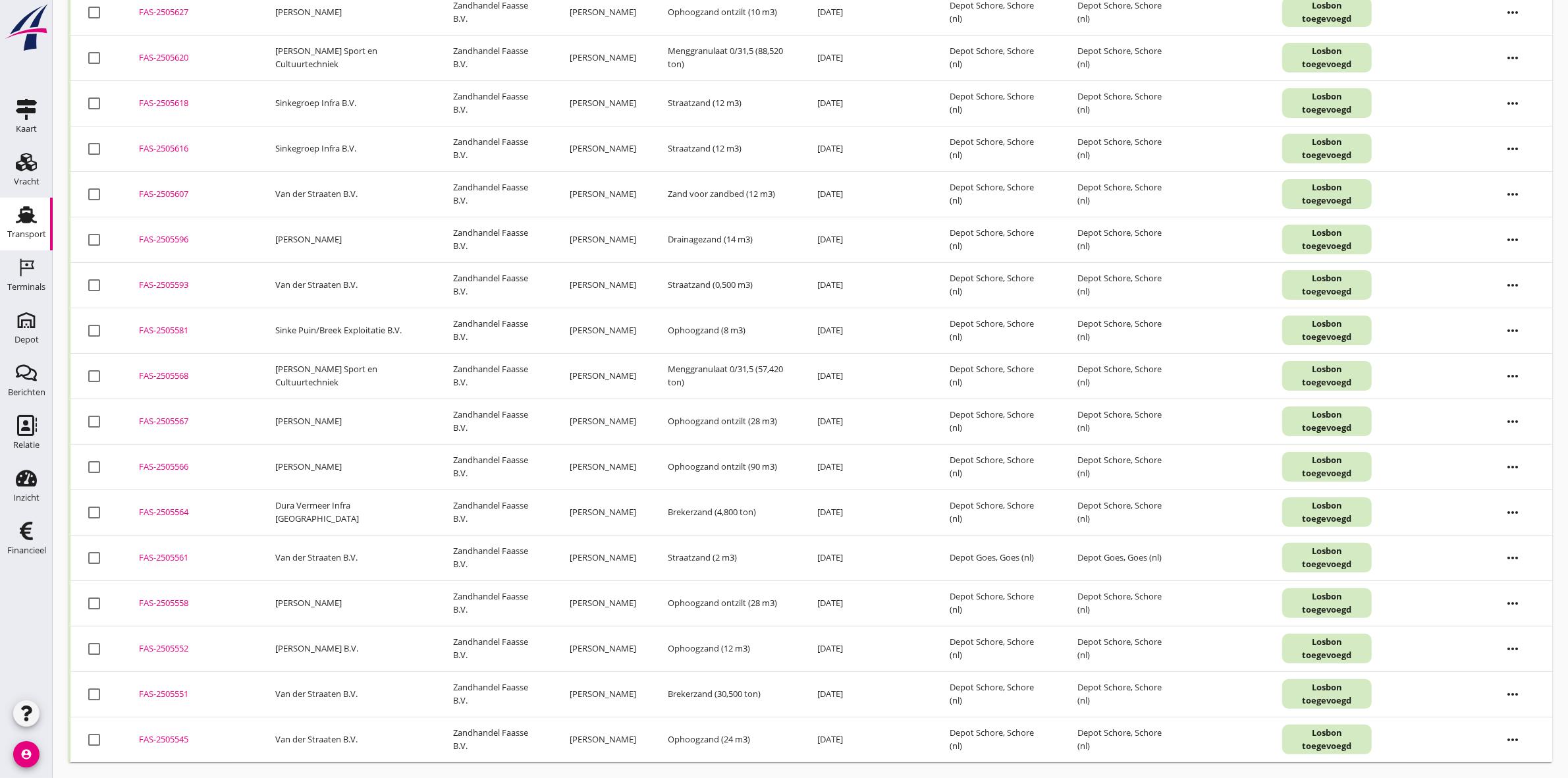
click at [159, 511] on div "FAS-2505564" at bounding box center [191, 512] width 105 height 13
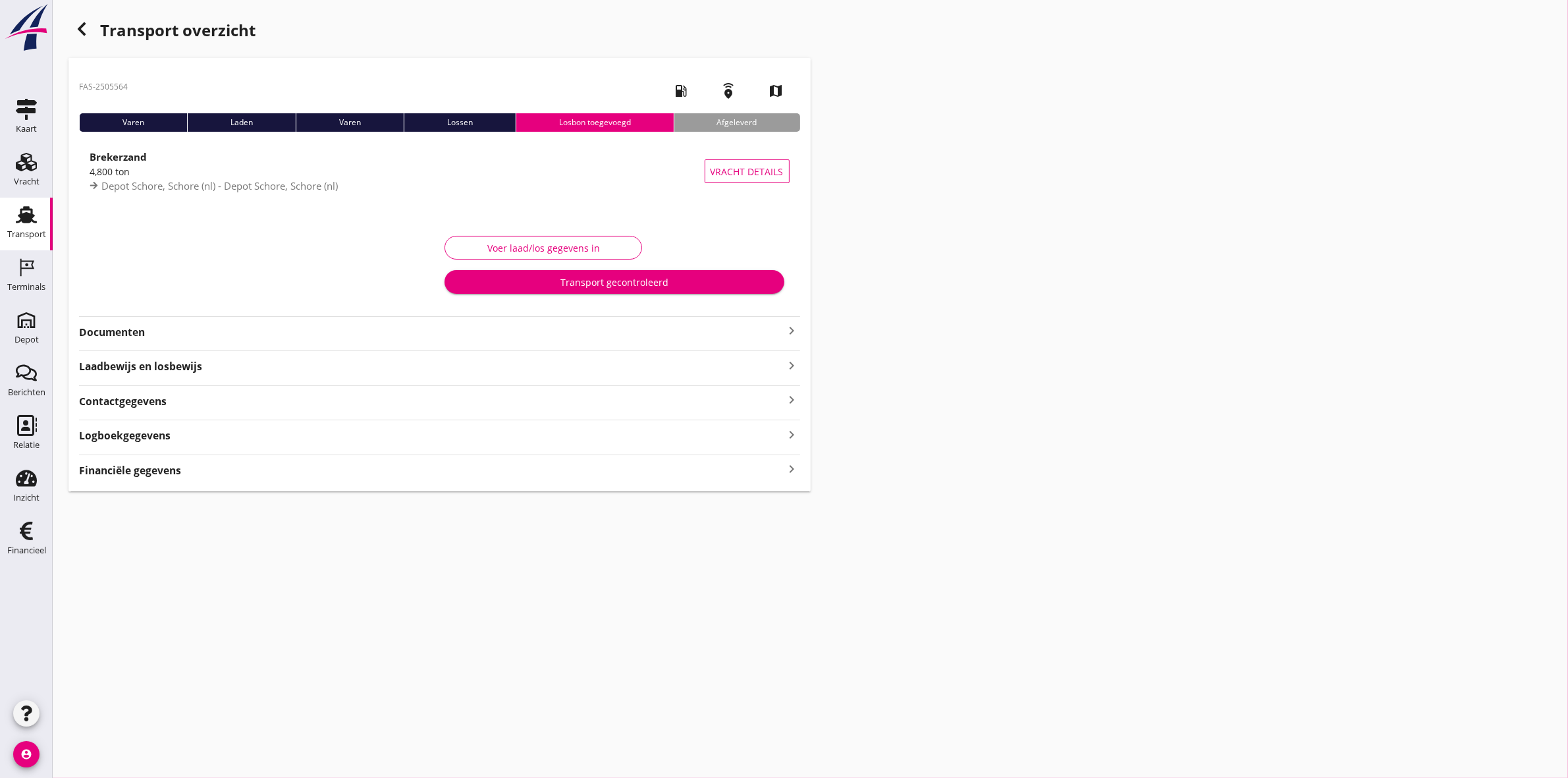
click at [100, 341] on div "FAS-2505564 local_gas_station emergency_share map Varen Laden Varen Lossen Losb…" at bounding box center [440, 275] width 742 height 433
click at [100, 334] on strong "Documenten" at bounding box center [431, 332] width 705 height 15
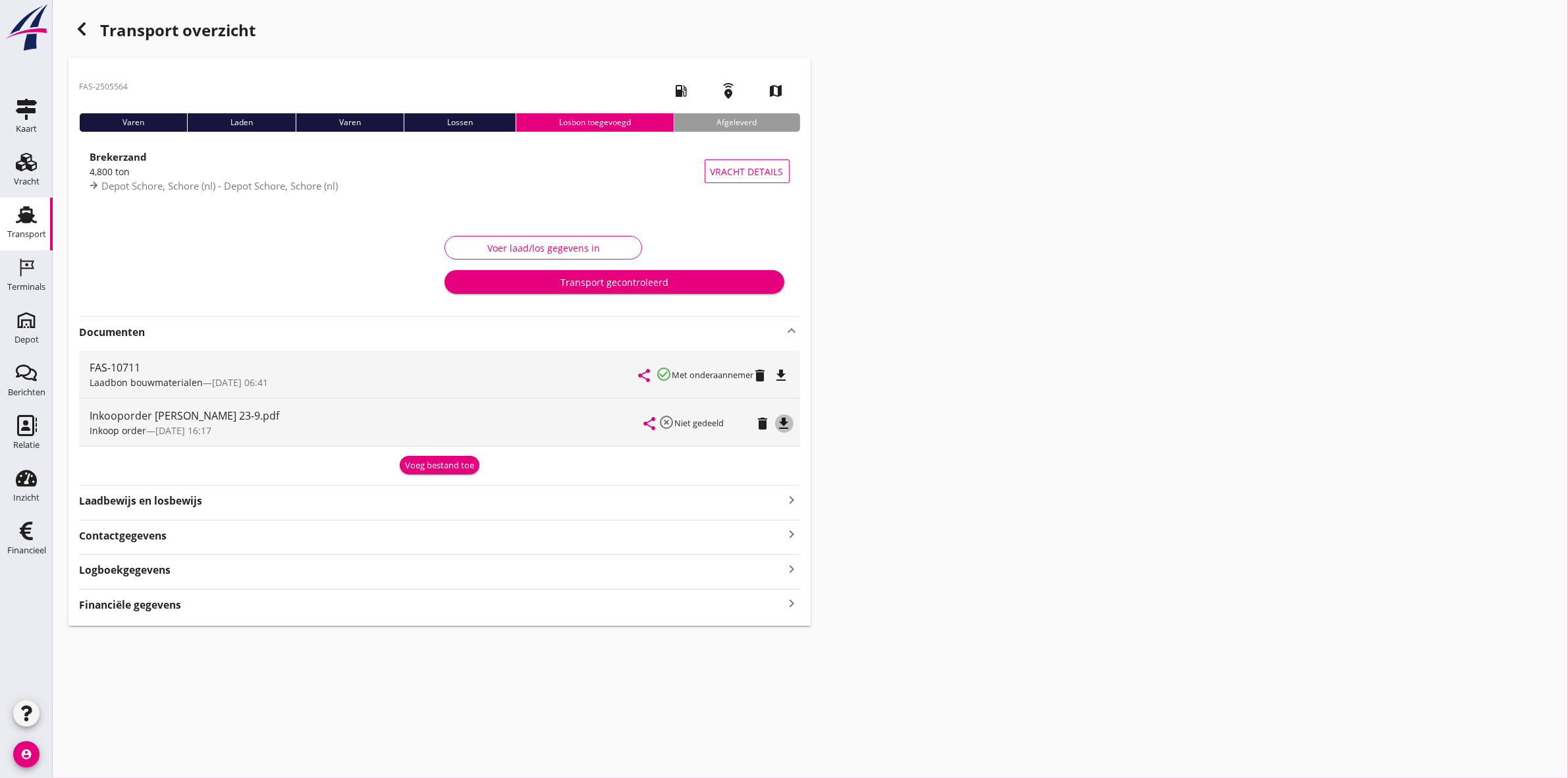
click at [785, 423] on icon "file_download" at bounding box center [784, 423] width 16 height 16
click at [153, 603] on strong "Financiële gegevens" at bounding box center [130, 605] width 102 height 15
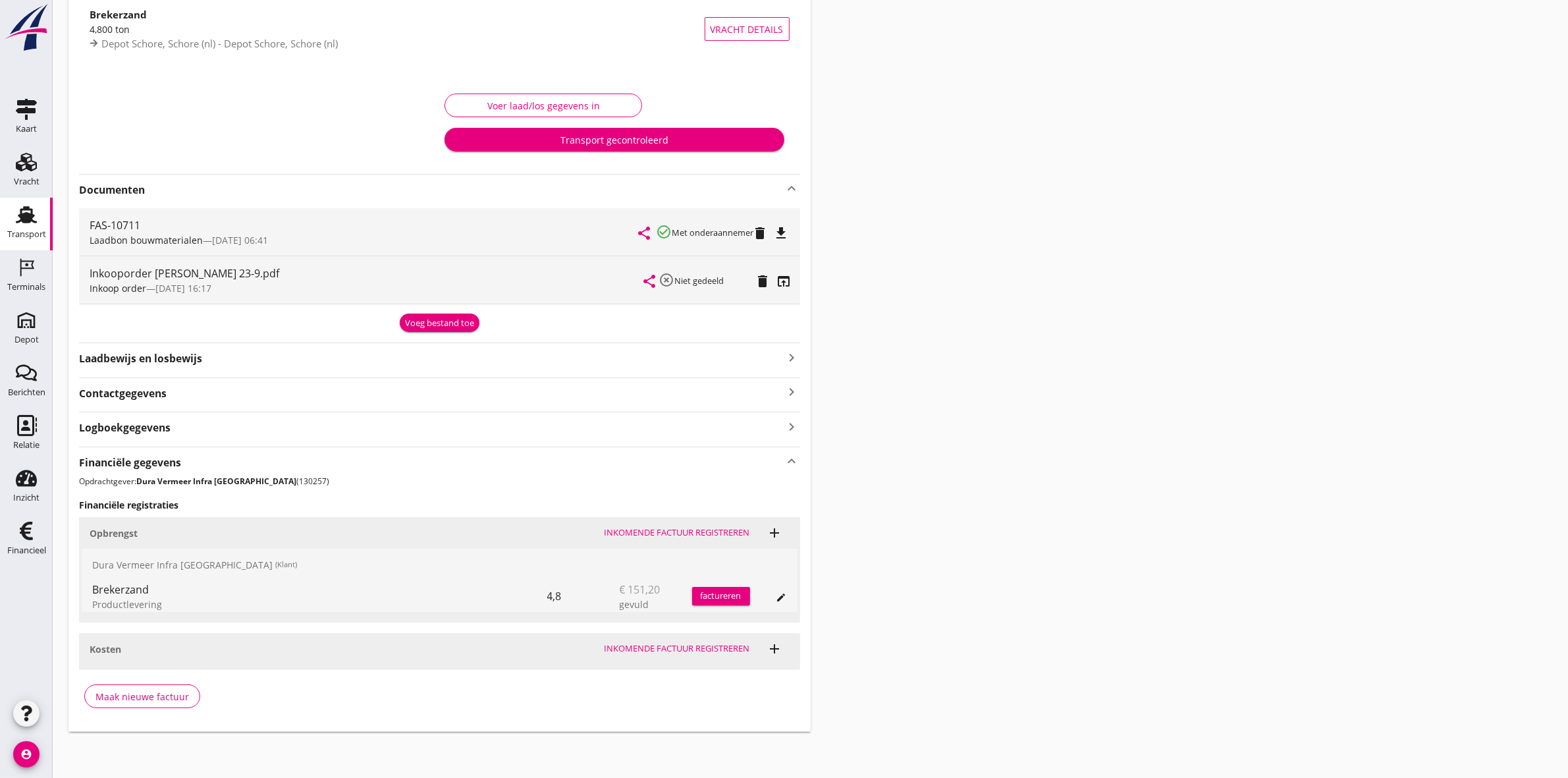
scroll to position [143, 0]
click at [45, 231] on div "Transport" at bounding box center [26, 234] width 39 height 8
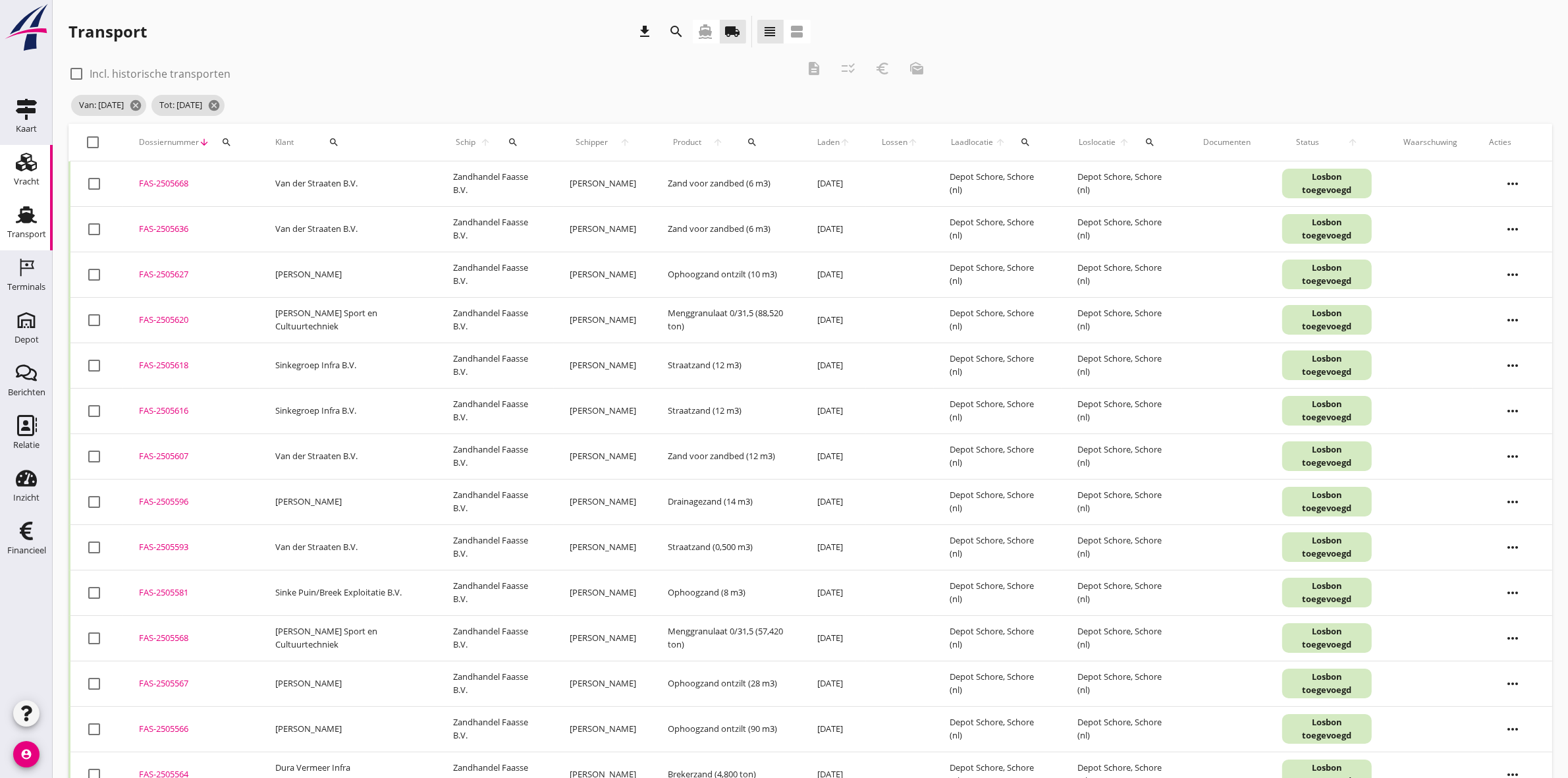
click at [29, 159] on icon "Vracht" at bounding box center [26, 162] width 21 height 21
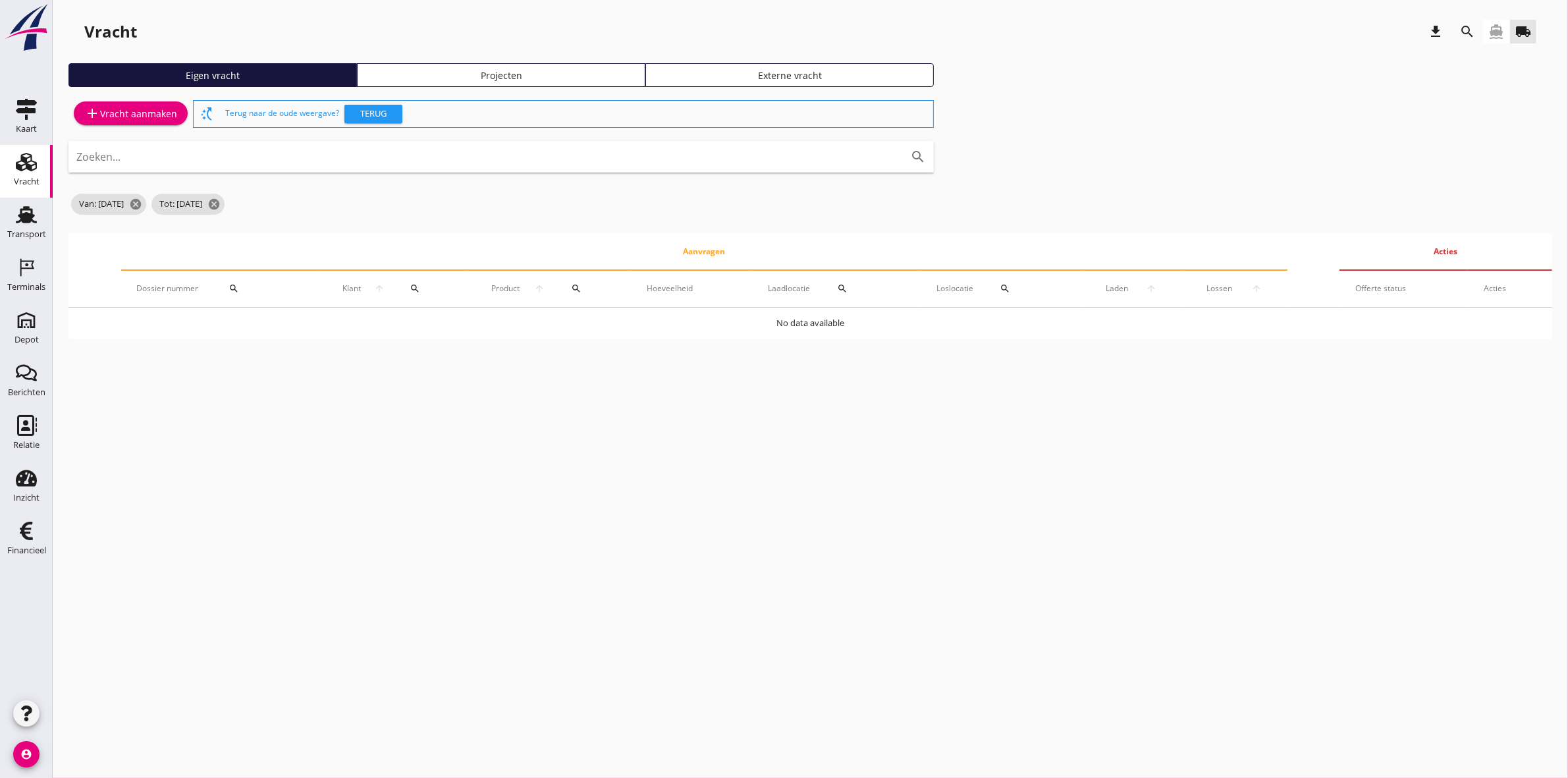
click at [481, 78] on div "Projecten" at bounding box center [501, 75] width 277 height 14
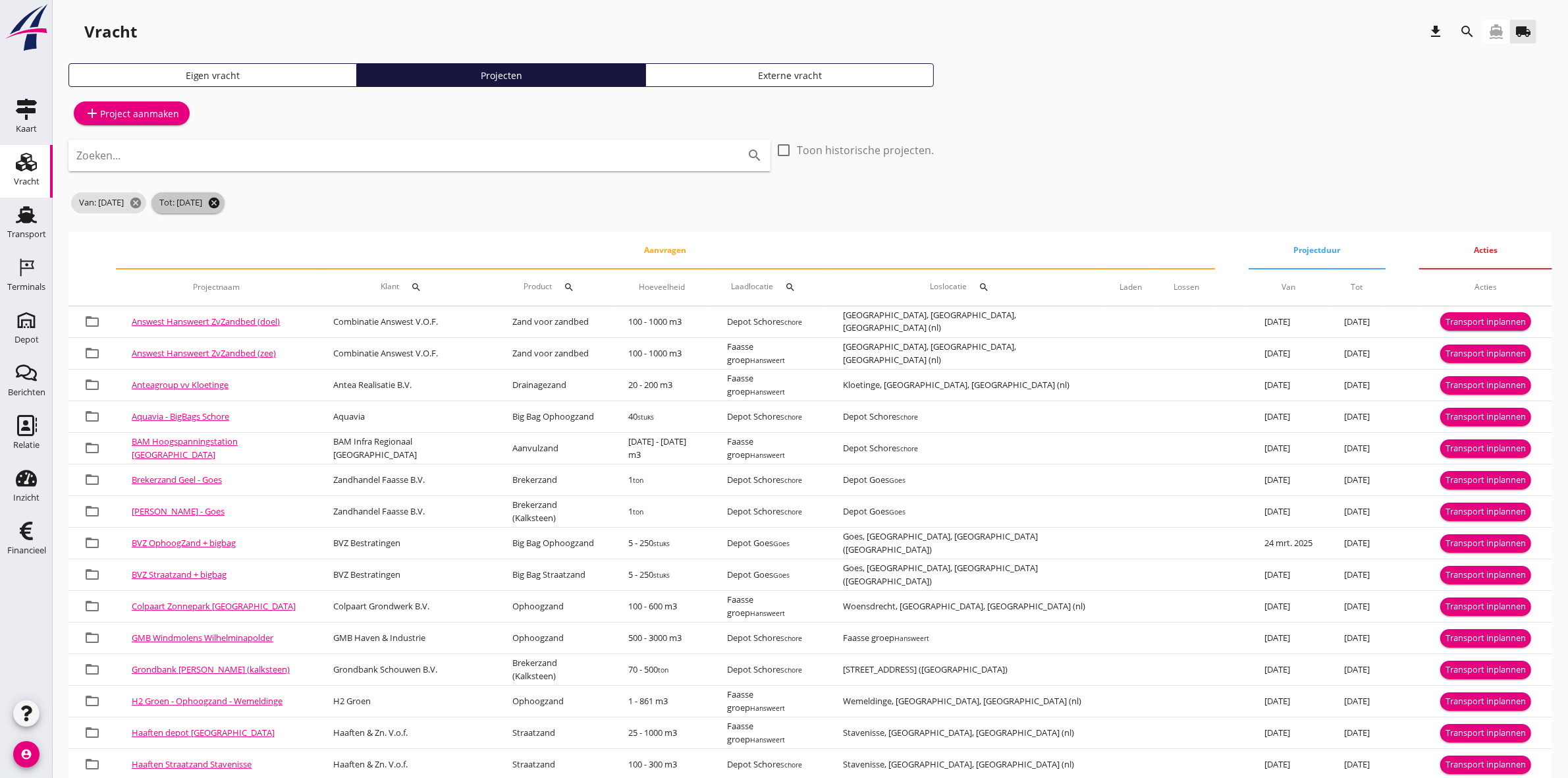
click at [220, 201] on icon "cancel" at bounding box center [214, 203] width 13 height 13
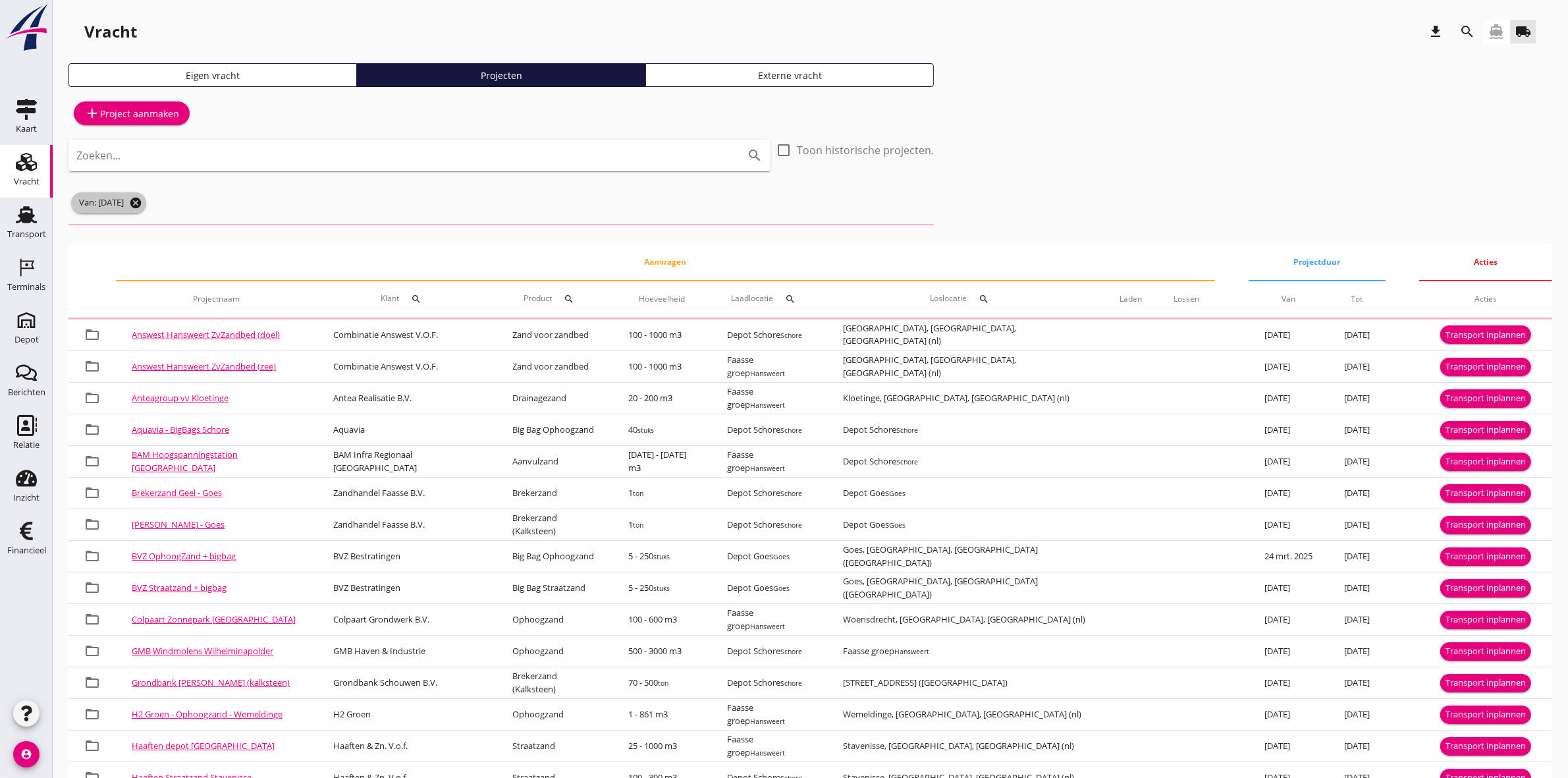
click at [142, 200] on icon "cancel" at bounding box center [136, 203] width 13 height 13
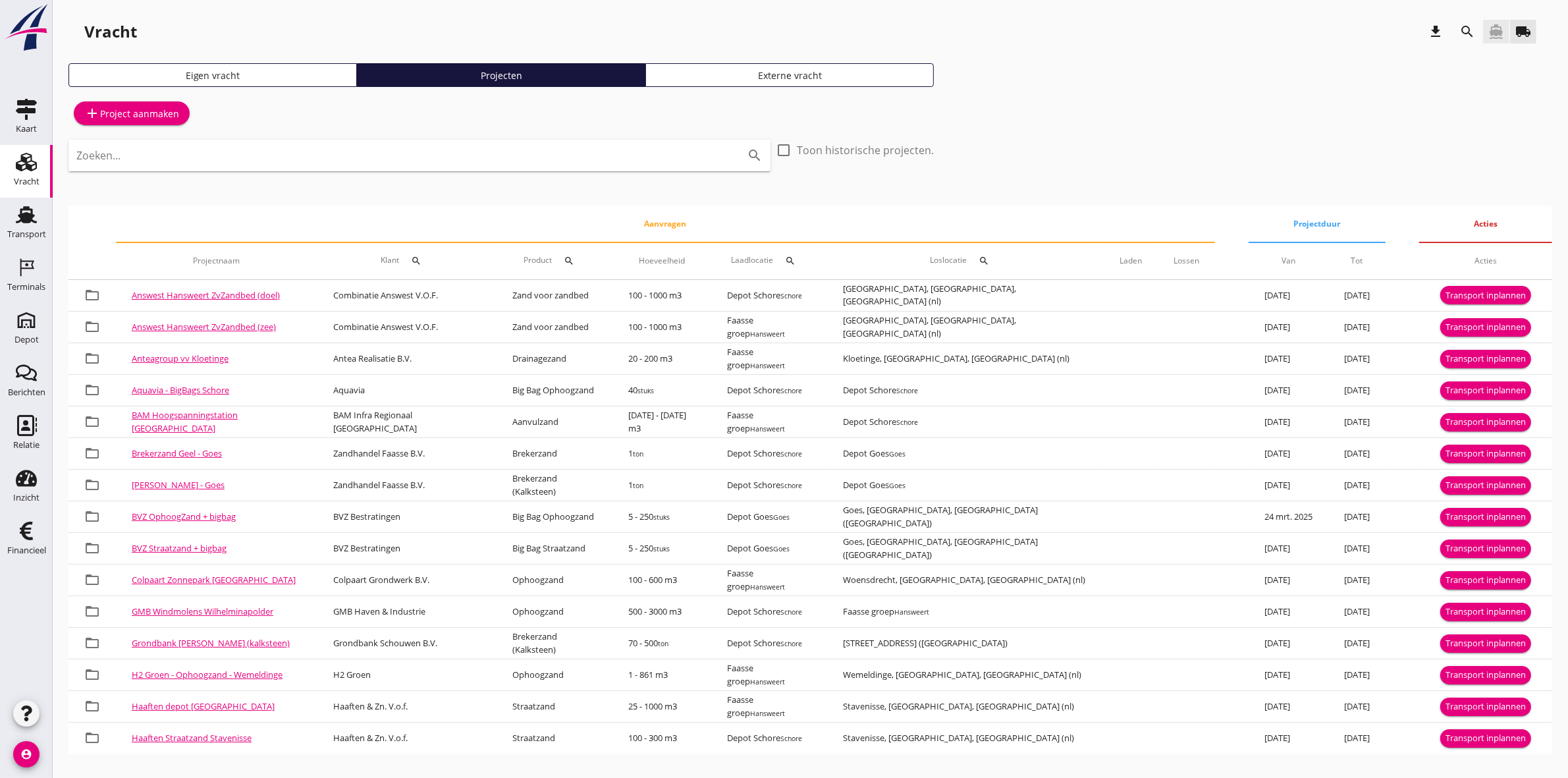
click at [1495, 30] on icon "directions_boat" at bounding box center [1496, 31] width 16 height 16
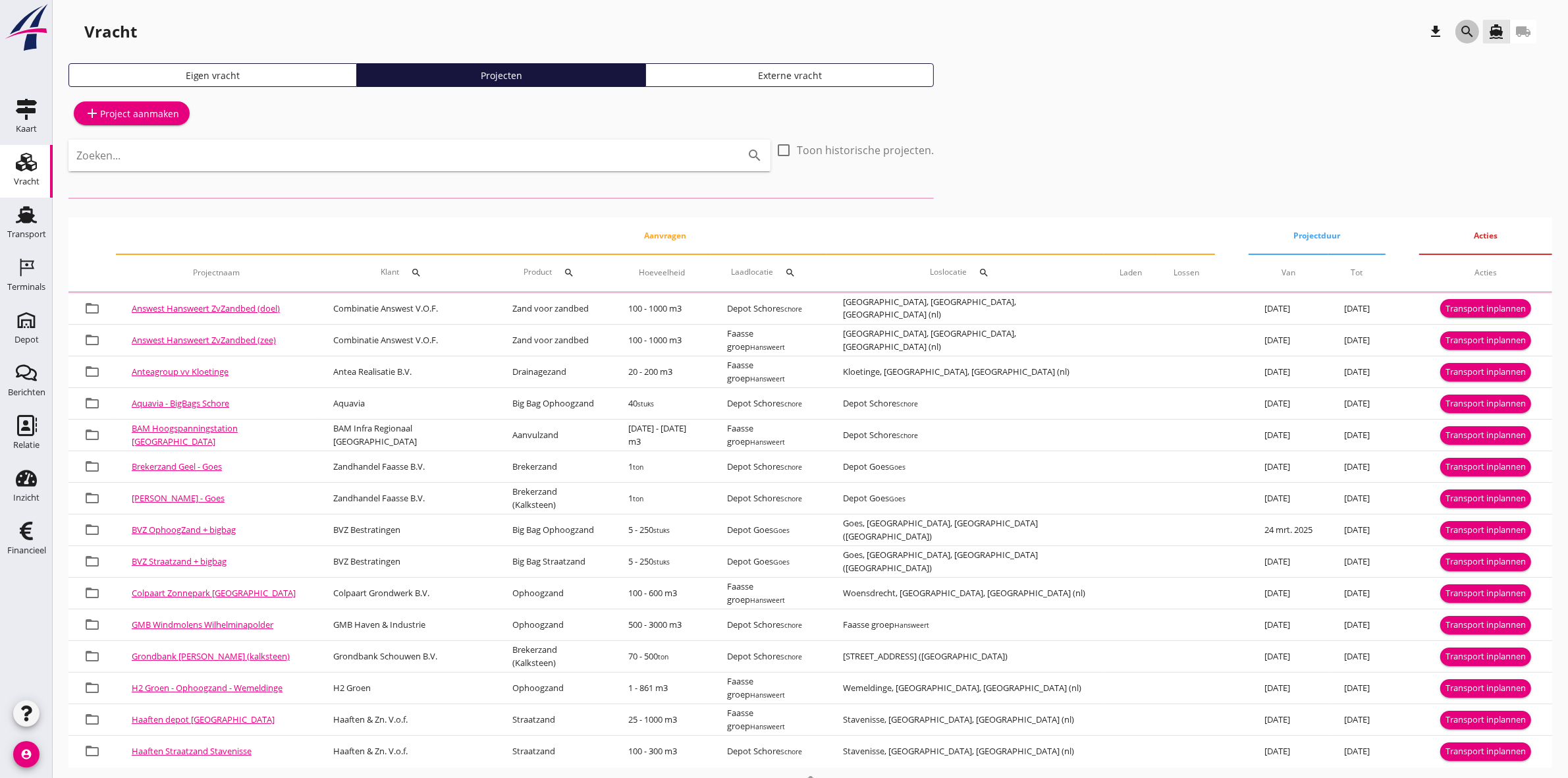
click at [1464, 24] on icon "search" at bounding box center [1467, 31] width 16 height 16
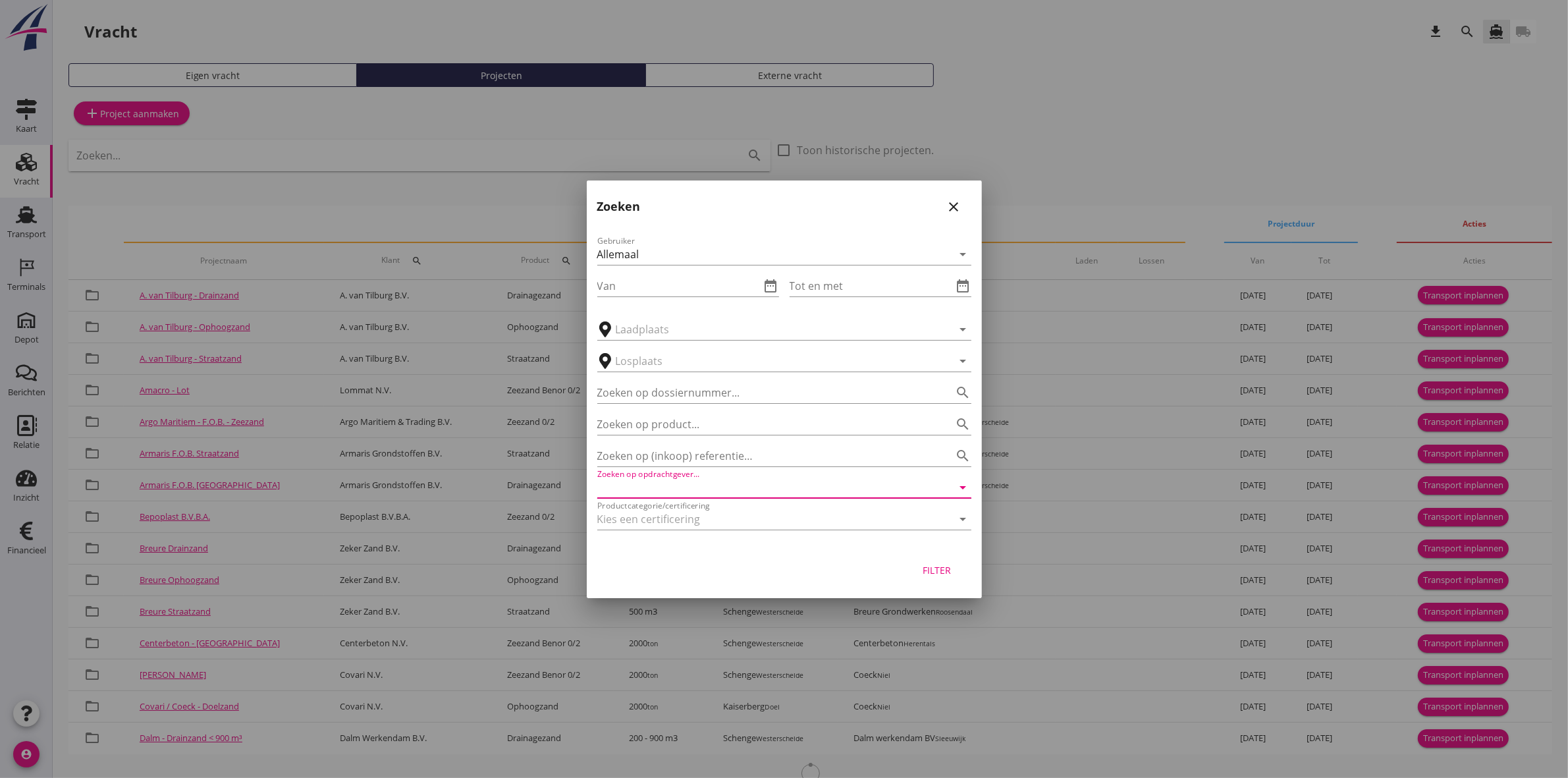
click at [682, 490] on input "Zoeken op opdrachtgever..." at bounding box center [766, 487] width 337 height 21
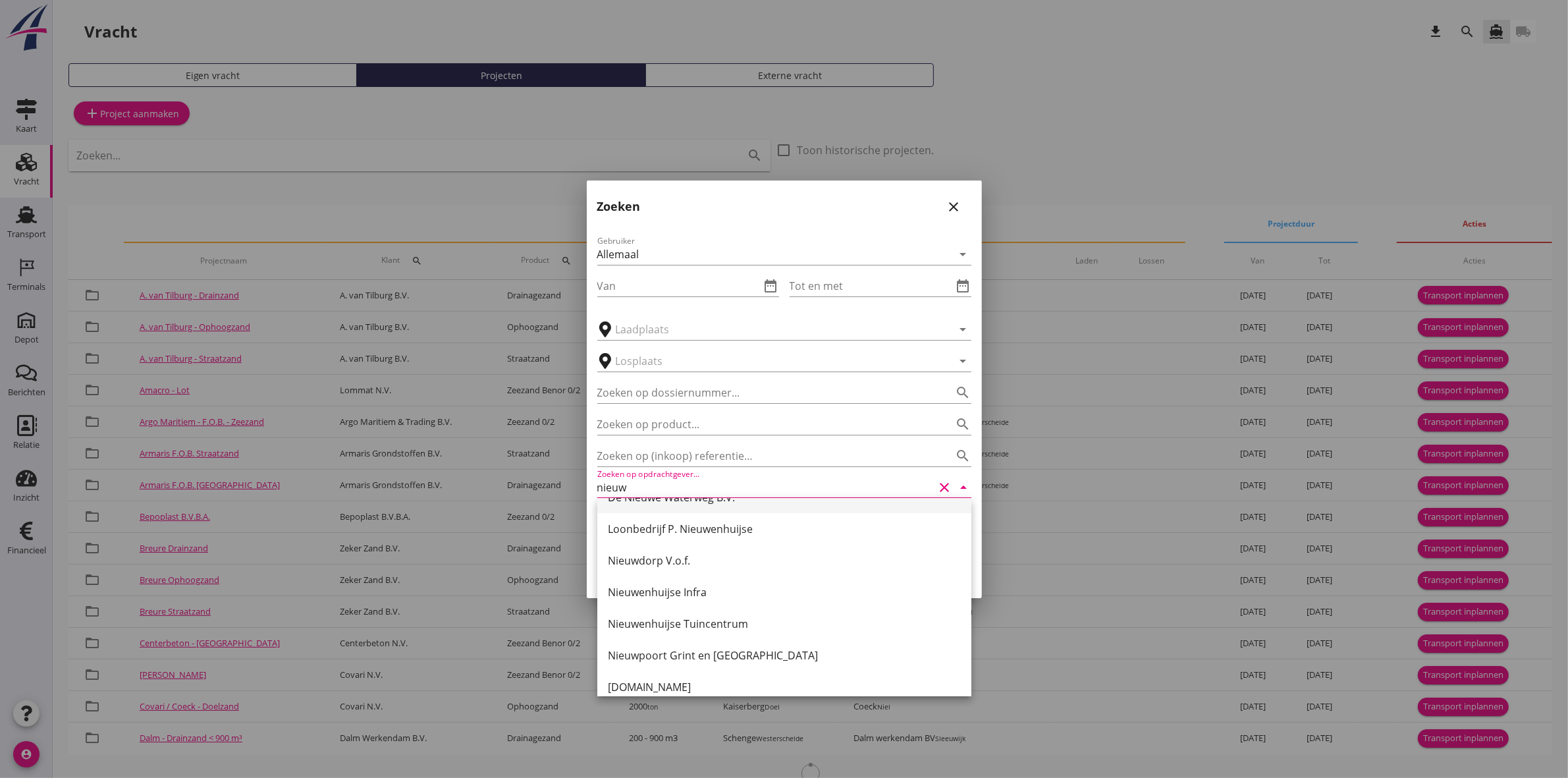
scroll to position [97, 0]
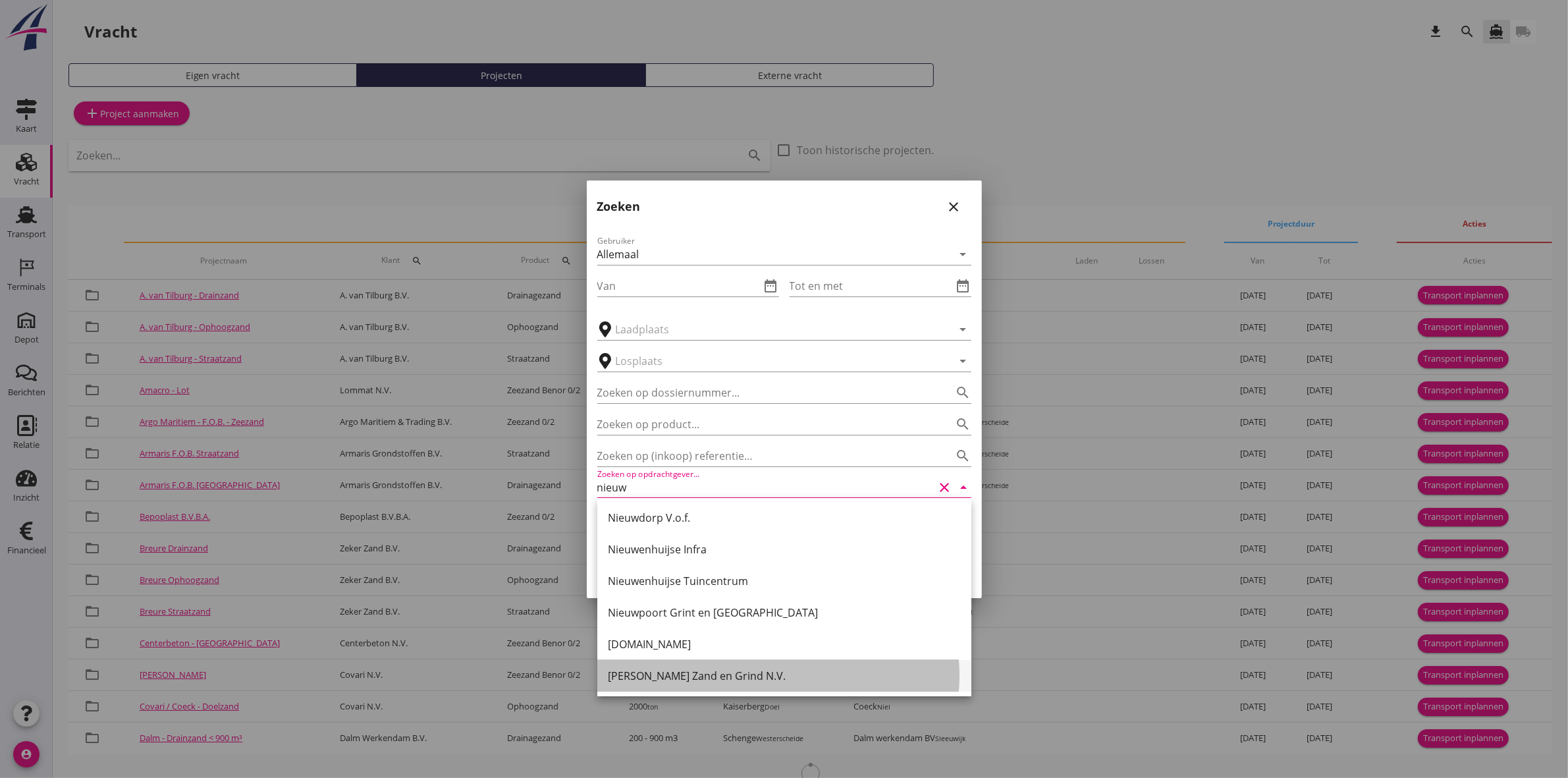
click at [751, 682] on div "Van Nieuwpoort Zand en Grind N.V." at bounding box center [784, 675] width 353 height 16
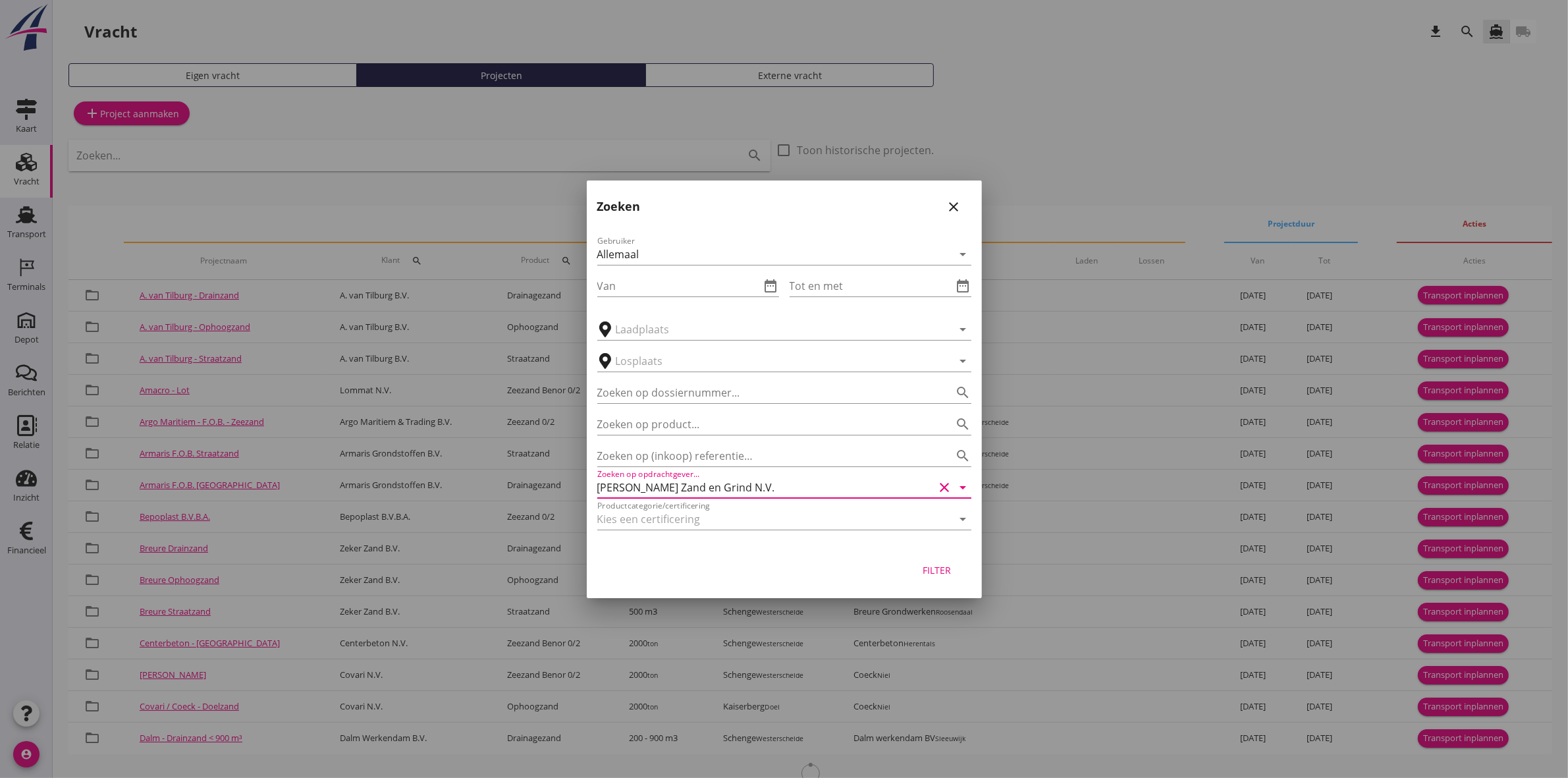
type input "Van Nieuwpoort Zand en Grind N.V."
click at [930, 571] on div "Filter" at bounding box center [937, 570] width 37 height 14
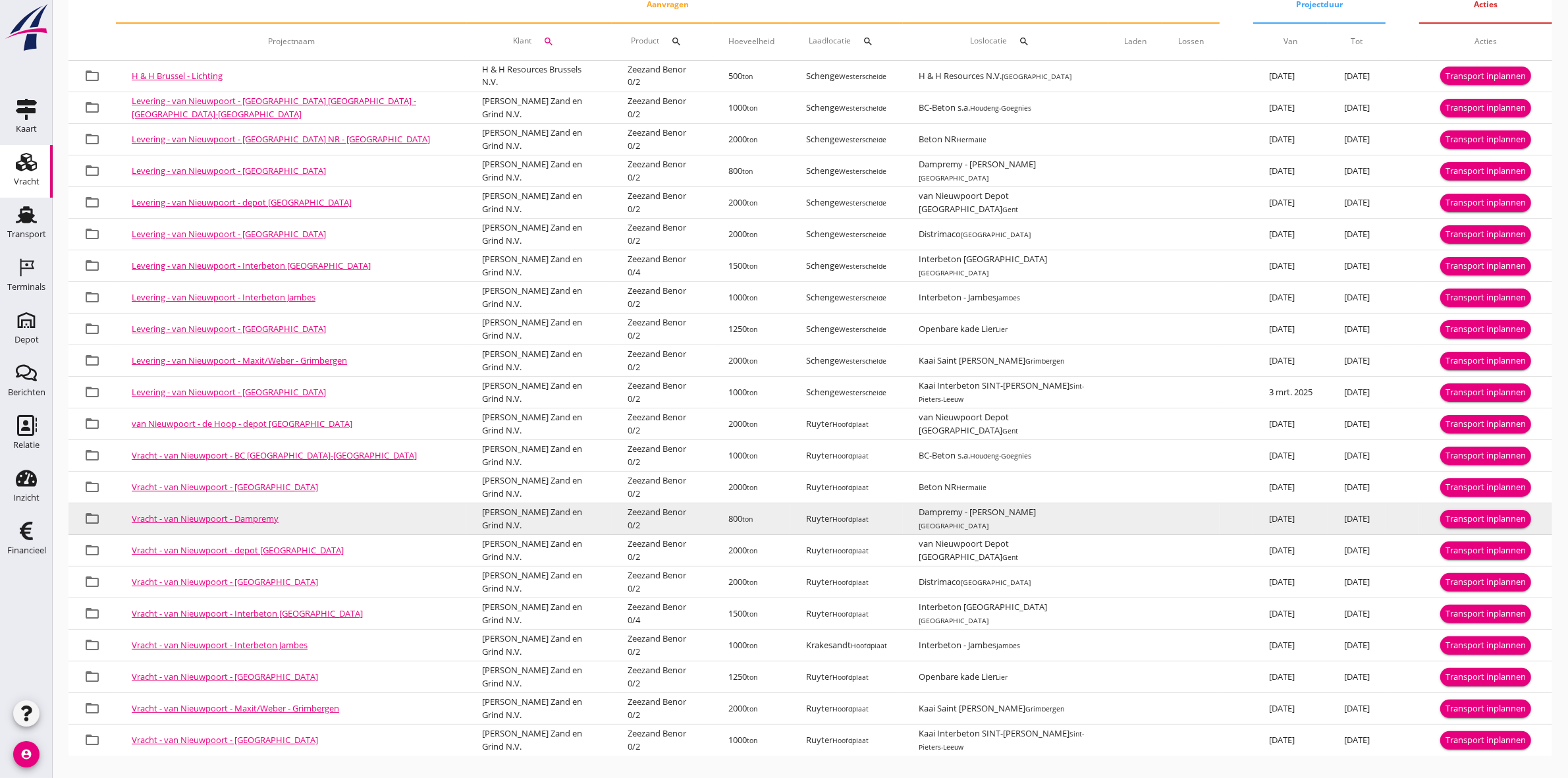
scroll to position [249, 0]
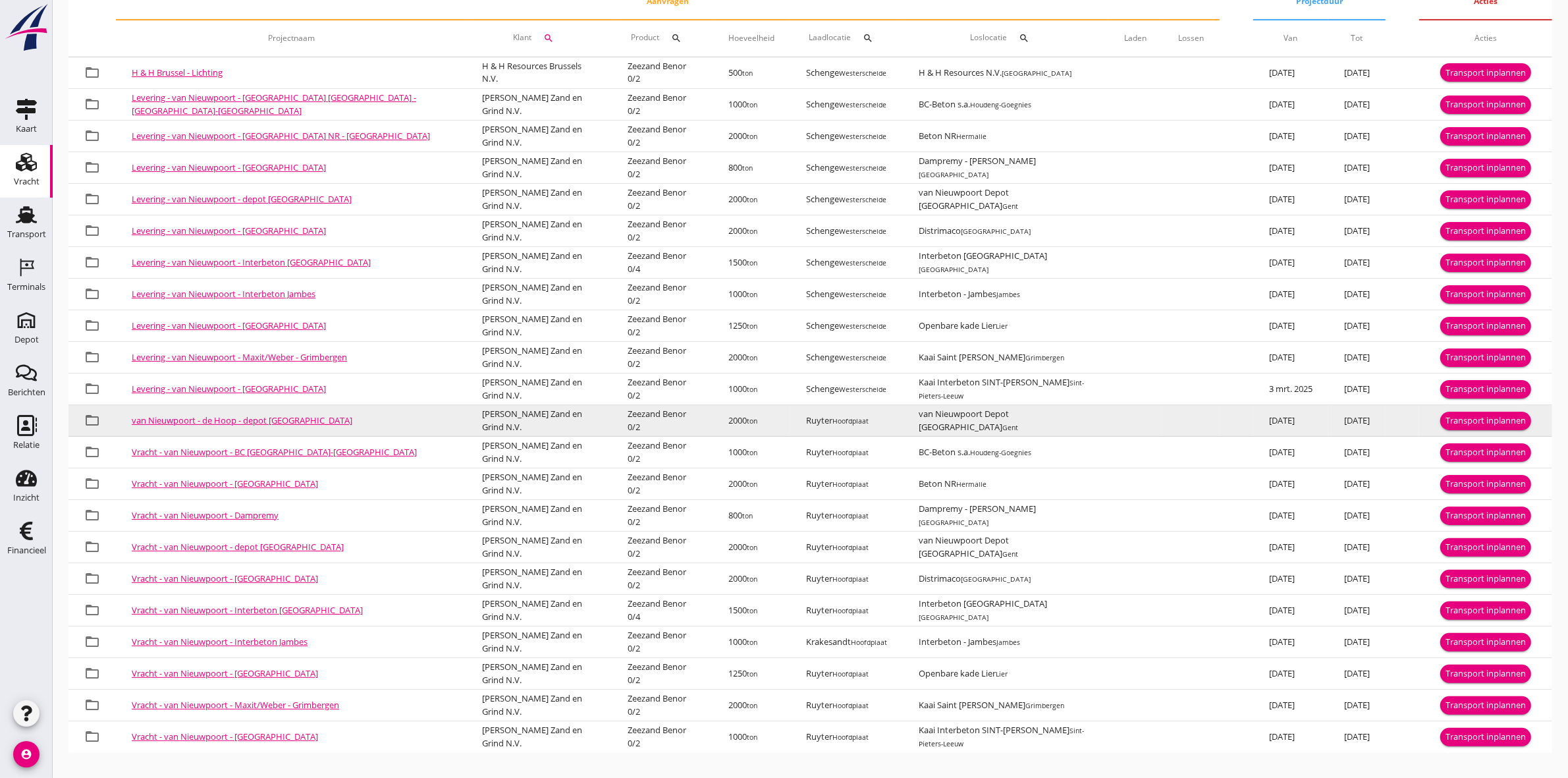
click at [187, 416] on link "van Nieuwpoort - de Hoop - depot Gent" at bounding box center [242, 420] width 220 height 12
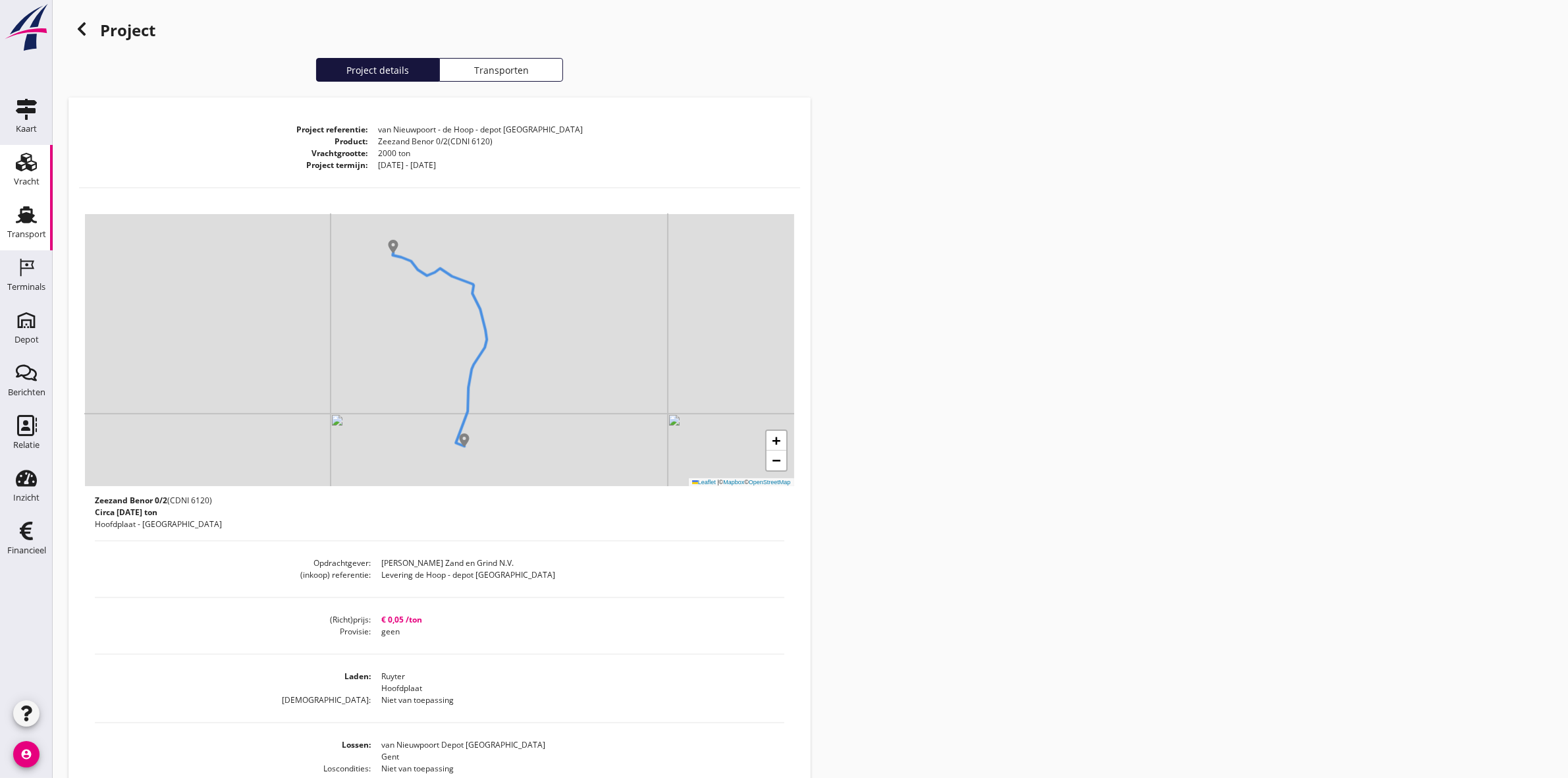
click at [26, 235] on div "Transport" at bounding box center [26, 234] width 39 height 8
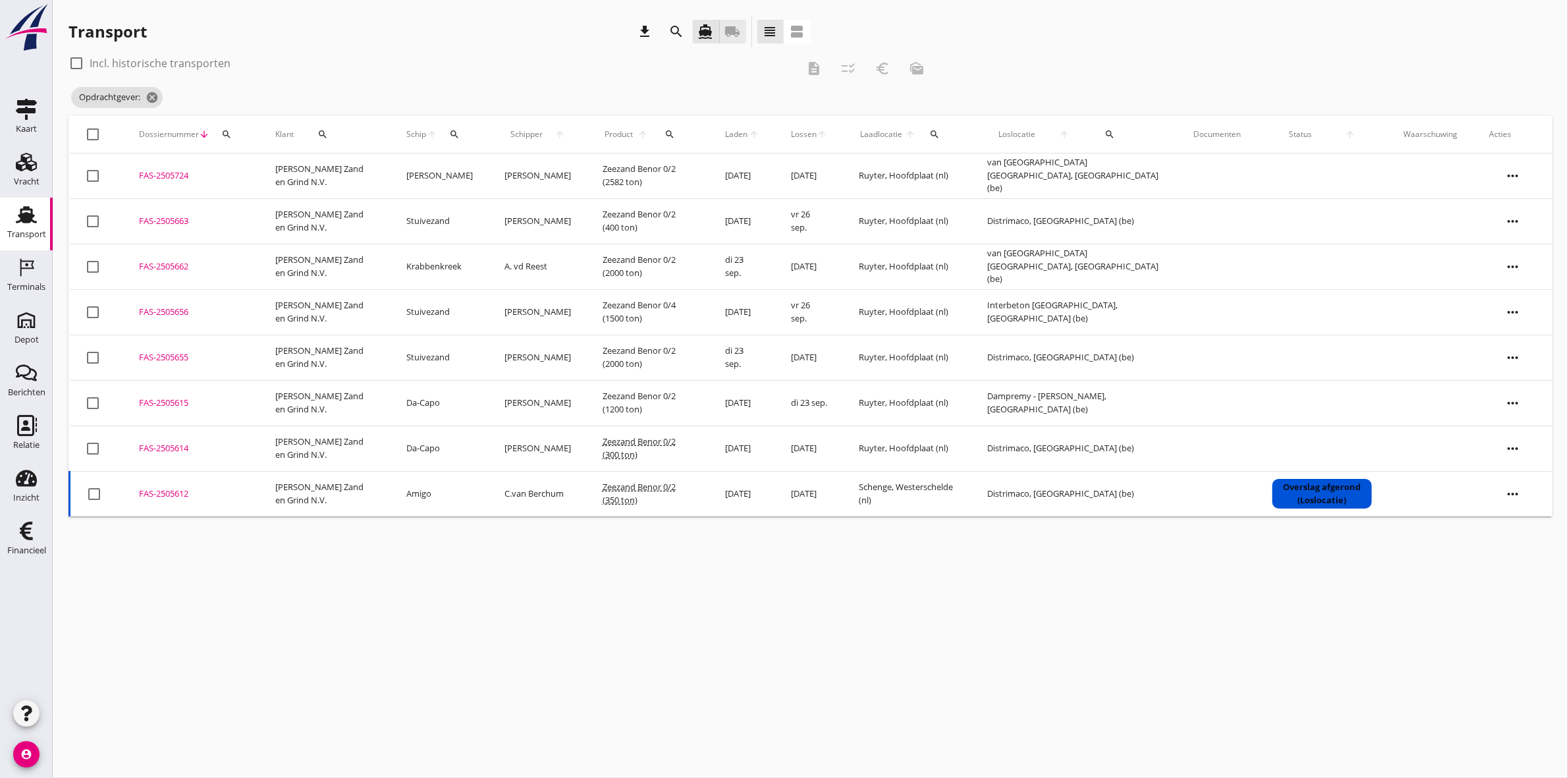
click at [723, 27] on link "local_shipping" at bounding box center [733, 31] width 26 height 24
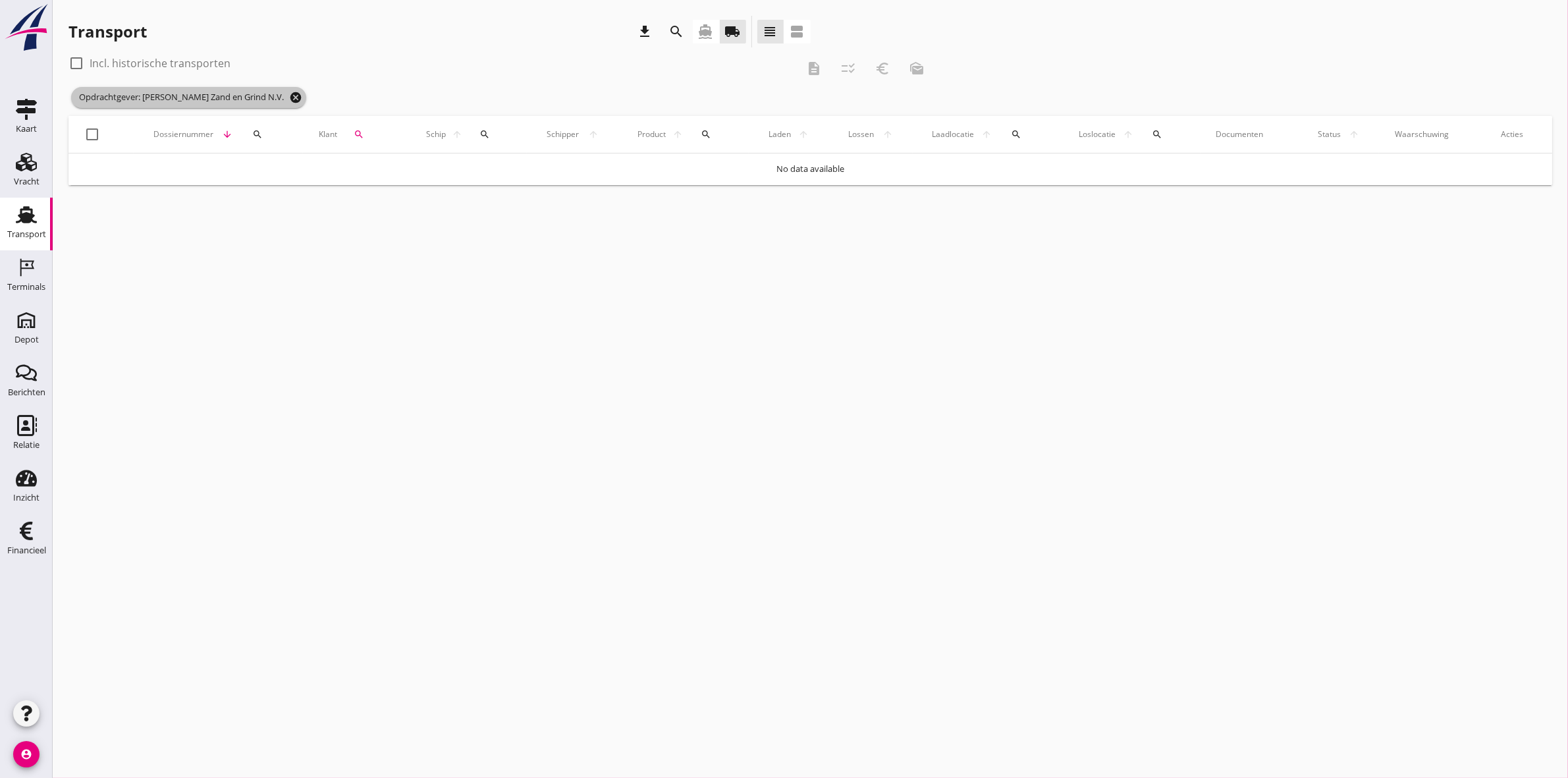
click at [298, 94] on icon "cancel" at bounding box center [296, 98] width 13 height 13
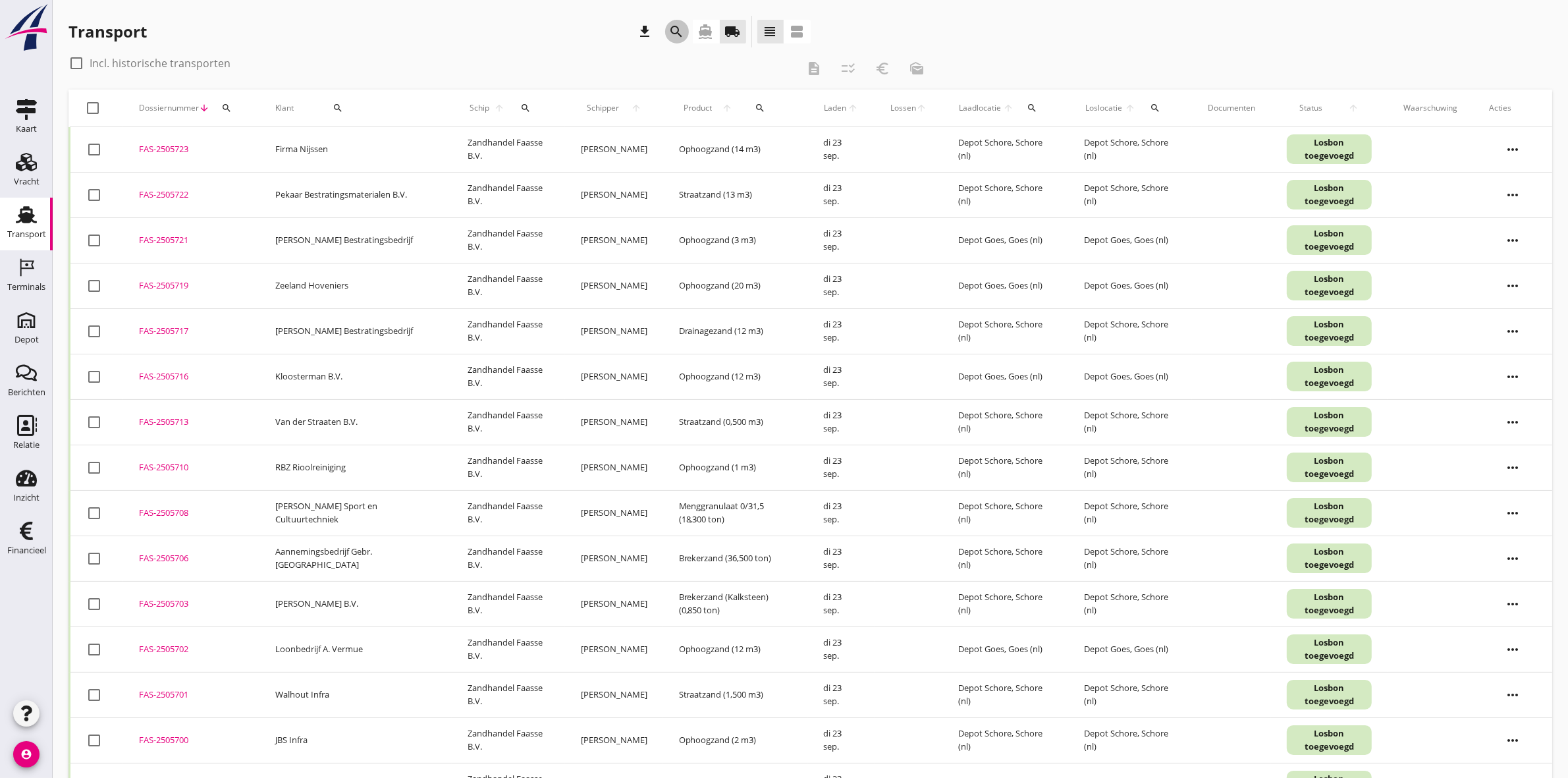
click at [670, 24] on icon "search" at bounding box center [677, 31] width 16 height 16
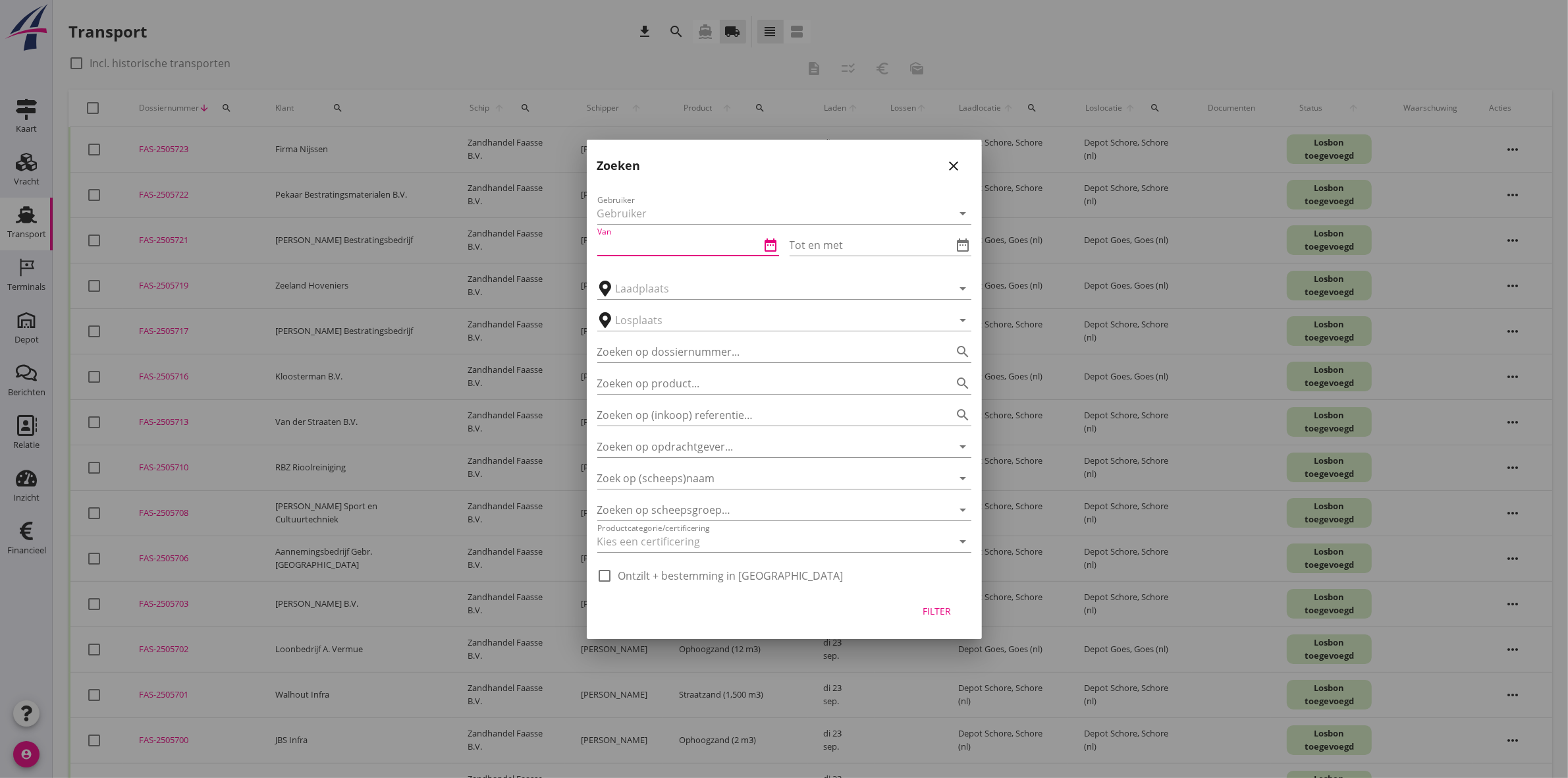
click at [657, 246] on input "Van" at bounding box center [678, 245] width 163 height 21
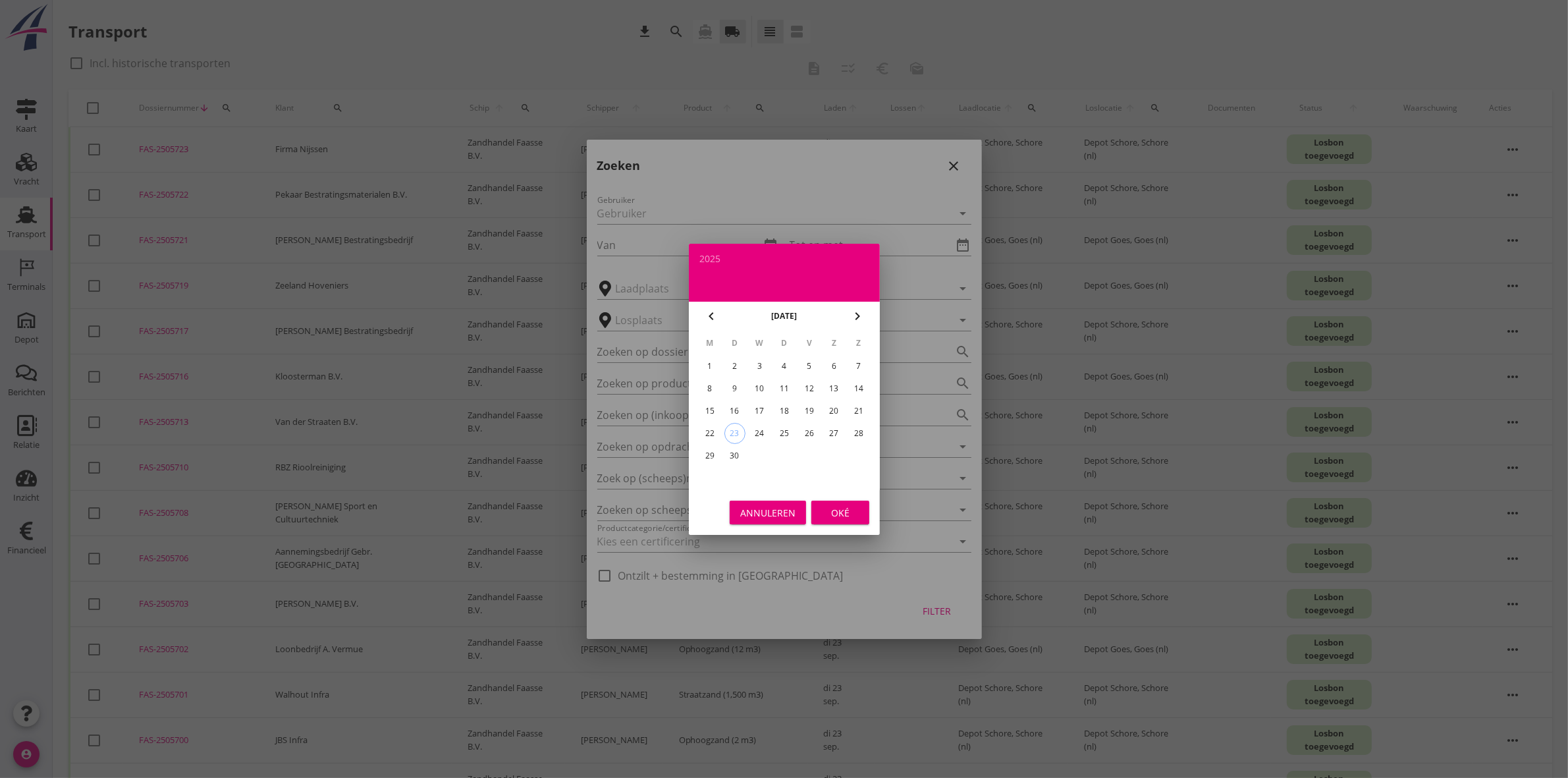
click at [706, 409] on div "15" at bounding box center [709, 411] width 21 height 21
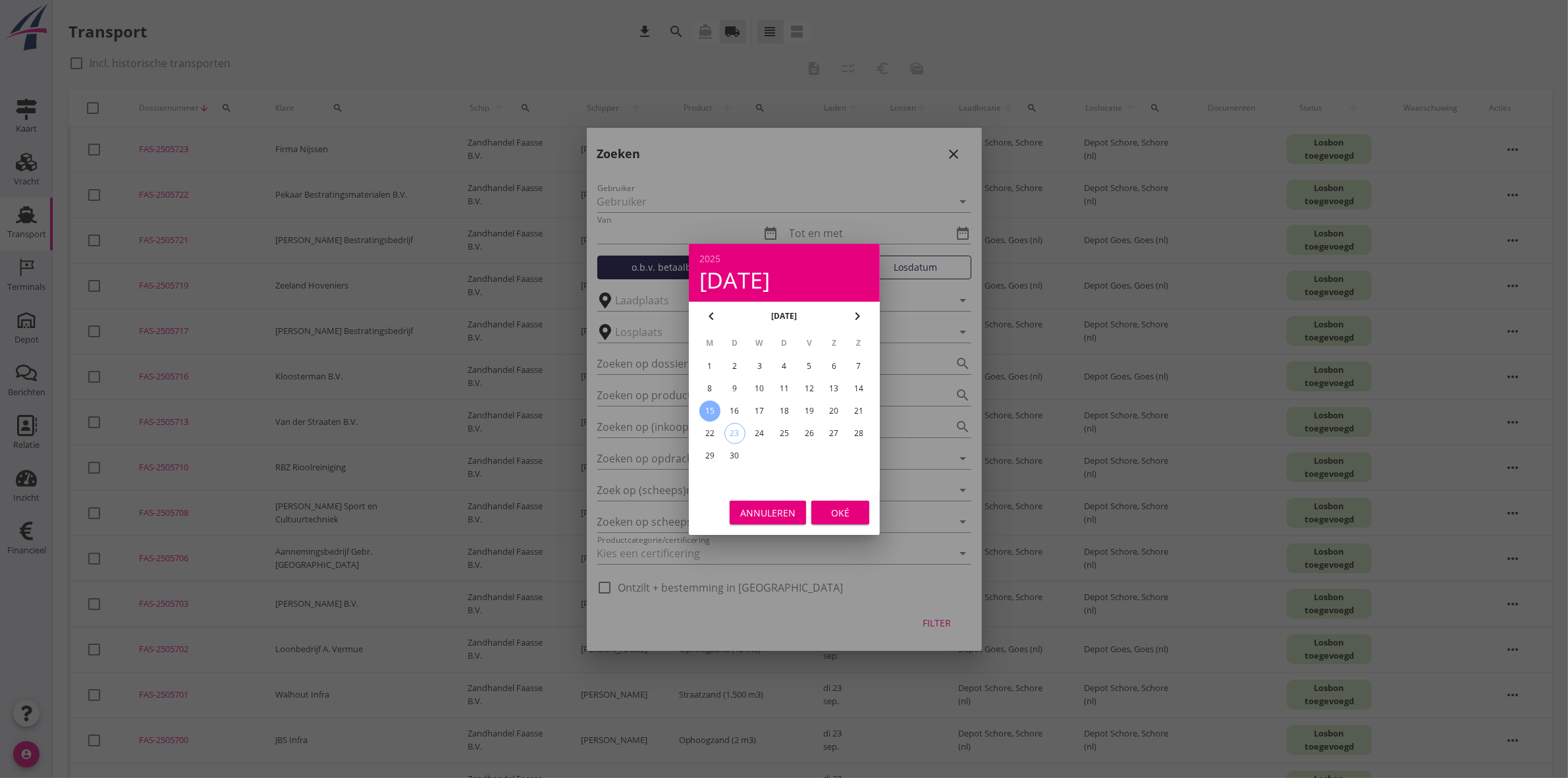
type input "[DATE]"
click at [849, 518] on div "Oké" at bounding box center [840, 511] width 37 height 14
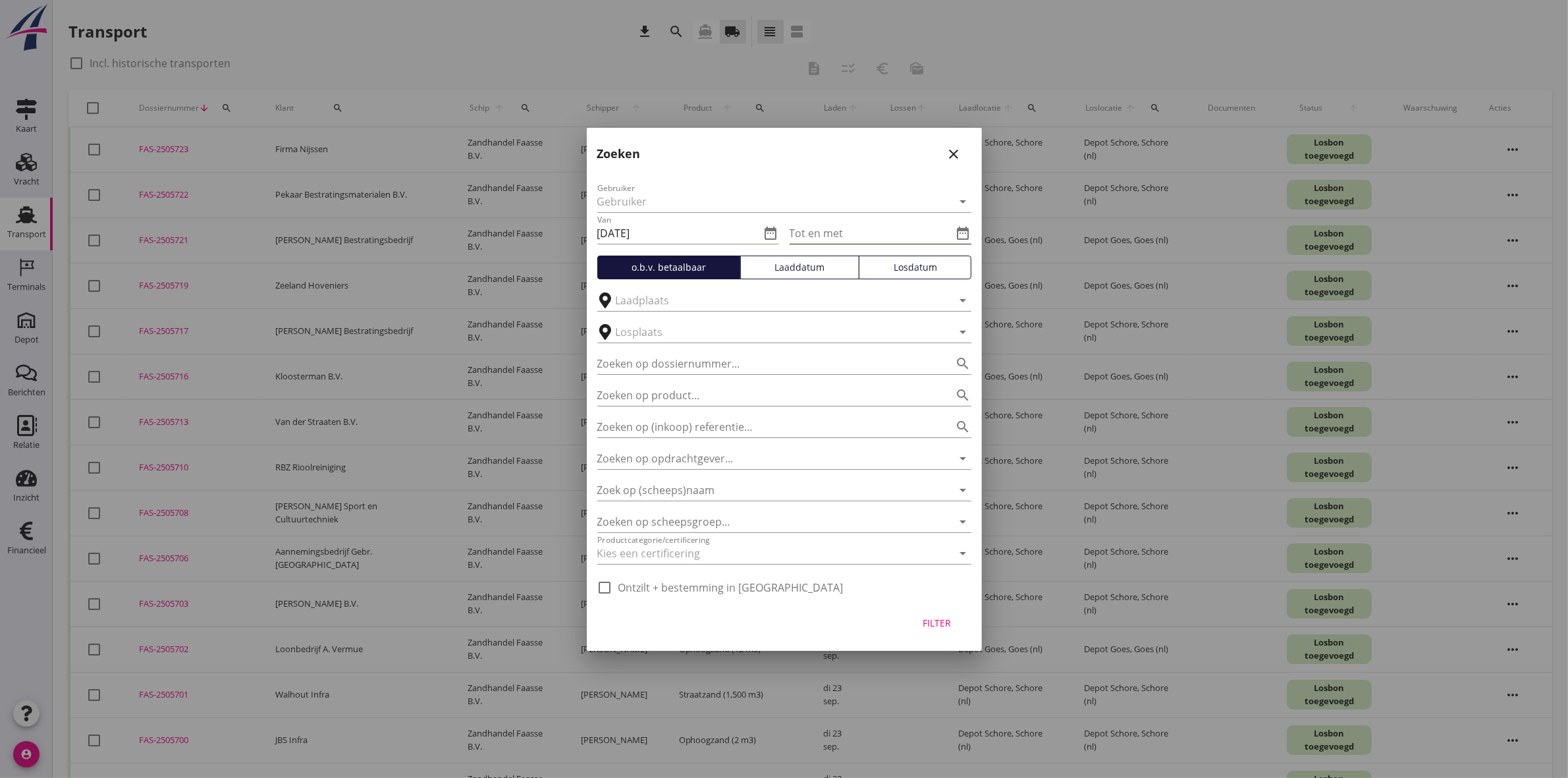
click at [966, 225] on icon "date_range" at bounding box center [963, 233] width 16 height 16
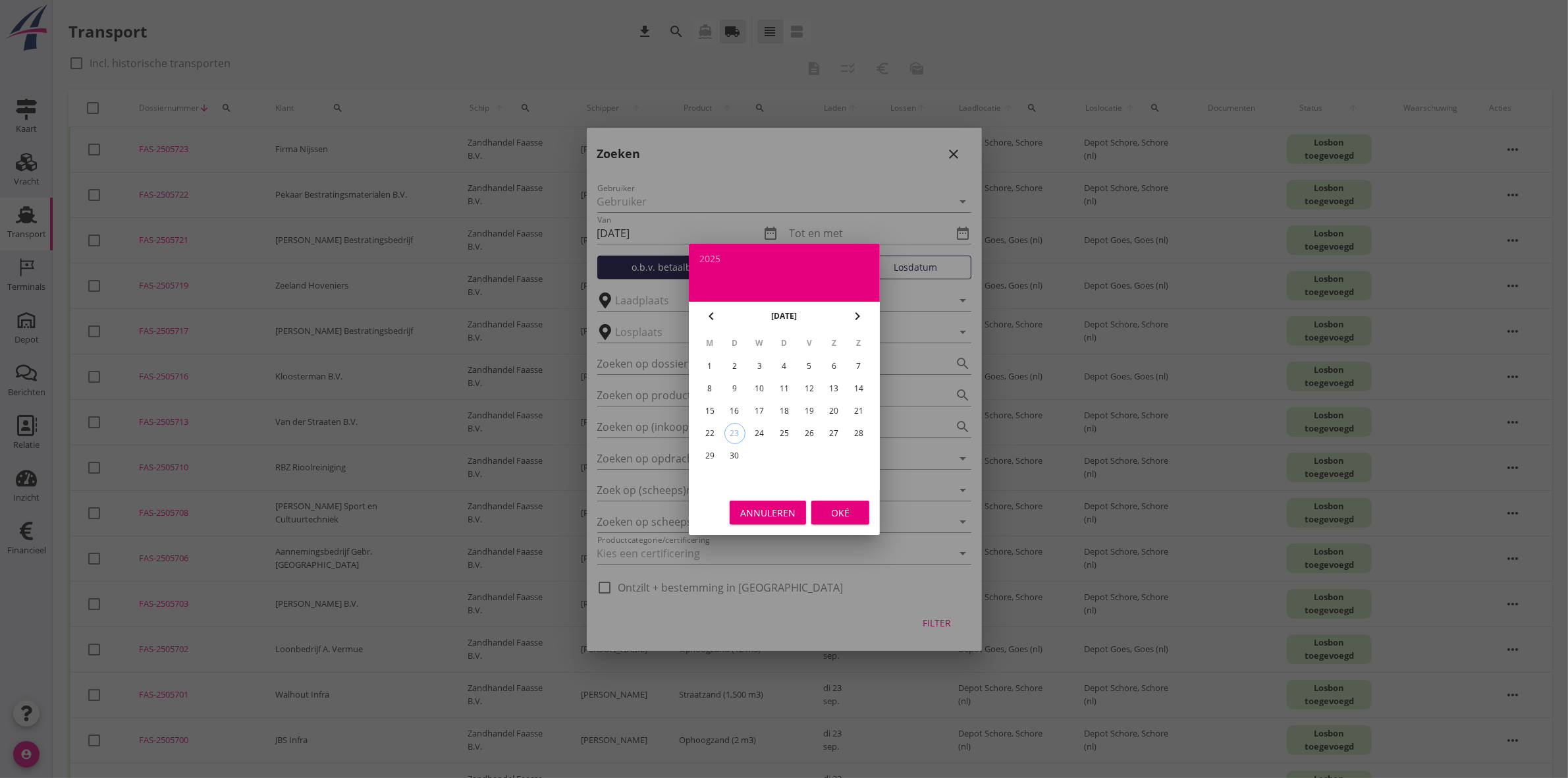
click at [810, 407] on div "19" at bounding box center [809, 411] width 21 height 21
type input "[DATE]"
click at [844, 515] on div "Oké" at bounding box center [840, 511] width 37 height 14
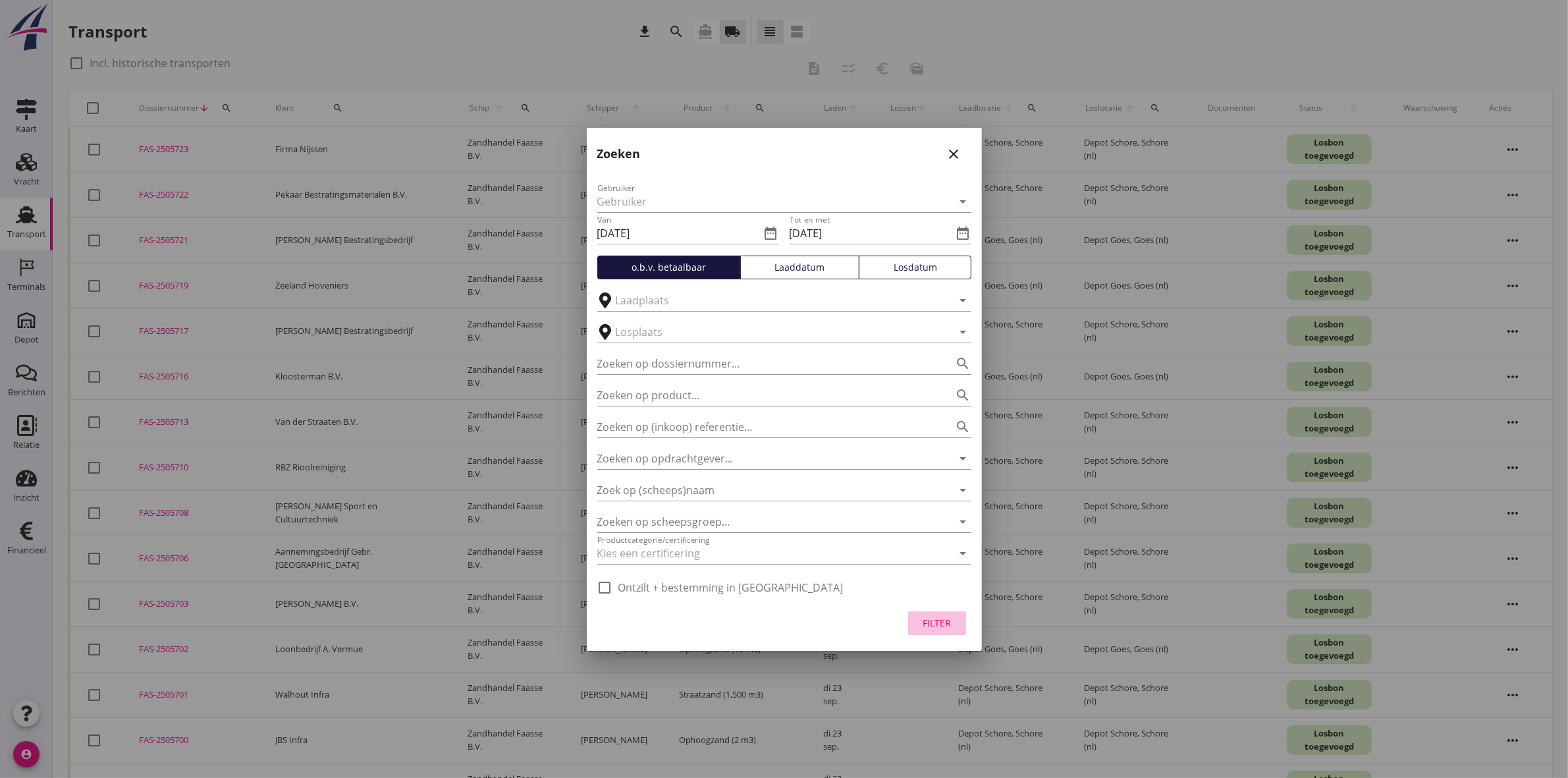
click at [941, 628] on div "Filter" at bounding box center [937, 623] width 37 height 14
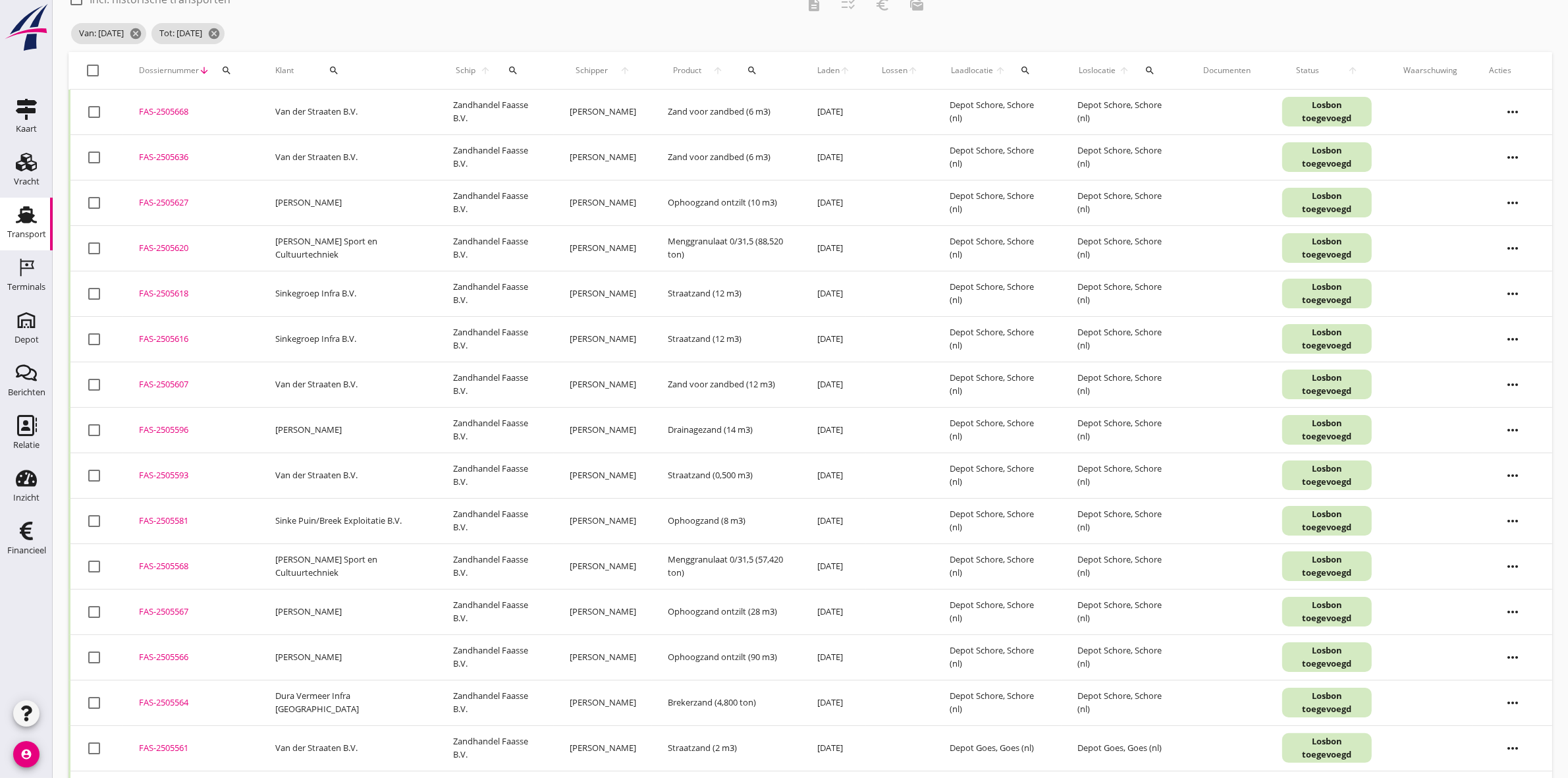
scroll to position [82, 0]
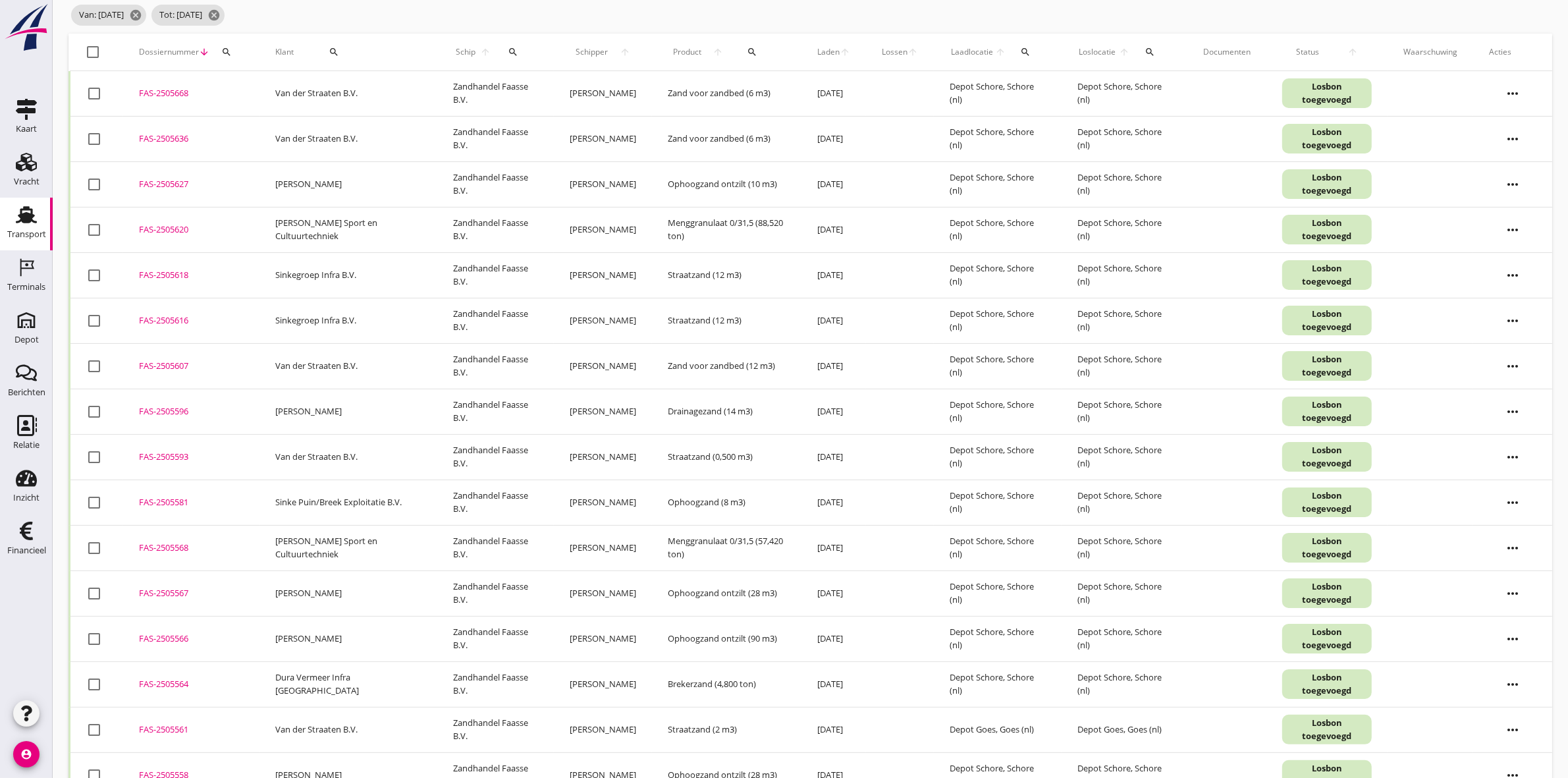
click at [163, 686] on div "FAS-2505564" at bounding box center [191, 685] width 105 height 13
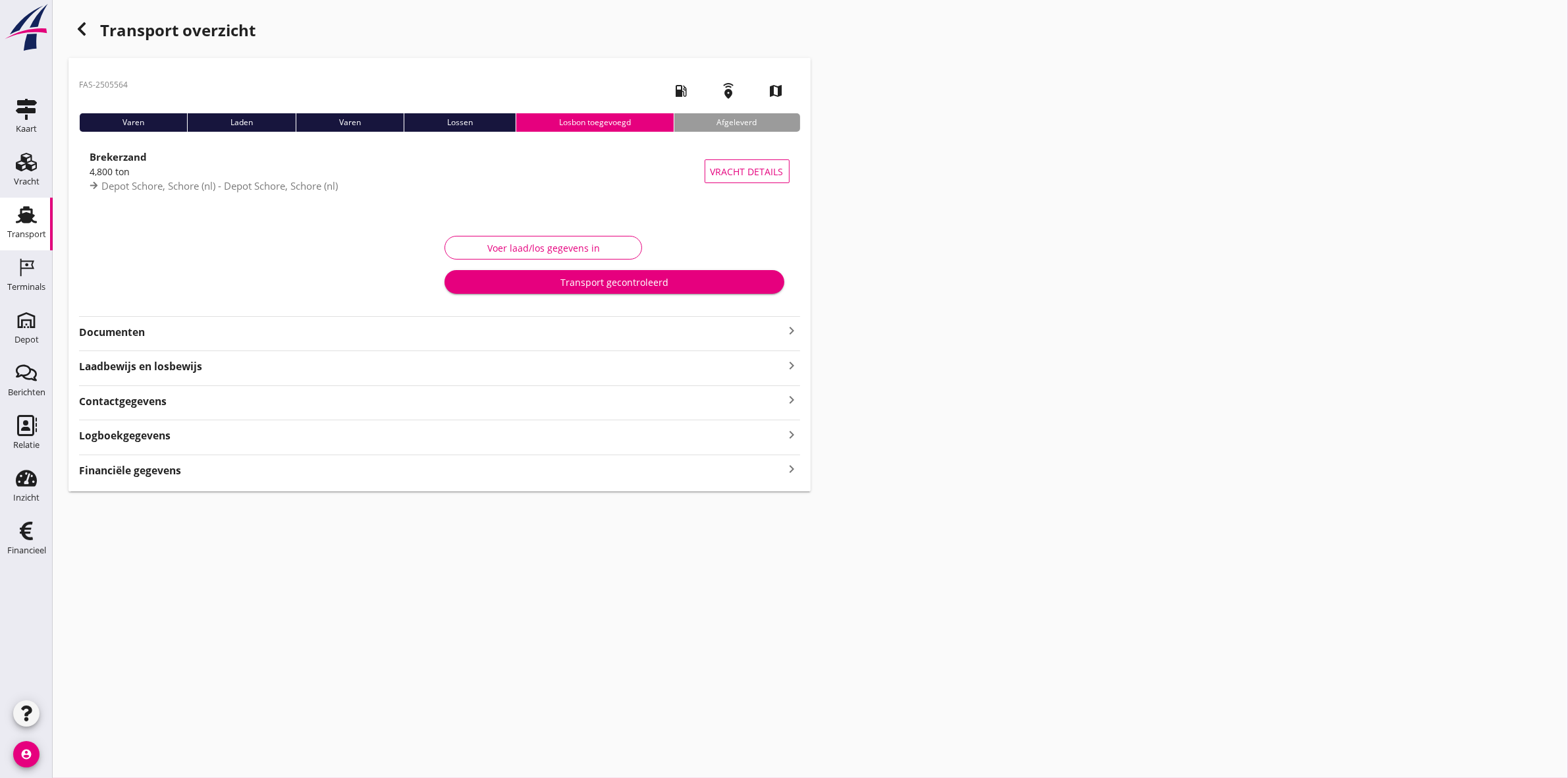
click at [106, 330] on strong "Documenten" at bounding box center [431, 332] width 705 height 15
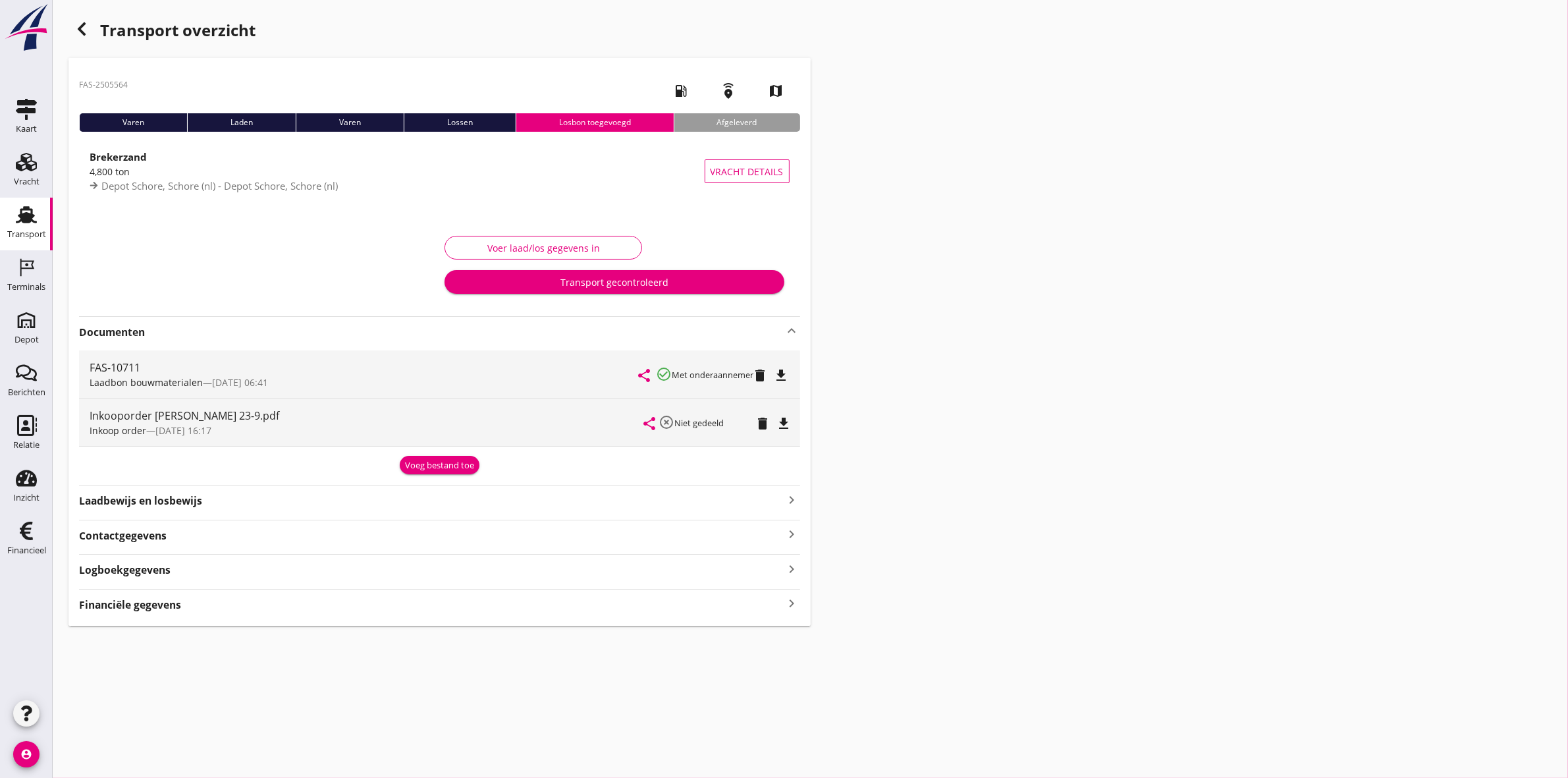
click at [125, 601] on strong "Financiële gegevens" at bounding box center [130, 605] width 102 height 15
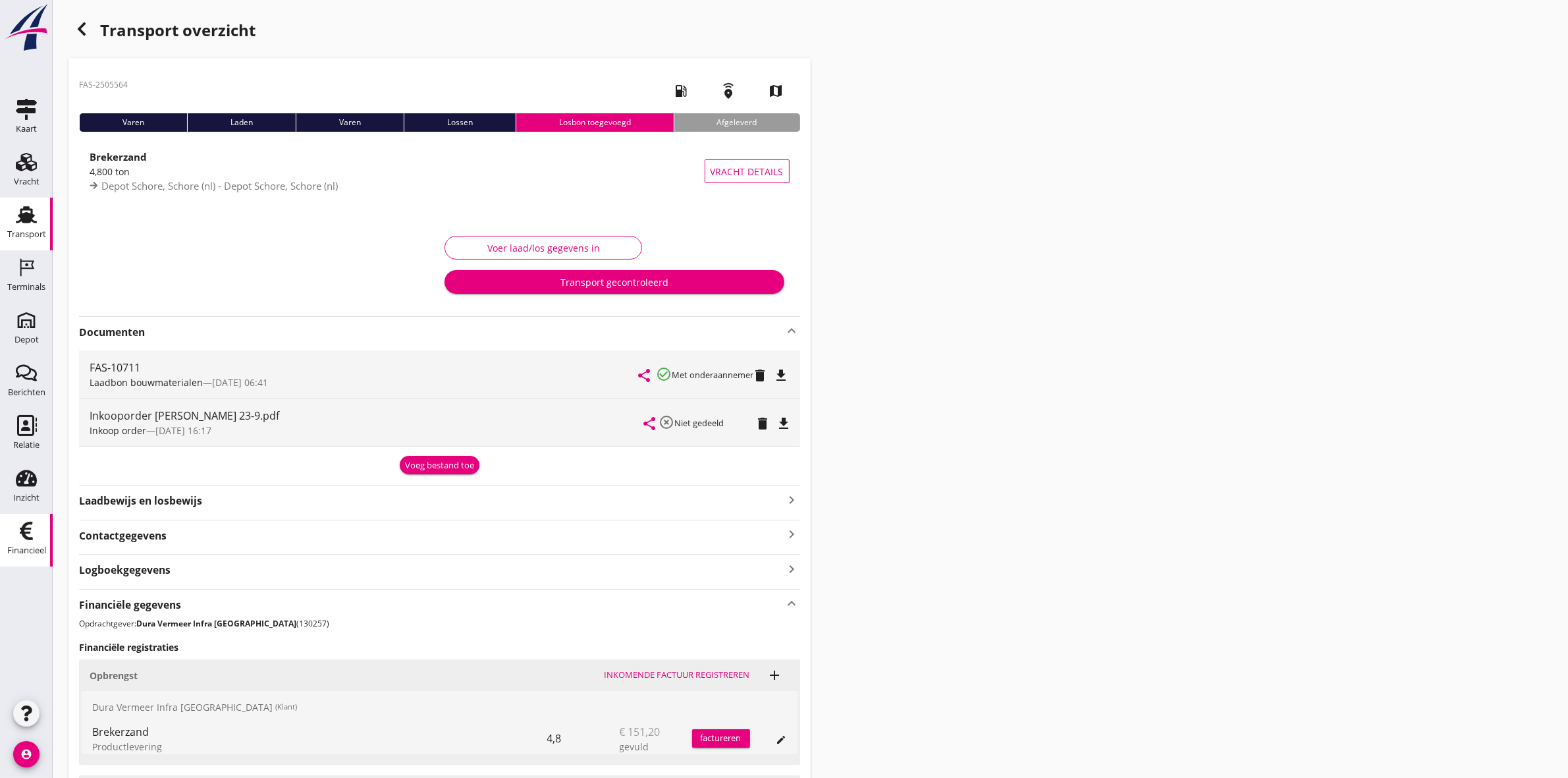
click at [48, 529] on link "Financieel Financieel" at bounding box center [26, 541] width 53 height 53
click at [82, 25] on use "button" at bounding box center [82, 29] width 8 height 13
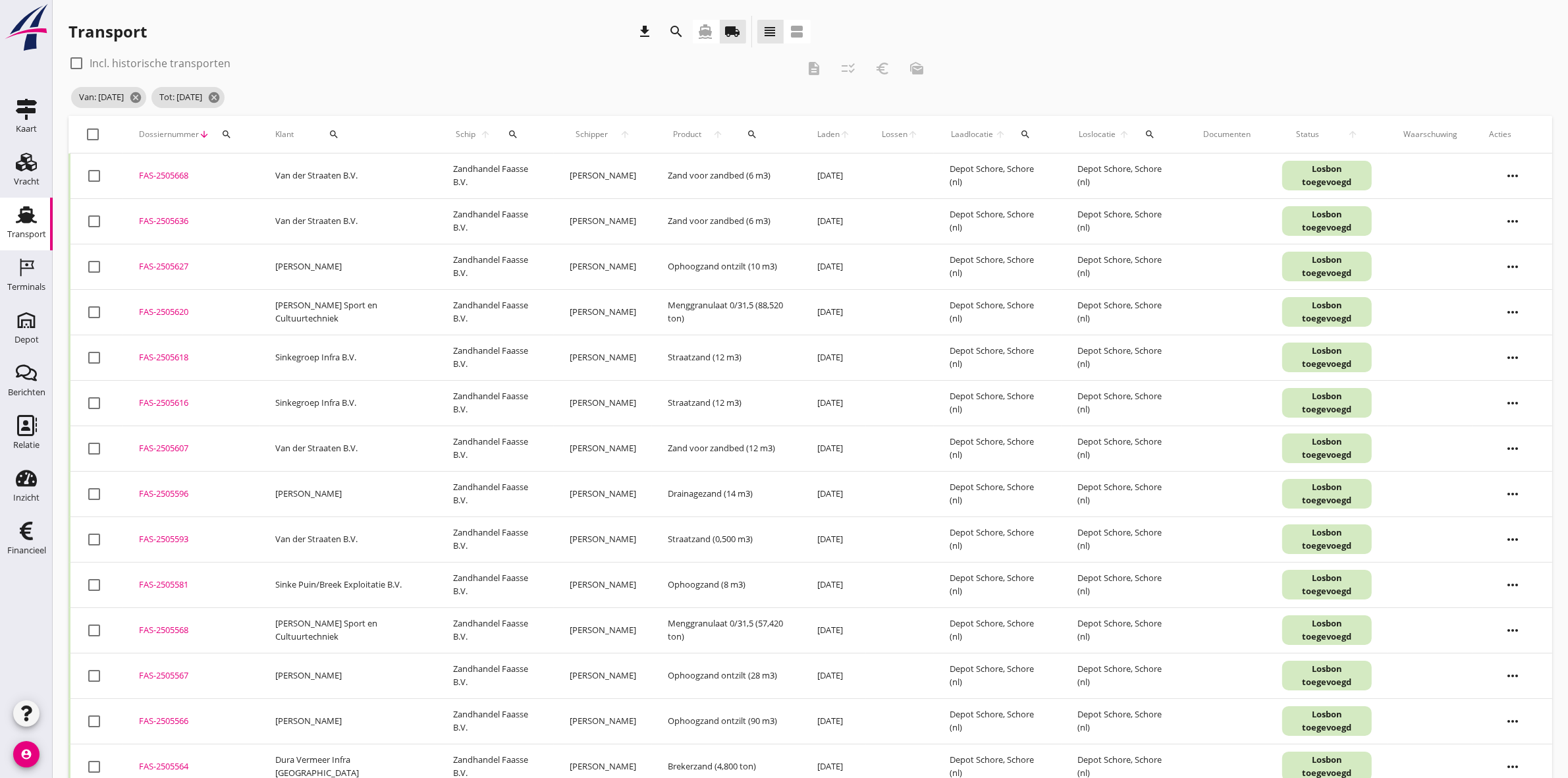
scroll to position [82, 0]
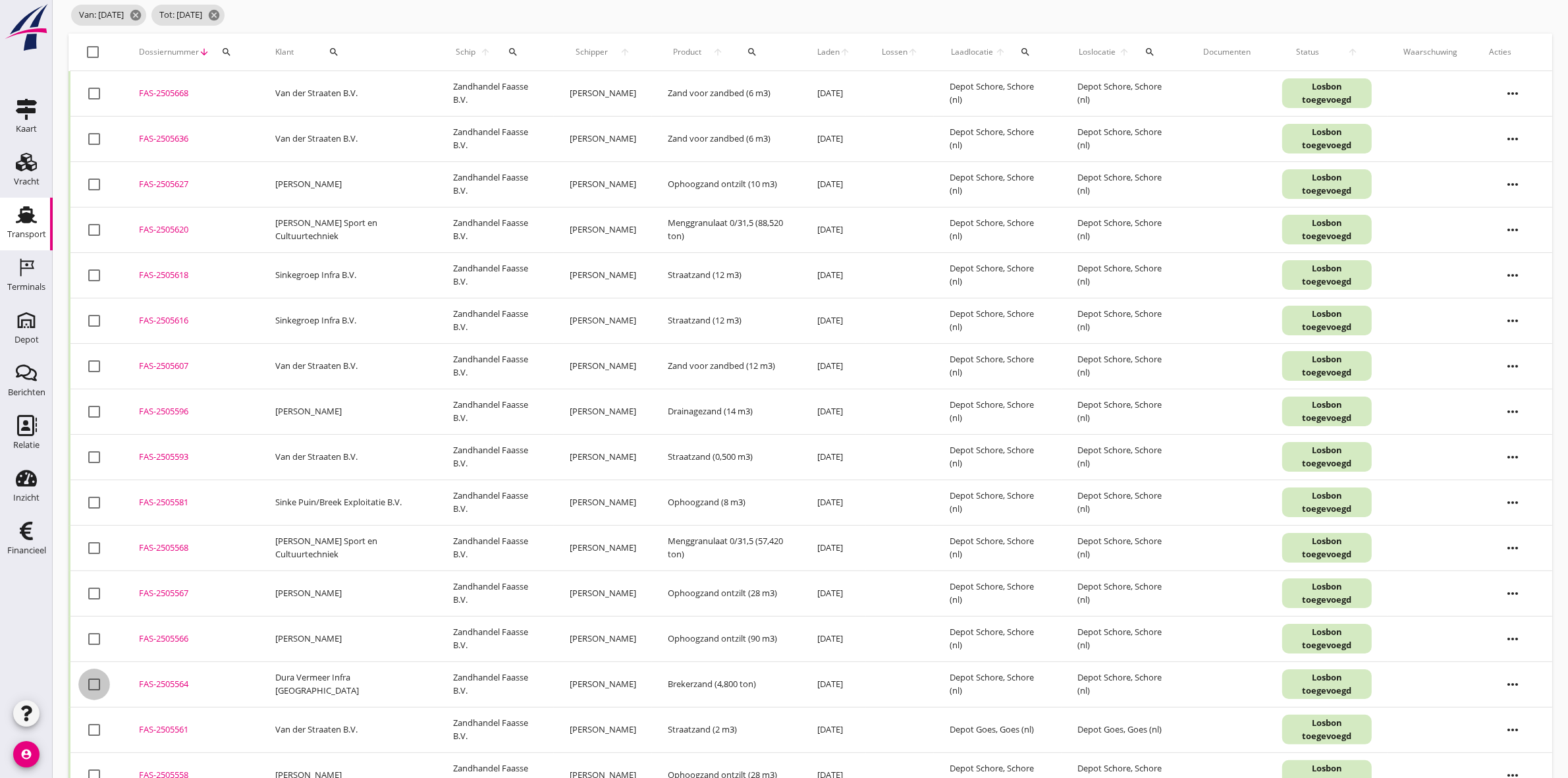
click at [88, 689] on div at bounding box center [94, 685] width 23 height 23
checkbox input "true"
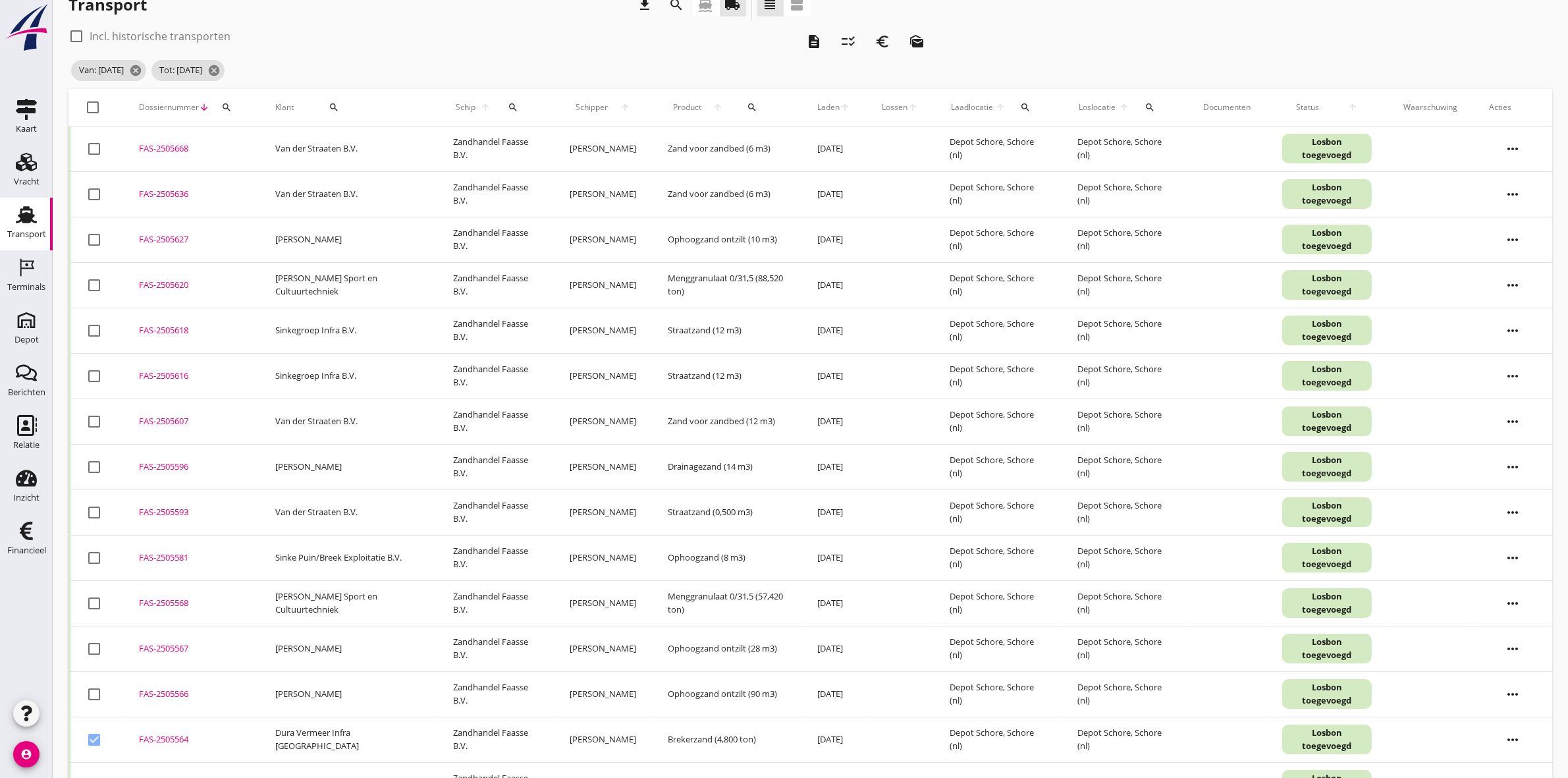
scroll to position [0, 0]
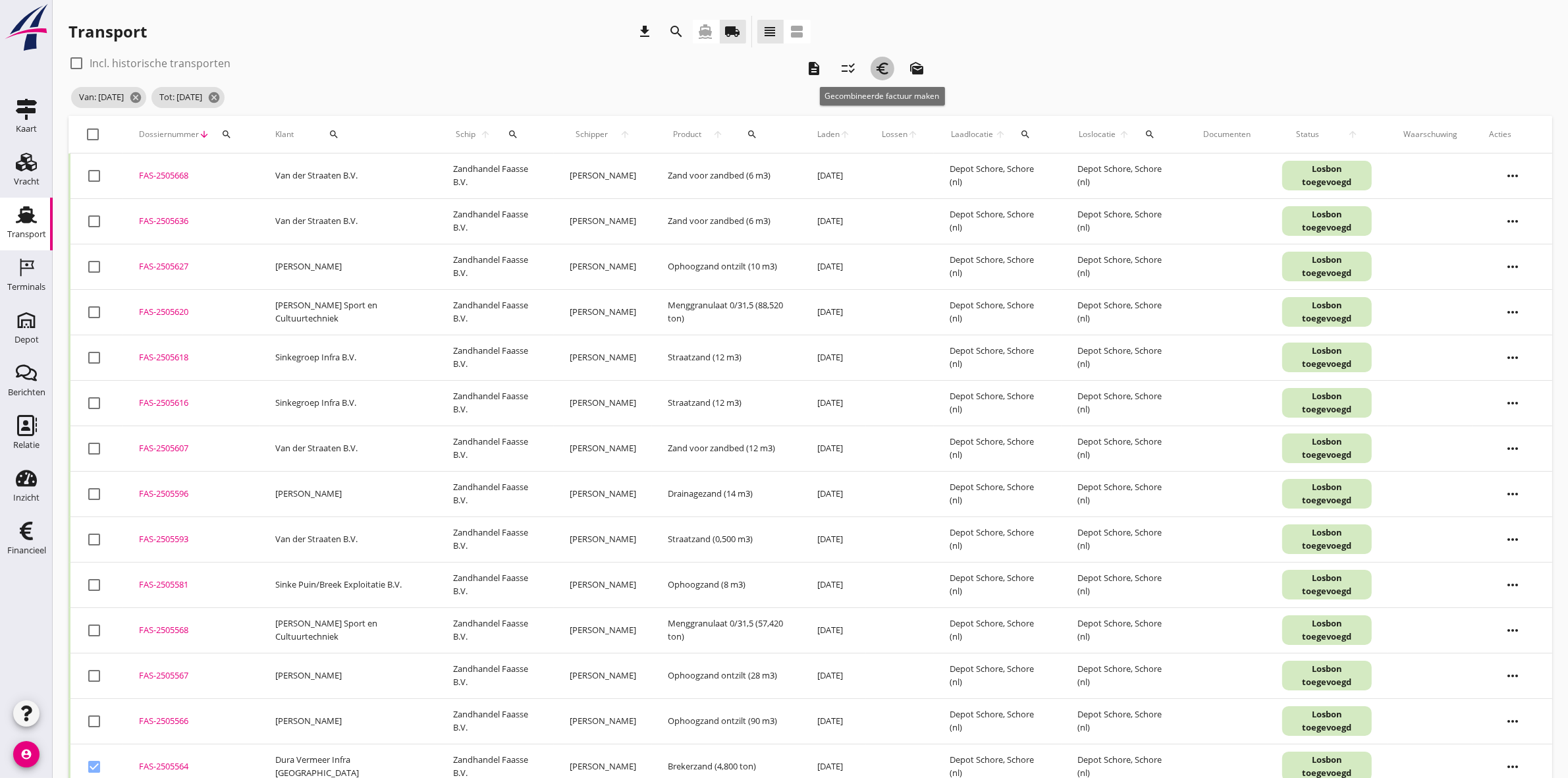
click at [886, 69] on icon "euro_symbol" at bounding box center [882, 68] width 16 height 16
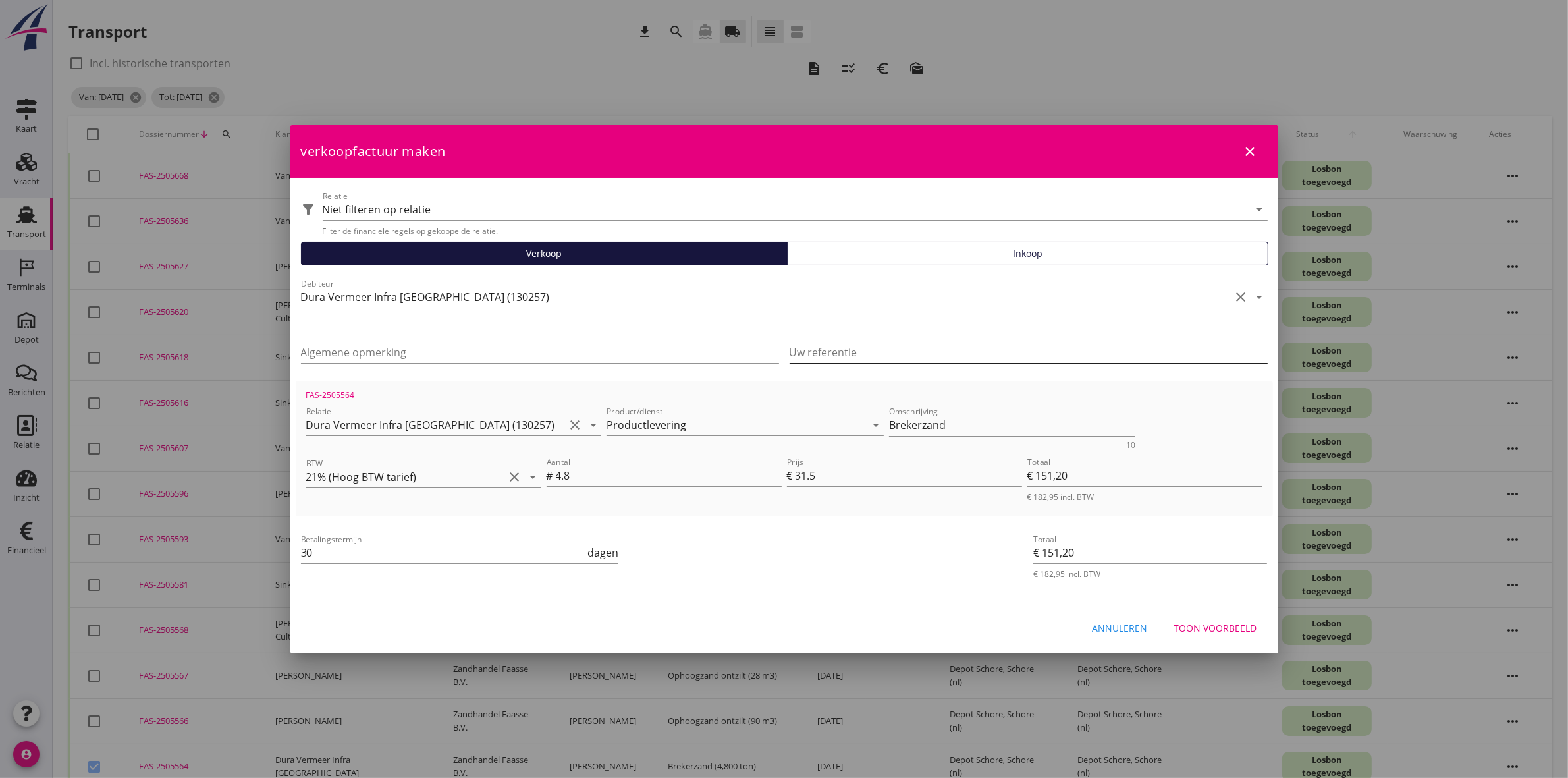
click at [881, 349] on input "Uw referentie" at bounding box center [1029, 352] width 478 height 21
paste input "43242153 ROA Zeeland"
type input "43242153 ROA Zeeland"
click at [594, 354] on input "Algemene opmerking" at bounding box center [541, 352] width 478 height 21
type input "Project:"
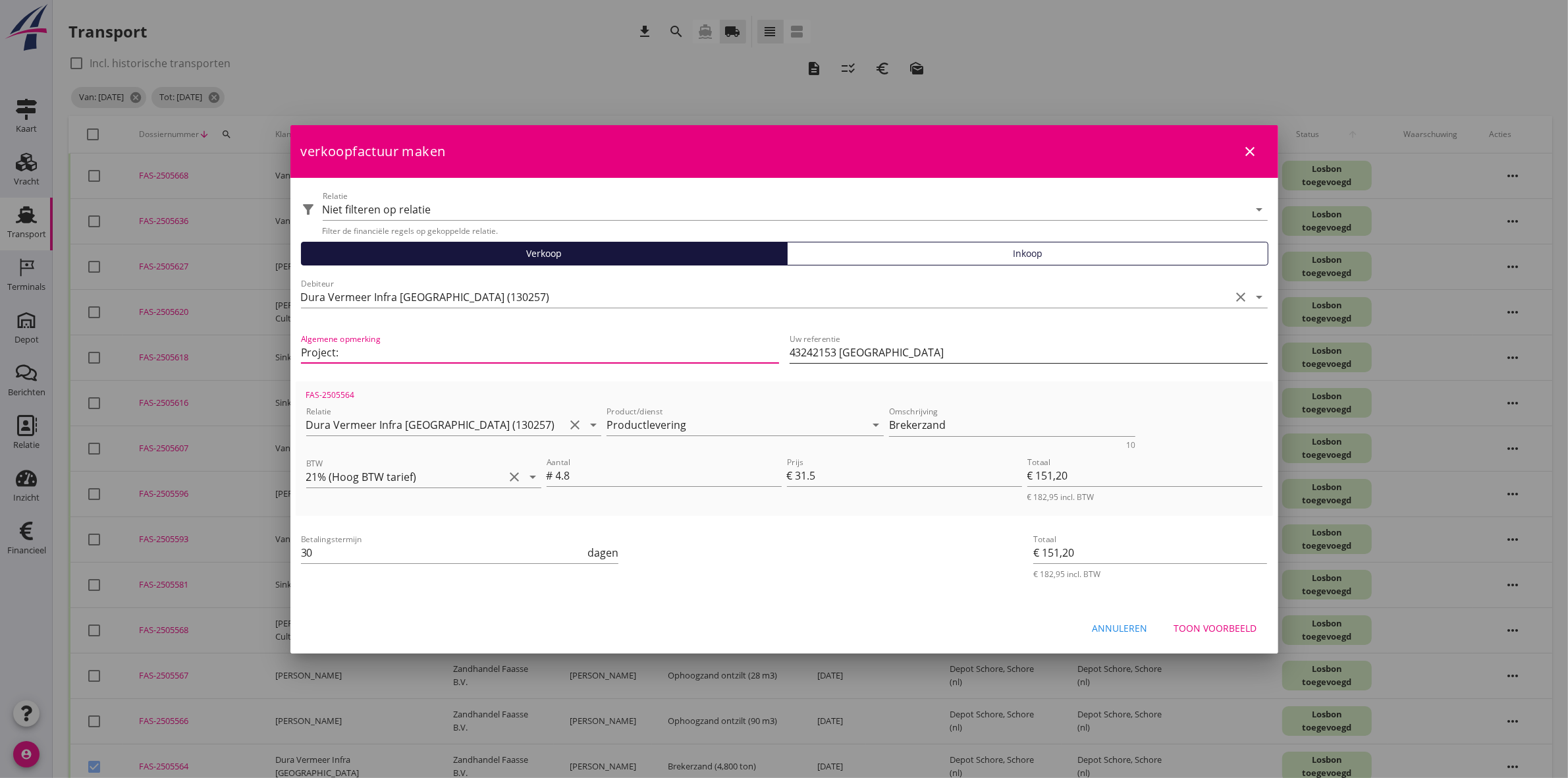
click at [966, 357] on input "43242153 ROA Zeeland" at bounding box center [1029, 352] width 478 height 21
drag, startPoint x: 794, startPoint y: 331, endPoint x: 781, endPoint y: 332, distance: 13.0
click at [781, 332] on div "Algemene opmerking Project: Uw referentie 43242153 ROA Zeeland" at bounding box center [784, 353] width 978 height 56
type input "Project: 43242153 ROA Zeeland"
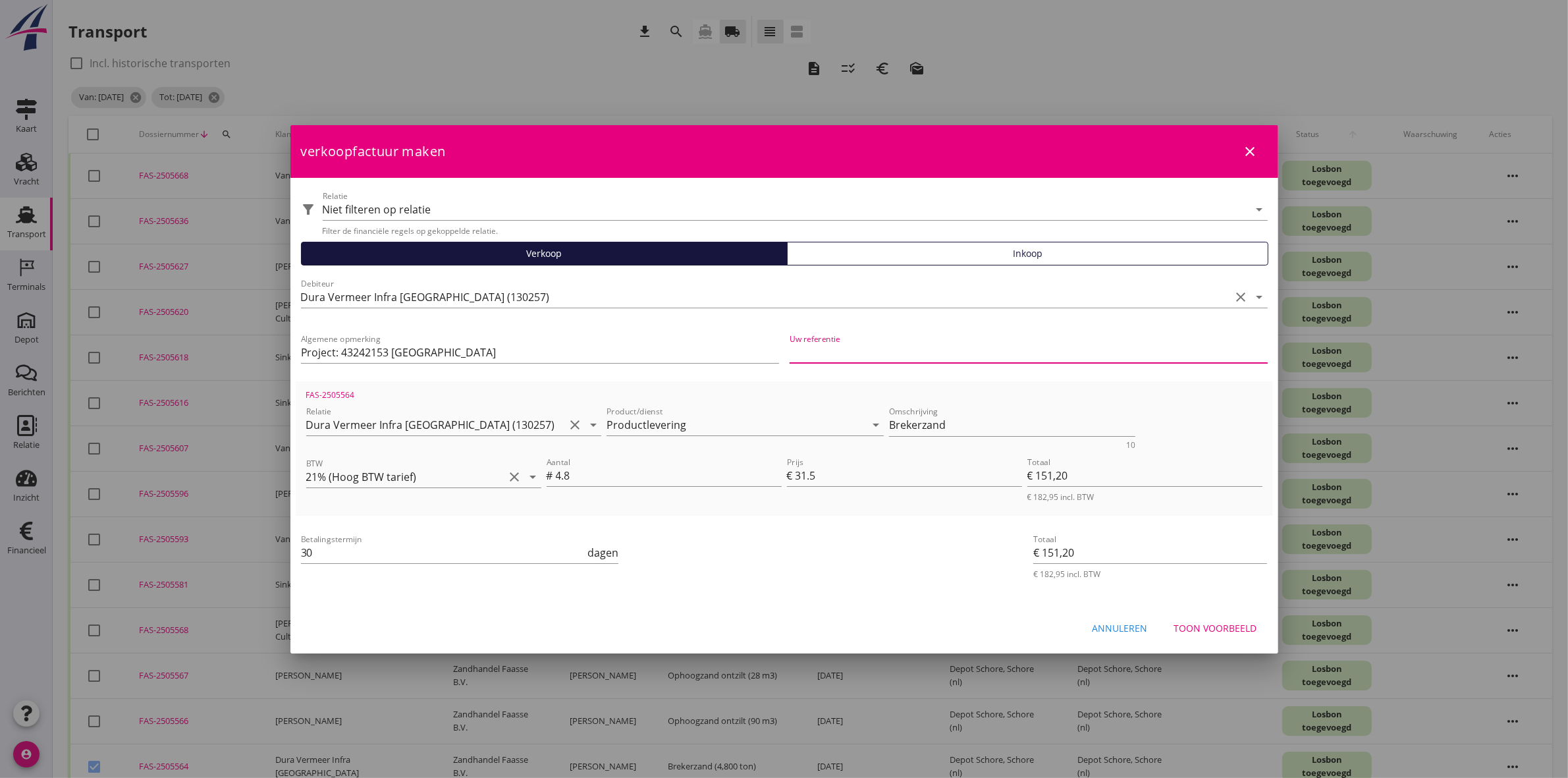
click at [893, 349] on input "Uw referentie" at bounding box center [1029, 352] width 478 height 21
paste input "Bonnummer: 4325-39113"
type input "Bonnummer: 4325-39113"
click at [1195, 628] on div "Toon voorbeeld" at bounding box center [1216, 628] width 83 height 14
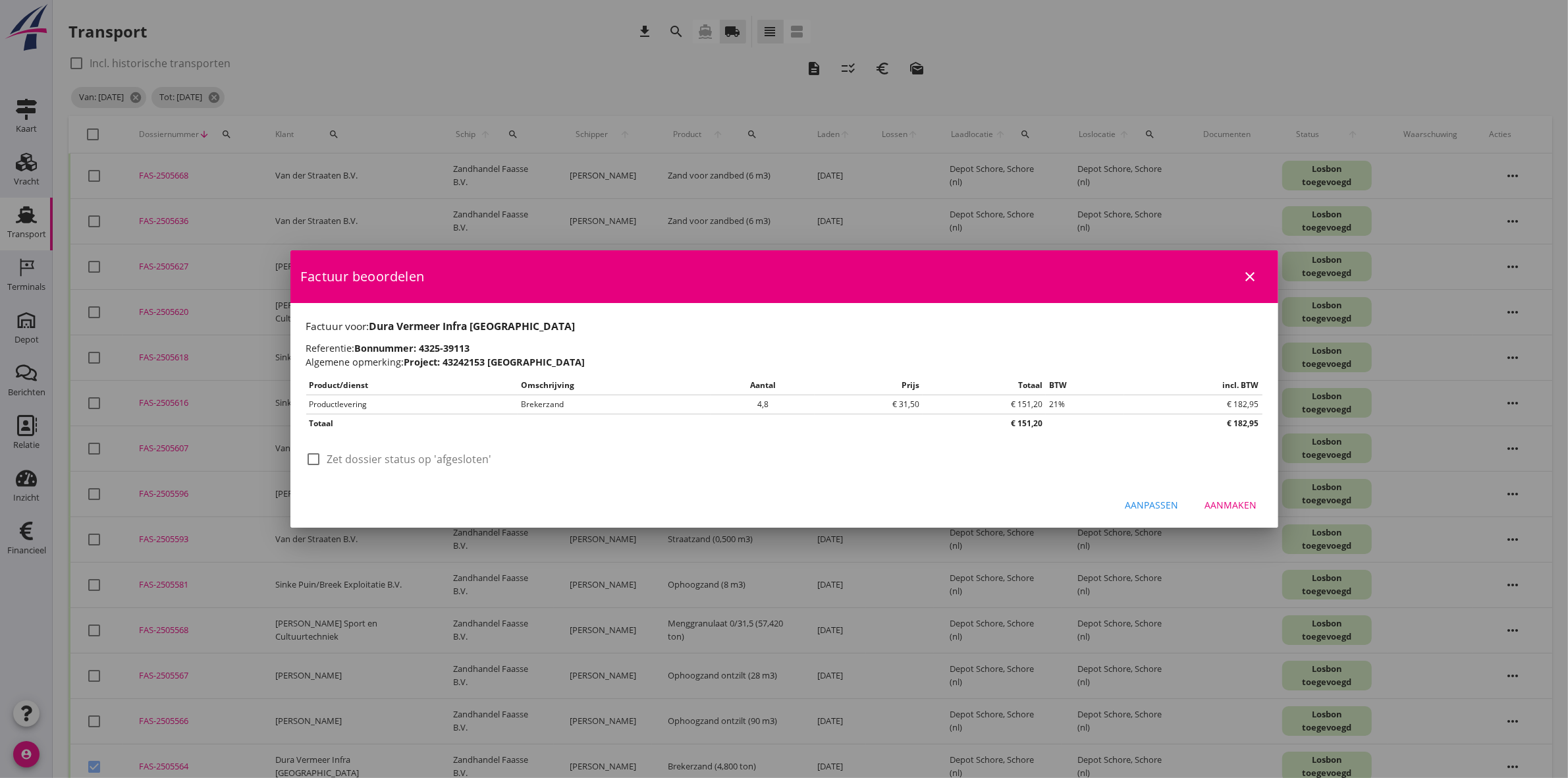
click at [315, 452] on div at bounding box center [315, 460] width 23 height 23
checkbox input "true"
click at [1236, 506] on div "Aanmaken" at bounding box center [1231, 505] width 52 height 14
checkbox input "false"
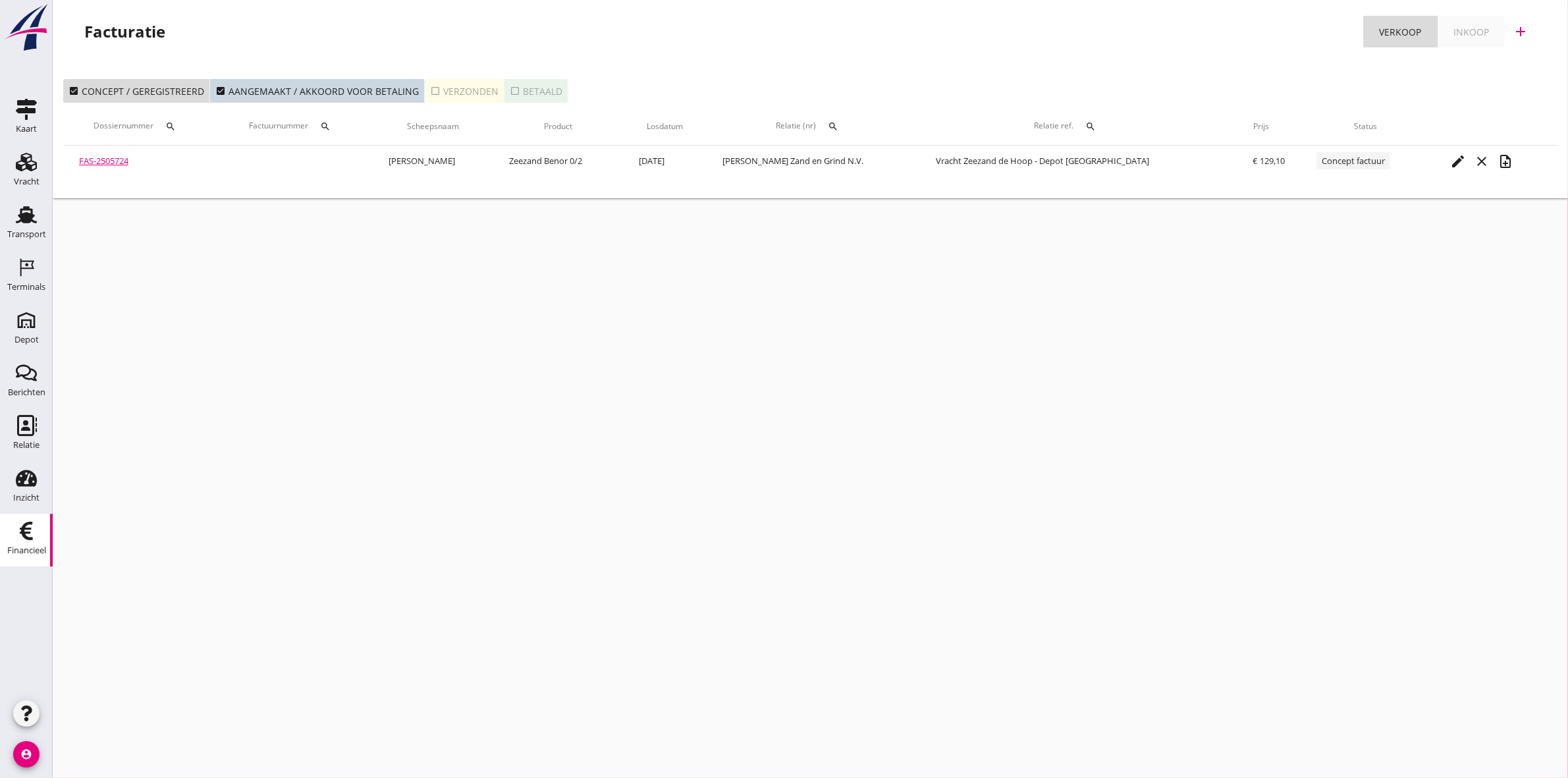
click at [448, 90] on div "check_box_outline_blank Verzonden" at bounding box center [464, 91] width 69 height 14
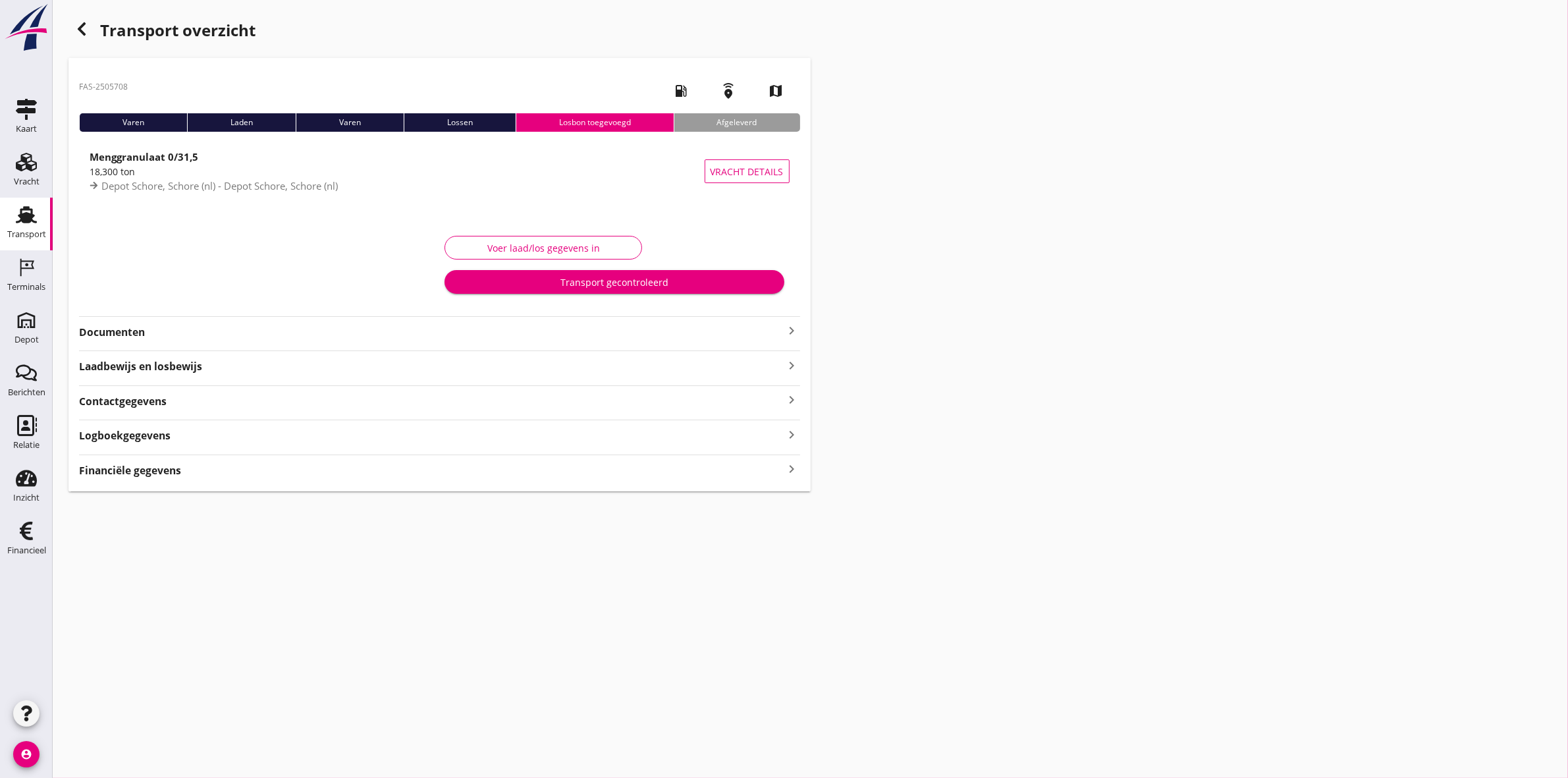
click at [116, 431] on strong "Logboekgegevens" at bounding box center [124, 436] width 91 height 15
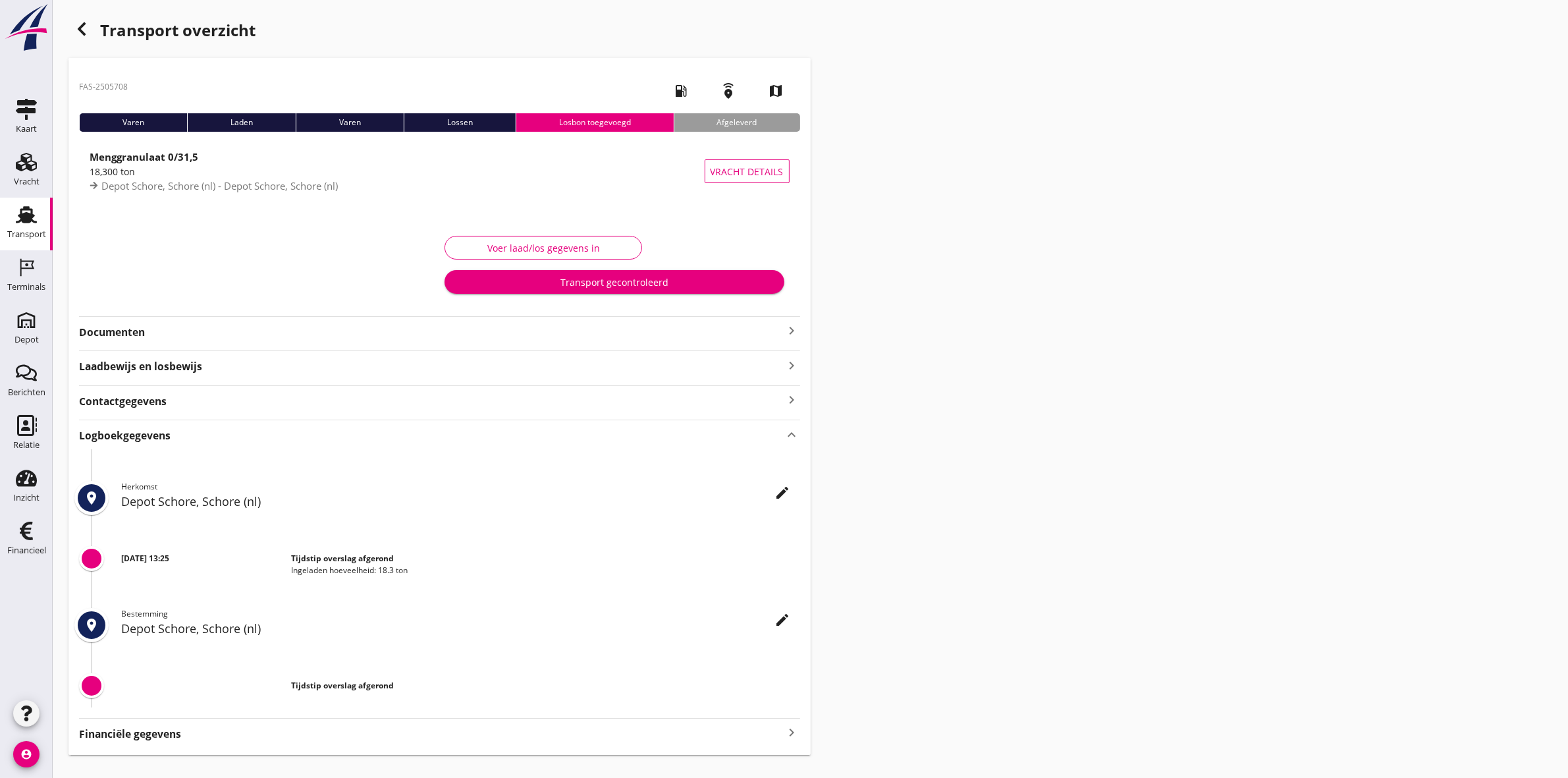
click at [123, 409] on strong "Contactgegevens" at bounding box center [122, 401] width 88 height 15
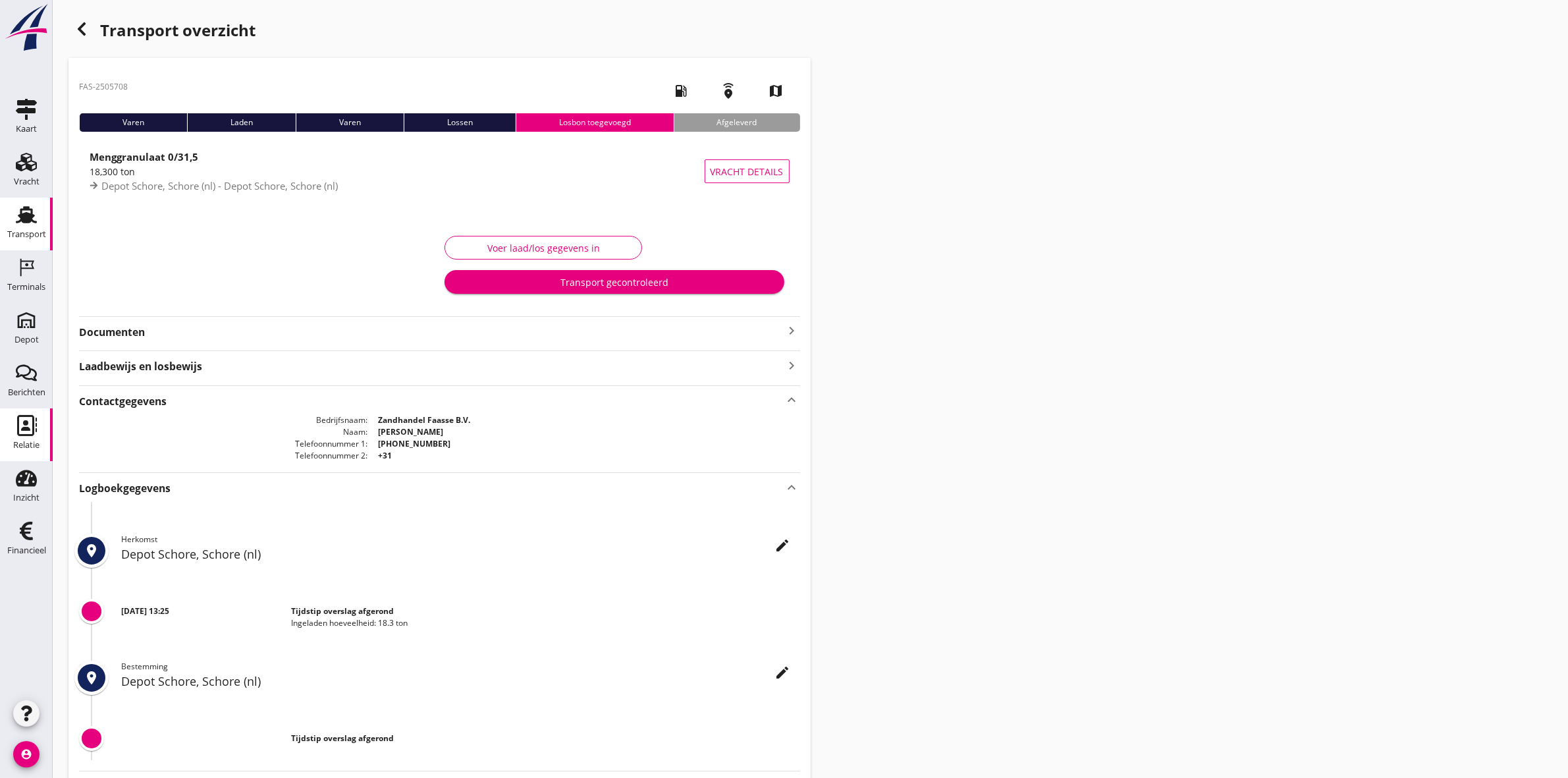
click at [25, 439] on div "Relatie" at bounding box center [26, 446] width 26 height 19
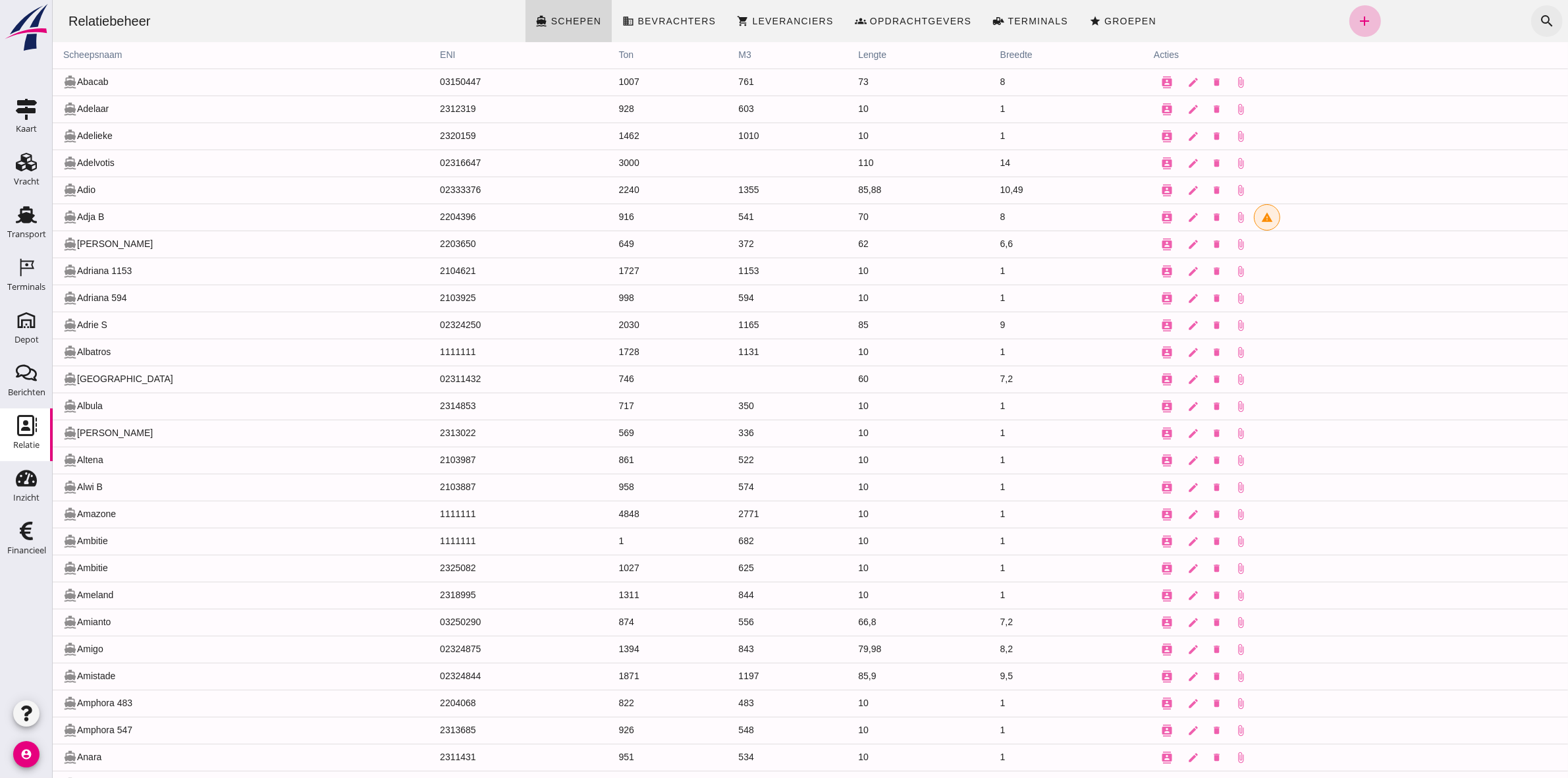
click at [1539, 18] on icon "search" at bounding box center [1546, 21] width 16 height 16
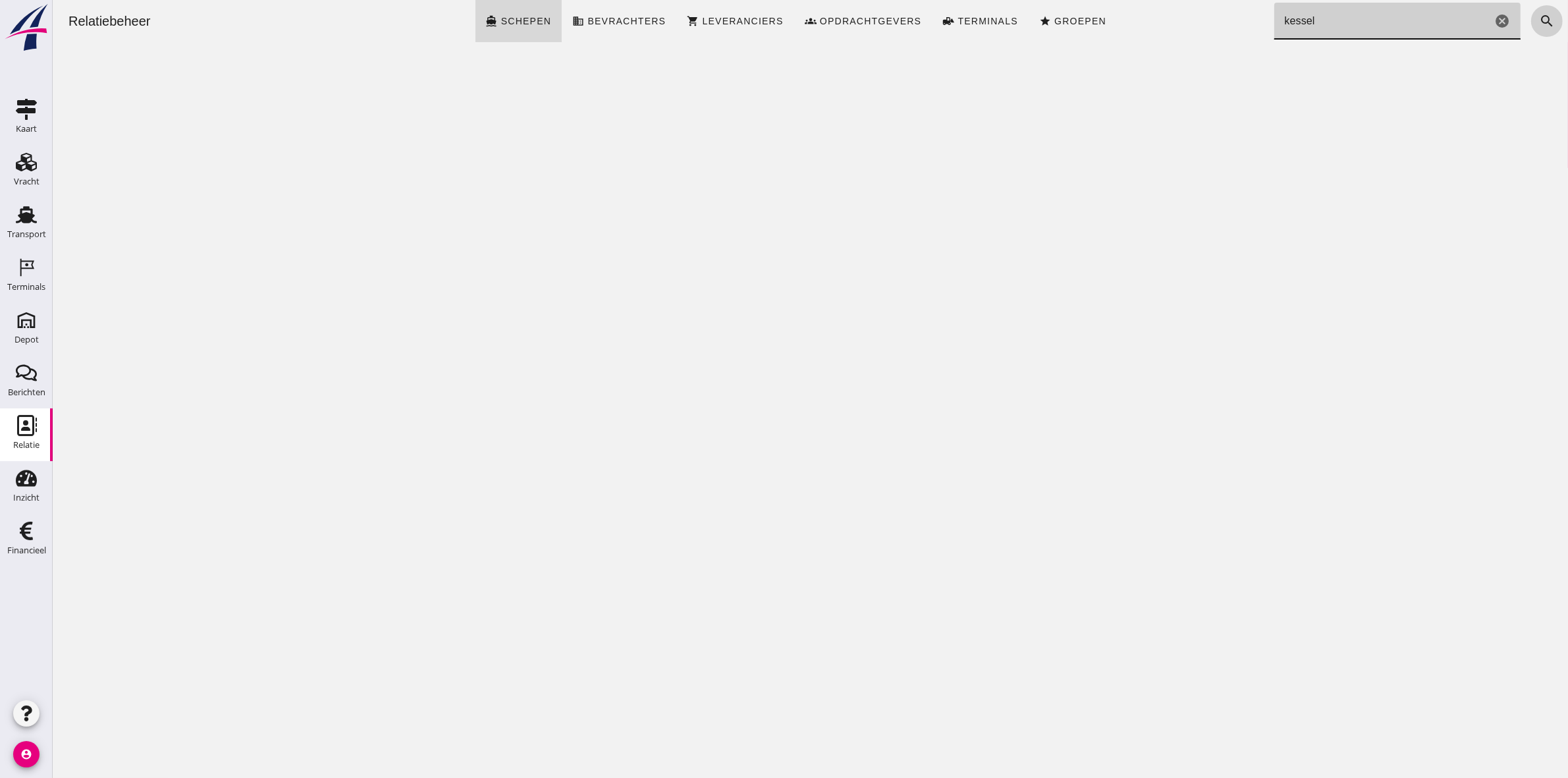
type input "kessel"
click at [1539, 17] on icon "search" at bounding box center [1546, 21] width 16 height 16
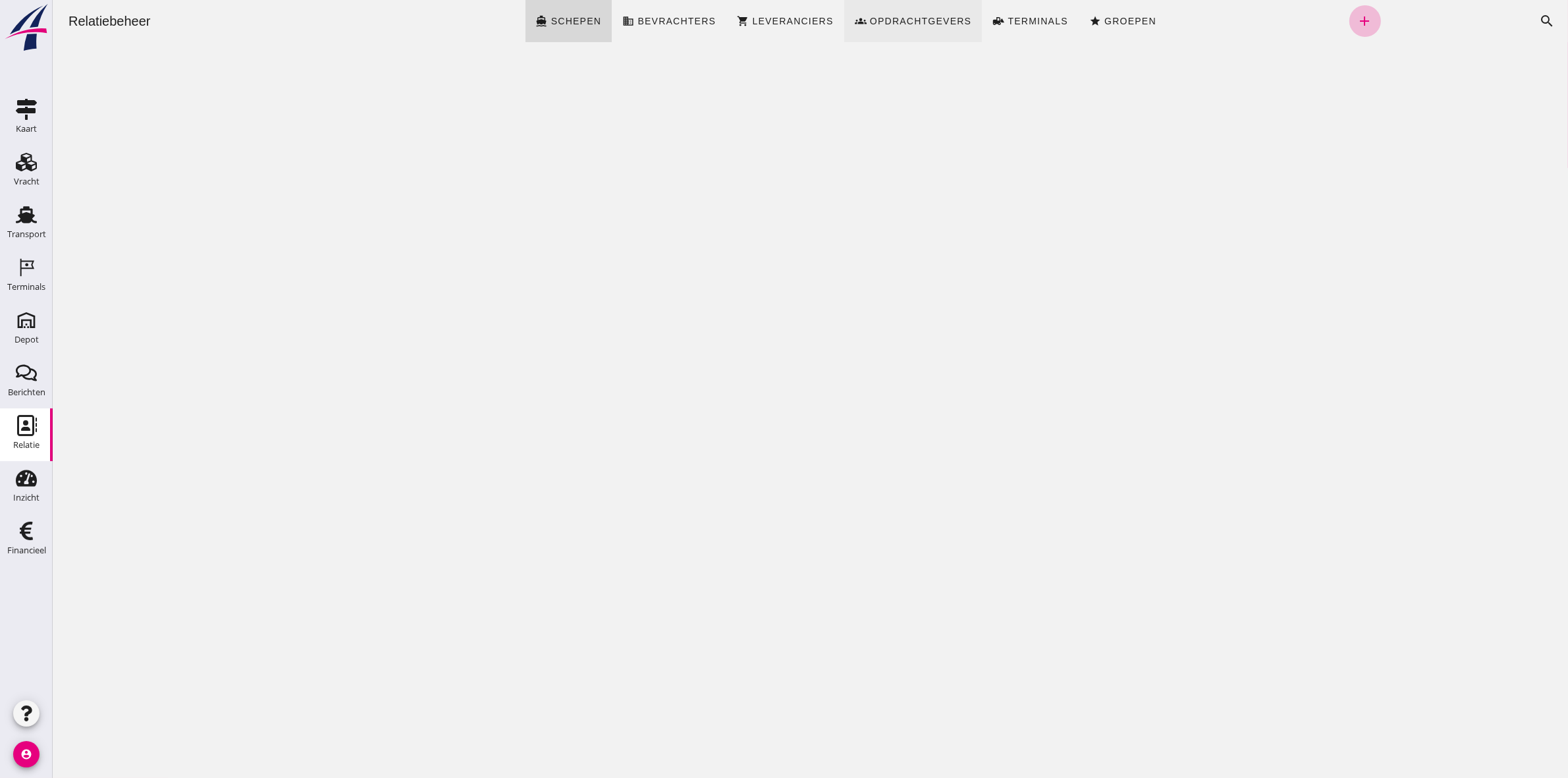
drag, startPoint x: 887, startPoint y: 13, endPoint x: 919, endPoint y: 7, distance: 32.6
click at [889, 12] on link "groups Opdrachtgevers" at bounding box center [913, 21] width 138 height 42
click at [1539, 17] on icon "search" at bounding box center [1546, 21] width 16 height 16
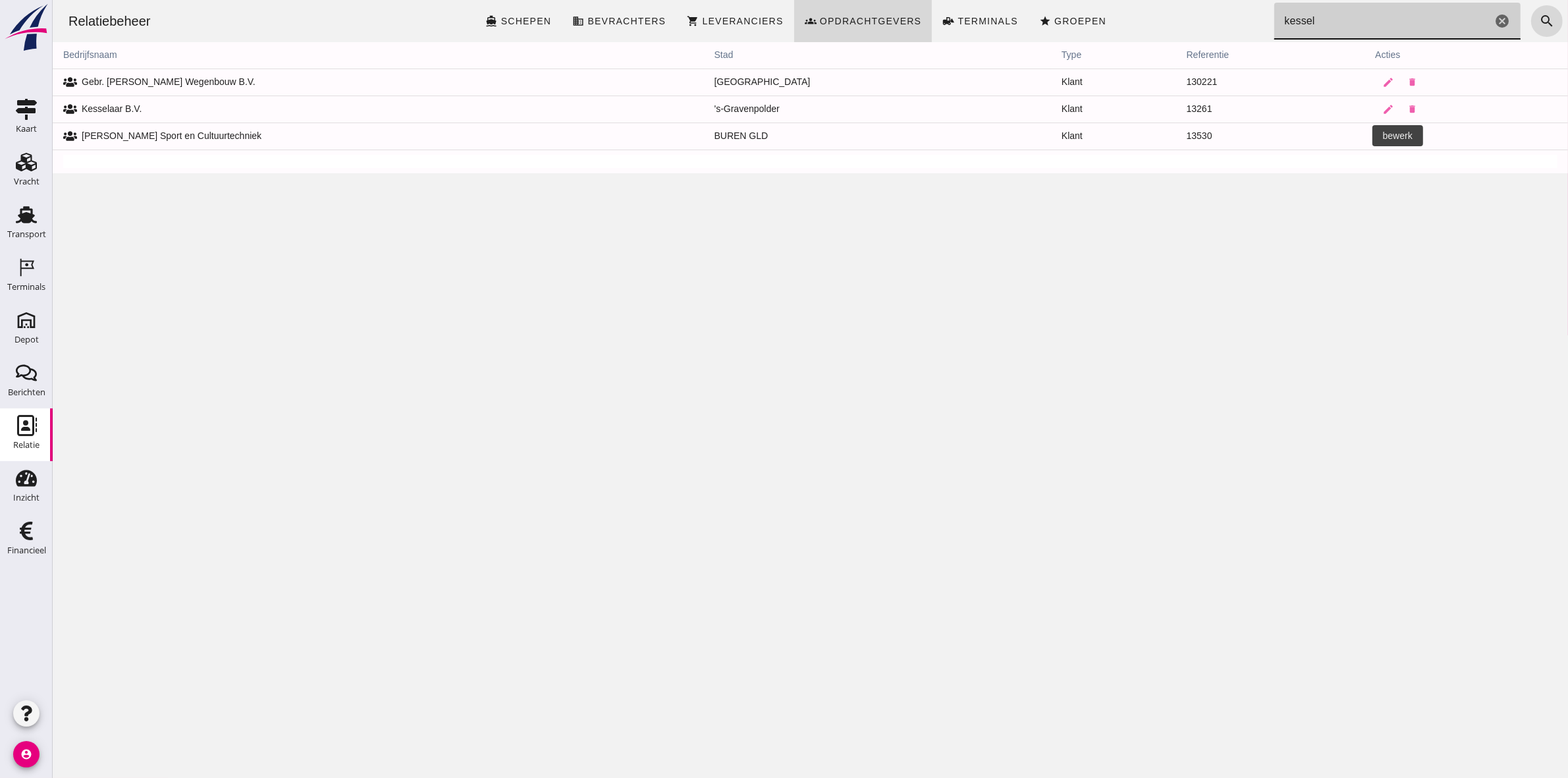
type input "kessel"
click at [1382, 137] on icon "edit" at bounding box center [1387, 136] width 12 height 12
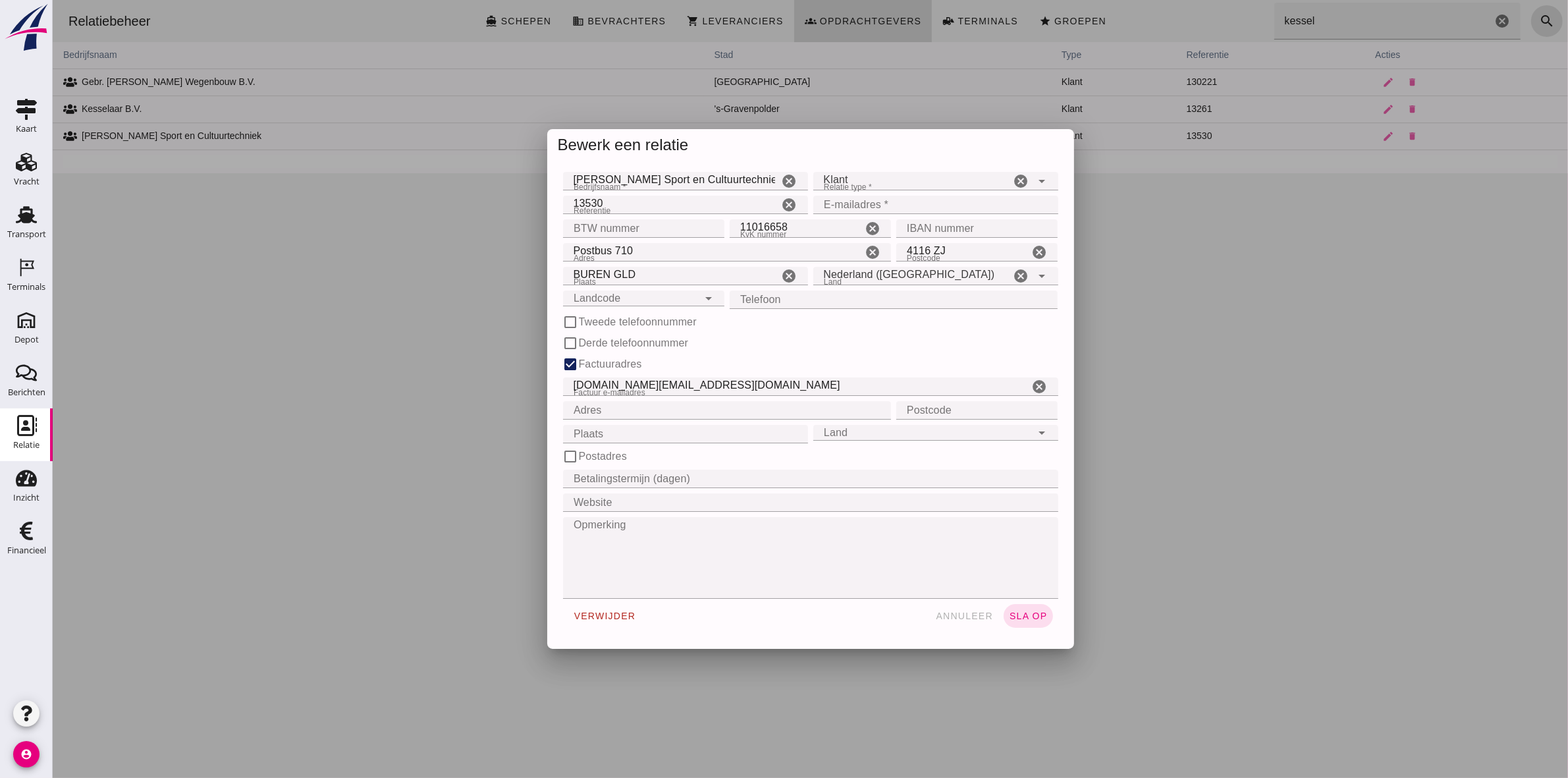
click at [952, 630] on div "verwijder annuleer sla op" at bounding box center [810, 616] width 495 height 34
click at [956, 624] on button "annuleer" at bounding box center [963, 615] width 69 height 24
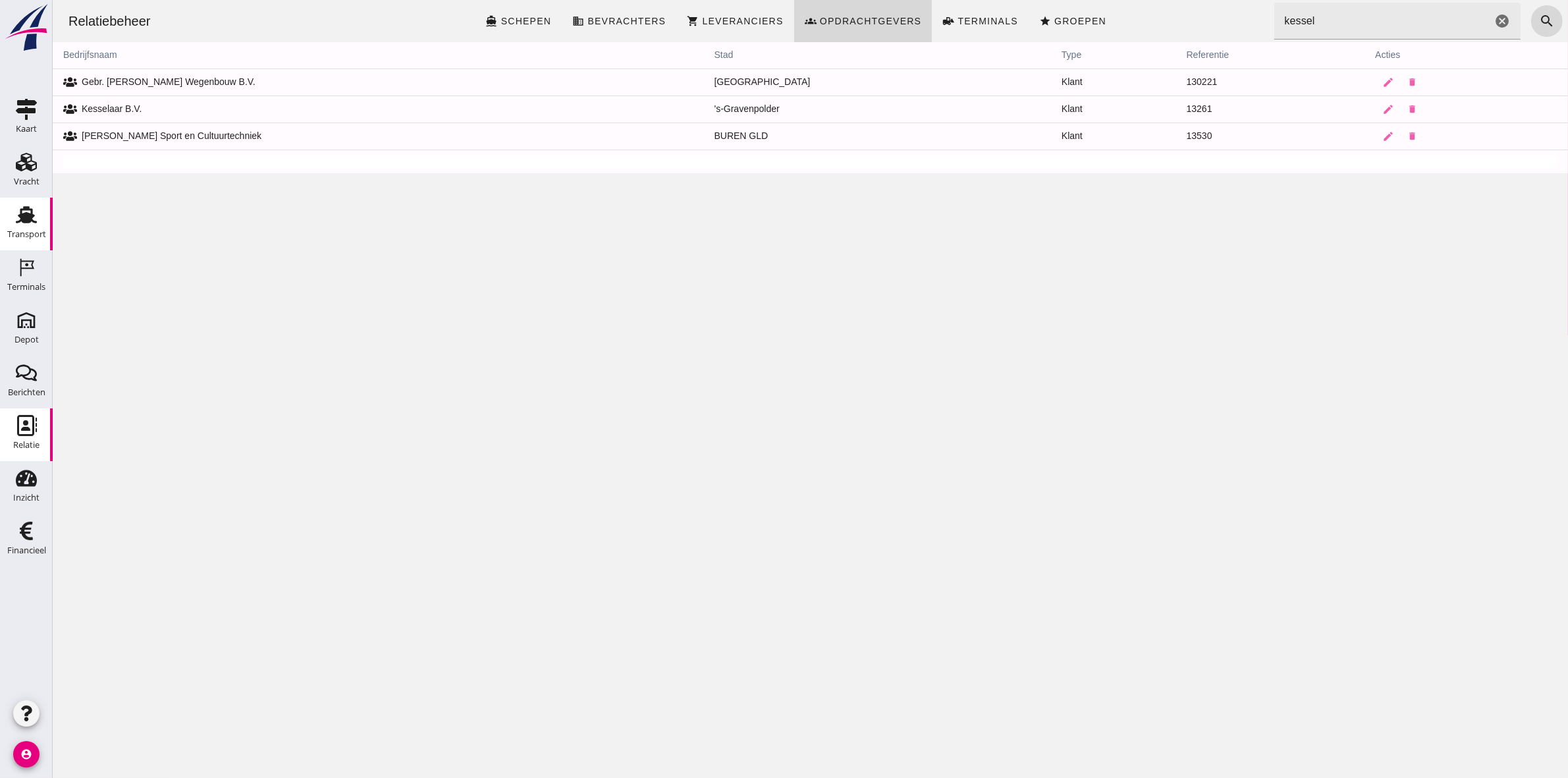
click at [11, 234] on div "Transport" at bounding box center [26, 234] width 39 height 8
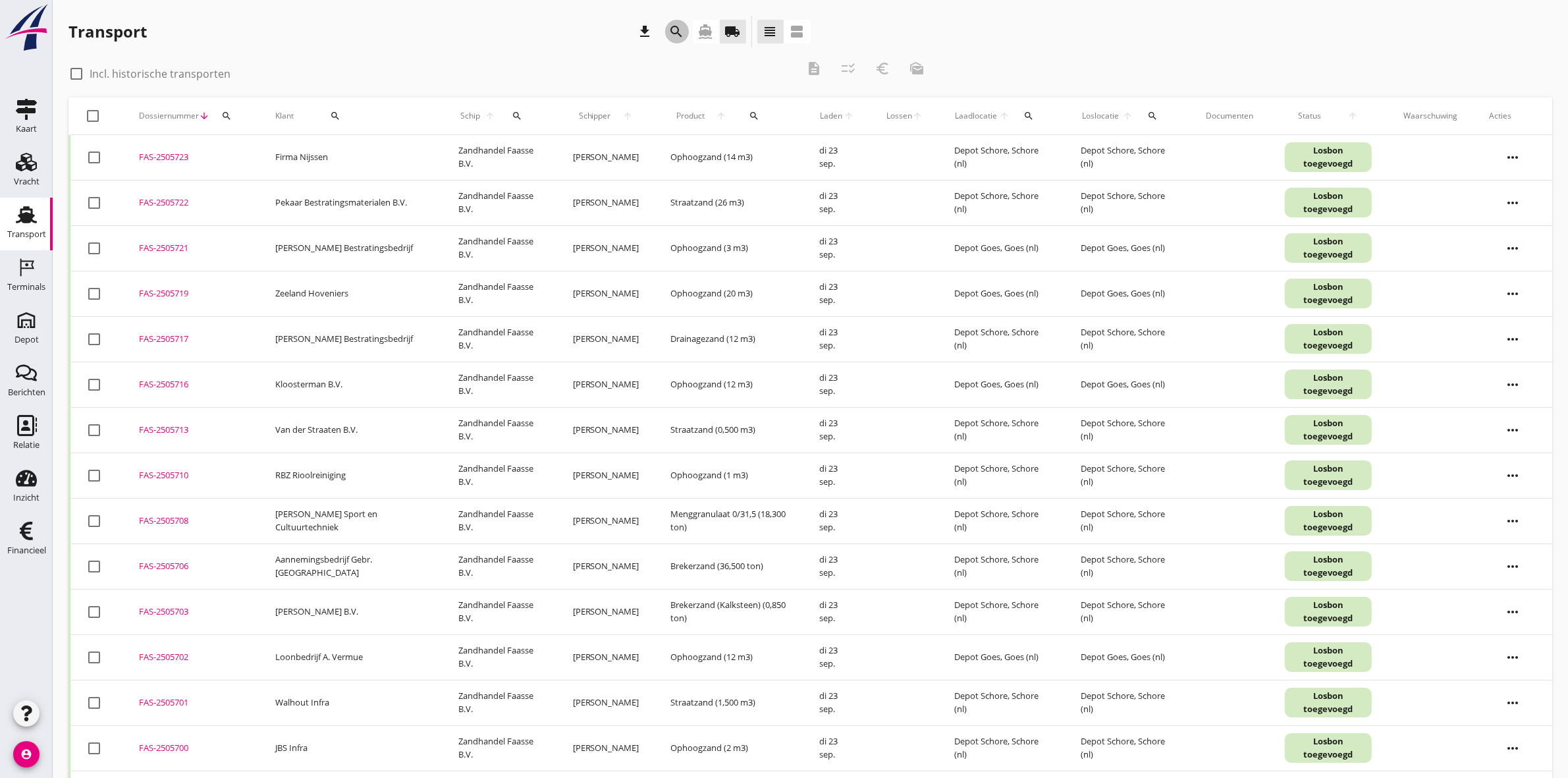
click at [673, 27] on icon "search" at bounding box center [677, 31] width 16 height 16
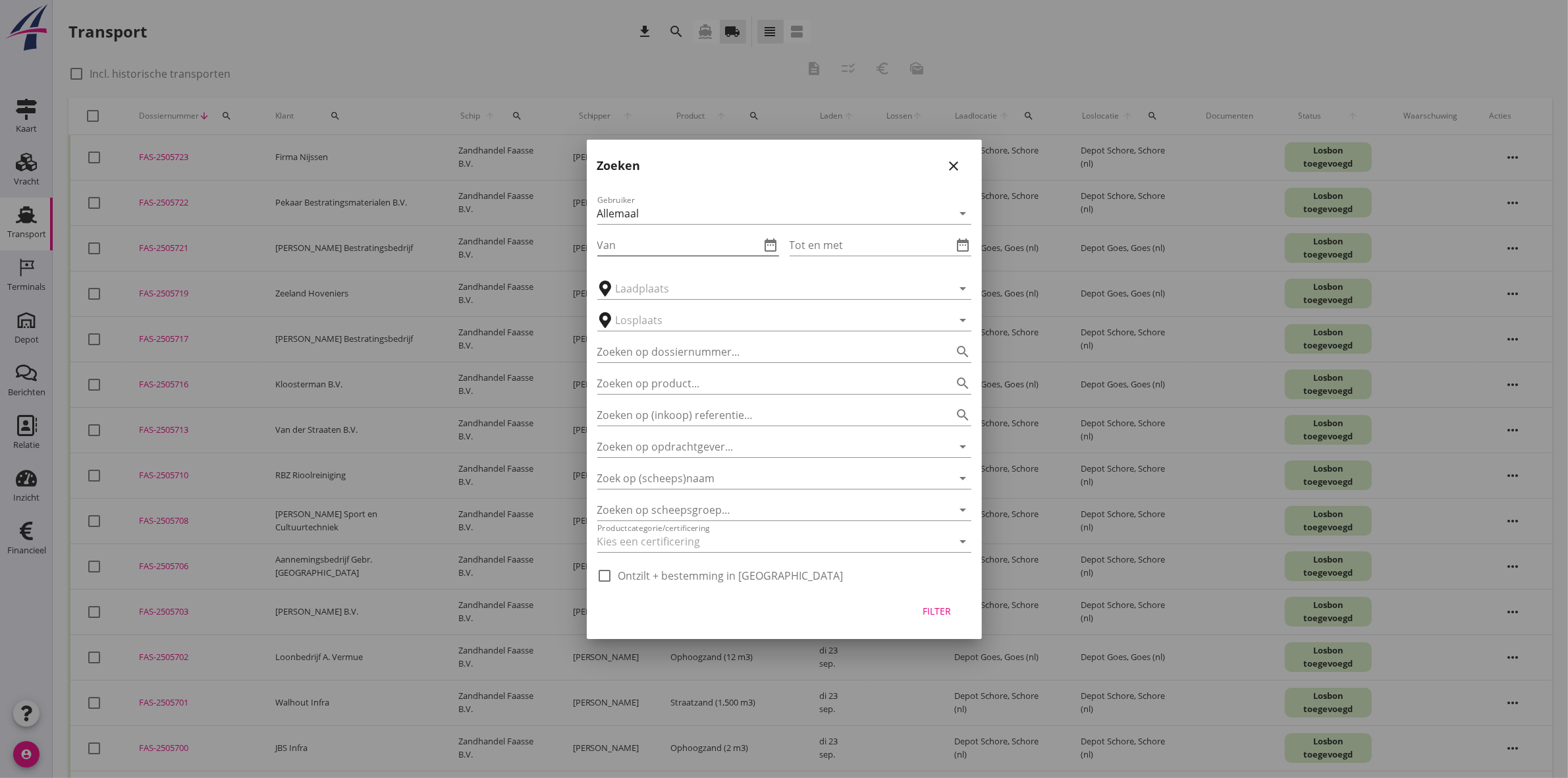
click at [709, 251] on input "Van" at bounding box center [678, 245] width 163 height 21
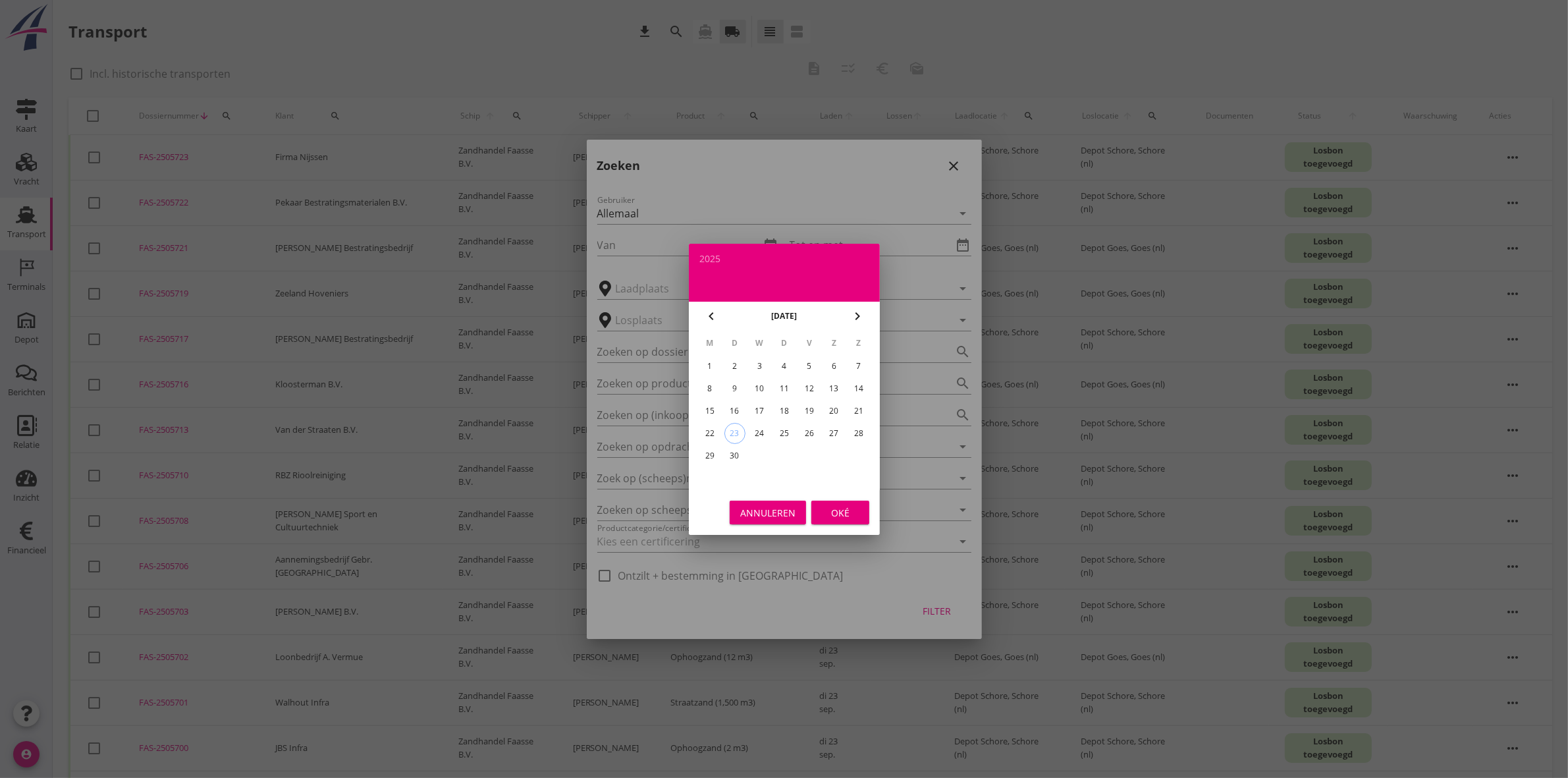
click at [712, 403] on div "15" at bounding box center [709, 411] width 21 height 21
type input "[DATE]"
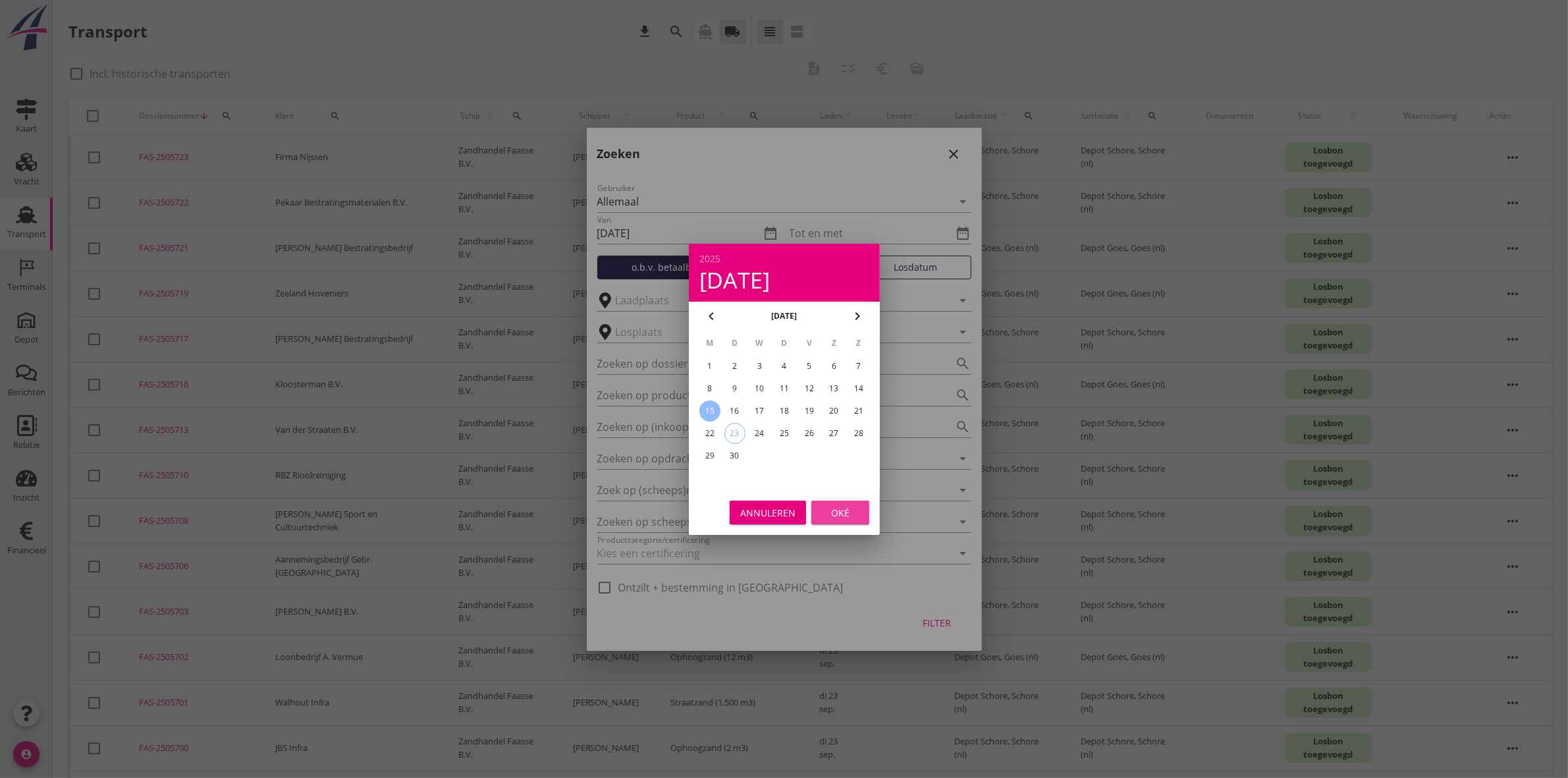
click at [847, 508] on div "Oké" at bounding box center [840, 511] width 37 height 14
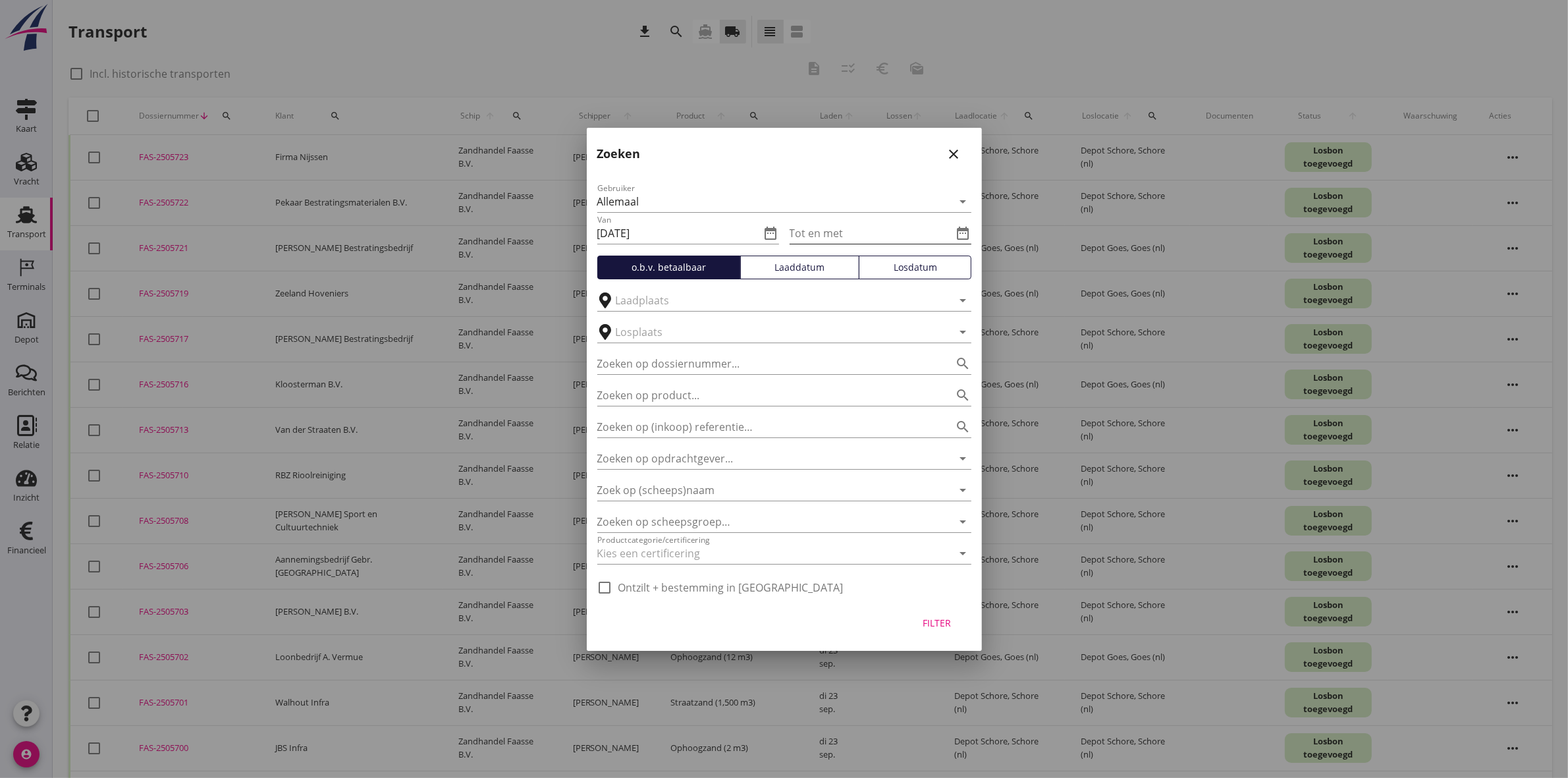
click at [962, 233] on icon "date_range" at bounding box center [963, 233] width 16 height 16
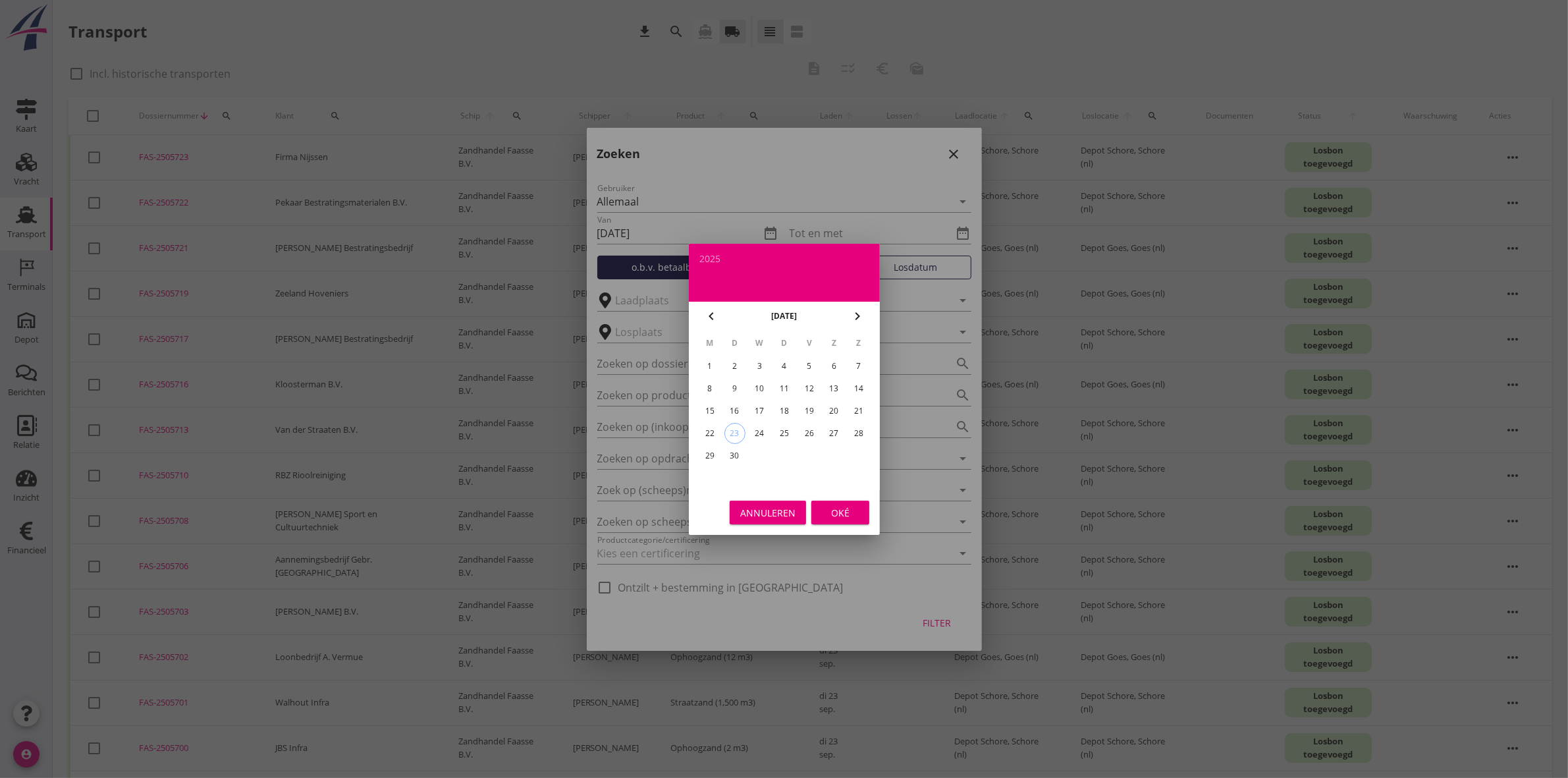
click at [809, 413] on div "19" at bounding box center [809, 411] width 21 height 21
type input "[DATE]"
click at [849, 511] on div "Oké" at bounding box center [840, 511] width 37 height 14
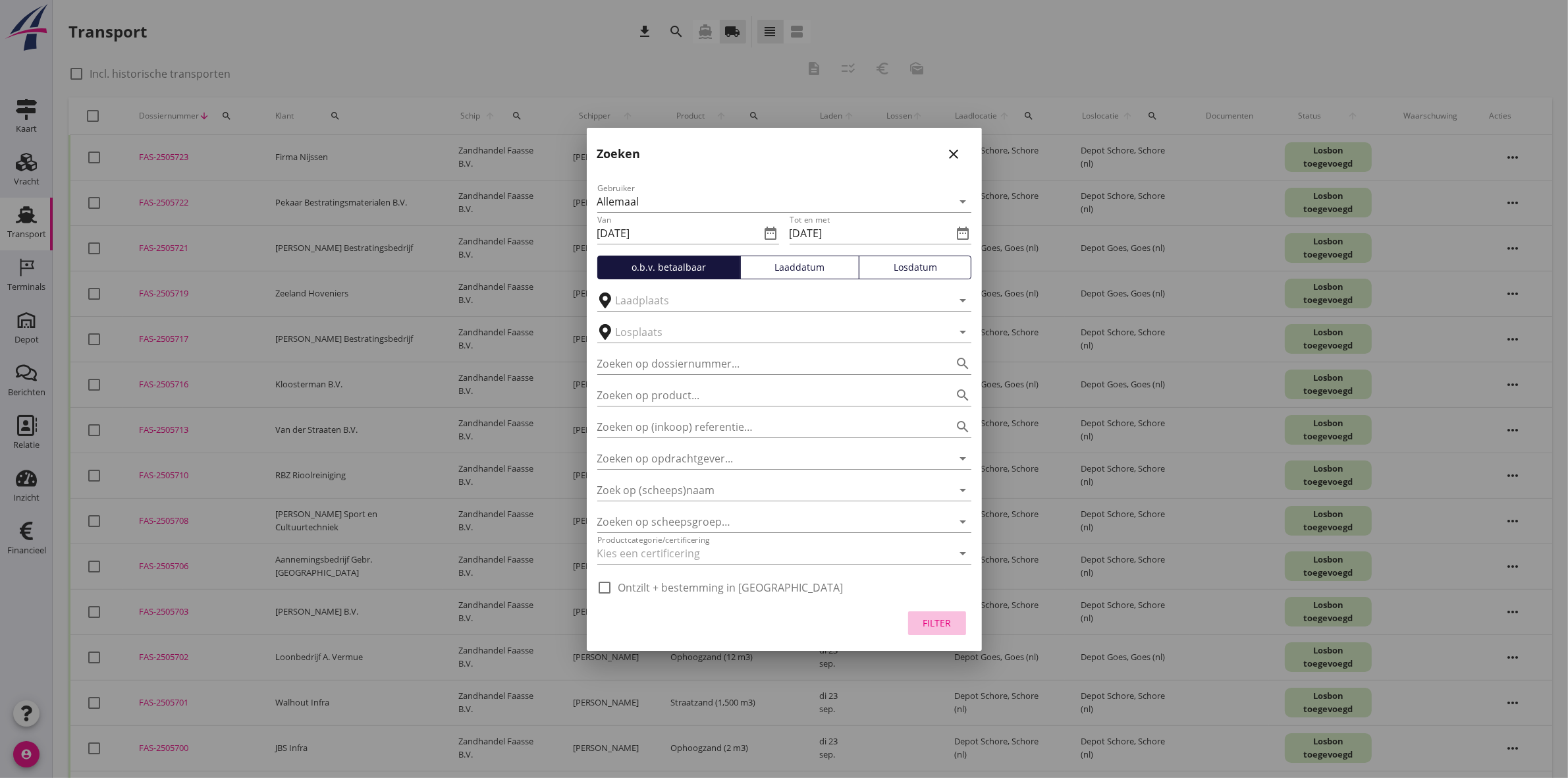
click at [952, 616] on div "Filter" at bounding box center [937, 623] width 37 height 14
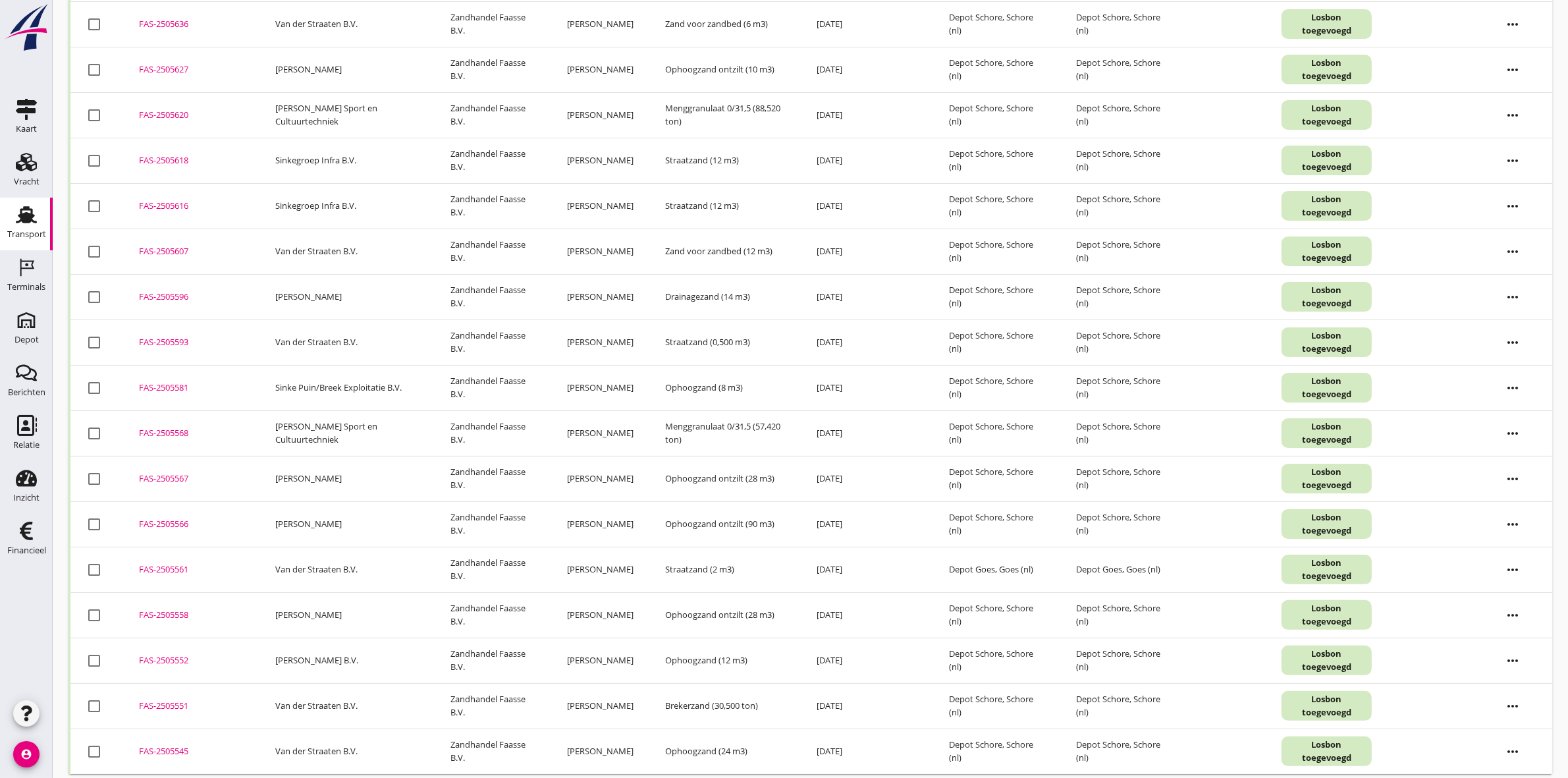
scroll to position [219, 0]
